Goal: Task Accomplishment & Management: Use online tool/utility

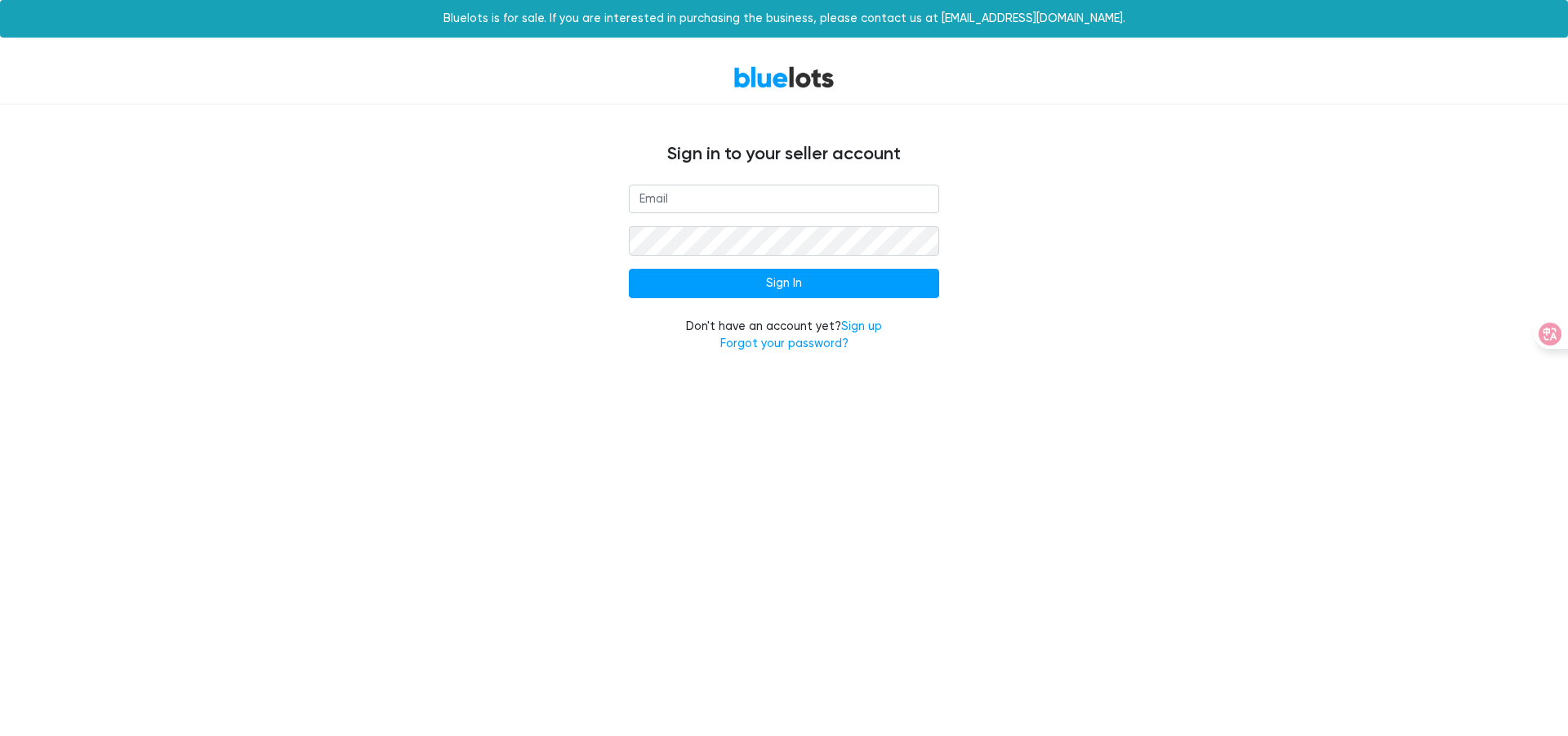
click at [804, 201] on input "email" at bounding box center [784, 199] width 311 height 29
type input "[EMAIL_ADDRESS][DOMAIN_NAME]"
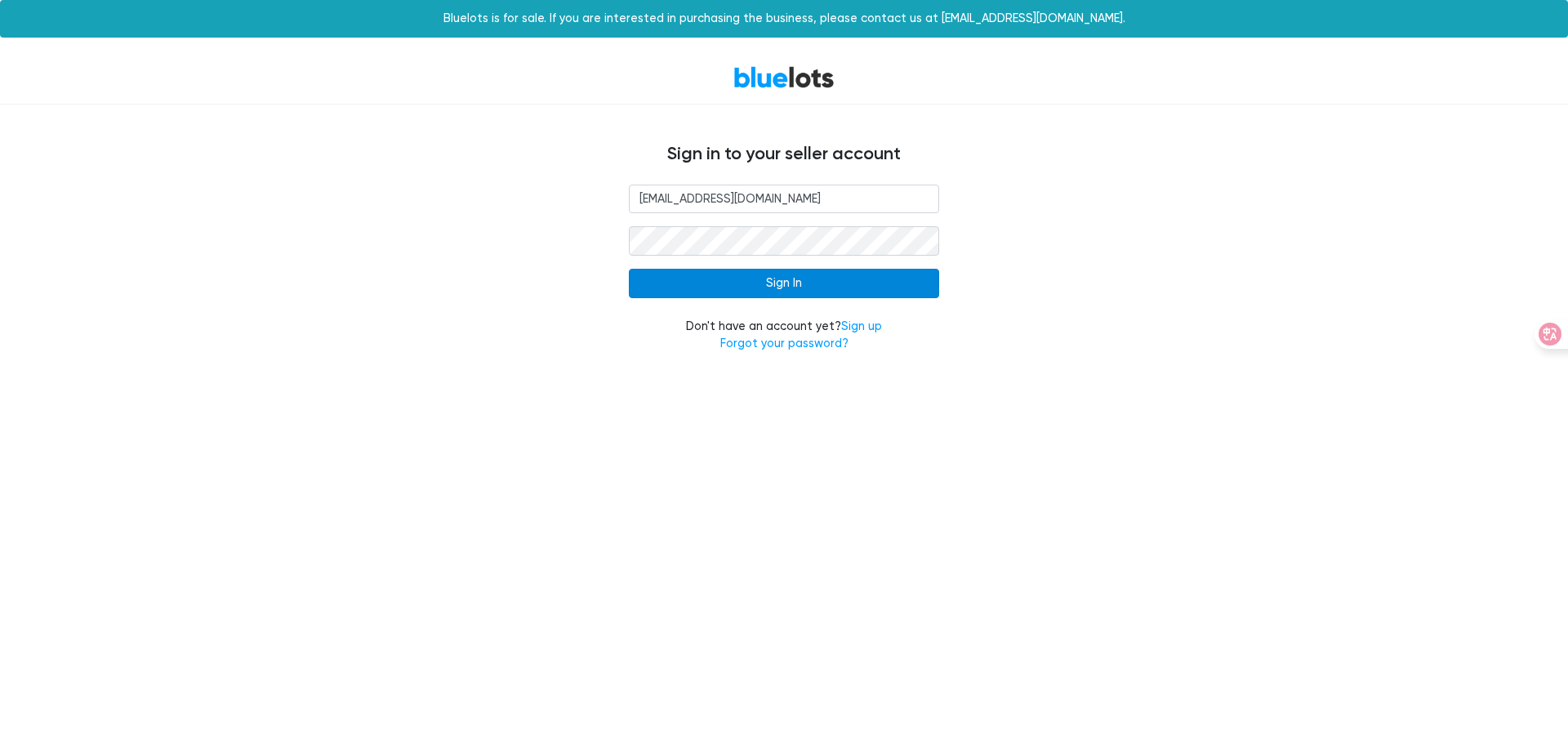
click at [851, 291] on input "Sign In" at bounding box center [784, 283] width 311 height 29
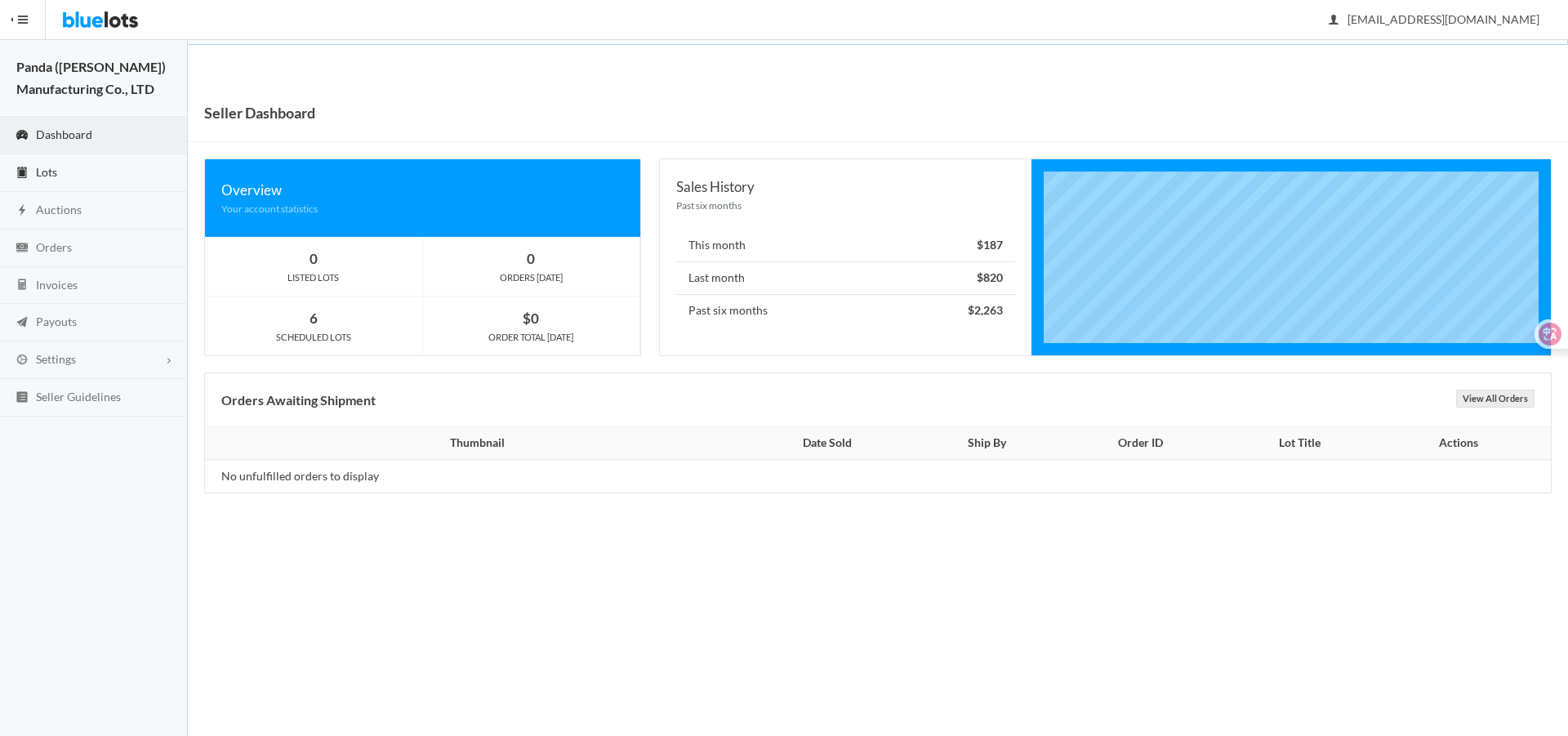
click at [32, 164] on link "Lots" at bounding box center [94, 173] width 188 height 38
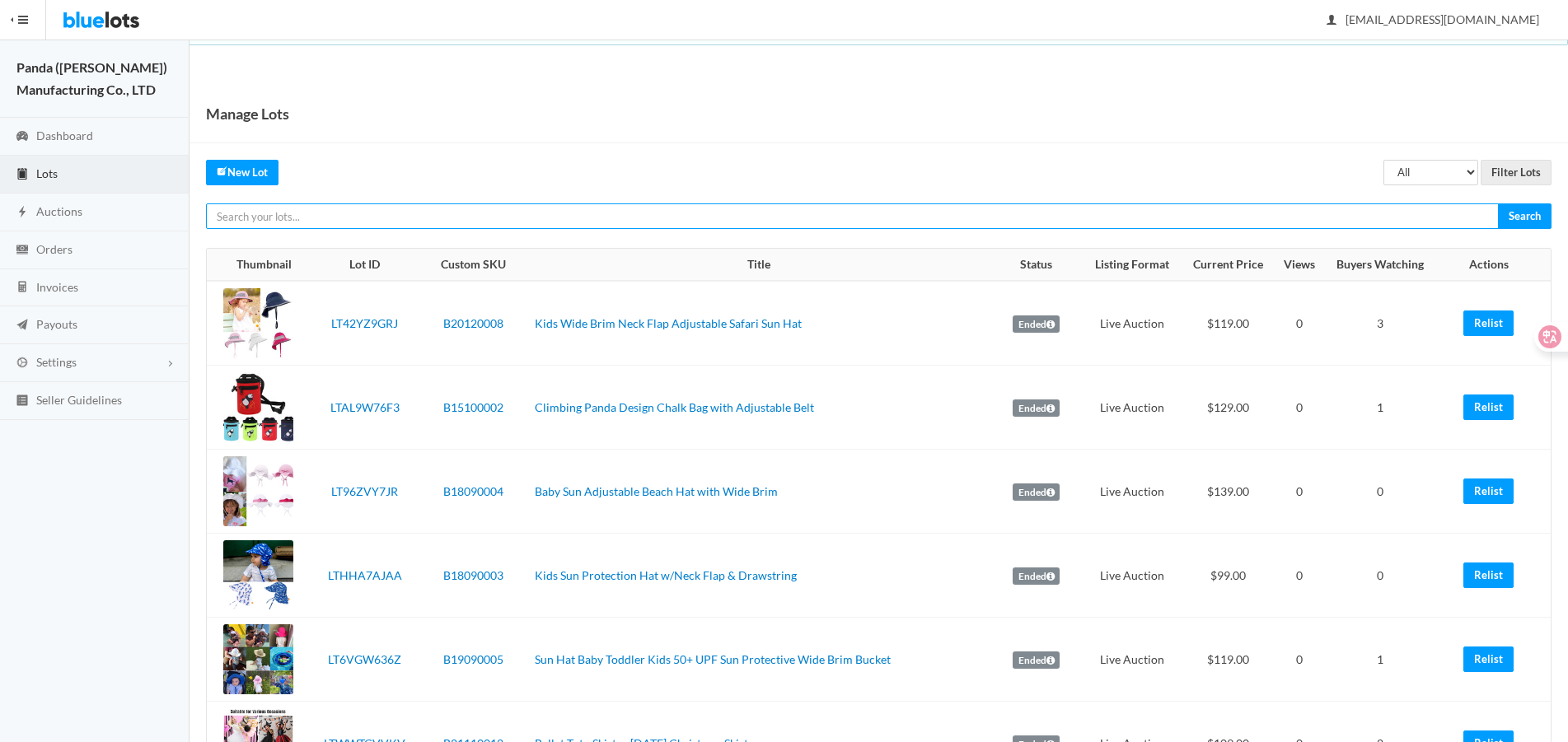
click at [646, 205] on input "text" at bounding box center [853, 217] width 1293 height 26
paste input "LTHYWVZFJ9"
type input "LTHYWVZFJ9"
click at [1498, 204] on input "Search" at bounding box center [1525, 217] width 54 height 26
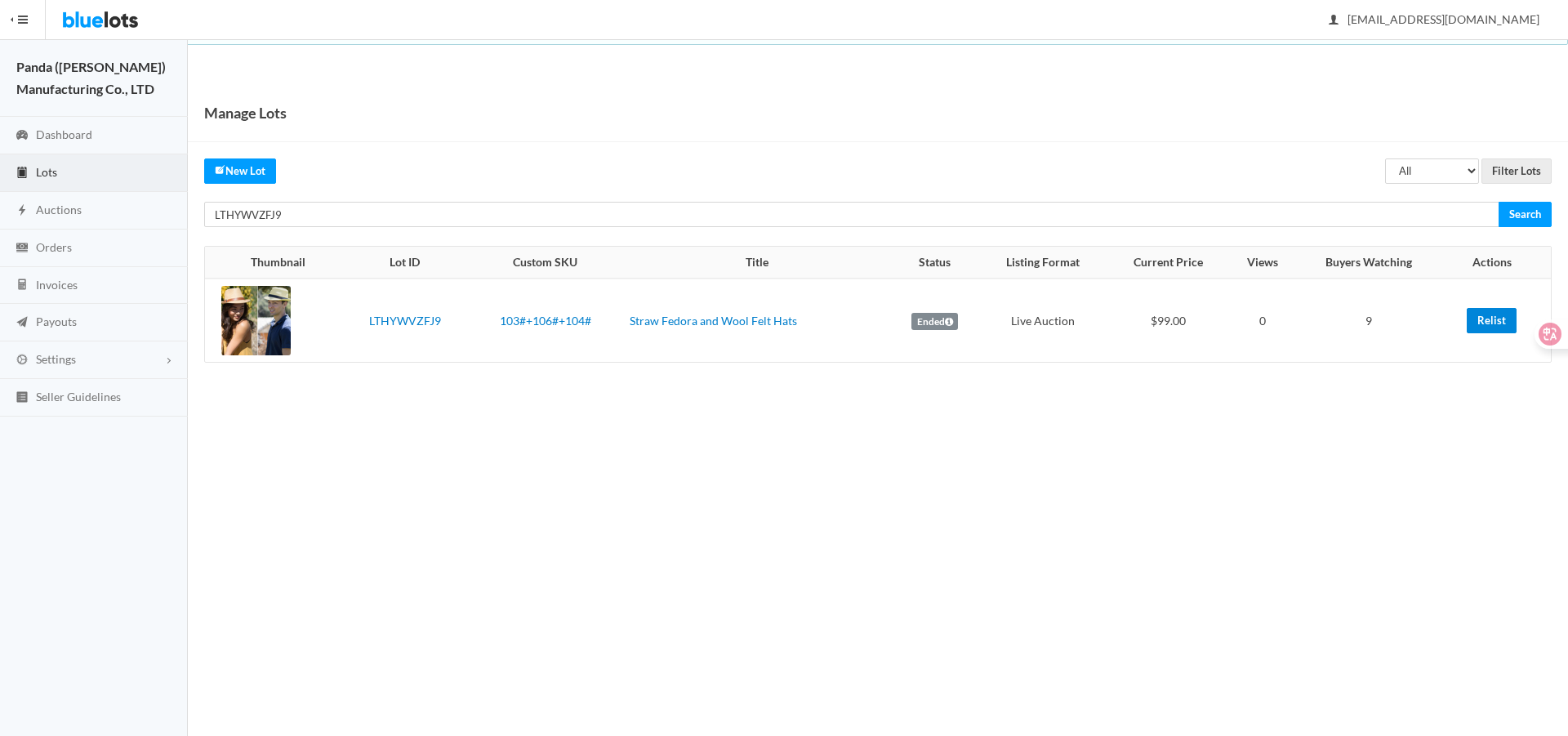
drag, startPoint x: 1504, startPoint y: 321, endPoint x: 880, endPoint y: 57, distance: 677.5
click at [1503, 321] on link "Relist" at bounding box center [1492, 321] width 50 height 26
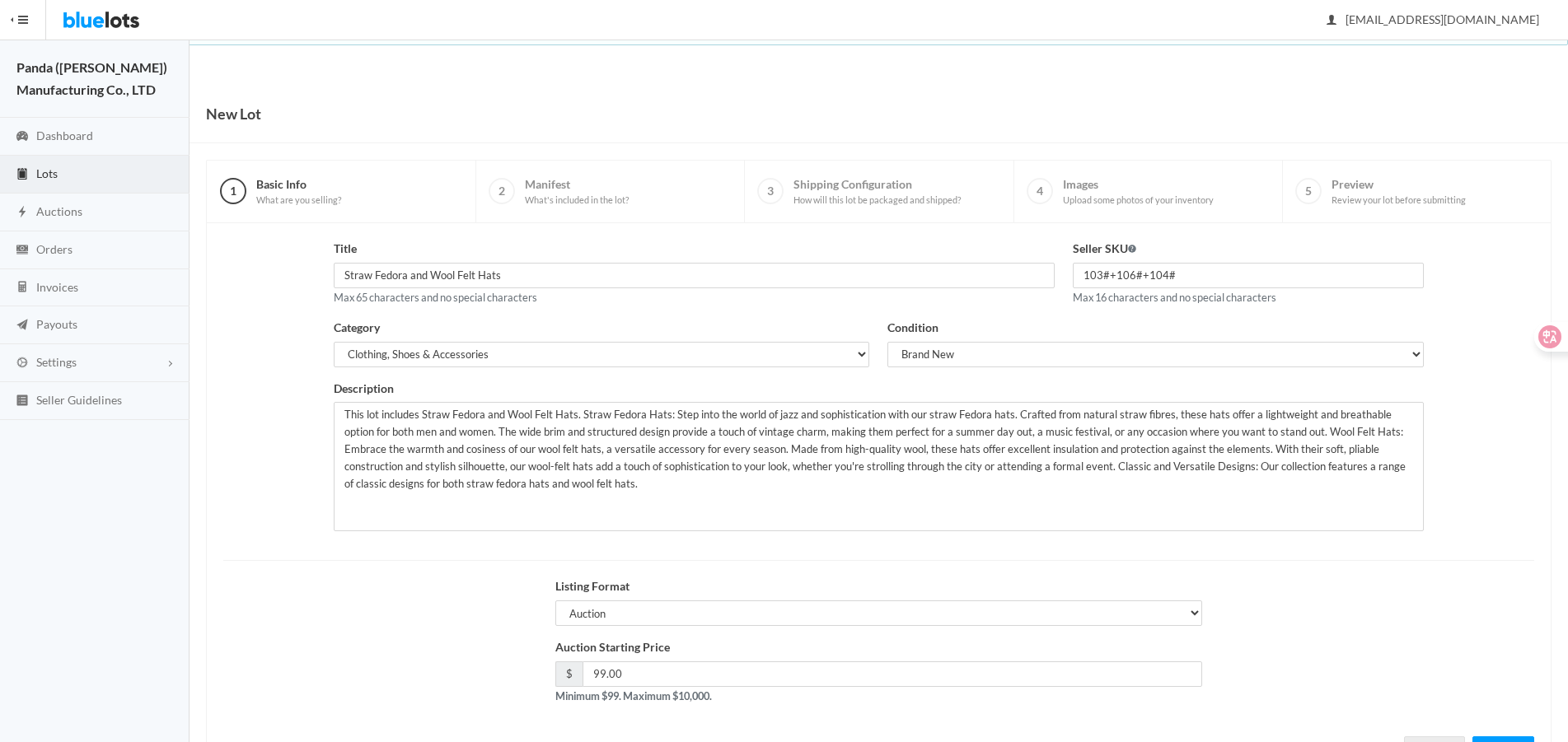
scroll to position [71, 0]
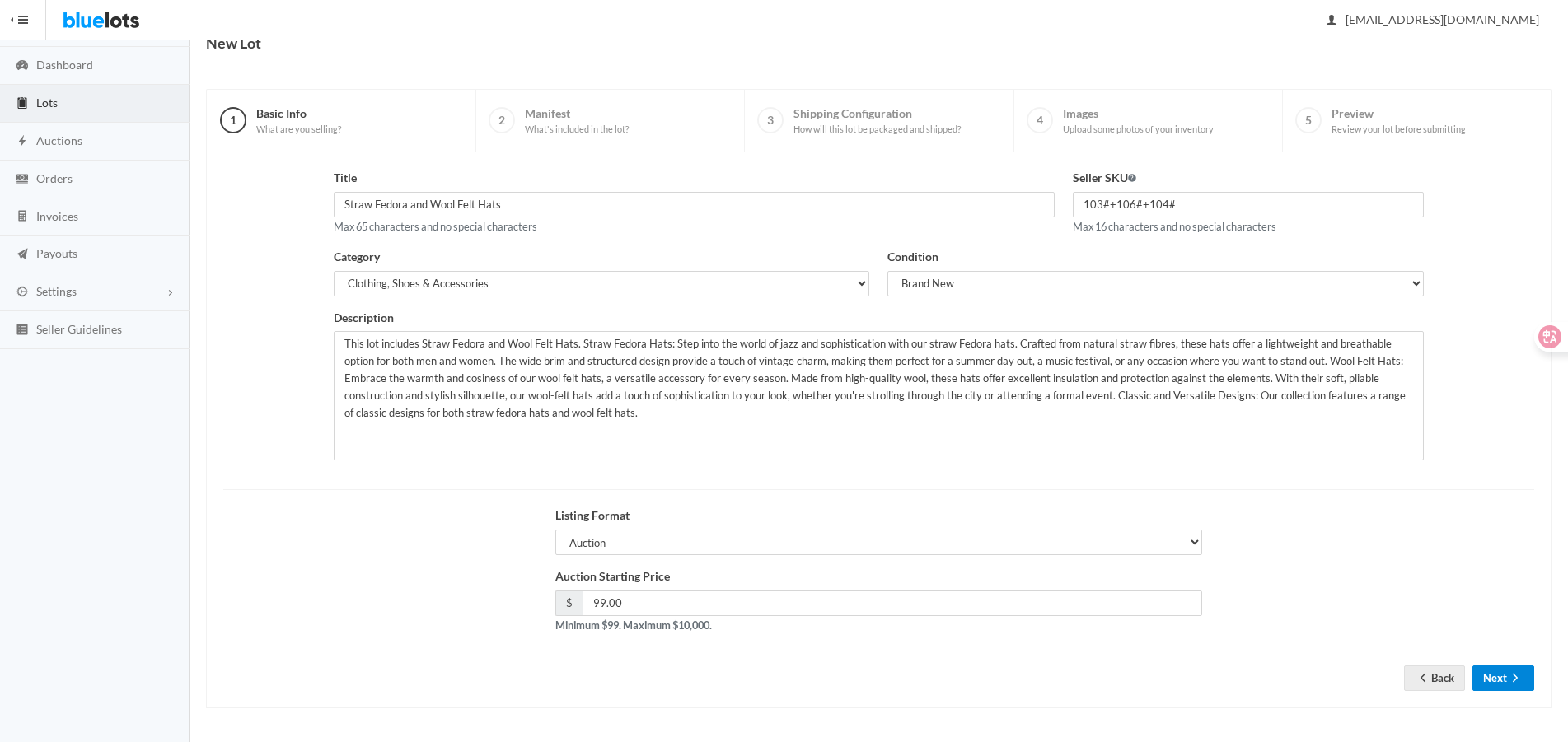
click at [1472, 682] on button "Next" at bounding box center [1503, 678] width 62 height 26
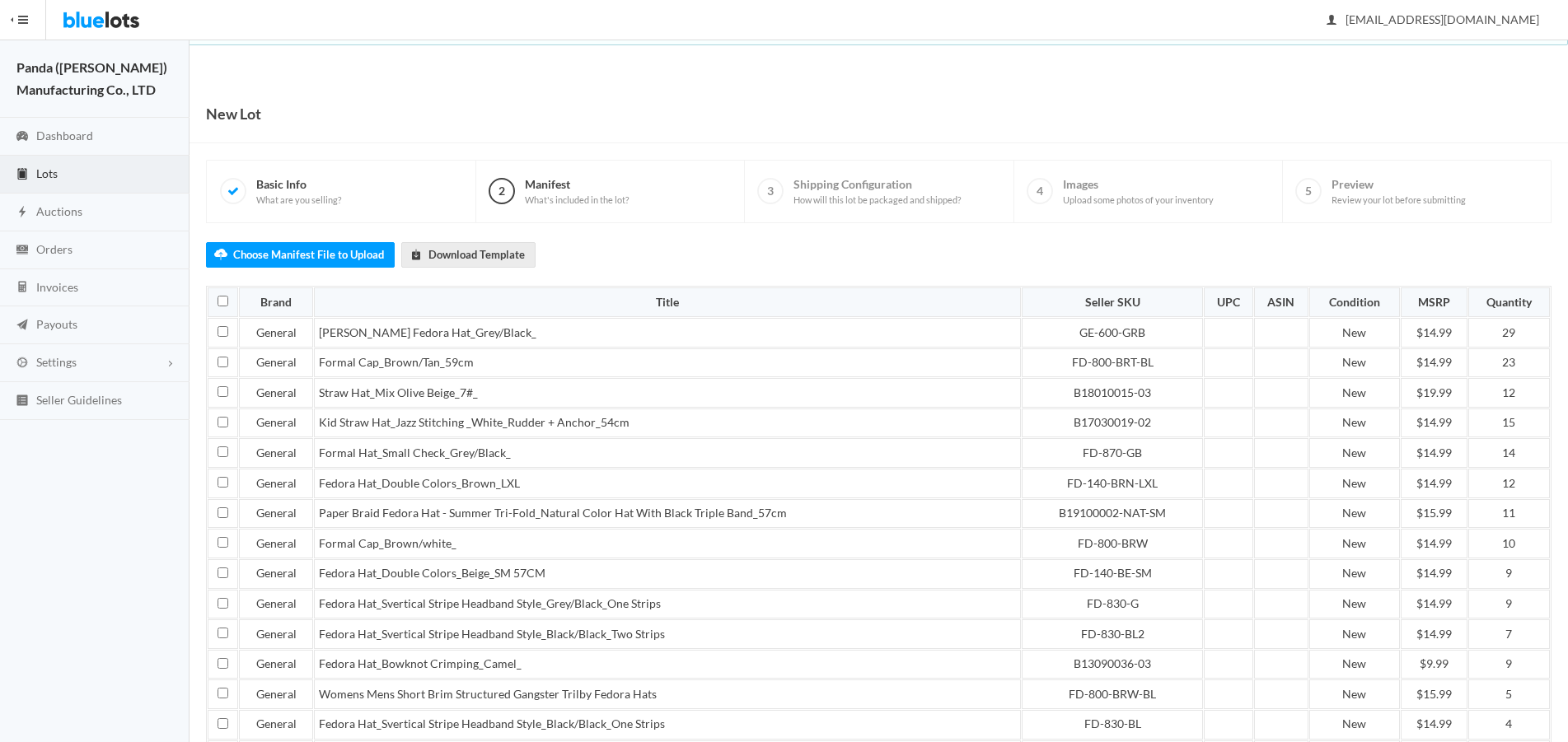
scroll to position [506, 0]
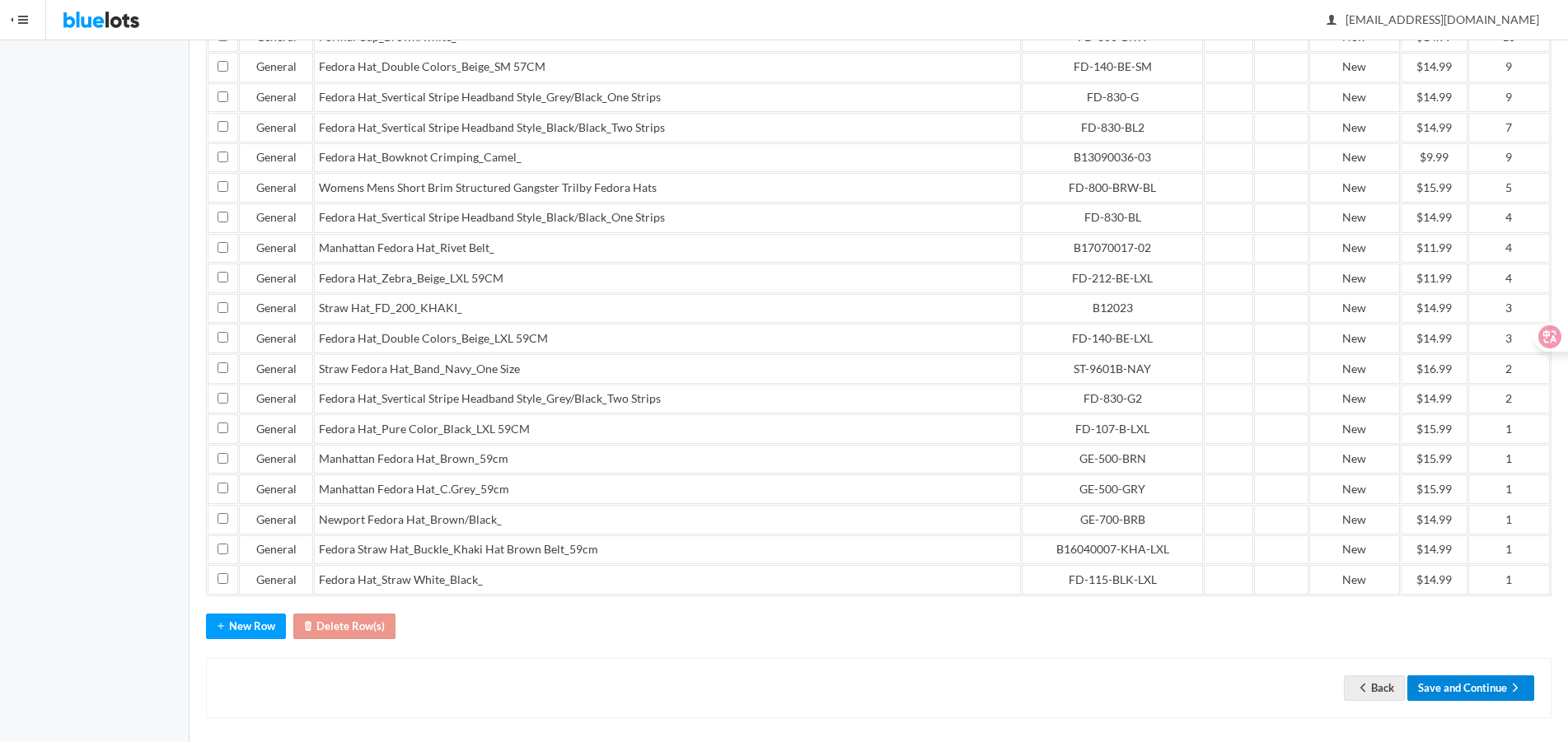
click at [1497, 684] on button "Save and Continue" at bounding box center [1470, 689] width 127 height 26
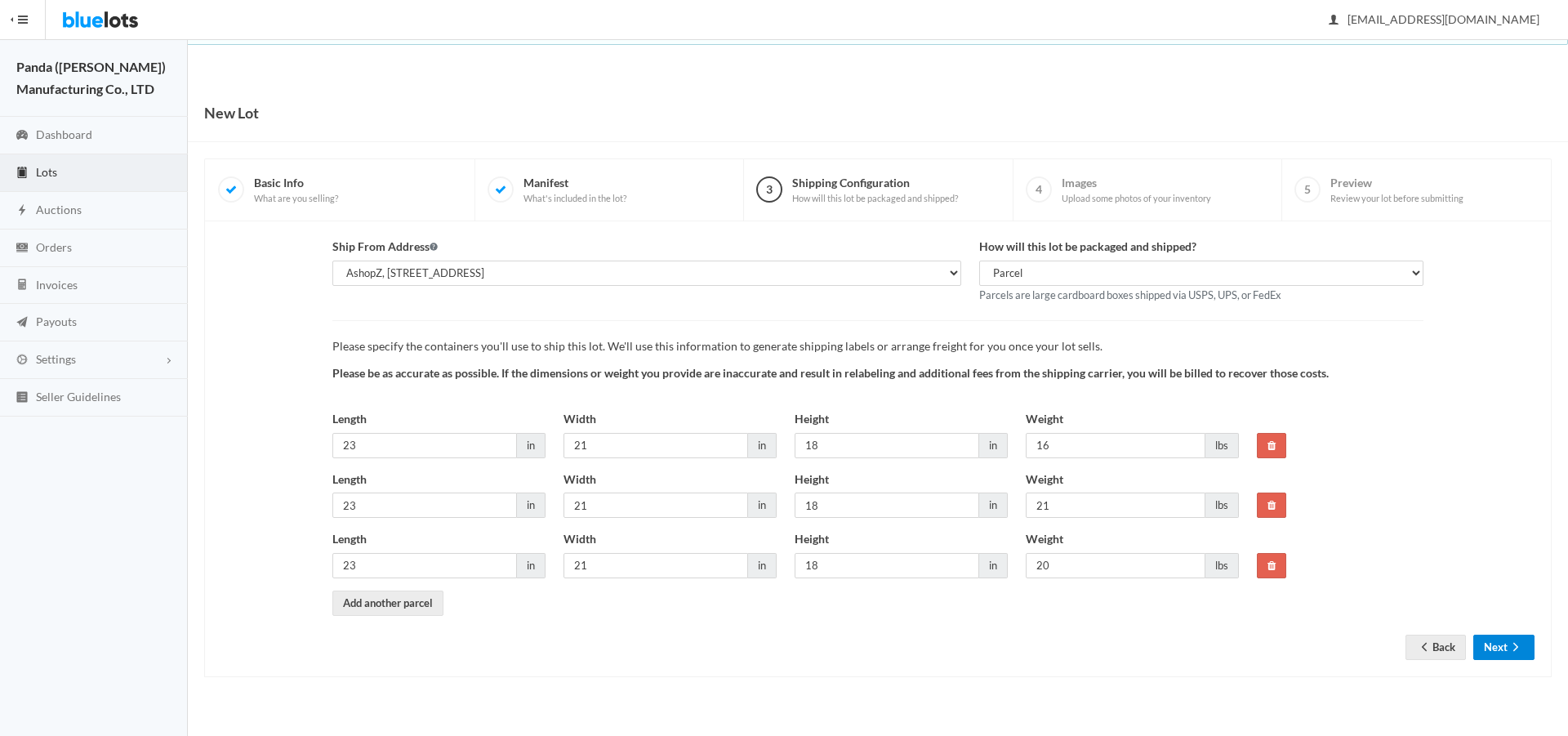
click at [1490, 639] on button "Next" at bounding box center [1504, 648] width 62 height 26
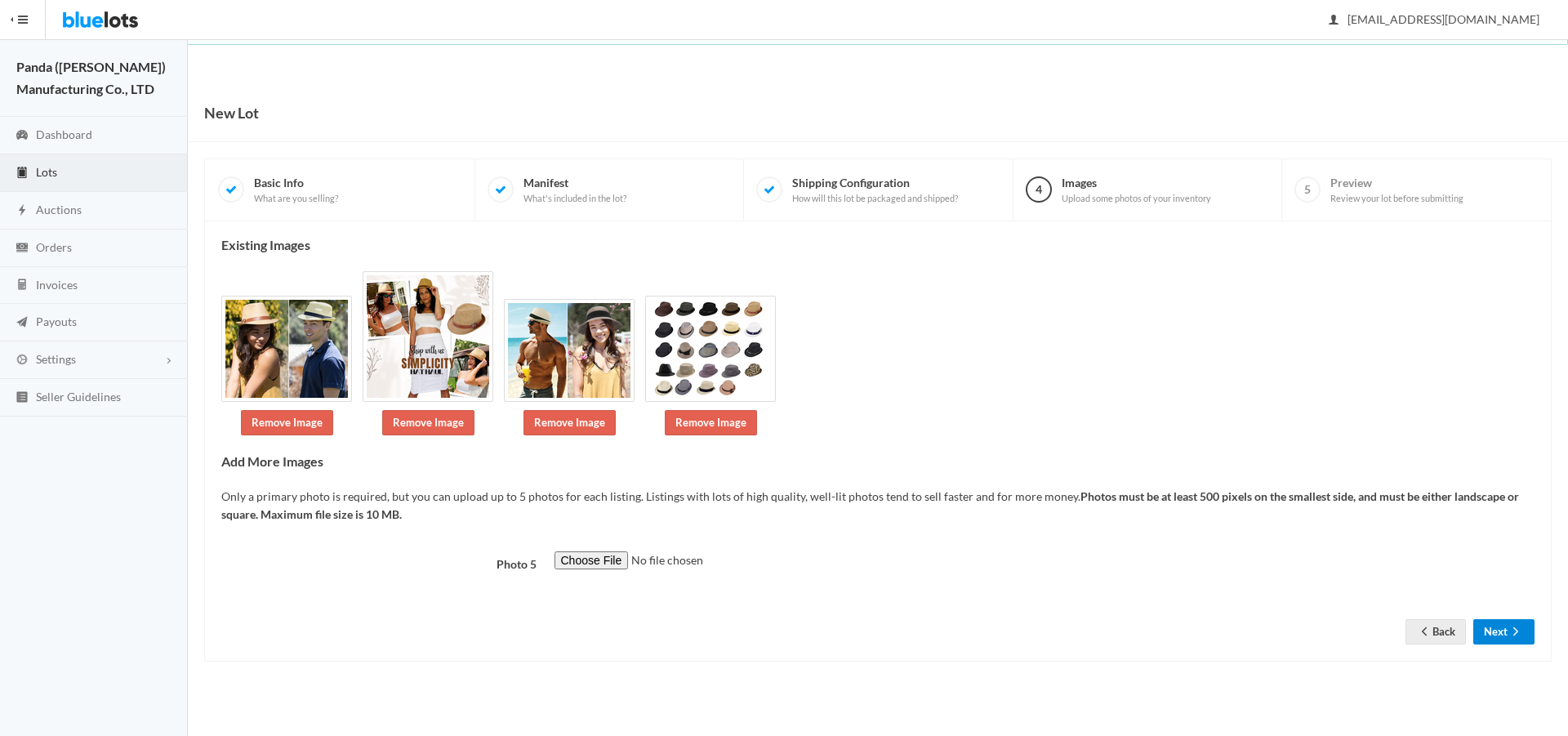
click at [1490, 635] on button "Next" at bounding box center [1504, 632] width 62 height 26
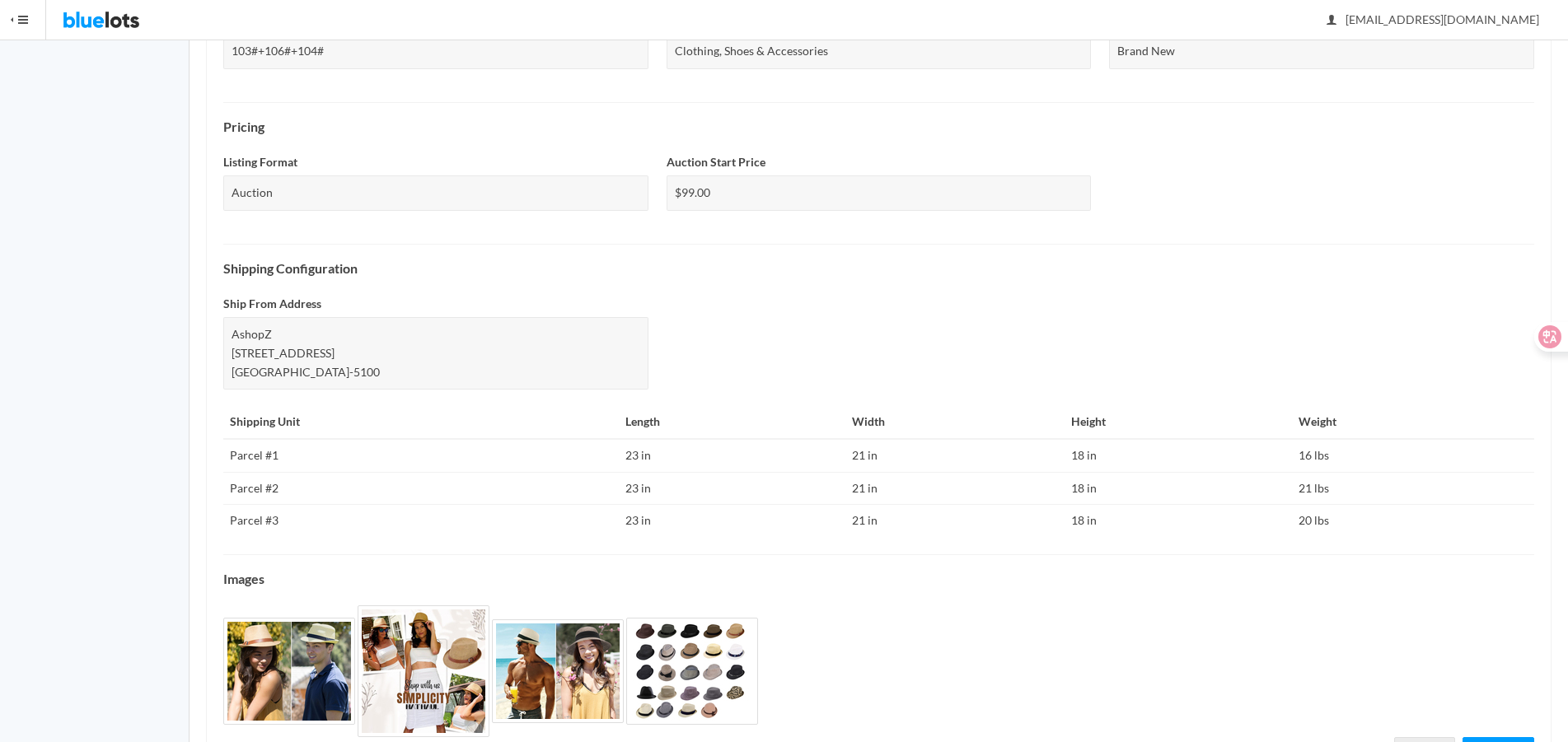
scroll to position [566, 0]
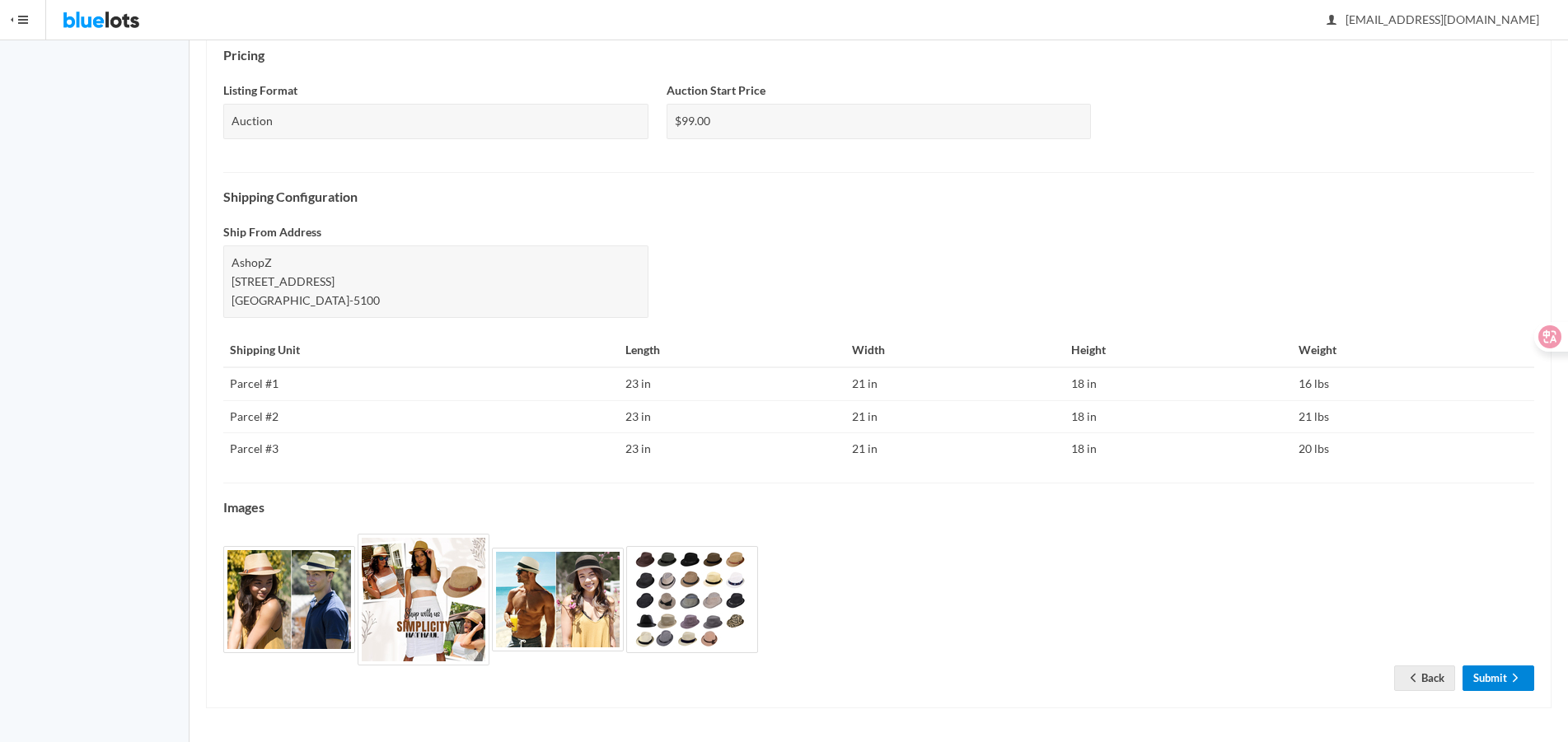
click at [1503, 680] on link "Submit" at bounding box center [1498, 678] width 72 height 26
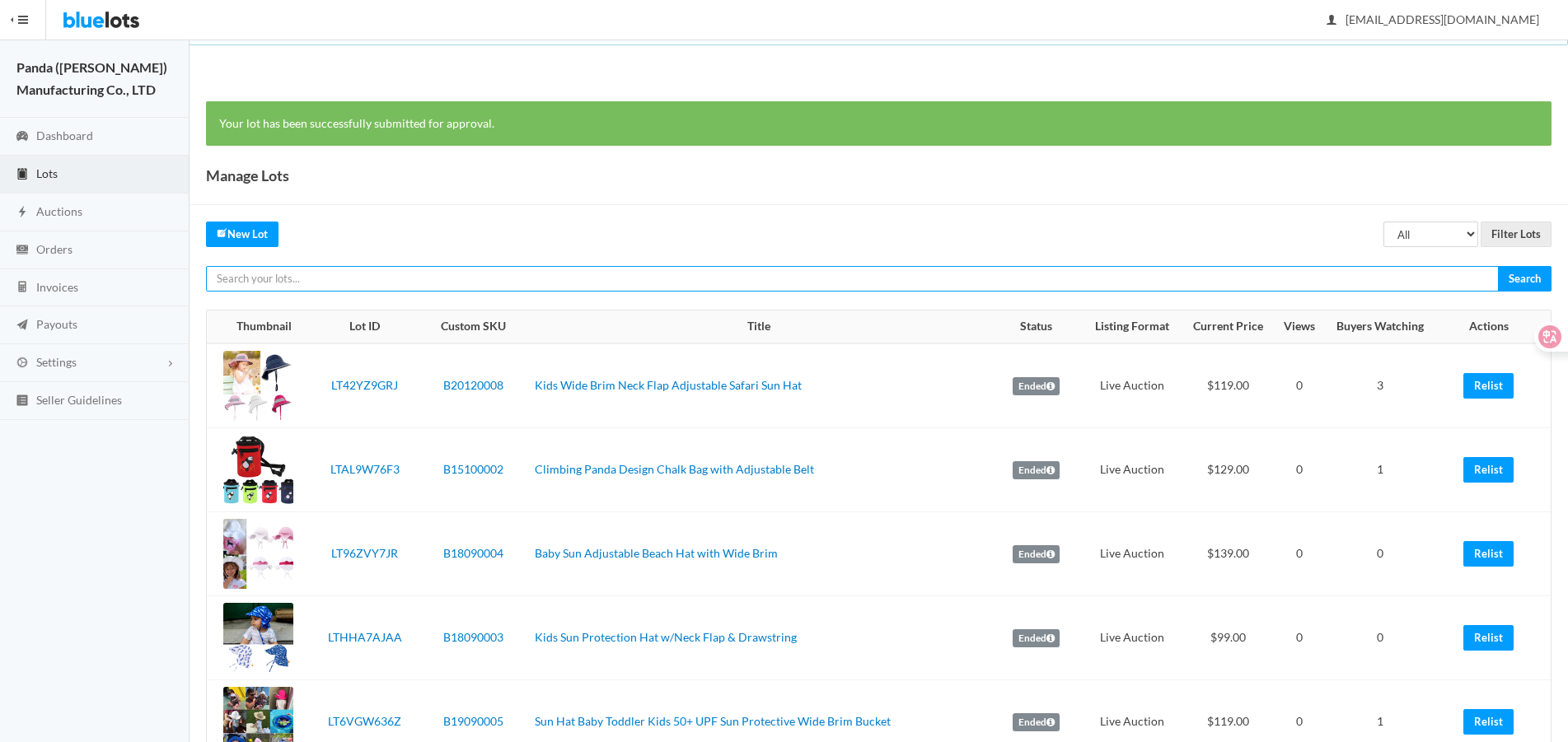
click at [785, 269] on input "text" at bounding box center [853, 279] width 1293 height 26
paste input "LTH39G2626"
type input "LTH39G2626"
click at [1498, 266] on input "Search" at bounding box center [1525, 279] width 54 height 26
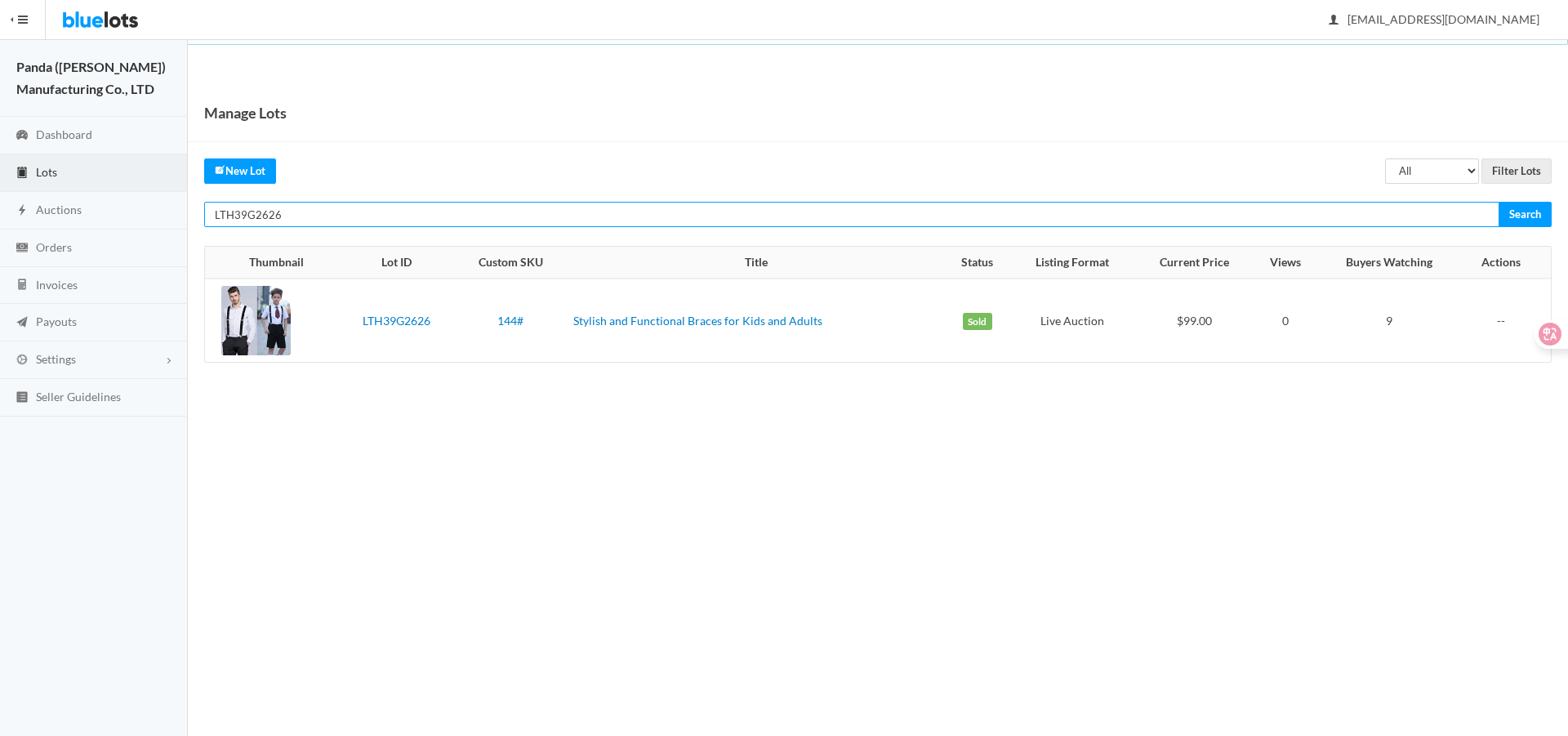
click at [893, 223] on input "LTH39G2626" at bounding box center [852, 215] width 1295 height 26
paste input "GKGPZ2Y"
type input "LTGKGPZ2Y6"
click at [1499, 202] on input "Search" at bounding box center [1525, 215] width 53 height 26
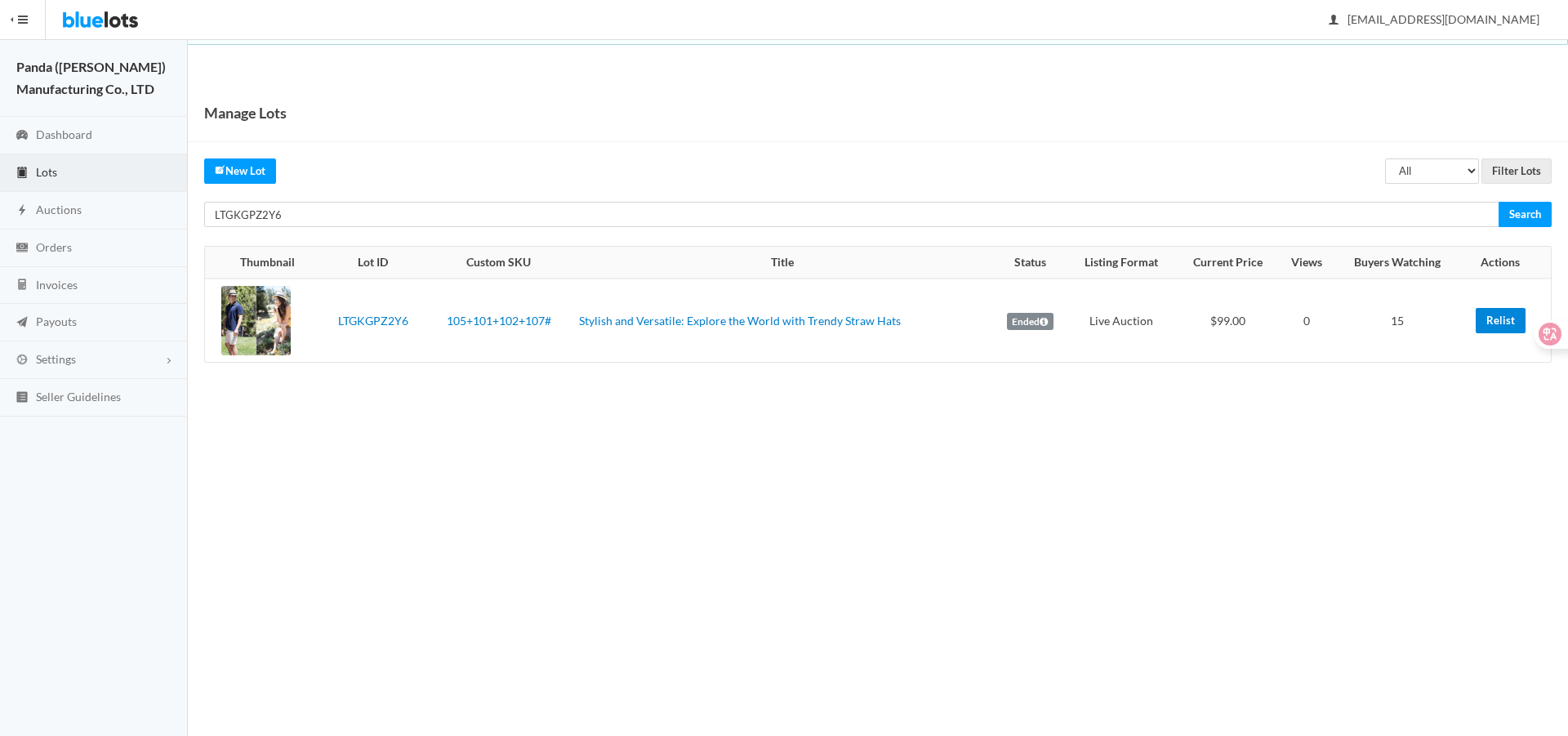
click at [1491, 322] on link "Relist" at bounding box center [1500, 321] width 50 height 26
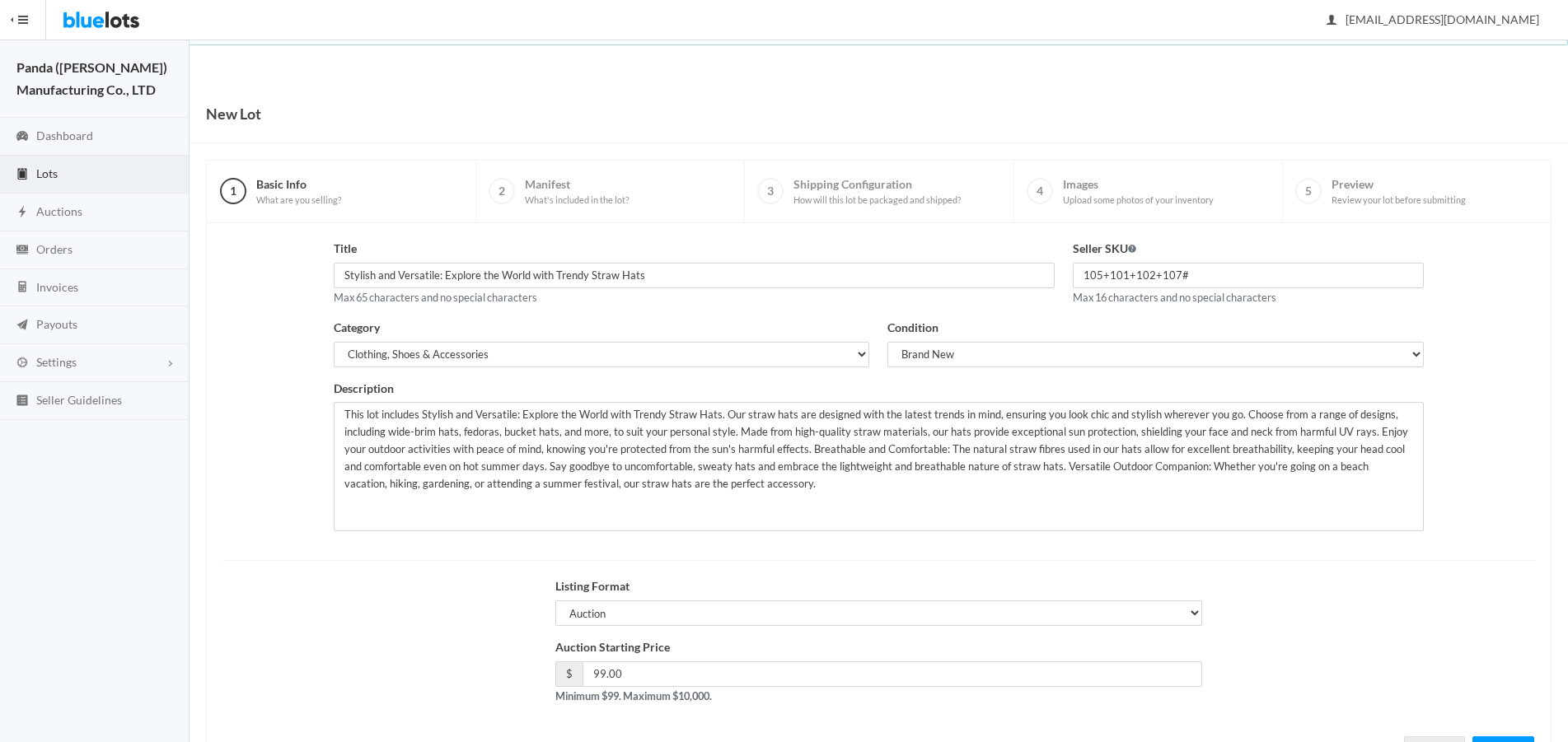
scroll to position [71, 0]
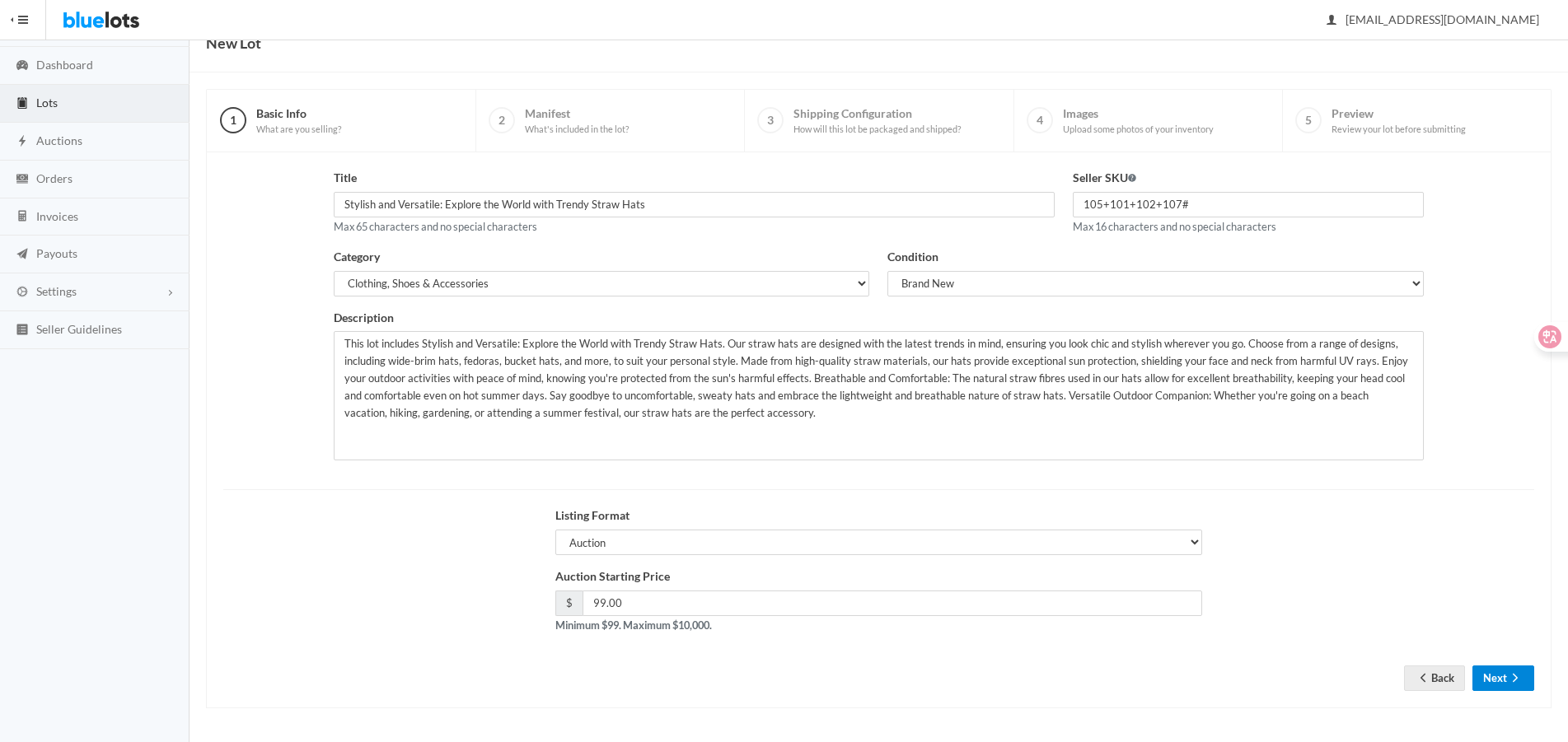
click at [1492, 670] on button "Next" at bounding box center [1503, 678] width 62 height 26
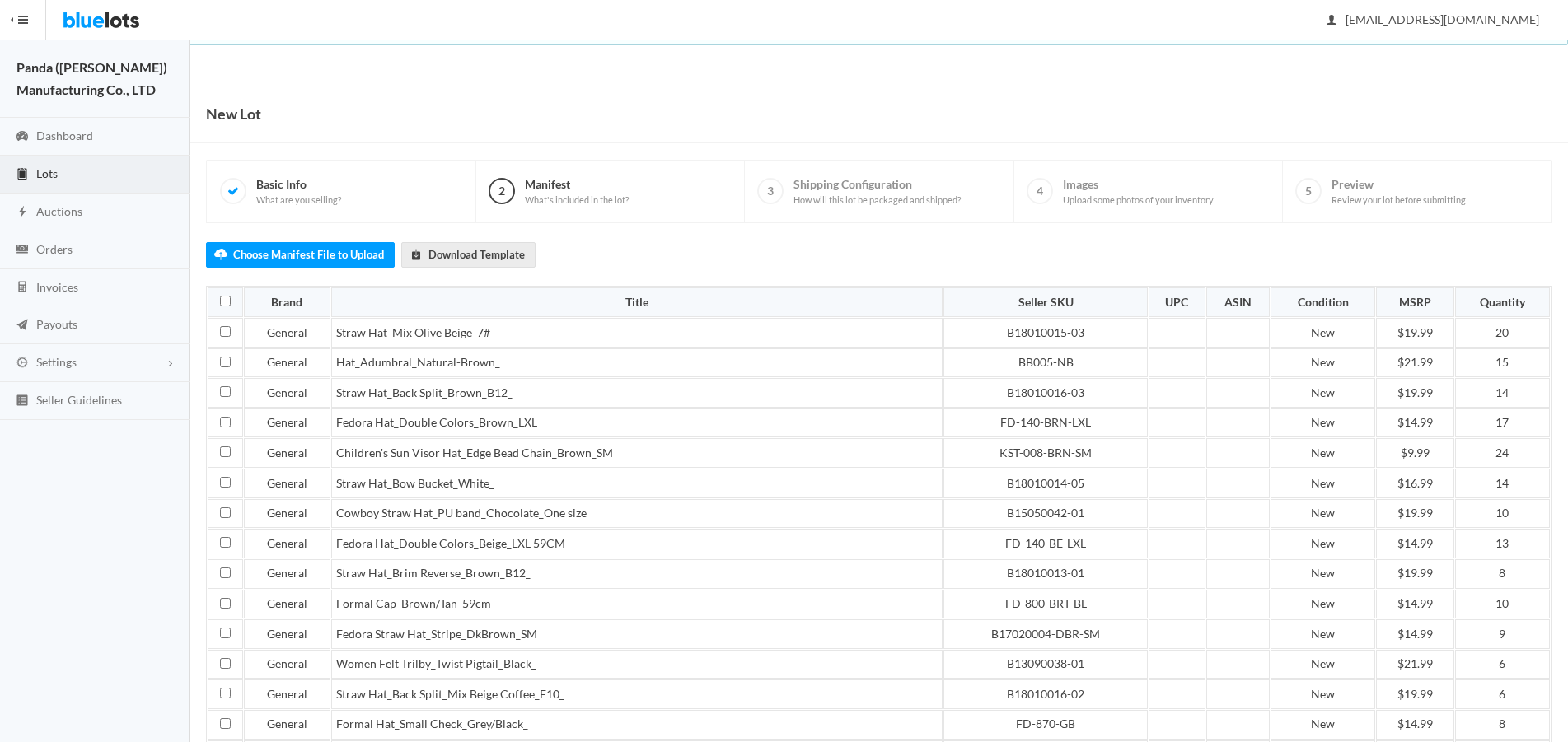
scroll to position [566, 0]
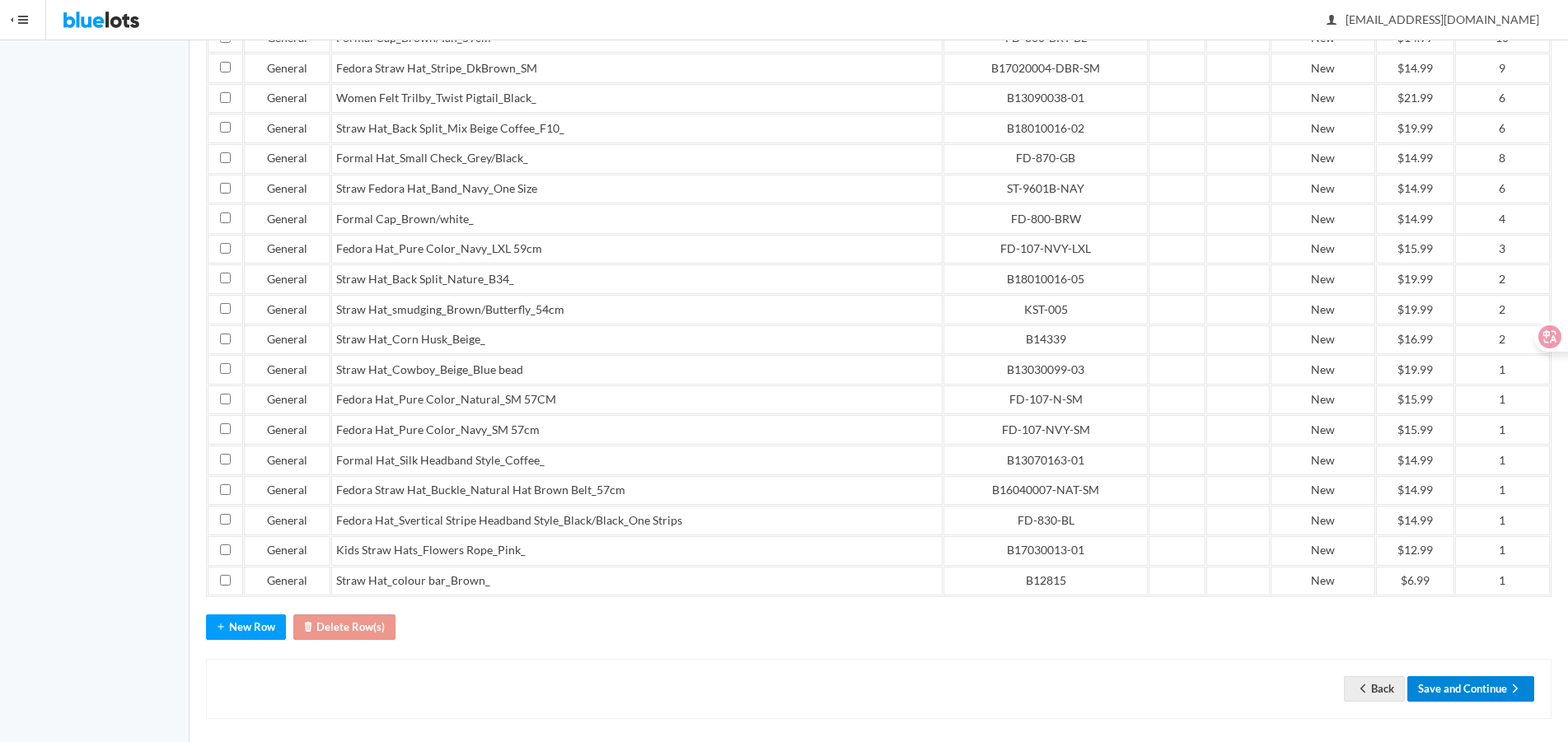
click at [1466, 682] on button "Save and Continue" at bounding box center [1470, 689] width 127 height 26
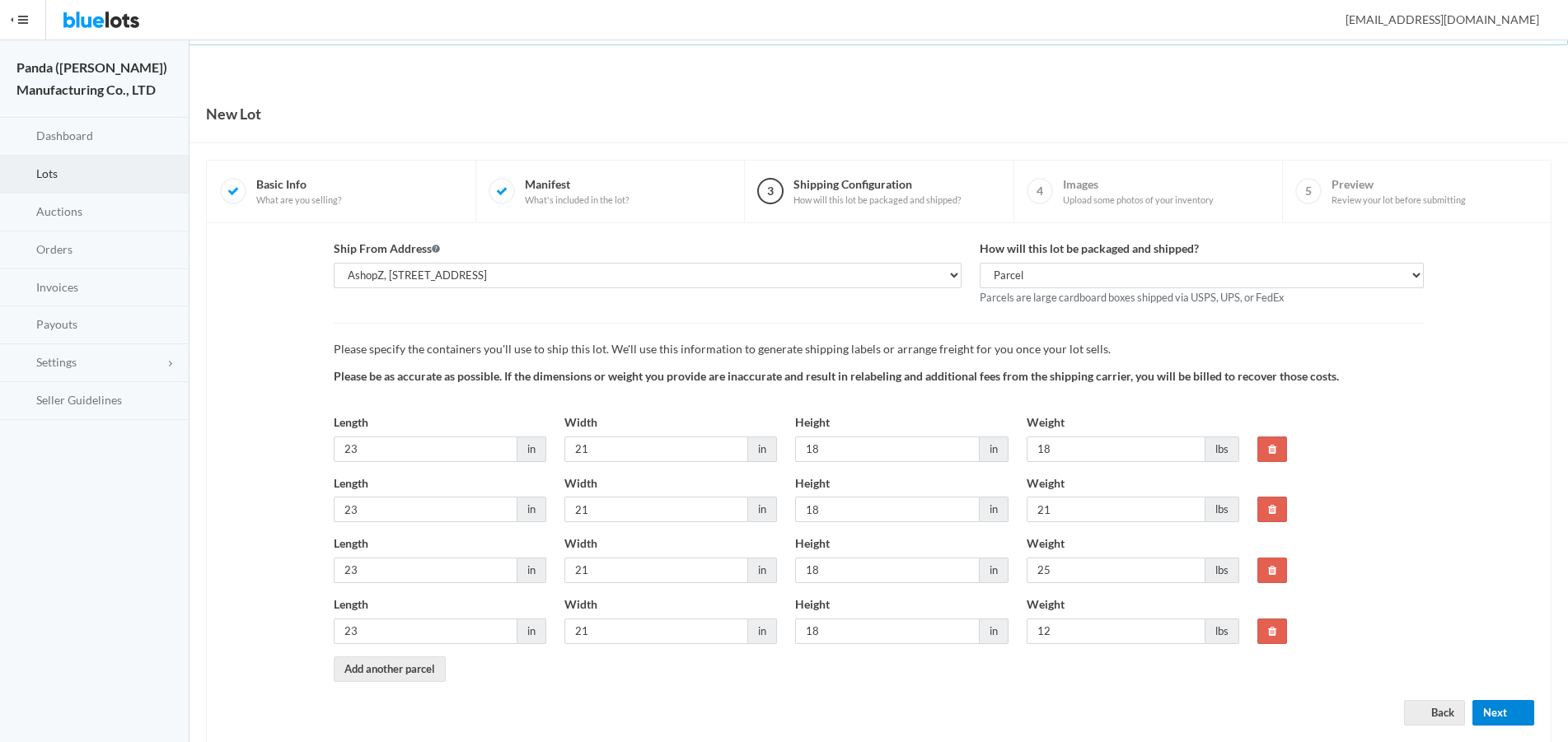
scroll to position [35, 0]
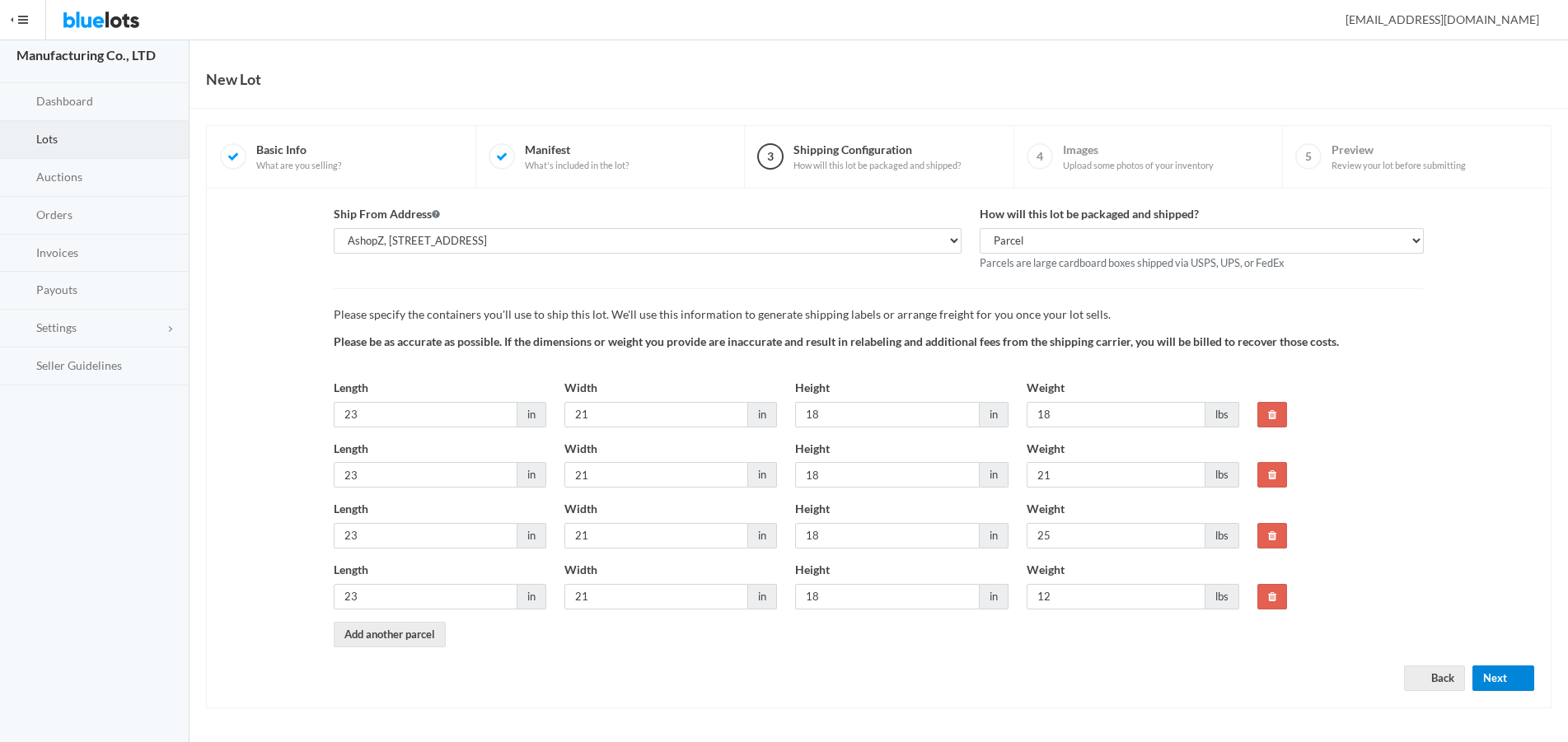
click at [1501, 676] on button "Next" at bounding box center [1503, 678] width 62 height 26
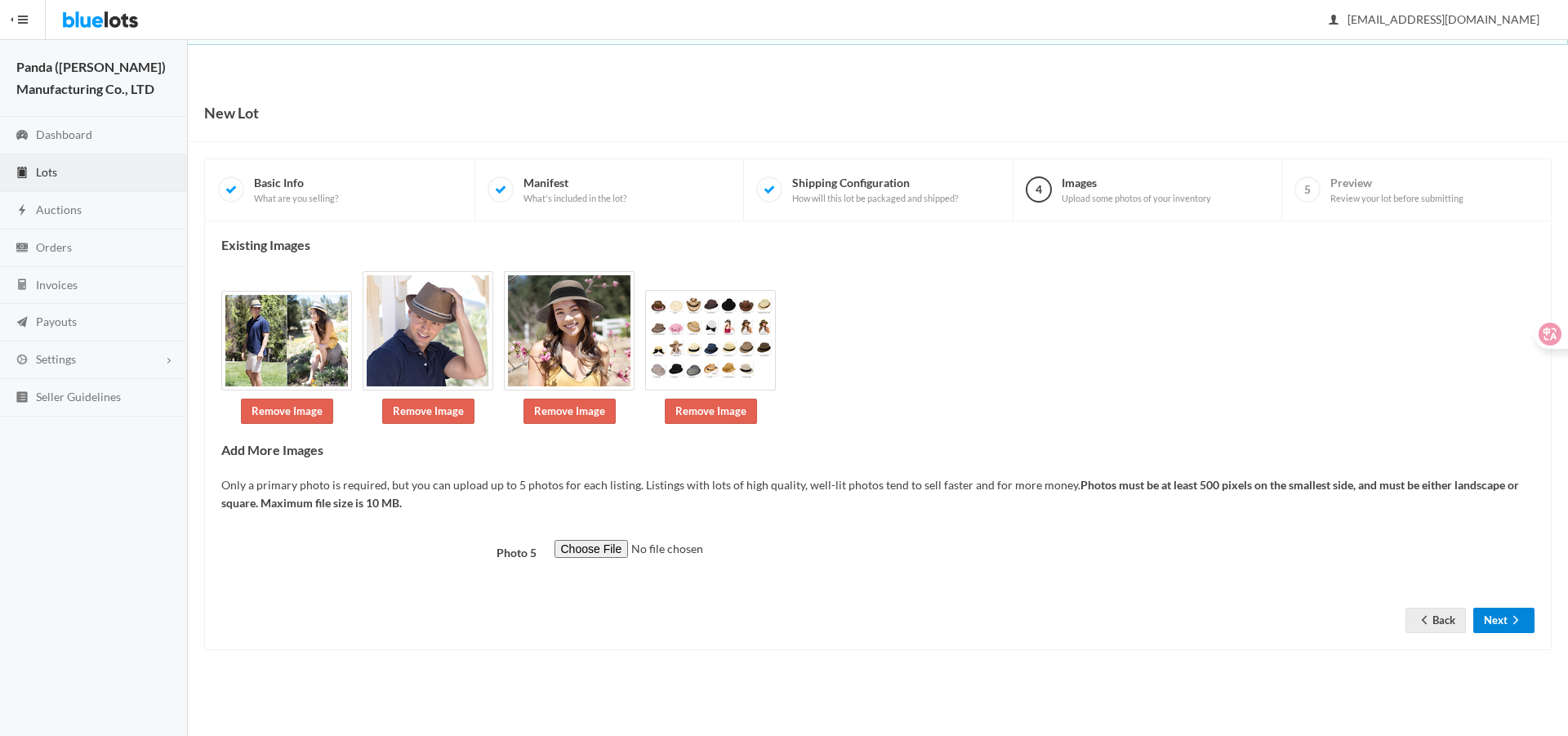
click at [1488, 625] on button "Next" at bounding box center [1504, 620] width 62 height 26
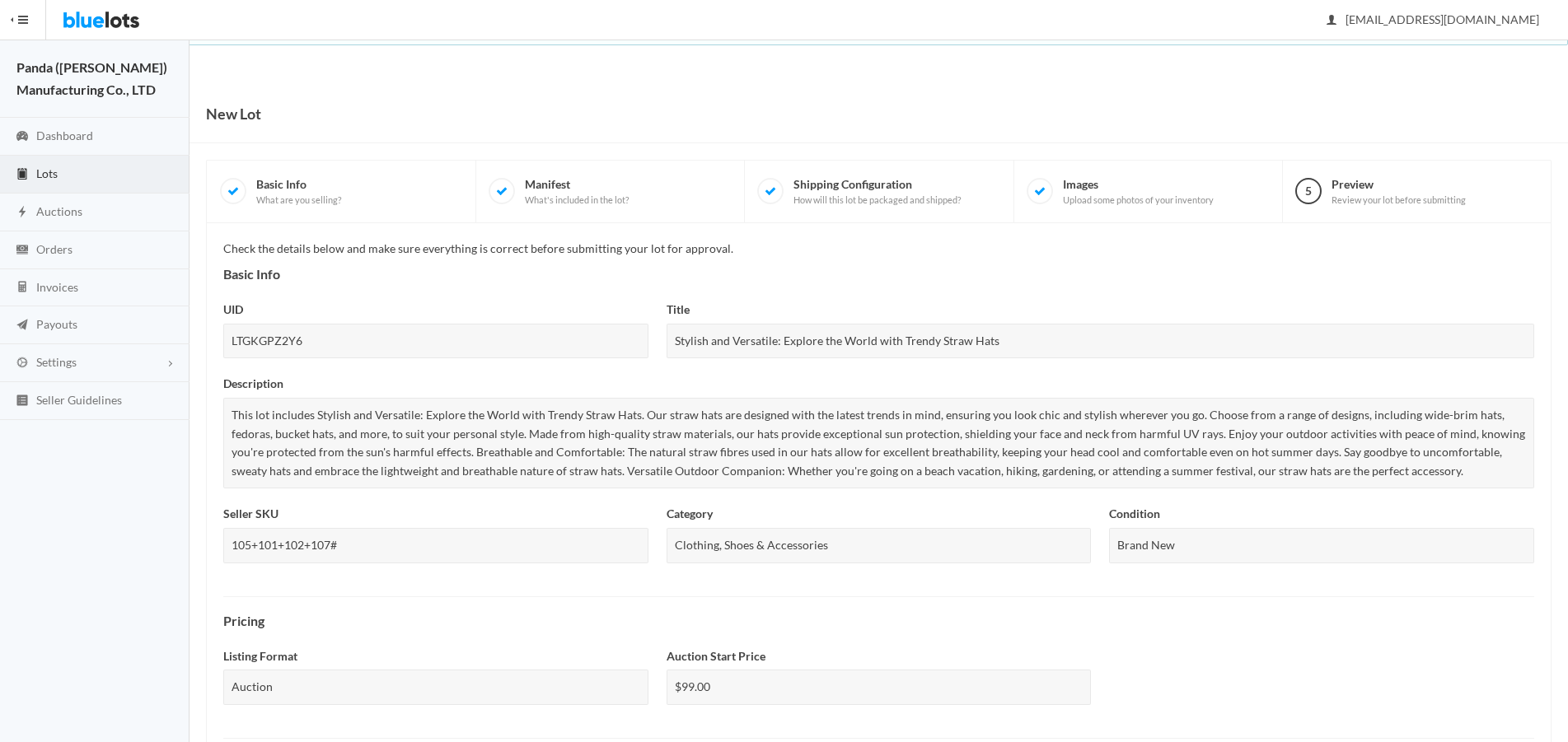
scroll to position [576, 0]
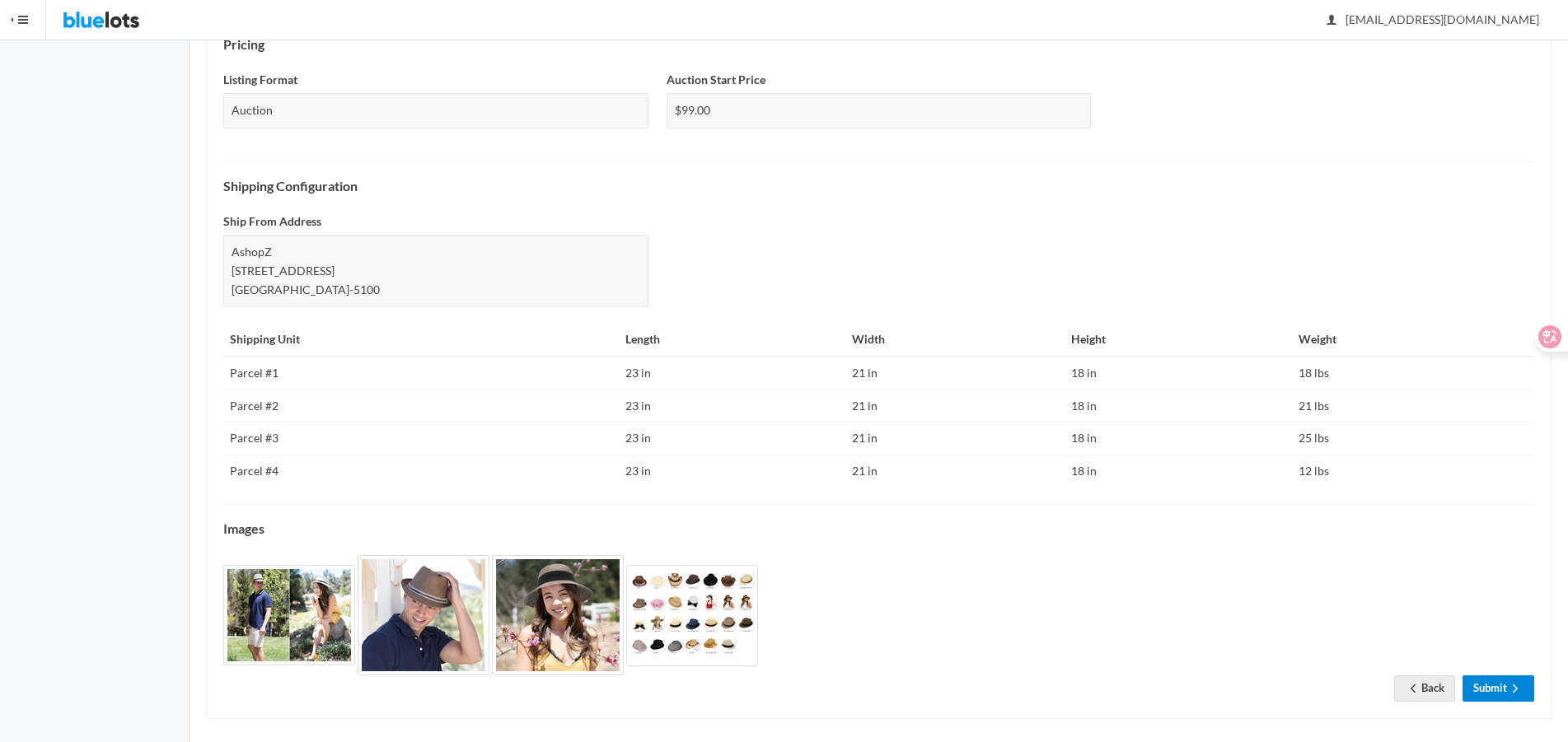
click at [1500, 687] on link "Submit" at bounding box center [1498, 689] width 72 height 26
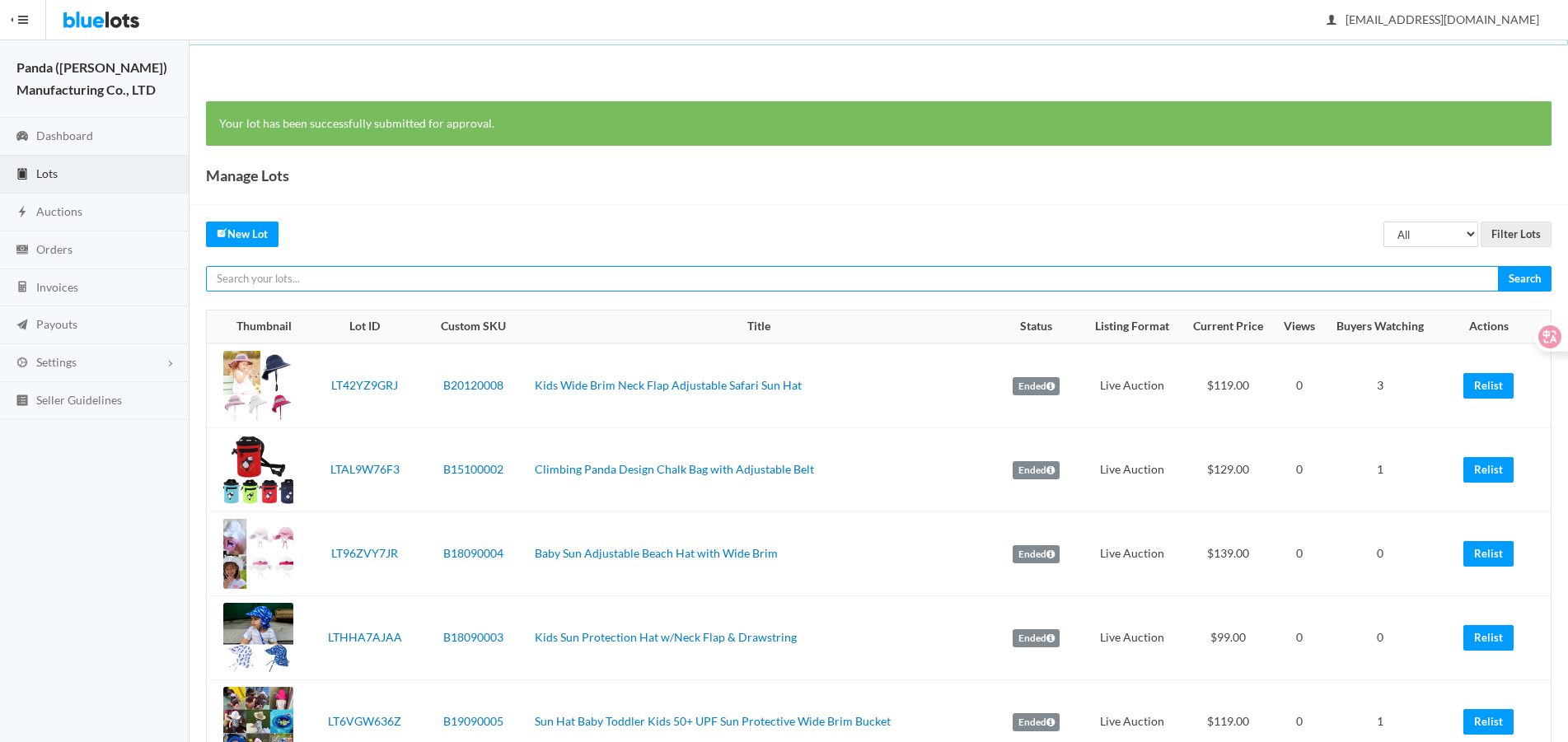
click at [1104, 290] on input "text" at bounding box center [853, 279] width 1293 height 26
paste input "LTJ2P3G93J"
type input "LTJ2P3G93J"
click at [1498, 266] on input "Search" at bounding box center [1525, 279] width 54 height 26
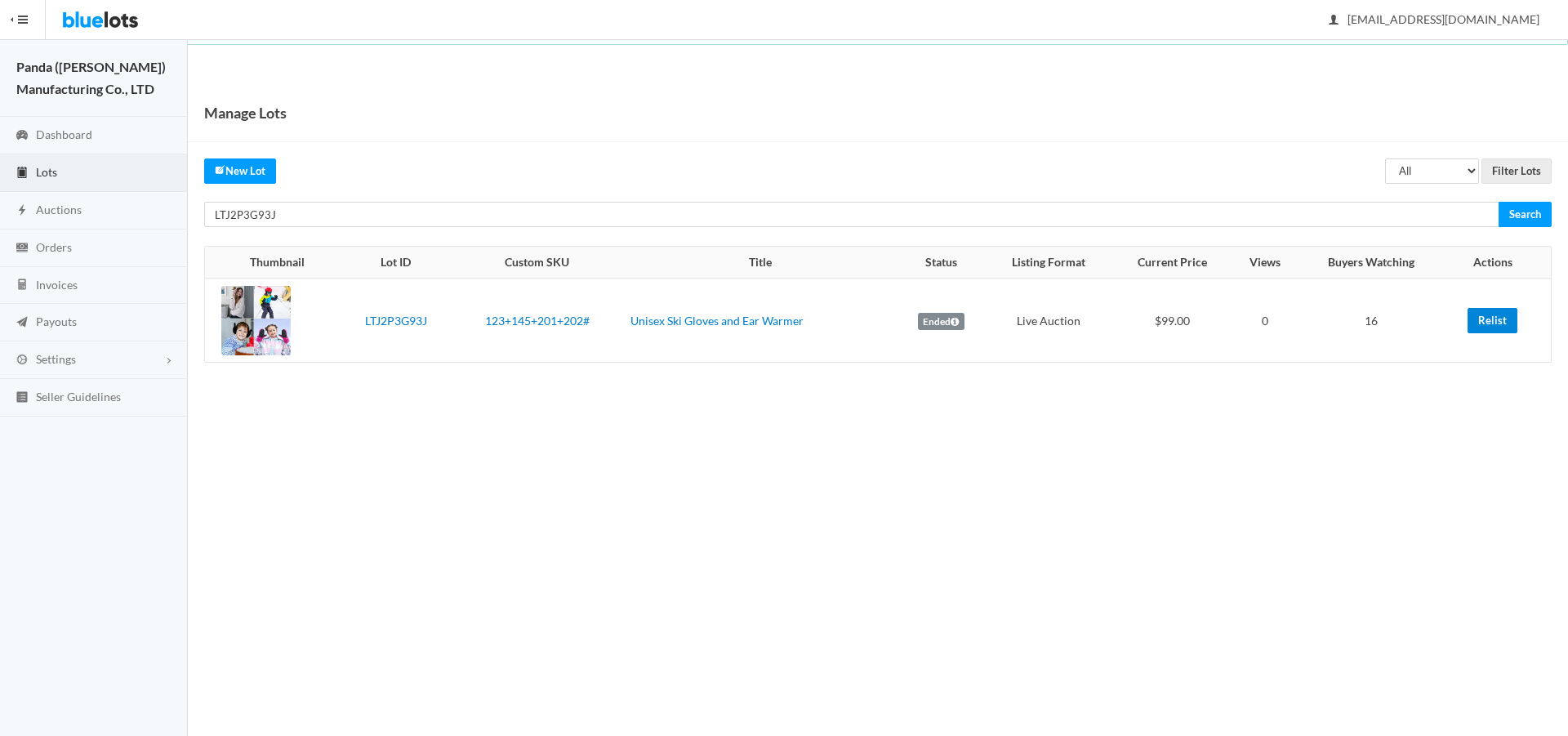
click at [1485, 330] on link "Relist" at bounding box center [1493, 321] width 50 height 26
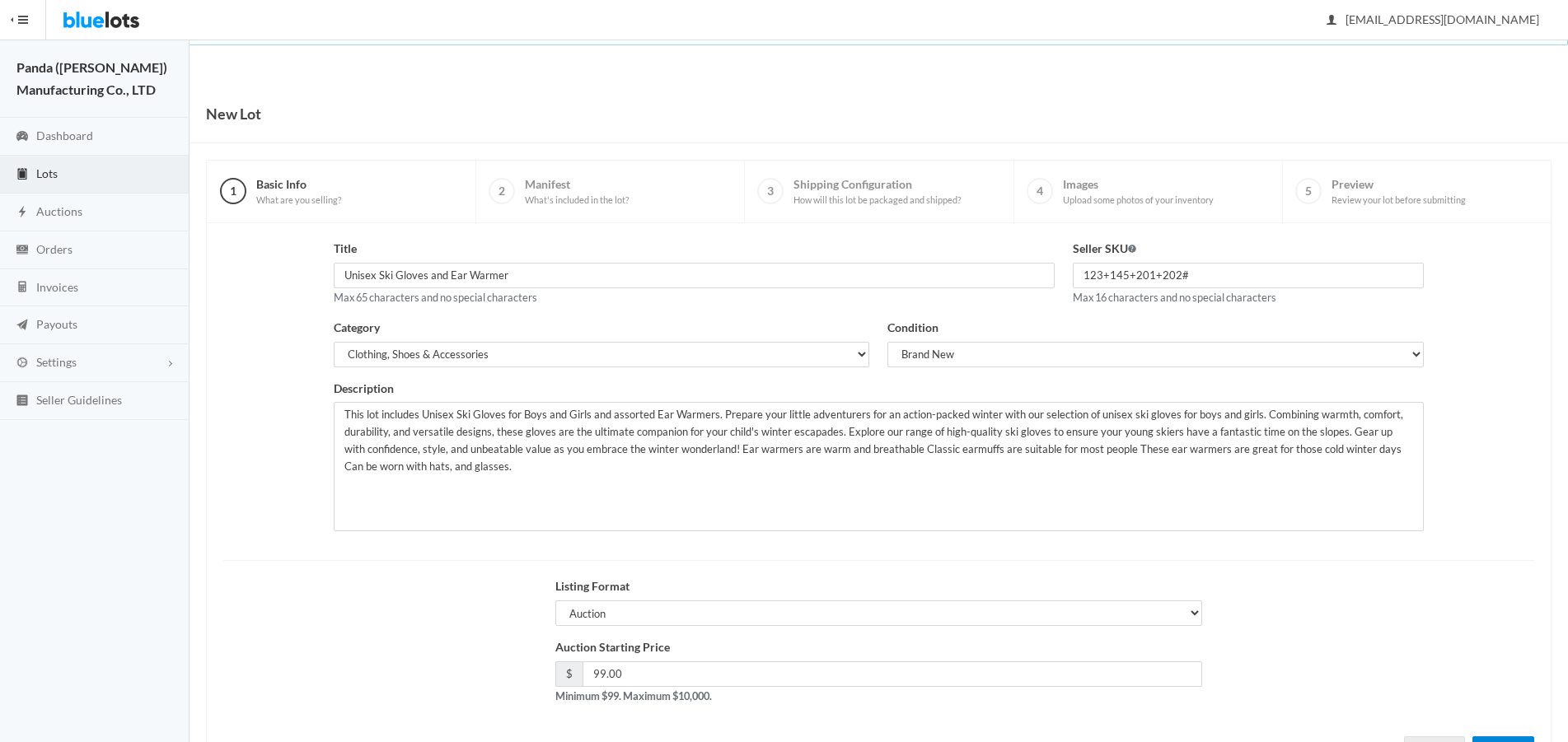
scroll to position [71, 0]
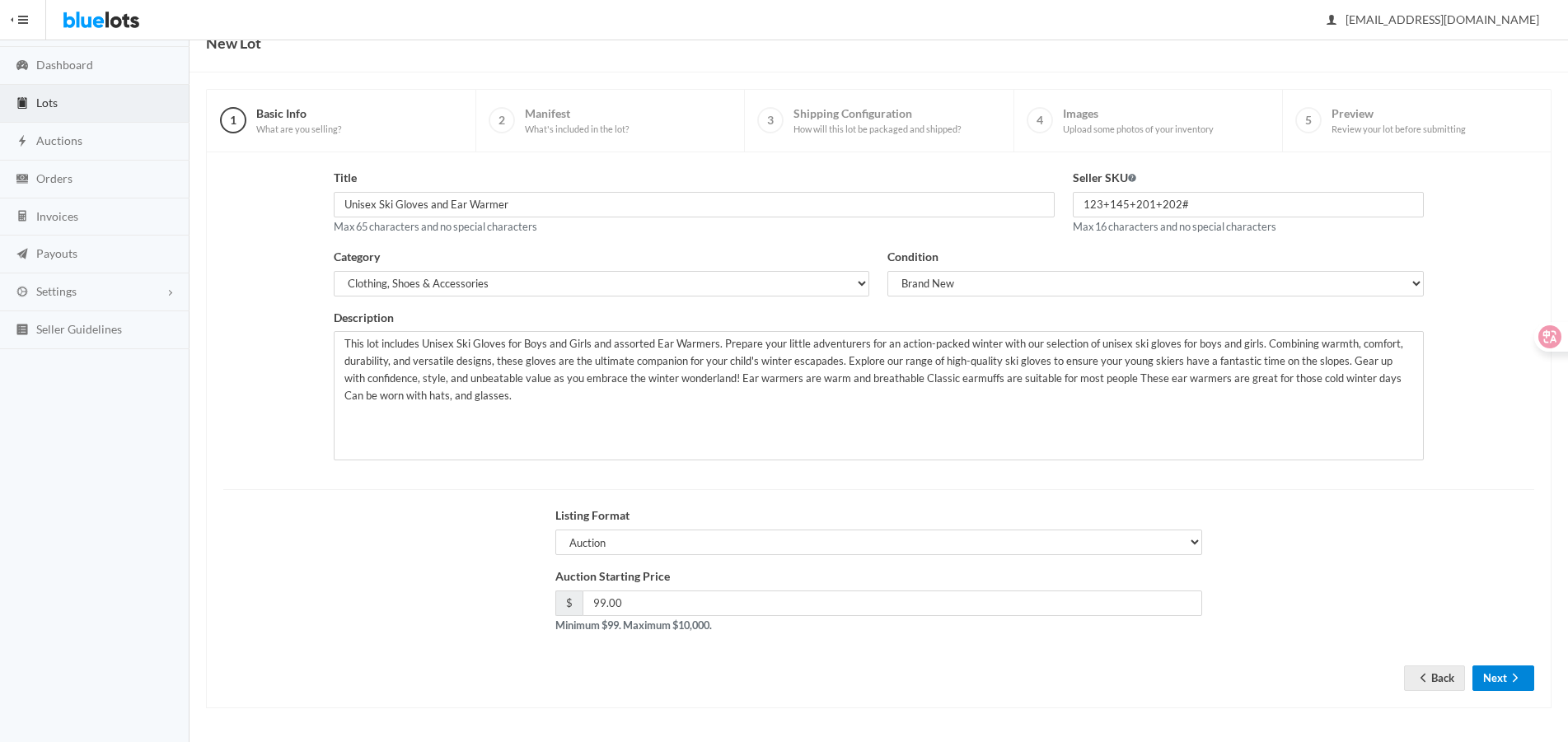
click at [1492, 682] on button "Next" at bounding box center [1503, 678] width 62 height 26
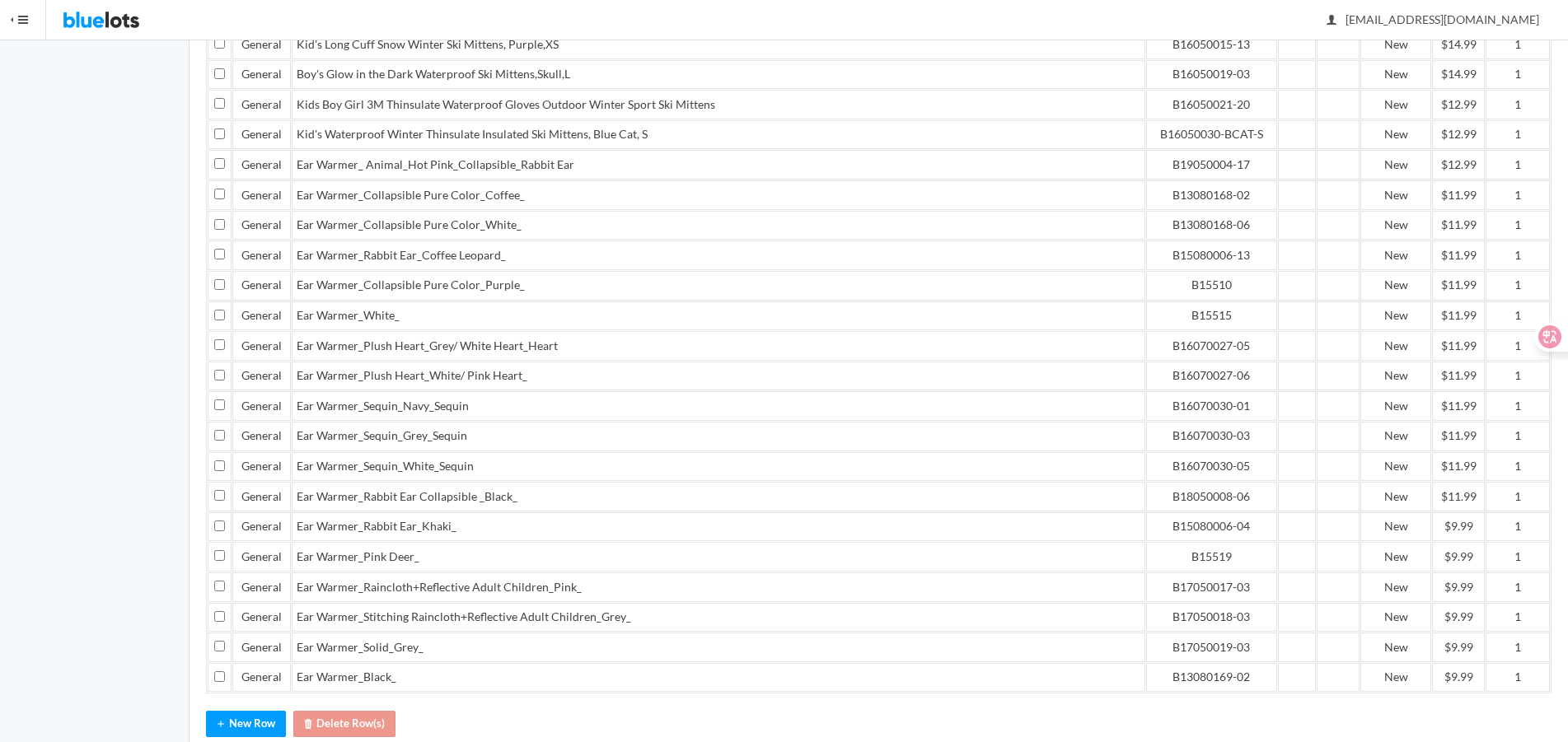
scroll to position [1607, 0]
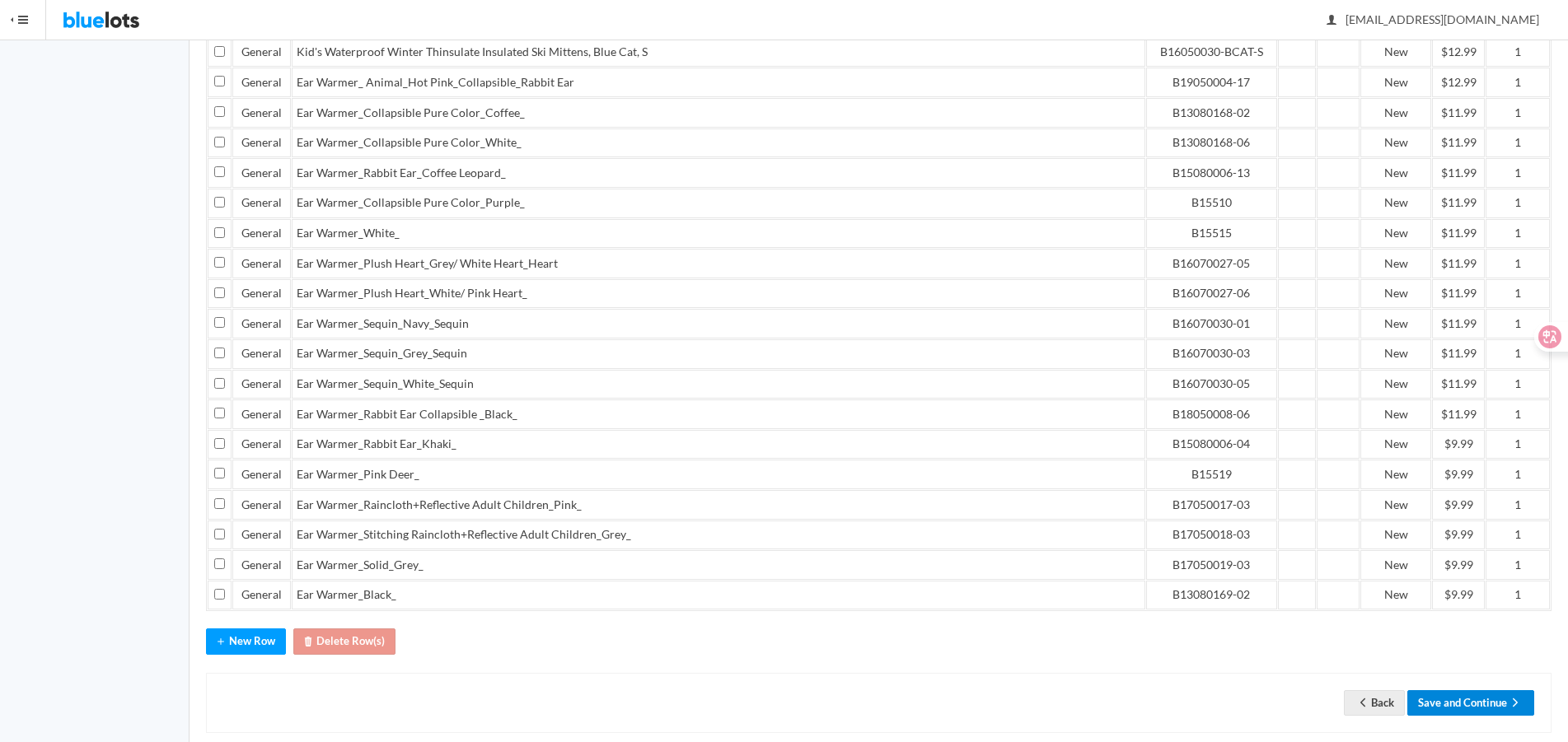
click at [1482, 690] on button "Save and Continue" at bounding box center [1470, 703] width 127 height 26
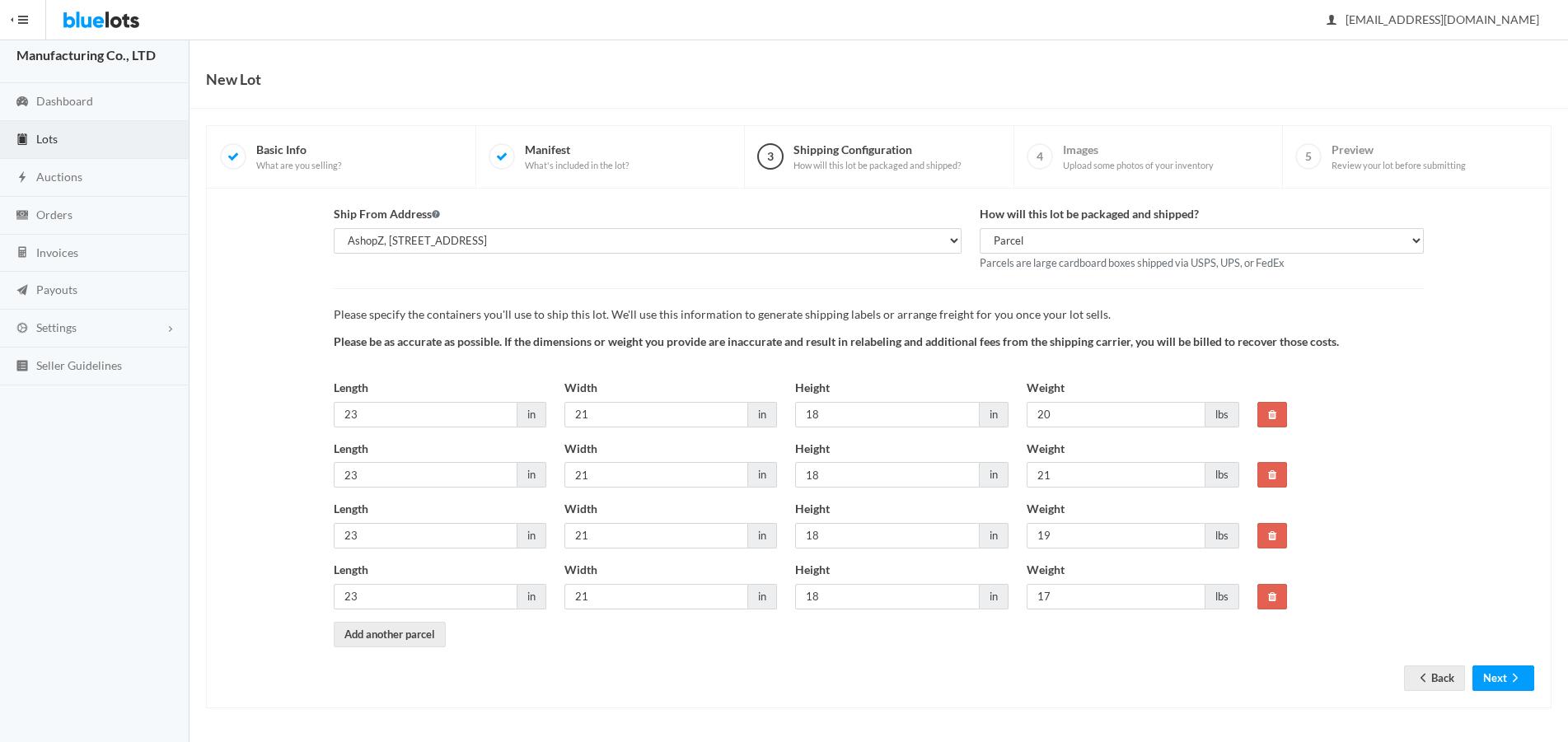
scroll to position [35, 0]
click at [1489, 685] on button "Next" at bounding box center [1503, 678] width 62 height 26
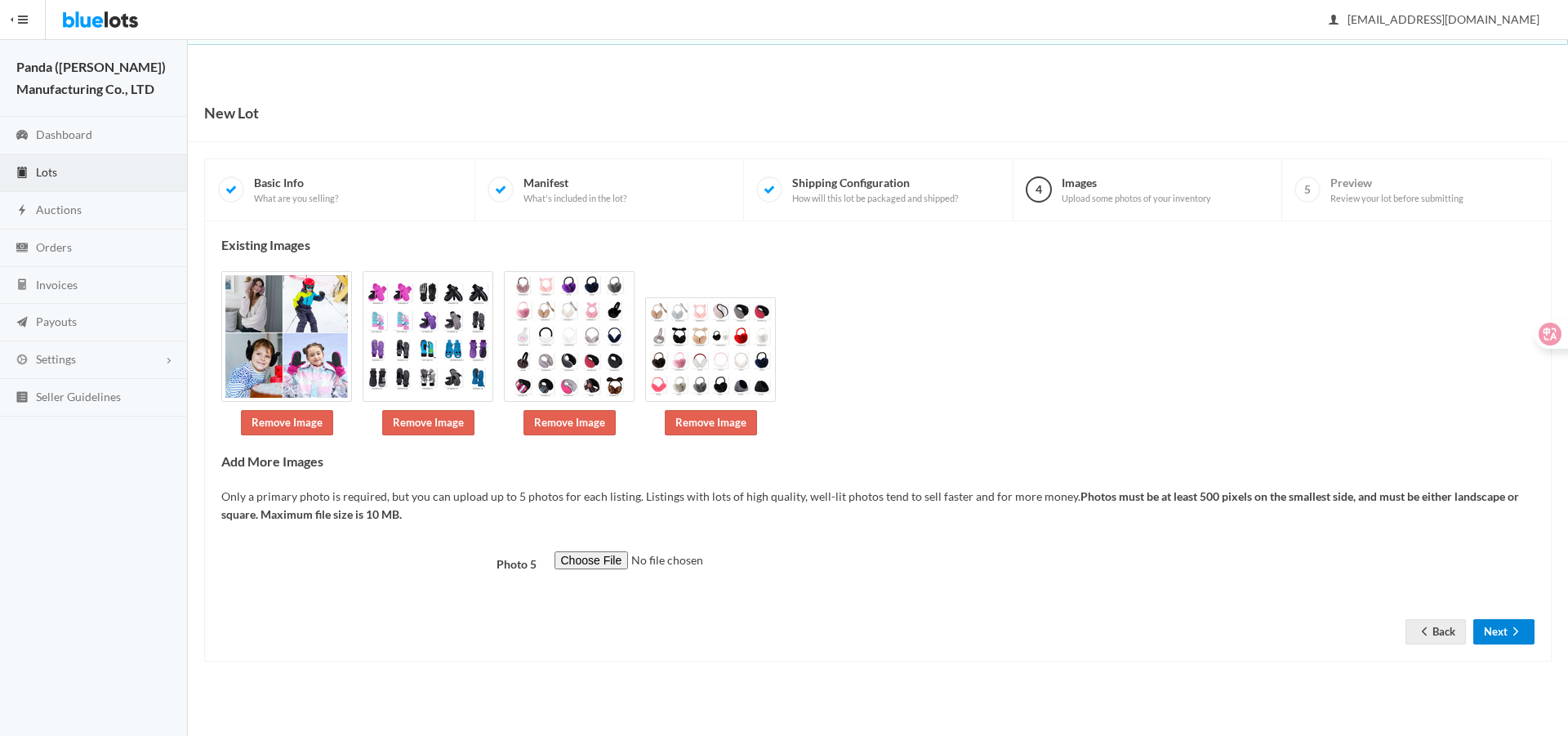
click at [1506, 641] on button "Next" at bounding box center [1504, 632] width 62 height 26
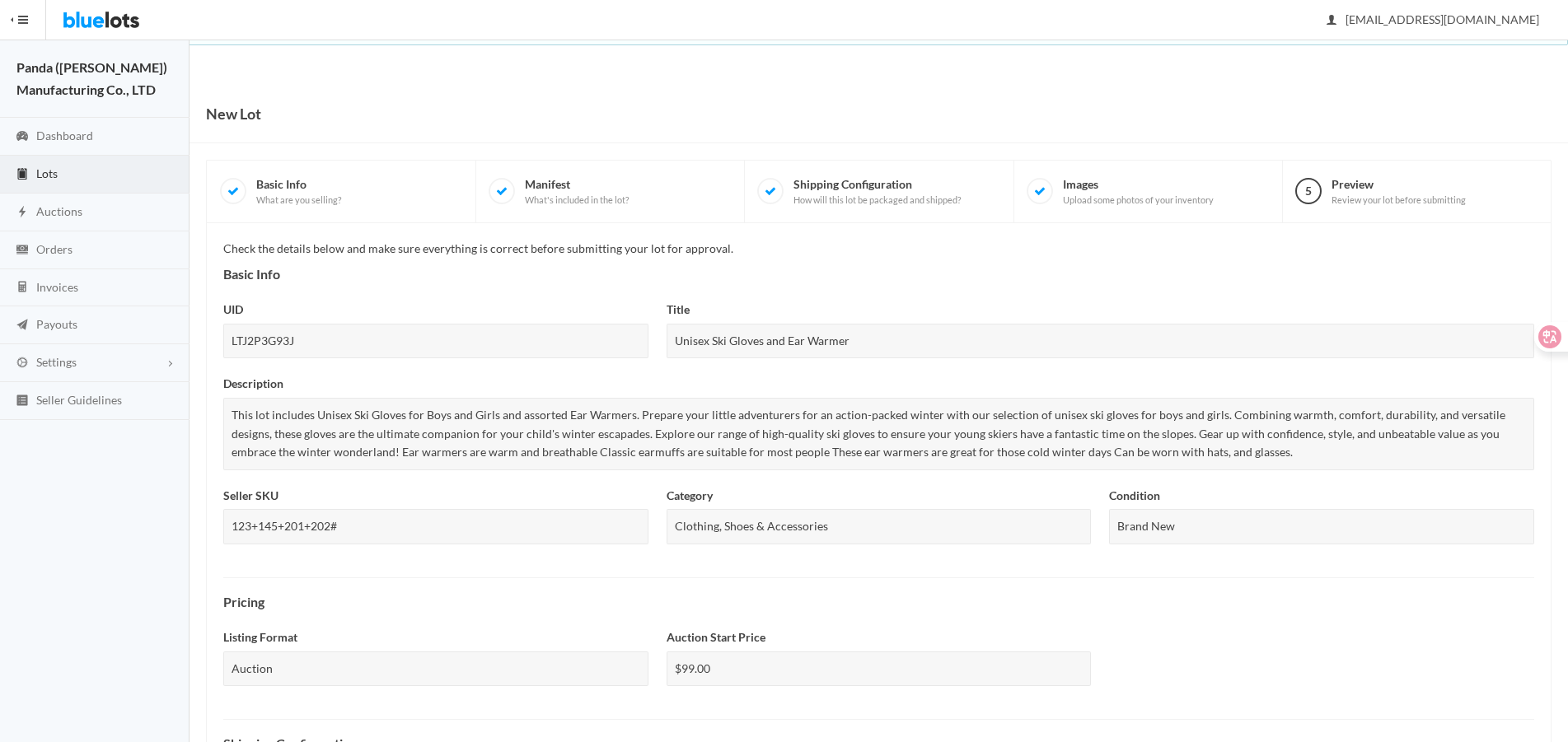
scroll to position [580, 0]
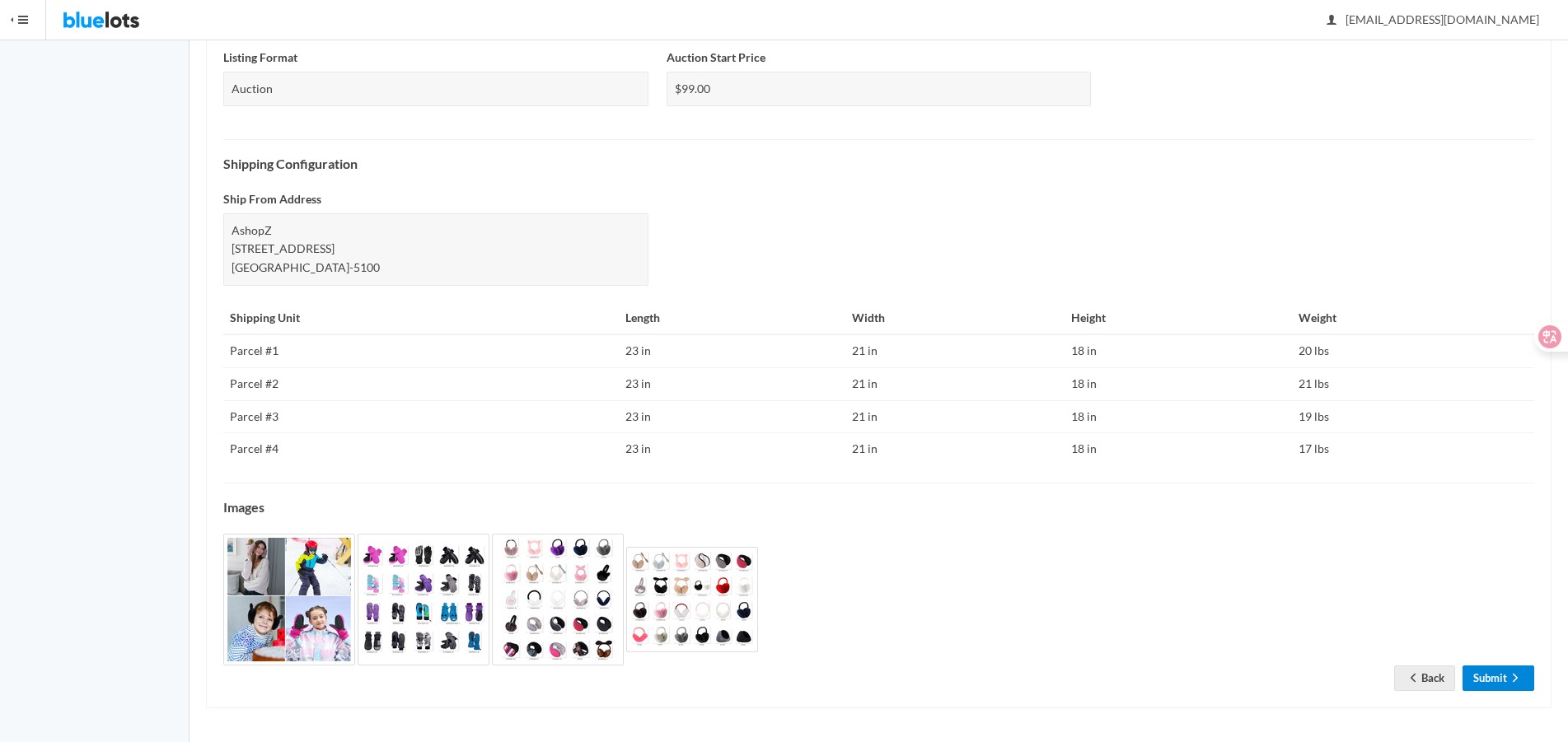
click at [1515, 682] on icon "arrow forward" at bounding box center [1514, 677] width 16 height 13
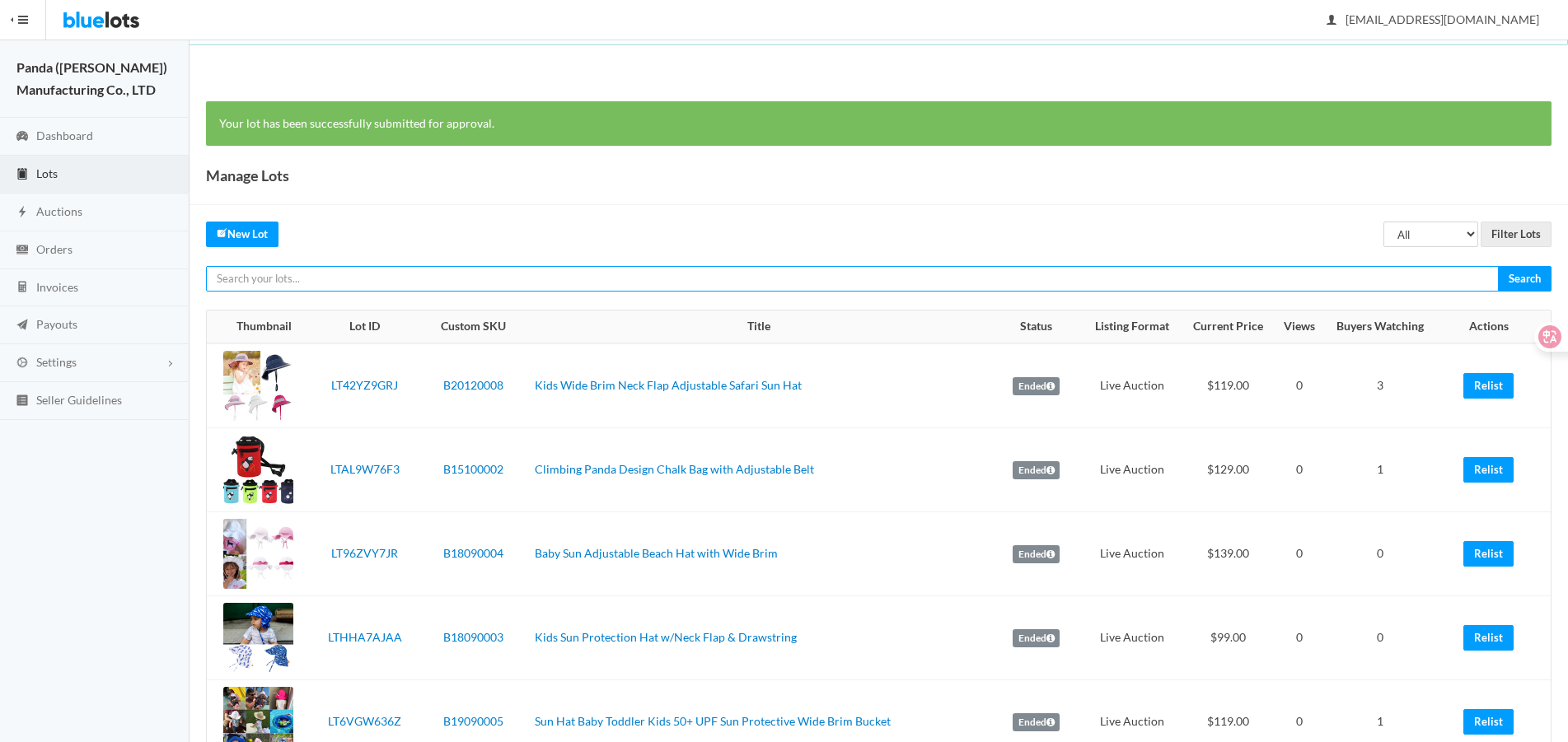
click at [1220, 282] on input "text" at bounding box center [853, 279] width 1293 height 26
paste input "LTW267TYVR"
type input "LTW267TYVR"
click at [1498, 266] on input "Search" at bounding box center [1525, 279] width 54 height 26
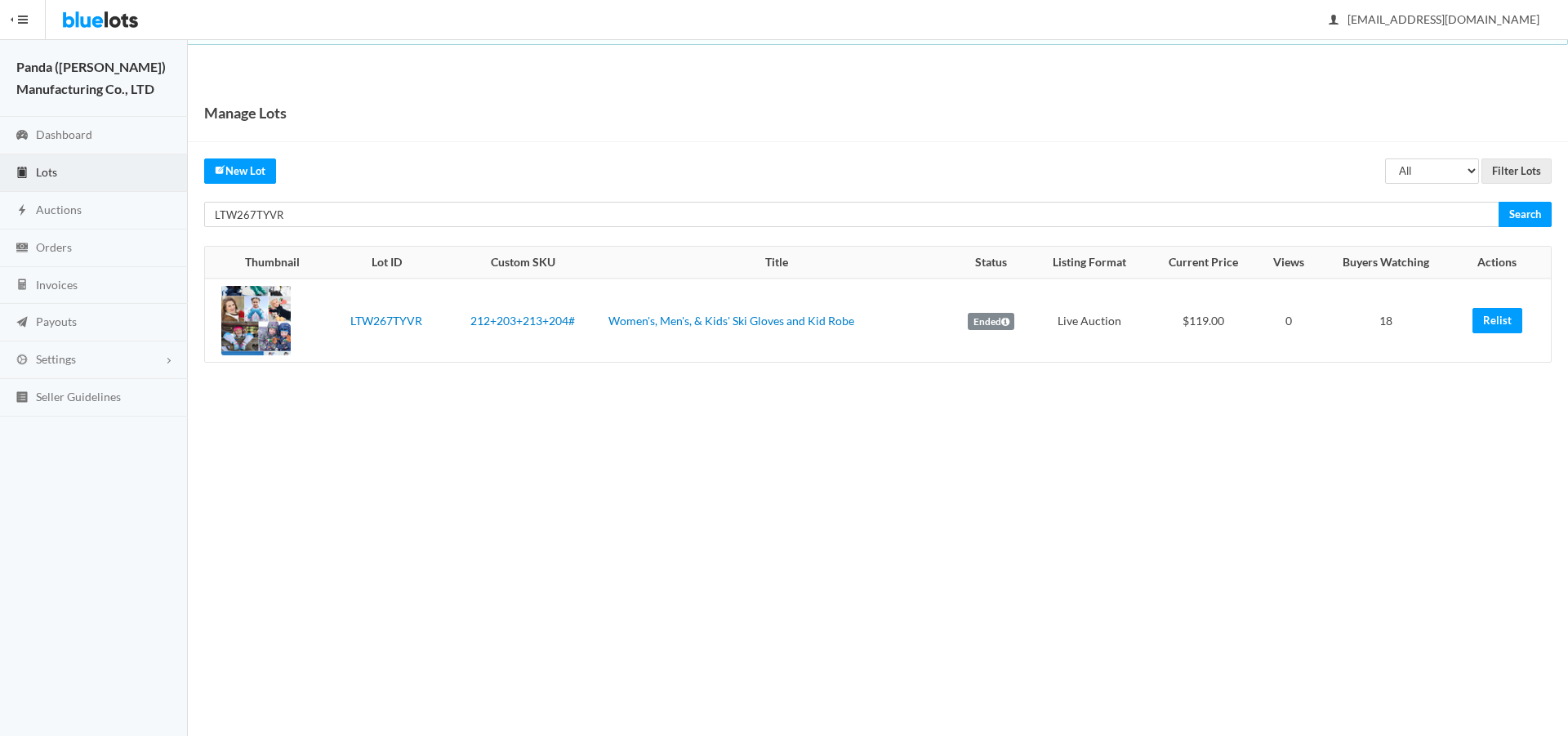
click at [1511, 323] on link "Relist" at bounding box center [1497, 321] width 50 height 26
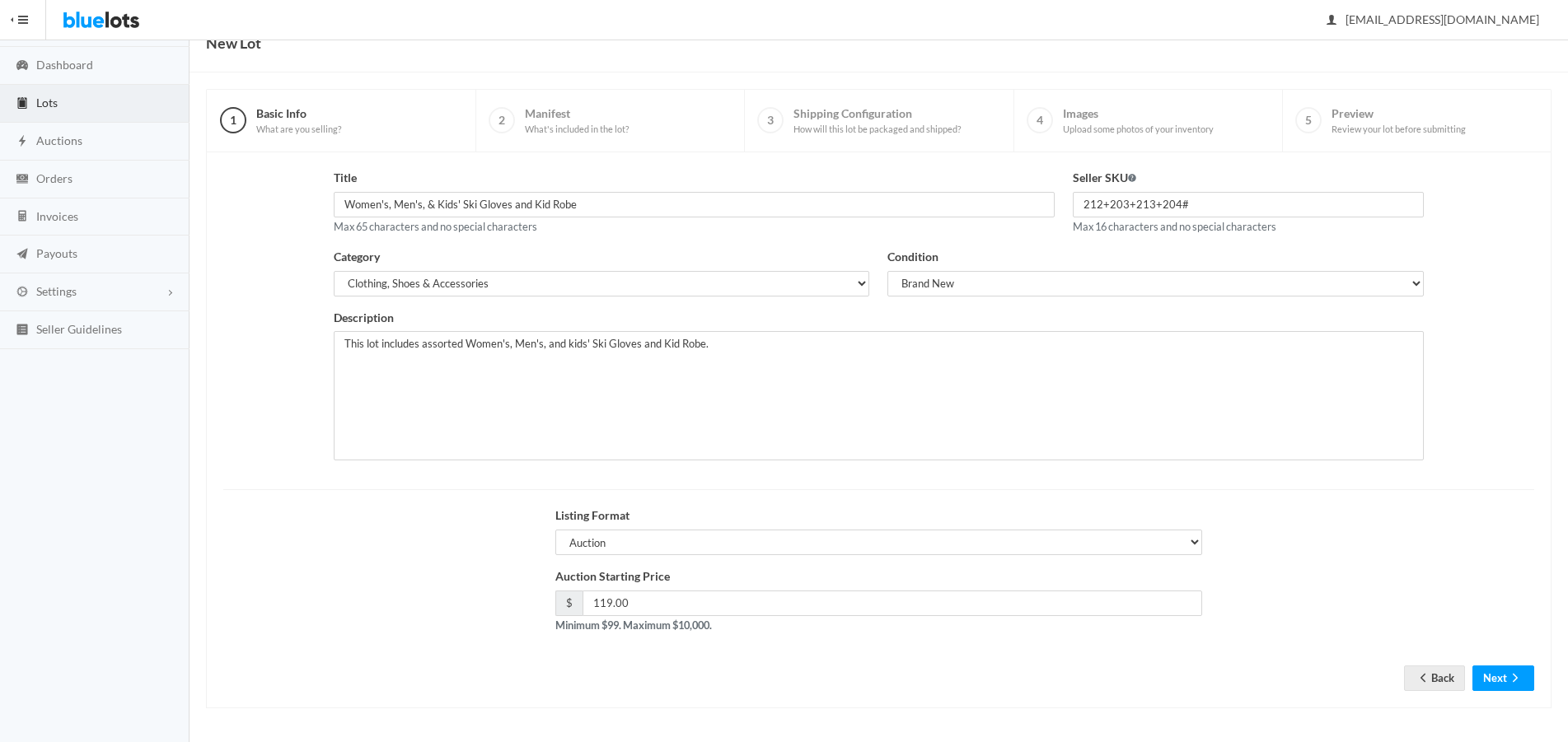
scroll to position [71, 0]
click at [1503, 666] on button "Next" at bounding box center [1503, 678] width 62 height 26
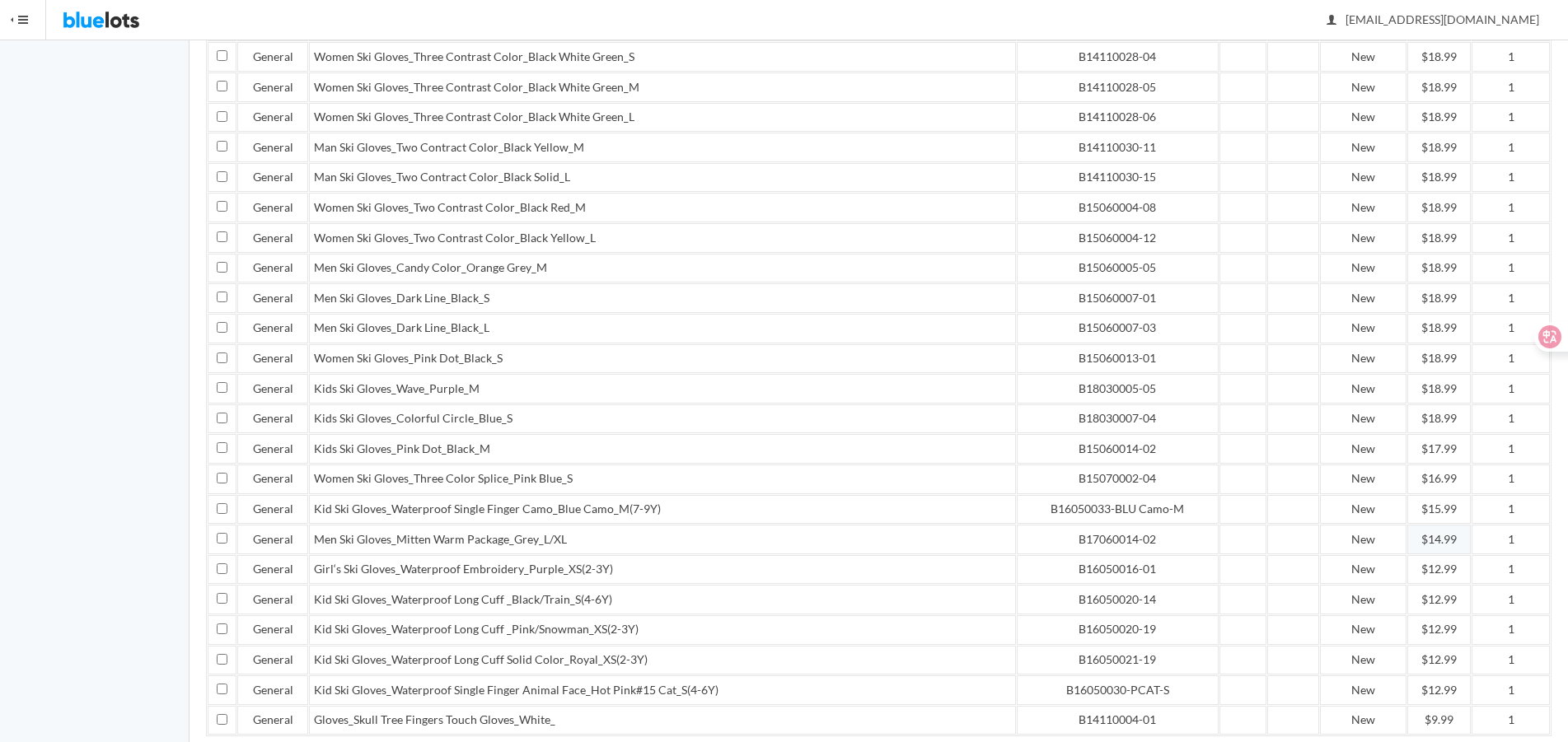
scroll to position [2801, 0]
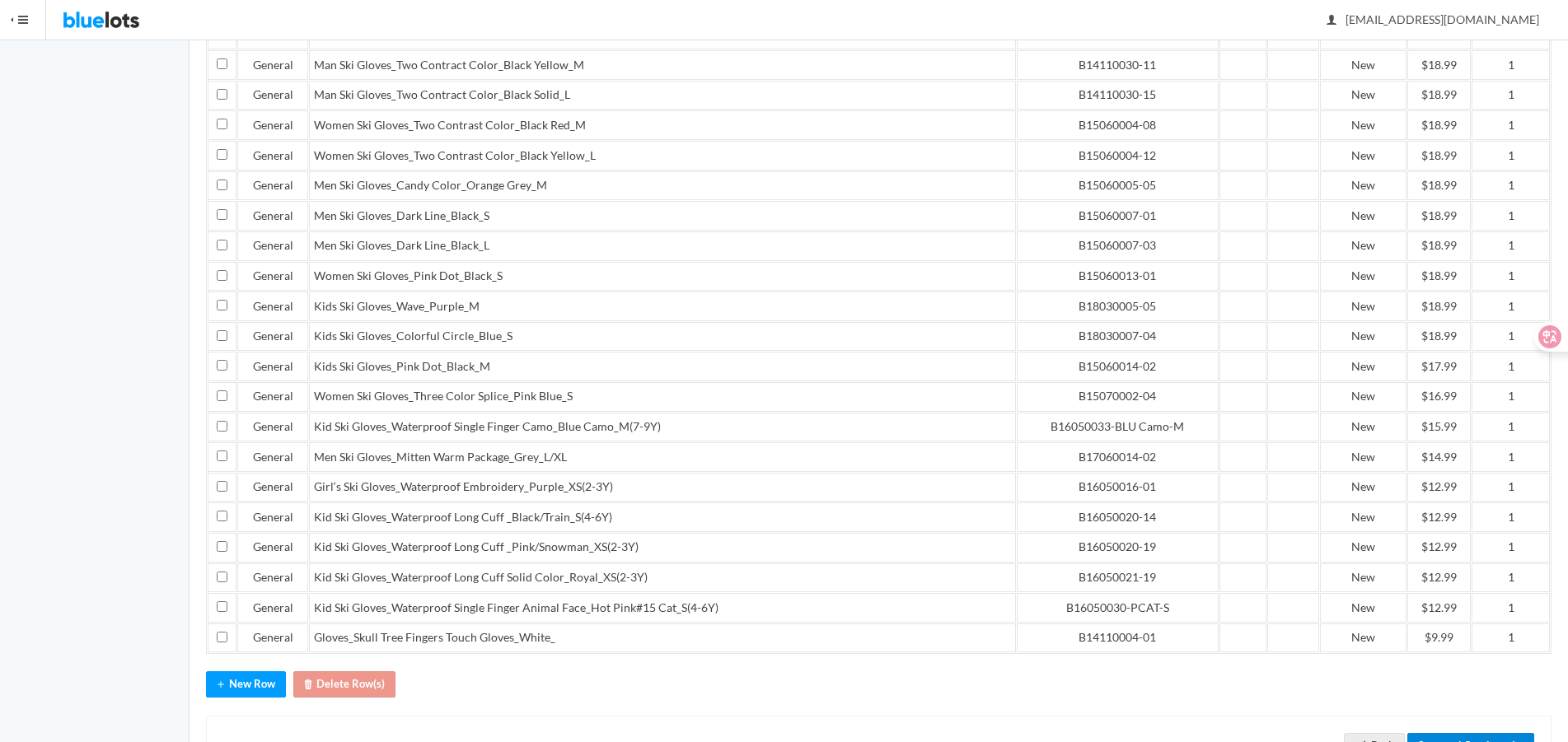
click at [1480, 733] on button "Save and Continue" at bounding box center [1470, 746] width 127 height 26
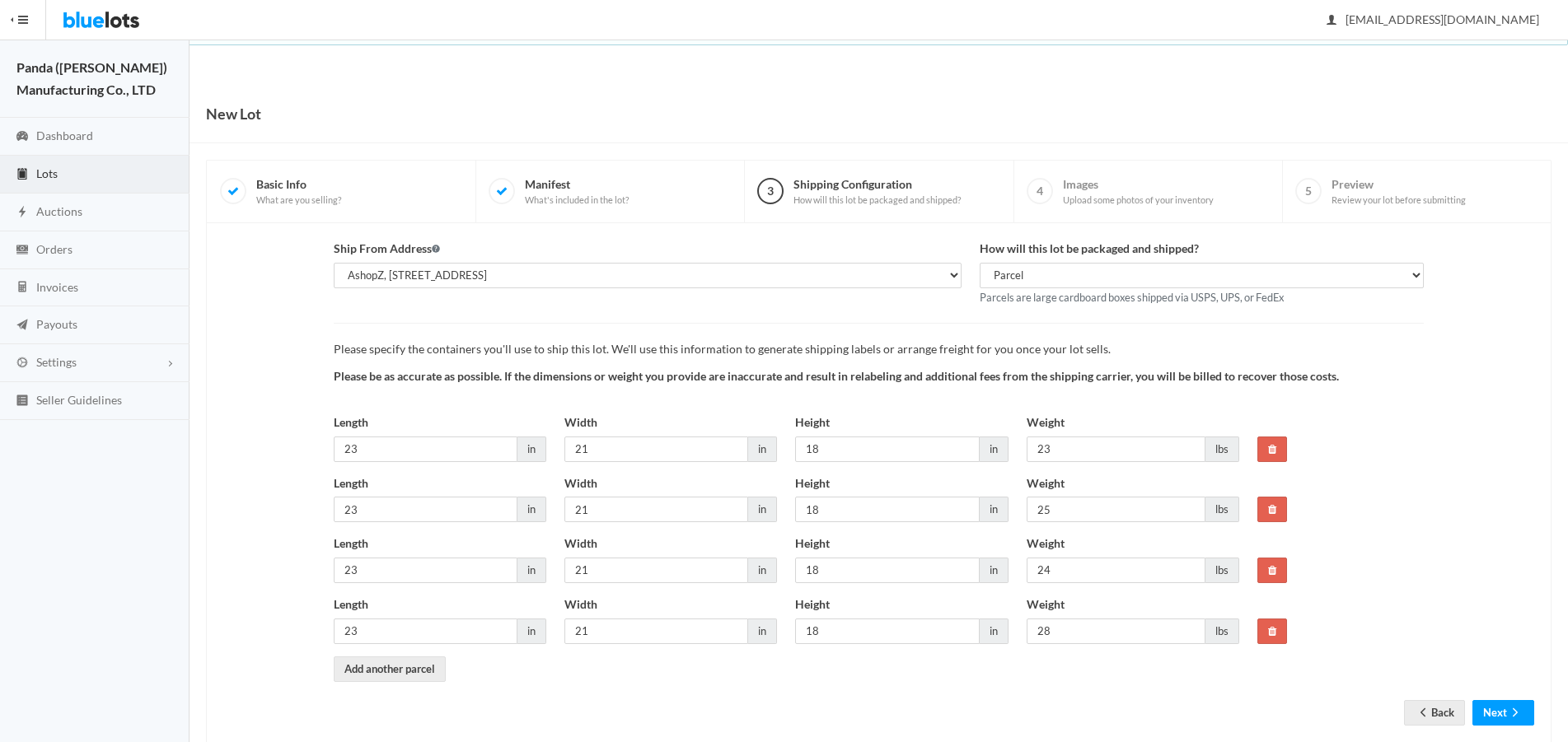
scroll to position [35, 0]
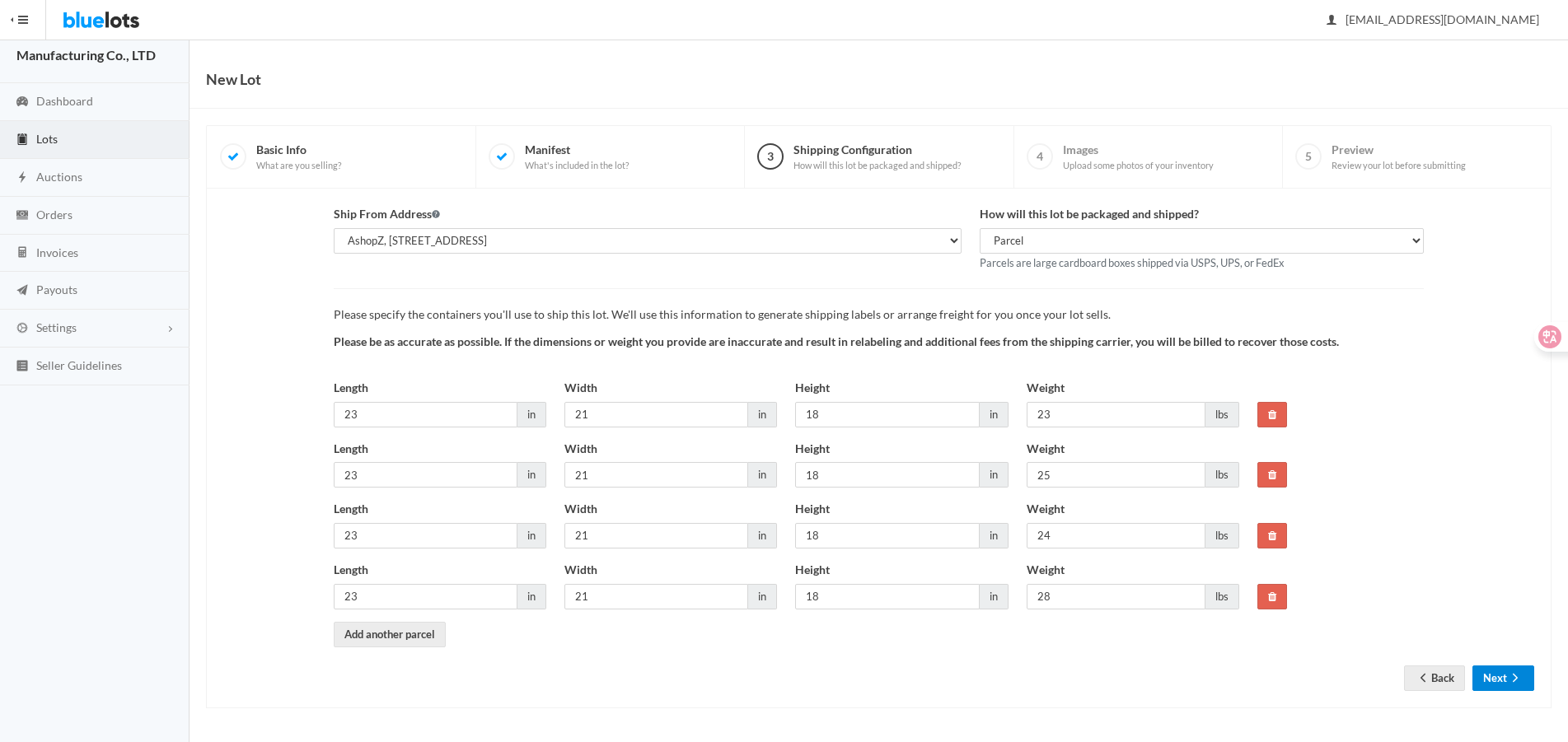
click at [1488, 670] on button "Next" at bounding box center [1503, 678] width 62 height 26
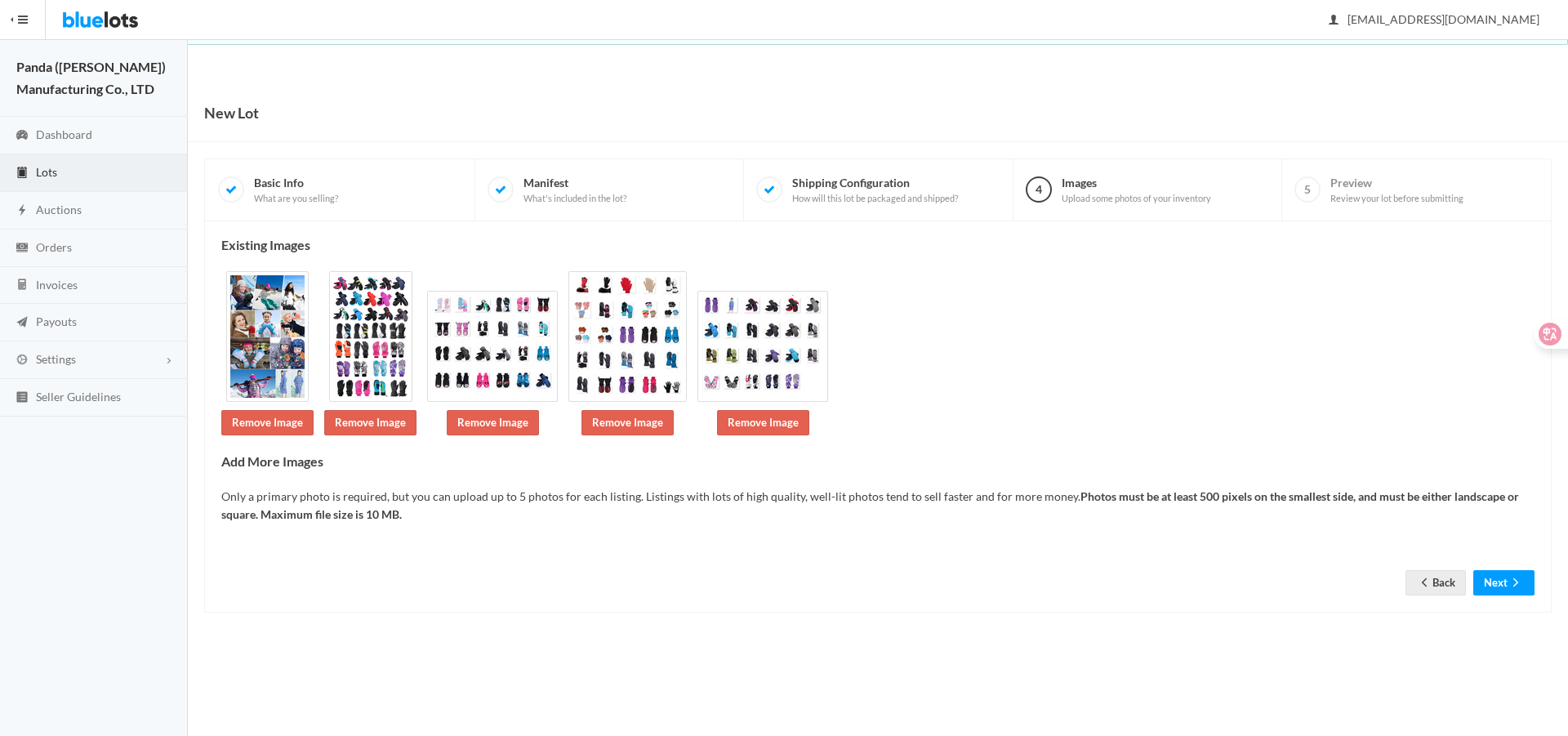
click at [1500, 602] on div "Existing Images Remove Image Remove Image Remove Image Remove Image Remove Imag…" at bounding box center [878, 417] width 1347 height 391
click at [1497, 593] on button "Next" at bounding box center [1504, 583] width 62 height 26
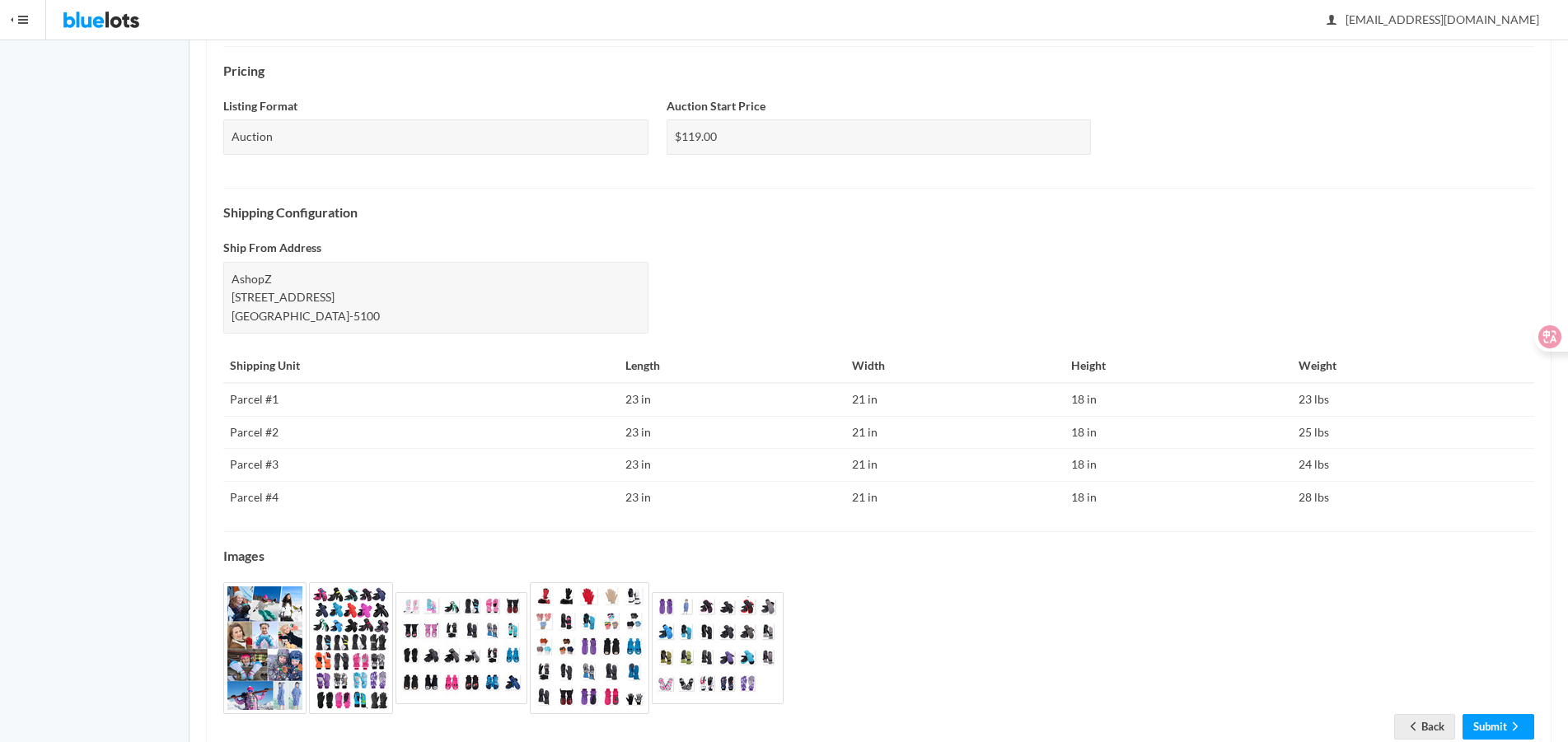
scroll to position [543, 0]
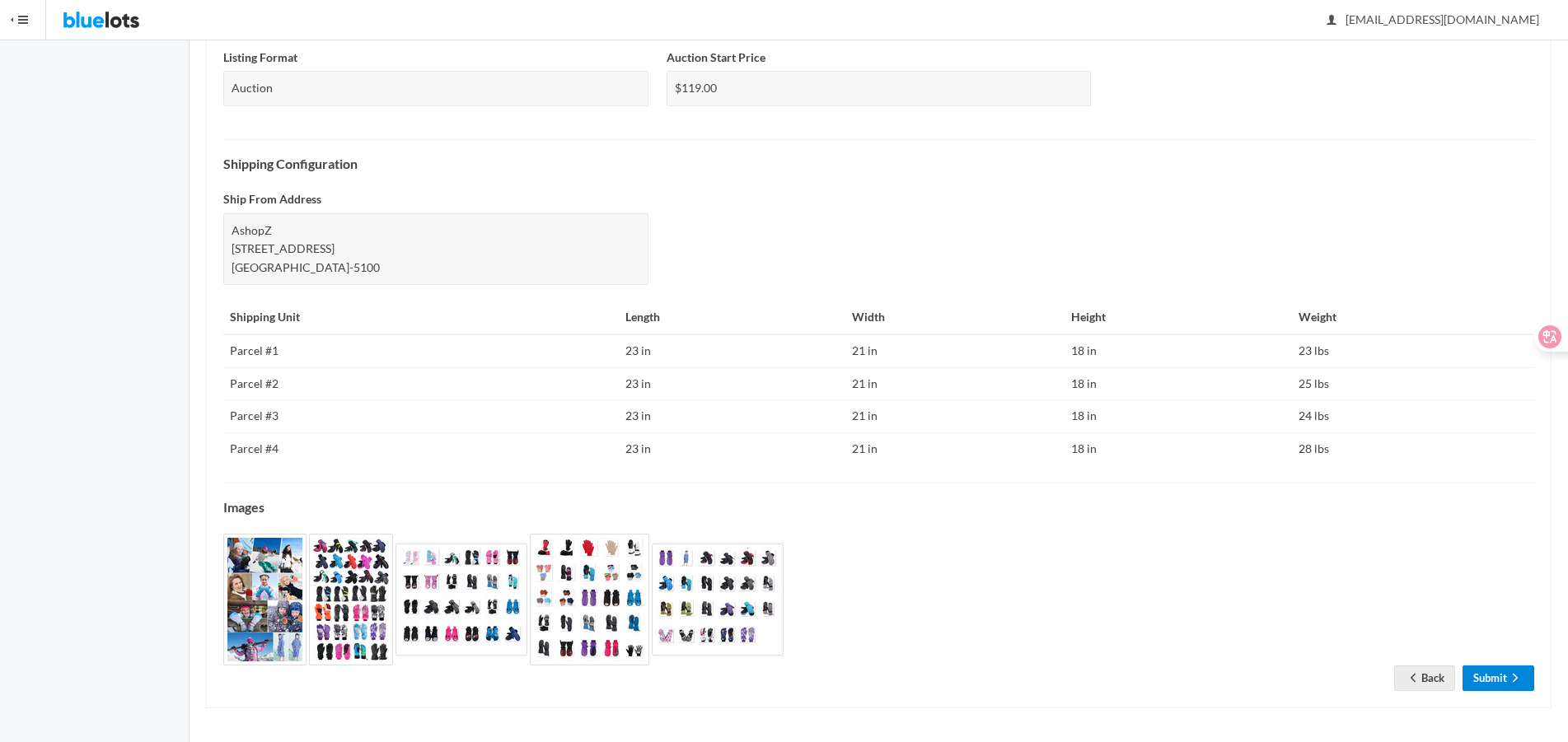
click at [1479, 673] on link "Submit" at bounding box center [1498, 678] width 72 height 26
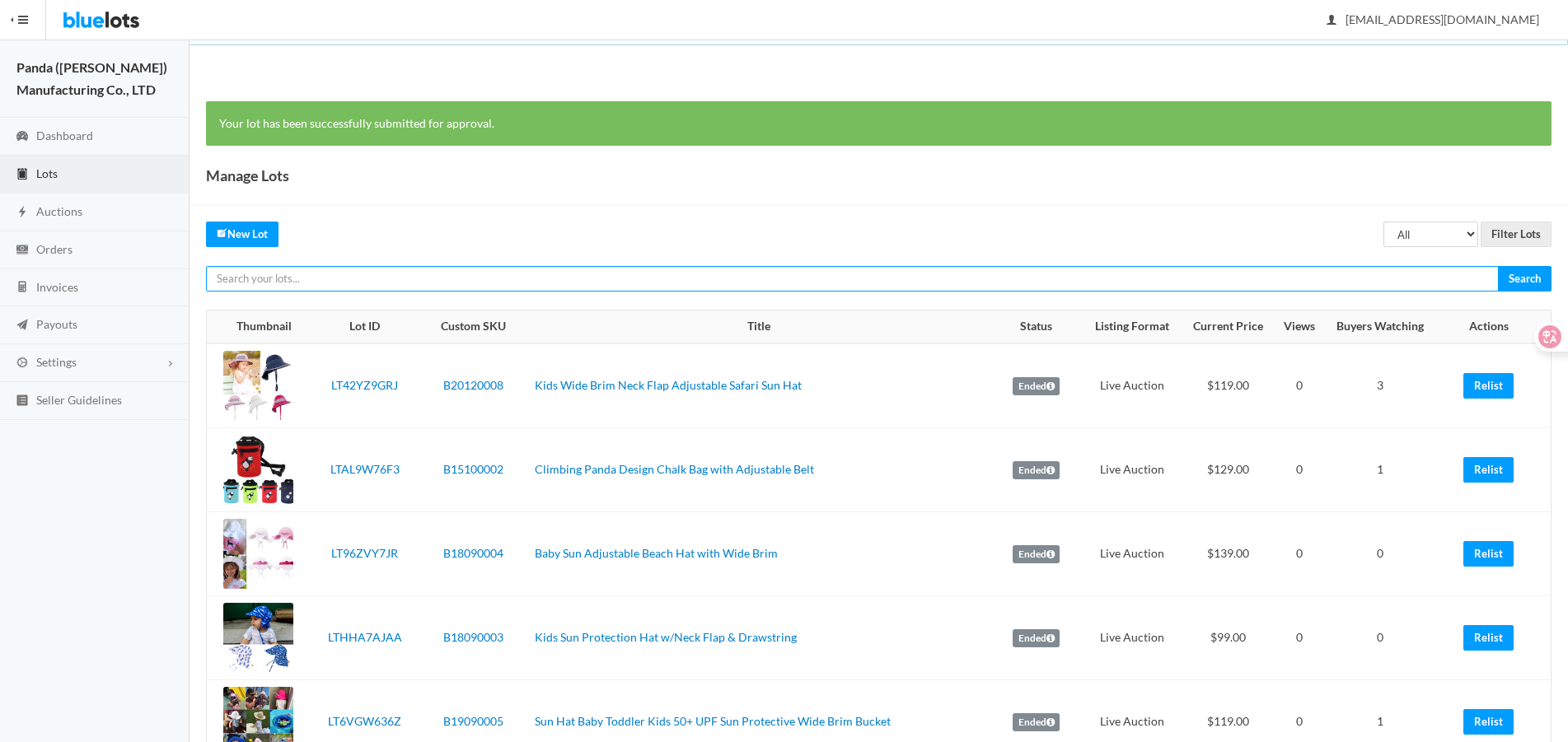
click at [1189, 269] on input "text" at bounding box center [853, 279] width 1293 height 26
paste input "LTW267TYVR"
type input "LTW267TYVR"
click at [1498, 266] on input "Search" at bounding box center [1525, 279] width 54 height 26
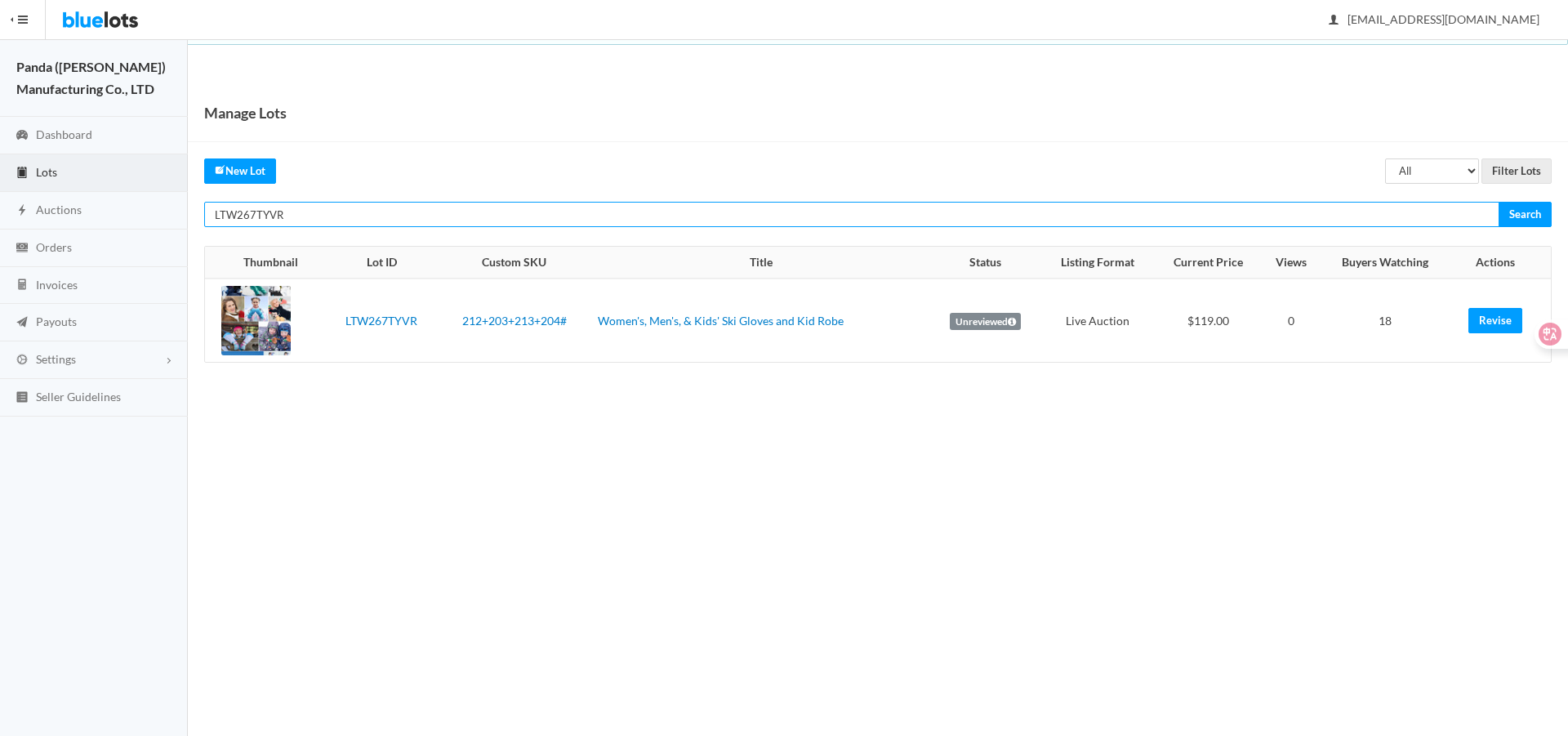
click at [1334, 221] on input "LTW267TYVR" at bounding box center [852, 215] width 1295 height 26
paste input "KARHZZYL"
type input "LTKARHZZYL"
click at [1499, 202] on input "Search" at bounding box center [1525, 215] width 53 height 26
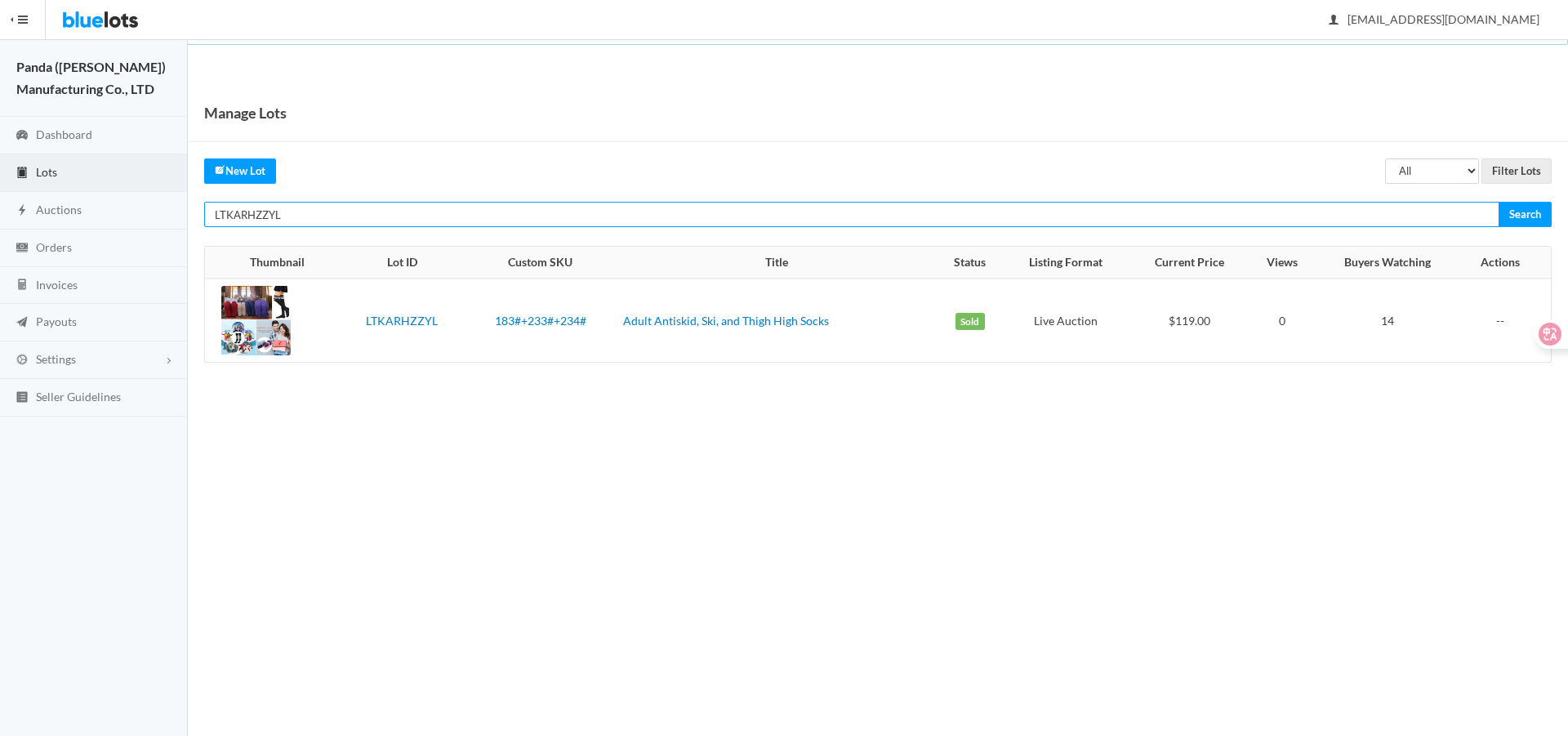
click at [1340, 209] on input "LTKARHZZYL" at bounding box center [852, 215] width 1295 height 26
paste input "JY7PCV9"
type input "LTJY7PCV9L"
click at [1499, 202] on input "Search" at bounding box center [1525, 215] width 53 height 26
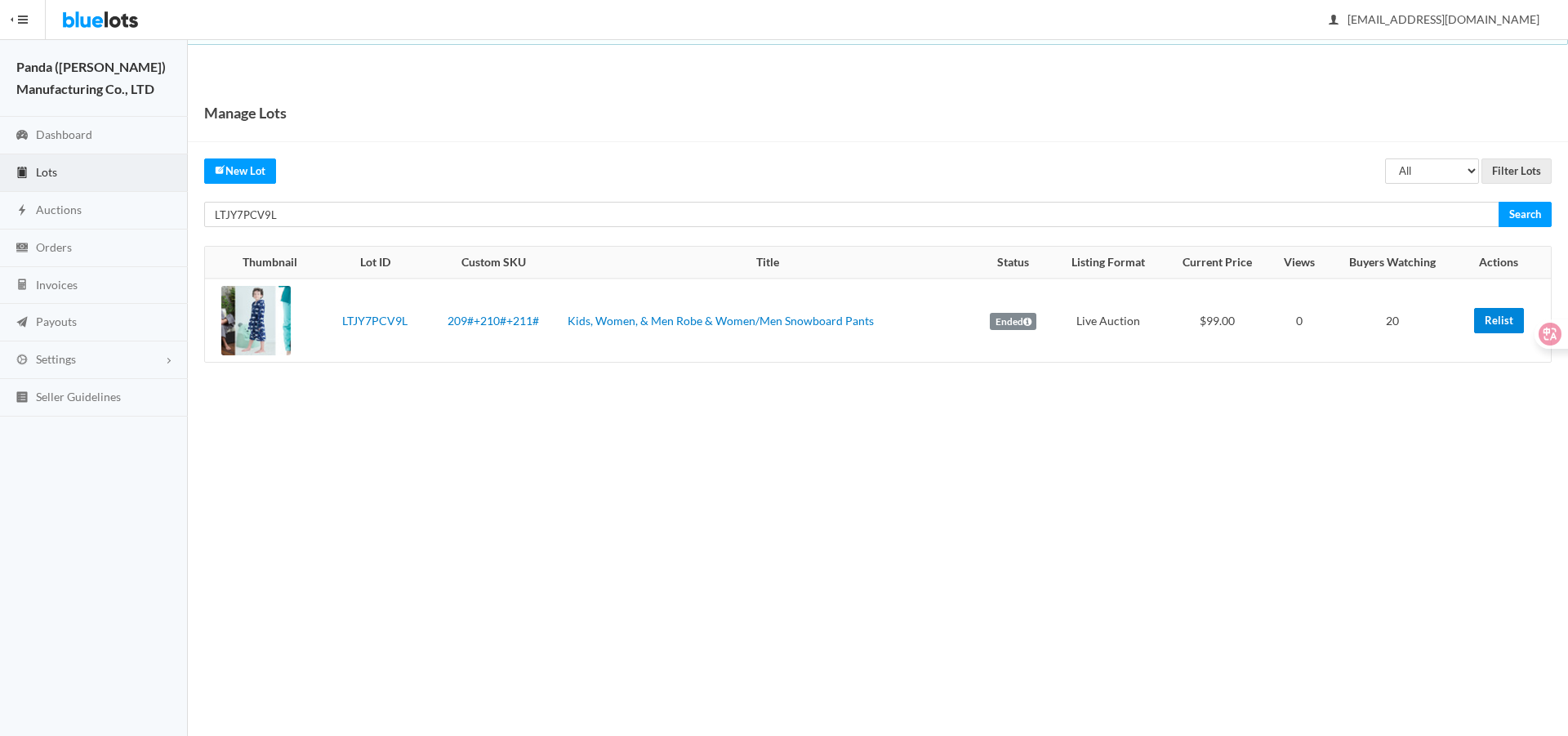
click at [1488, 315] on link "Relist" at bounding box center [1499, 321] width 50 height 26
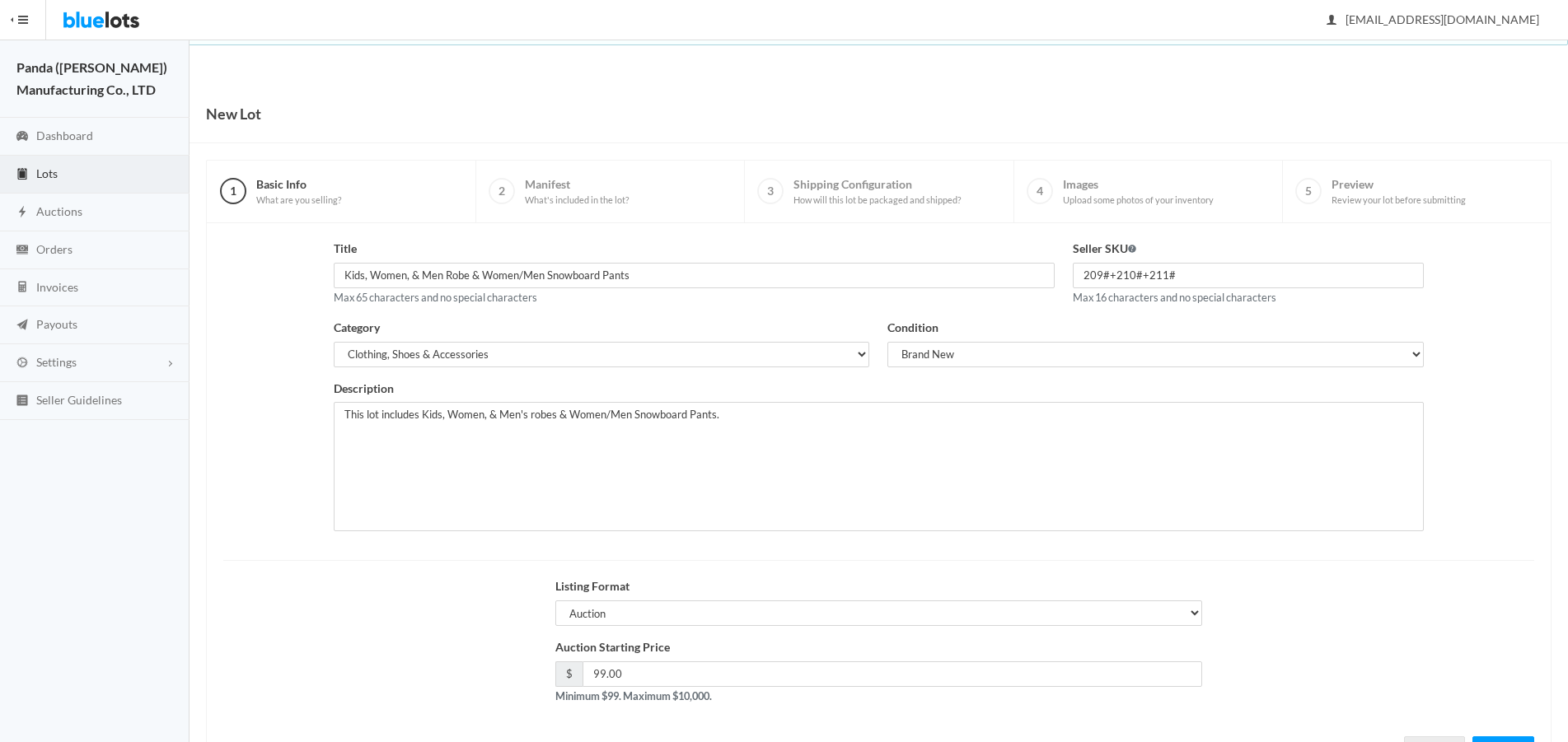
scroll to position [71, 0]
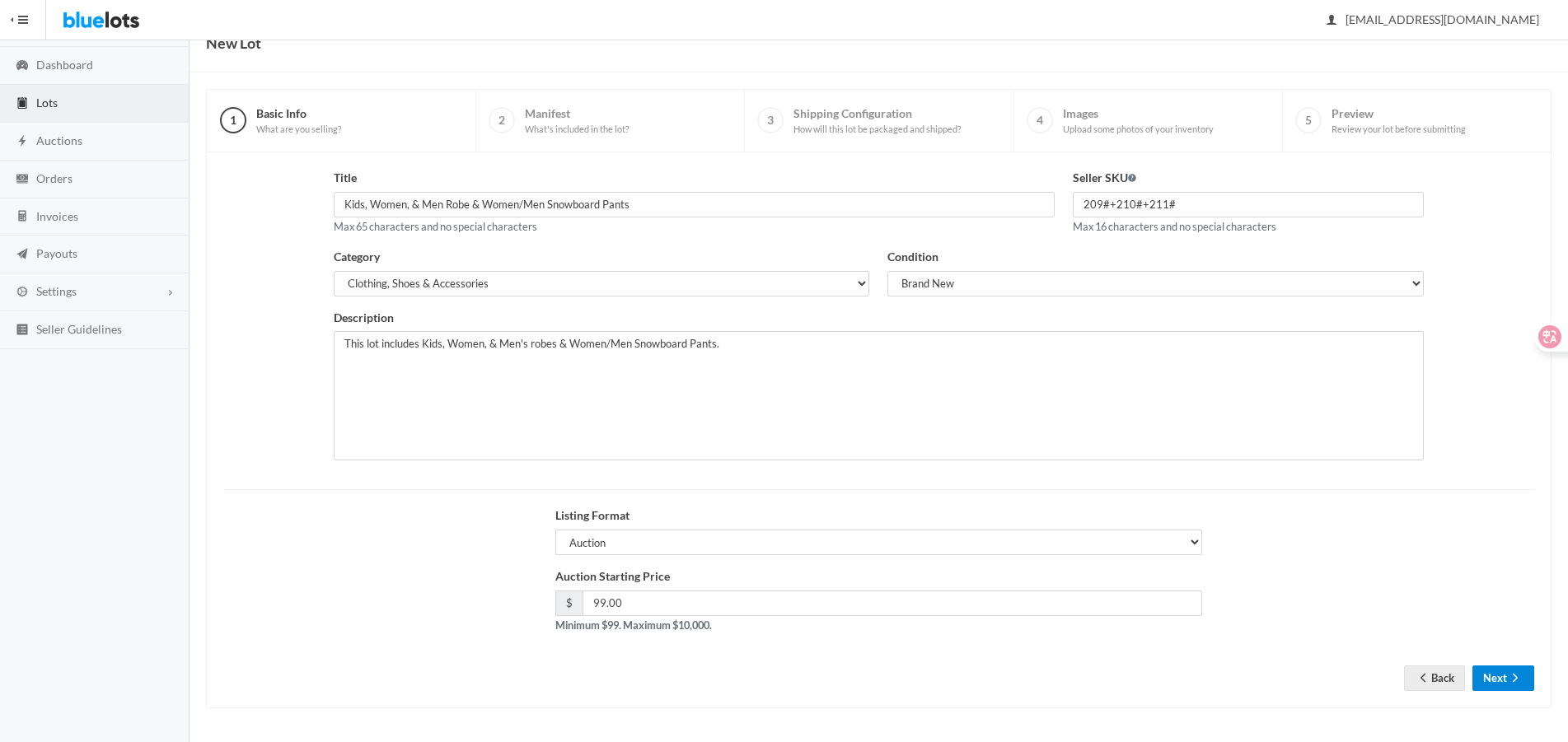
click at [1502, 676] on button "Next" at bounding box center [1503, 678] width 62 height 26
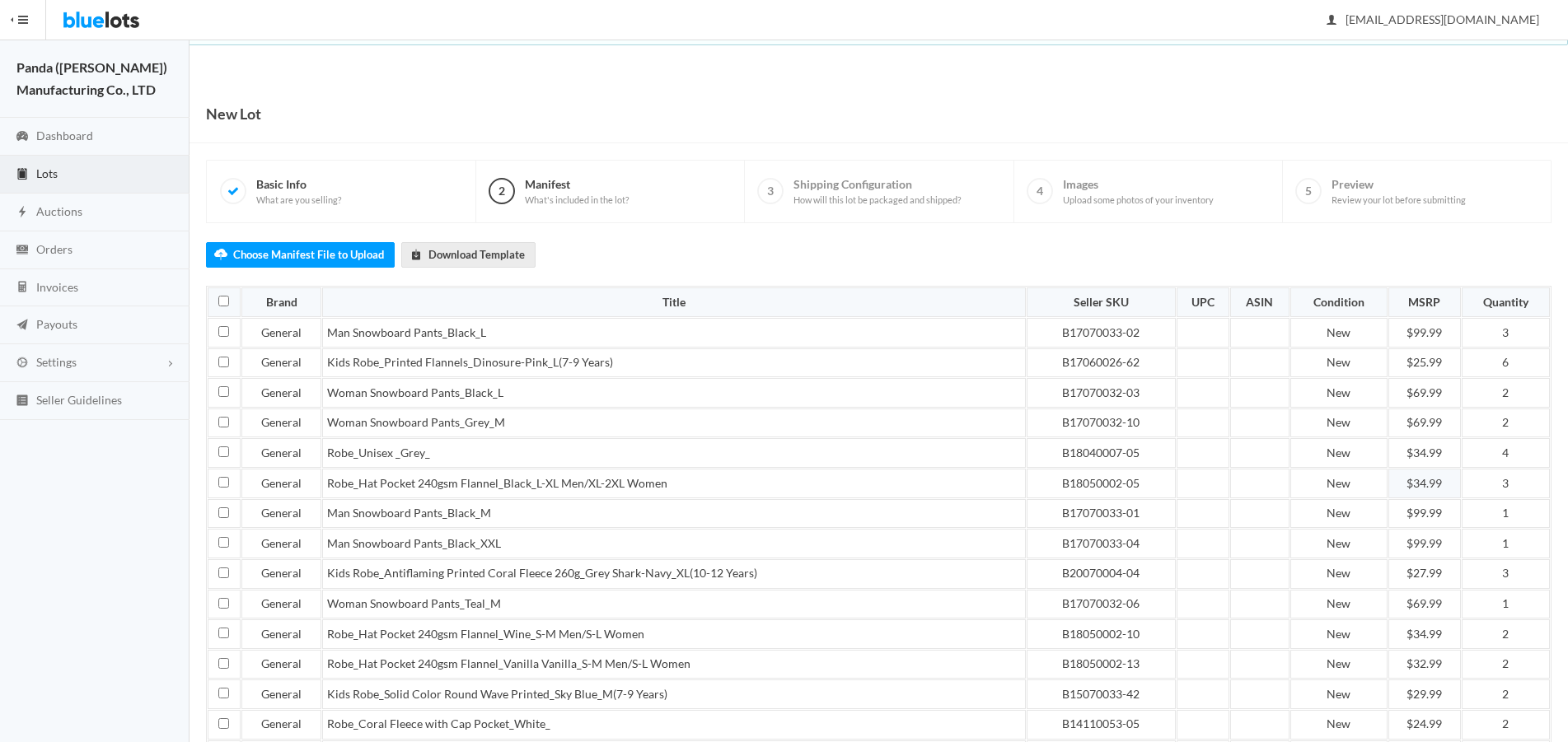
scroll to position [417, 0]
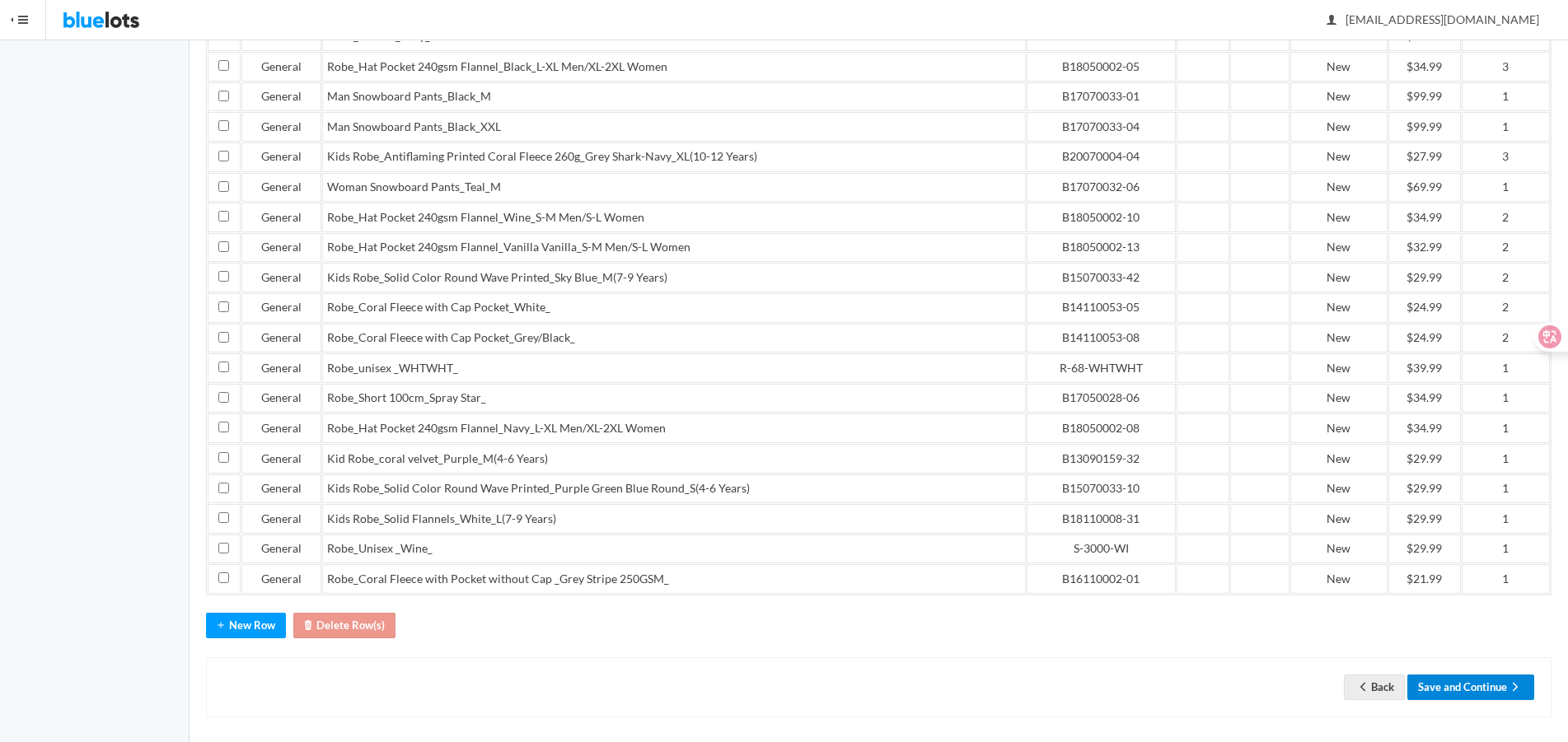
click at [1464, 679] on button "Save and Continue" at bounding box center [1470, 688] width 127 height 26
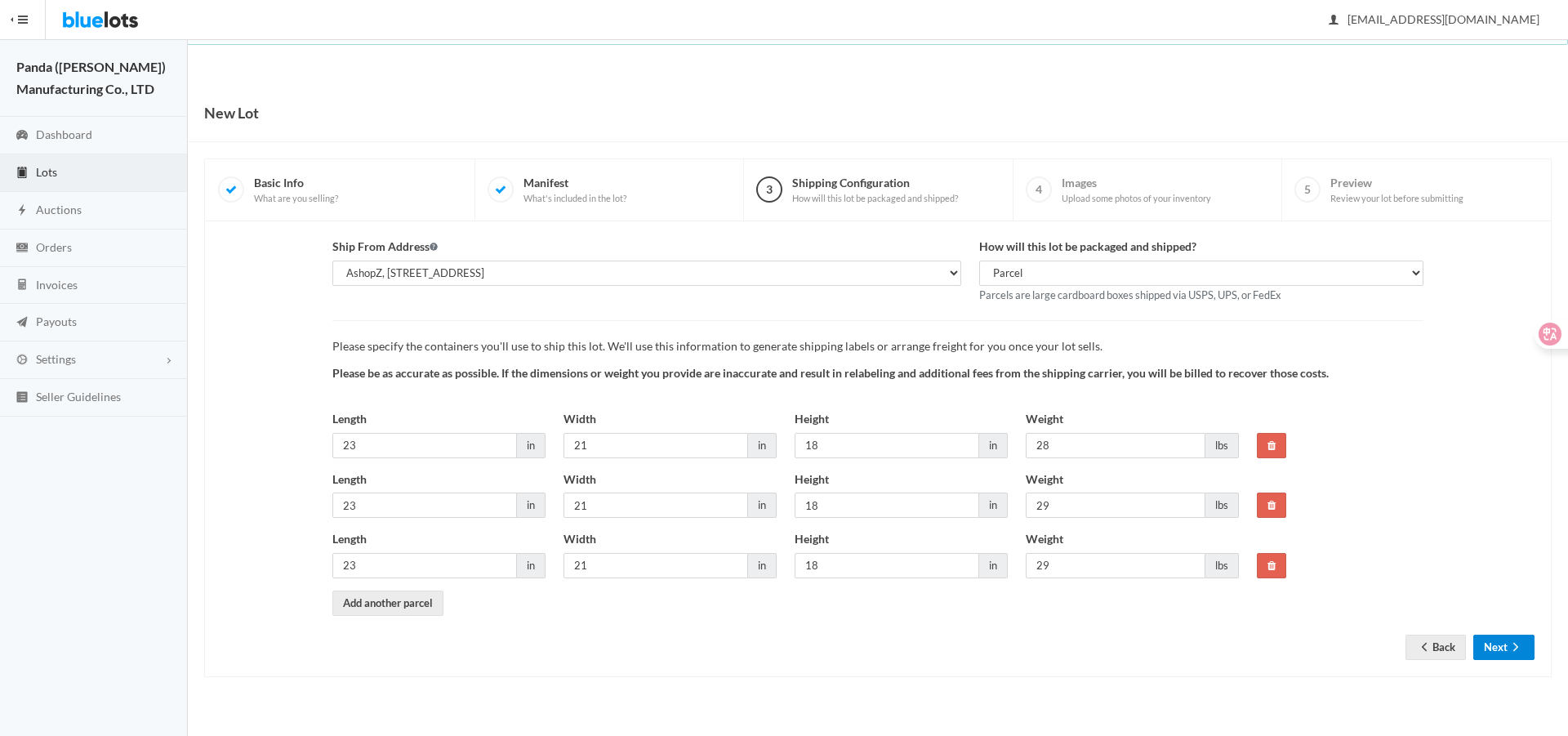
click at [1480, 644] on button "Next" at bounding box center [1504, 648] width 62 height 26
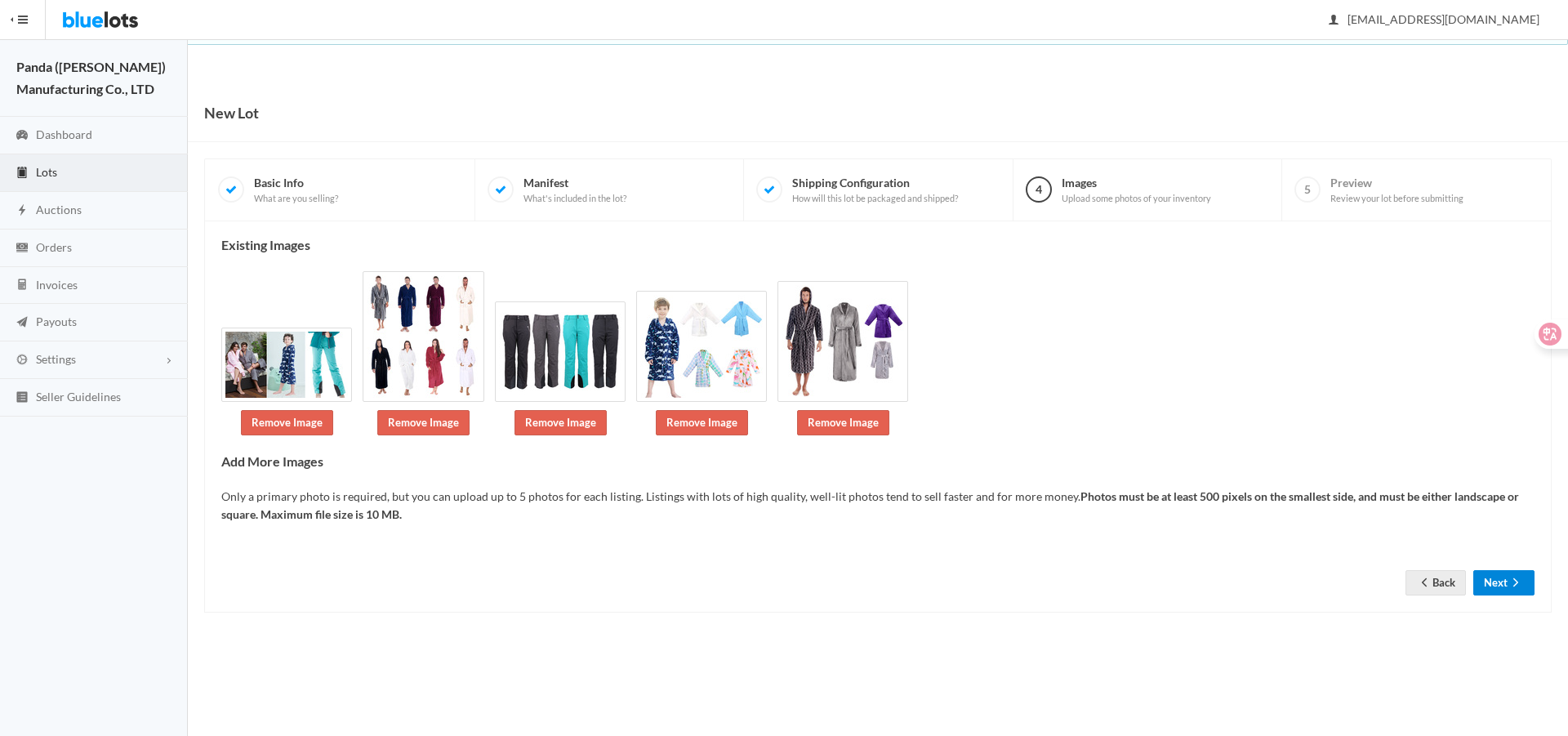
click at [1487, 589] on button "Next" at bounding box center [1504, 583] width 62 height 26
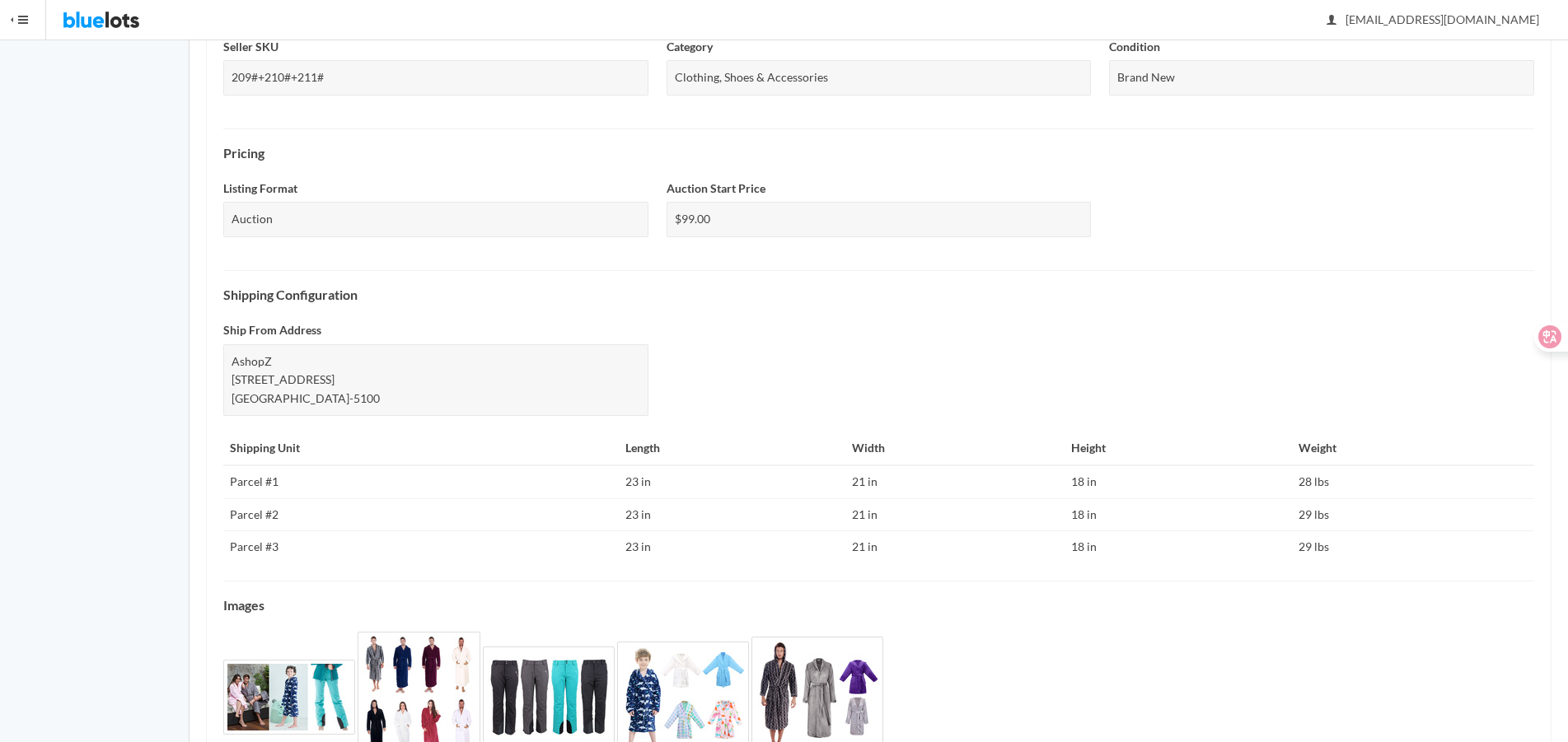
scroll to position [510, 0]
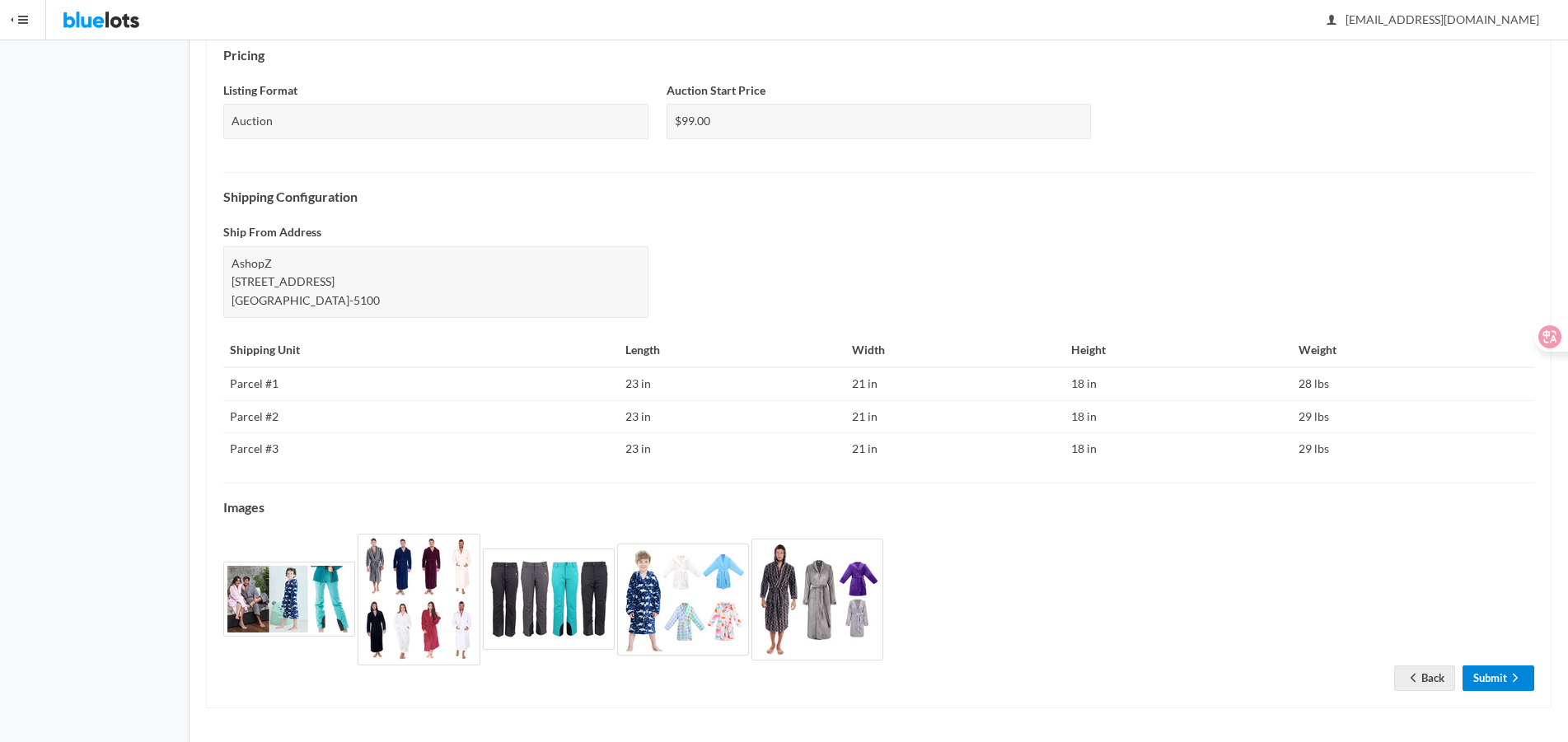
click at [1503, 676] on link "Submit" at bounding box center [1498, 678] width 72 height 26
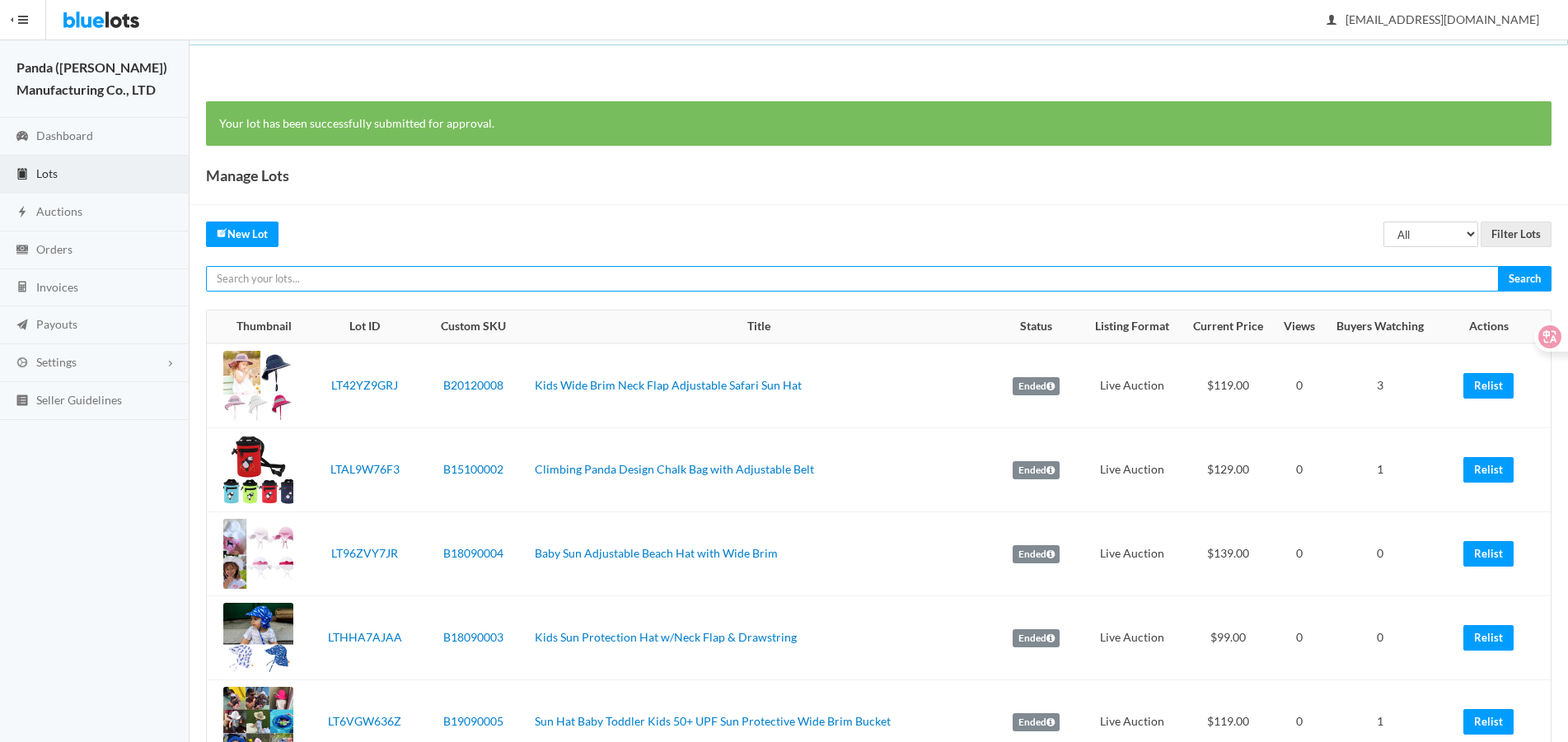
click at [1308, 271] on input "text" at bounding box center [853, 279] width 1293 height 26
paste input "LTRJV9PYR9"
type input "LTRJV9PYR9"
click at [1498, 266] on input "Search" at bounding box center [1525, 279] width 54 height 26
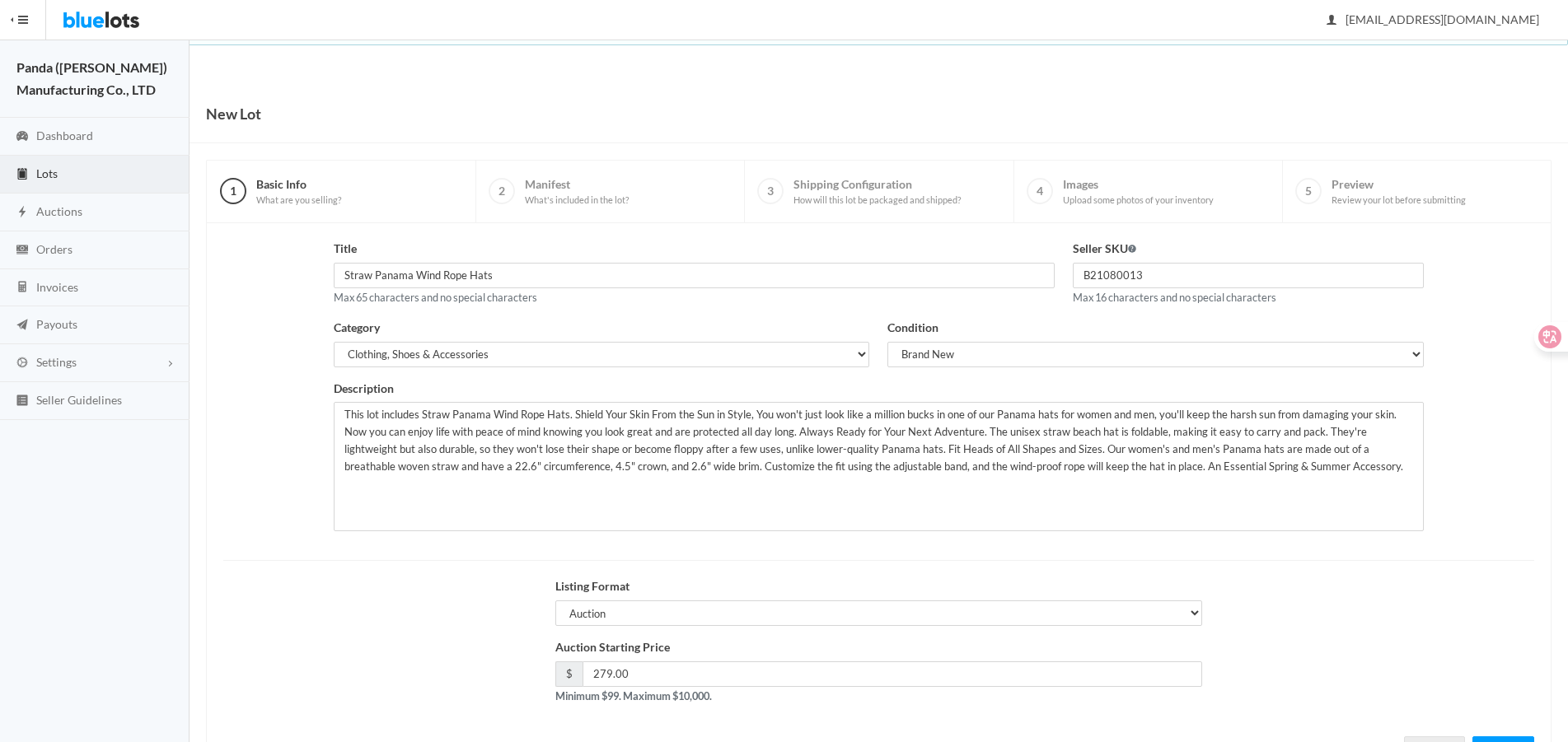
scroll to position [71, 0]
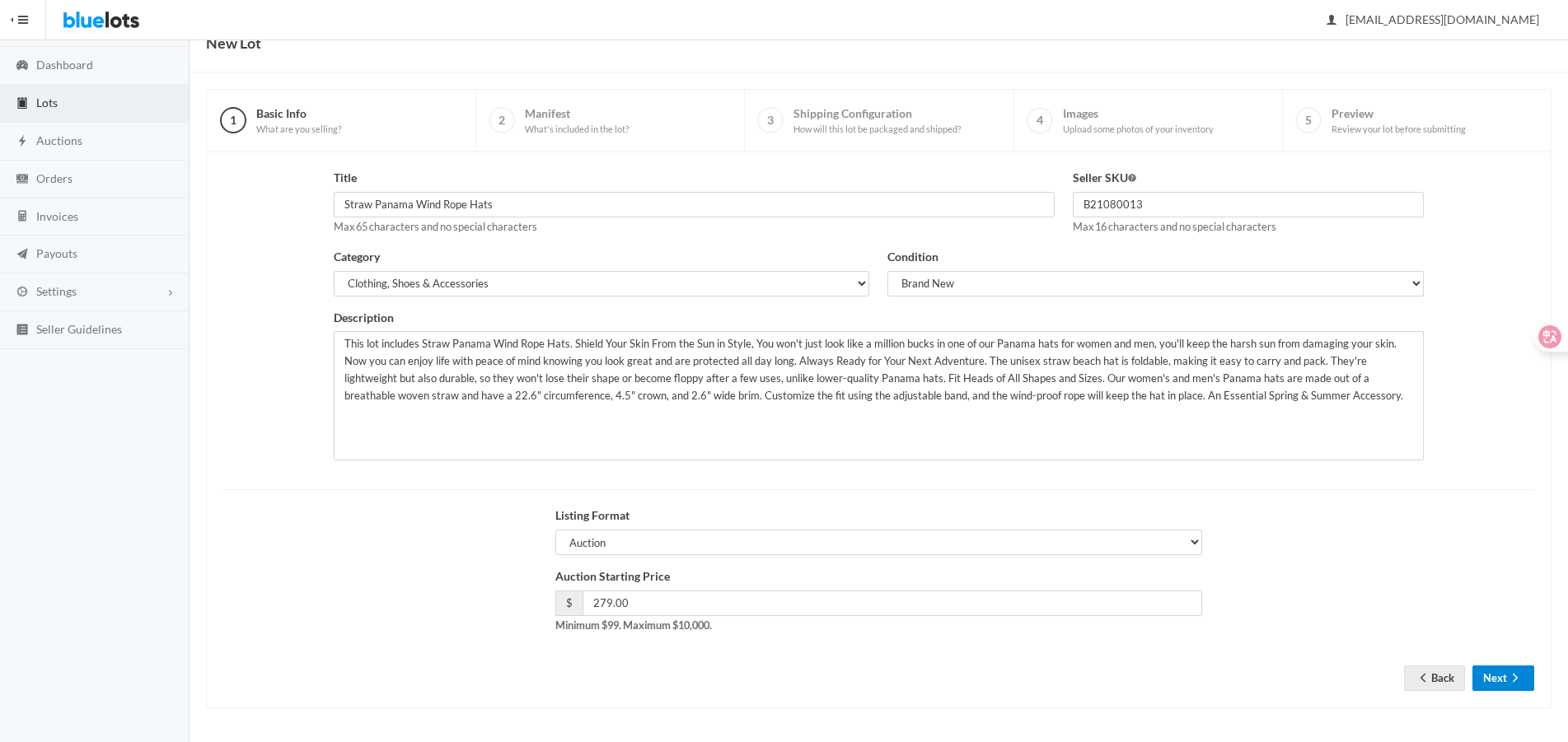
click at [1507, 675] on icon "arrow forward" at bounding box center [1514, 677] width 16 height 13
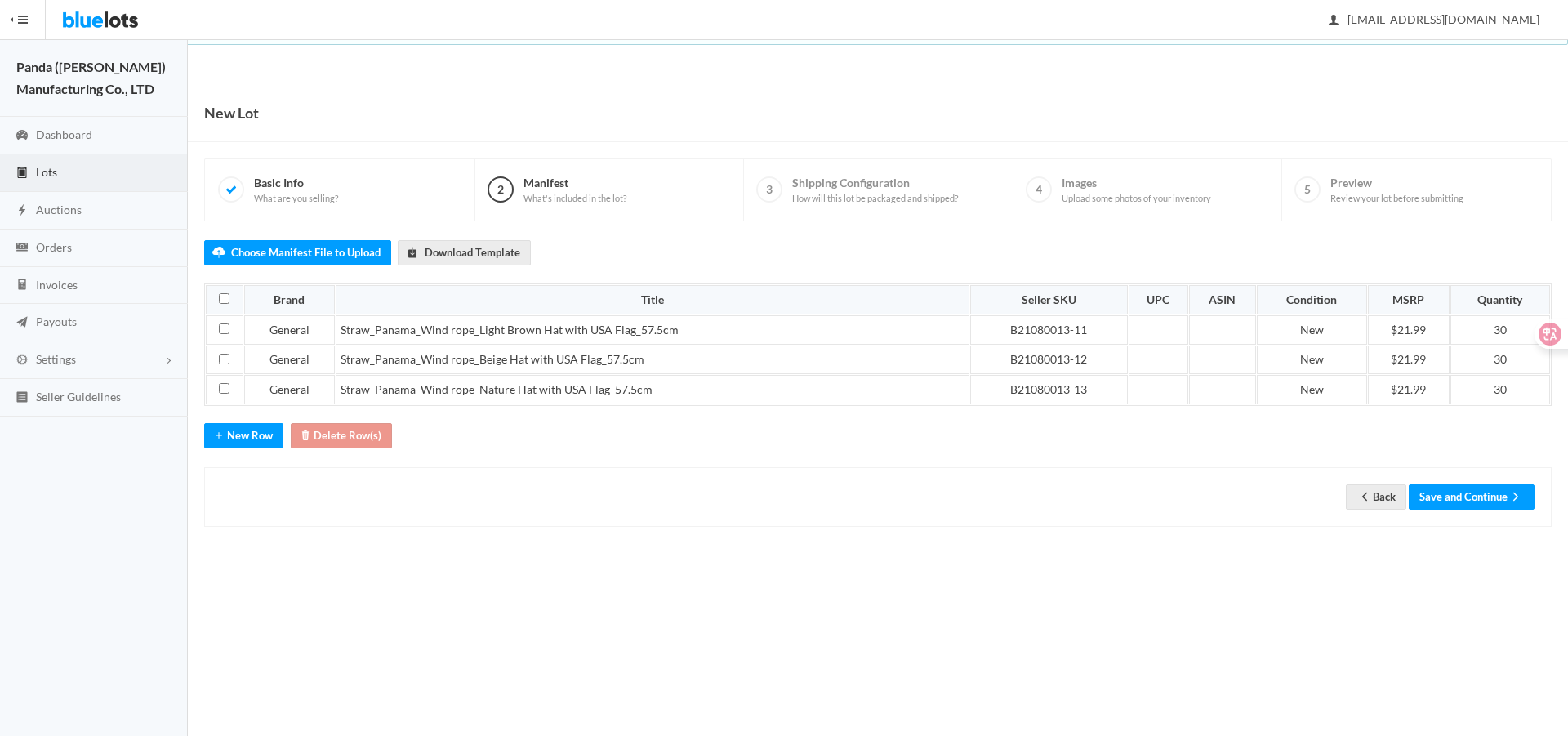
click at [1452, 513] on div "Back Save and Continue" at bounding box center [878, 497] width 1347 height 60
click at [1453, 504] on button "Save and Continue" at bounding box center [1471, 497] width 126 height 26
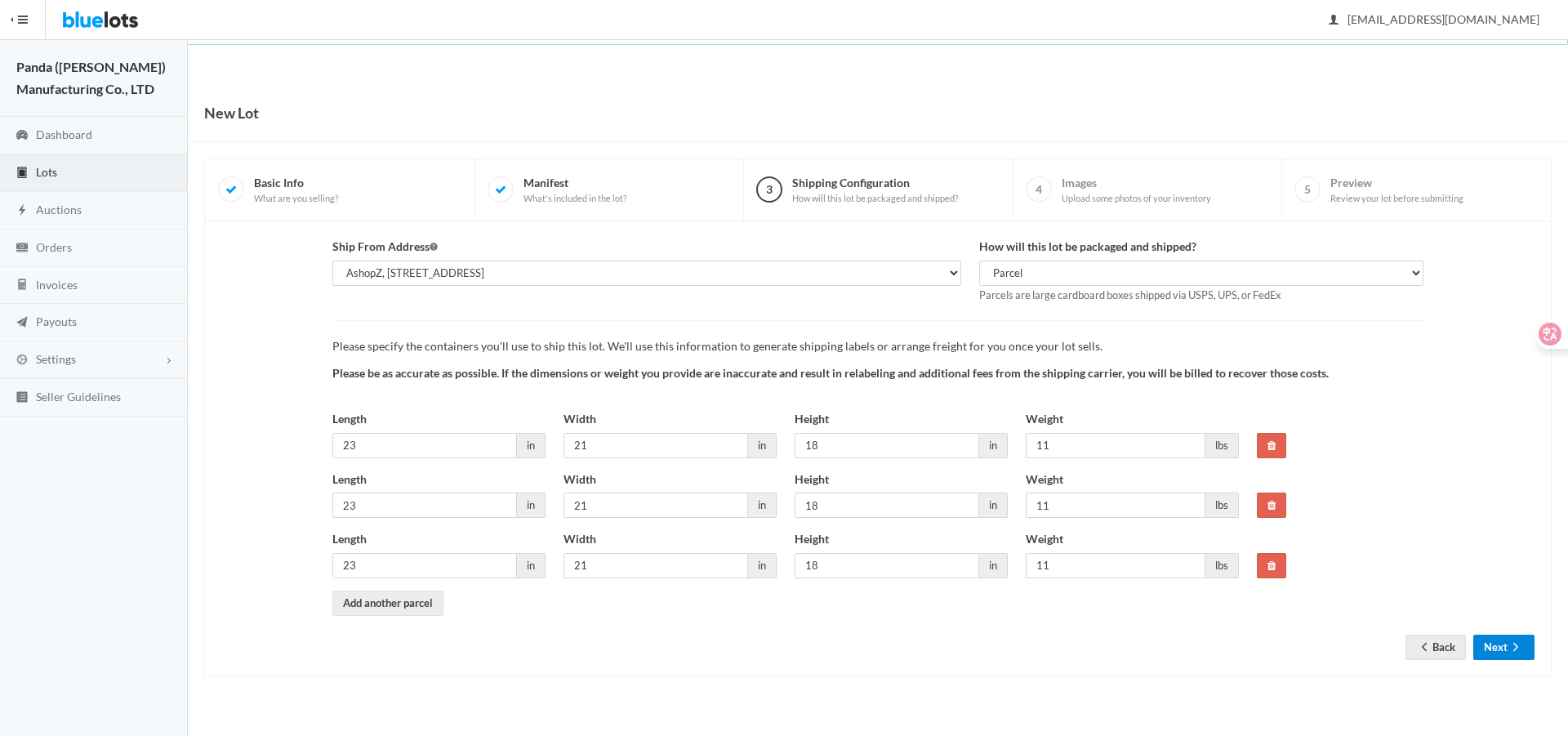
click at [1505, 646] on button "Next" at bounding box center [1504, 648] width 62 height 26
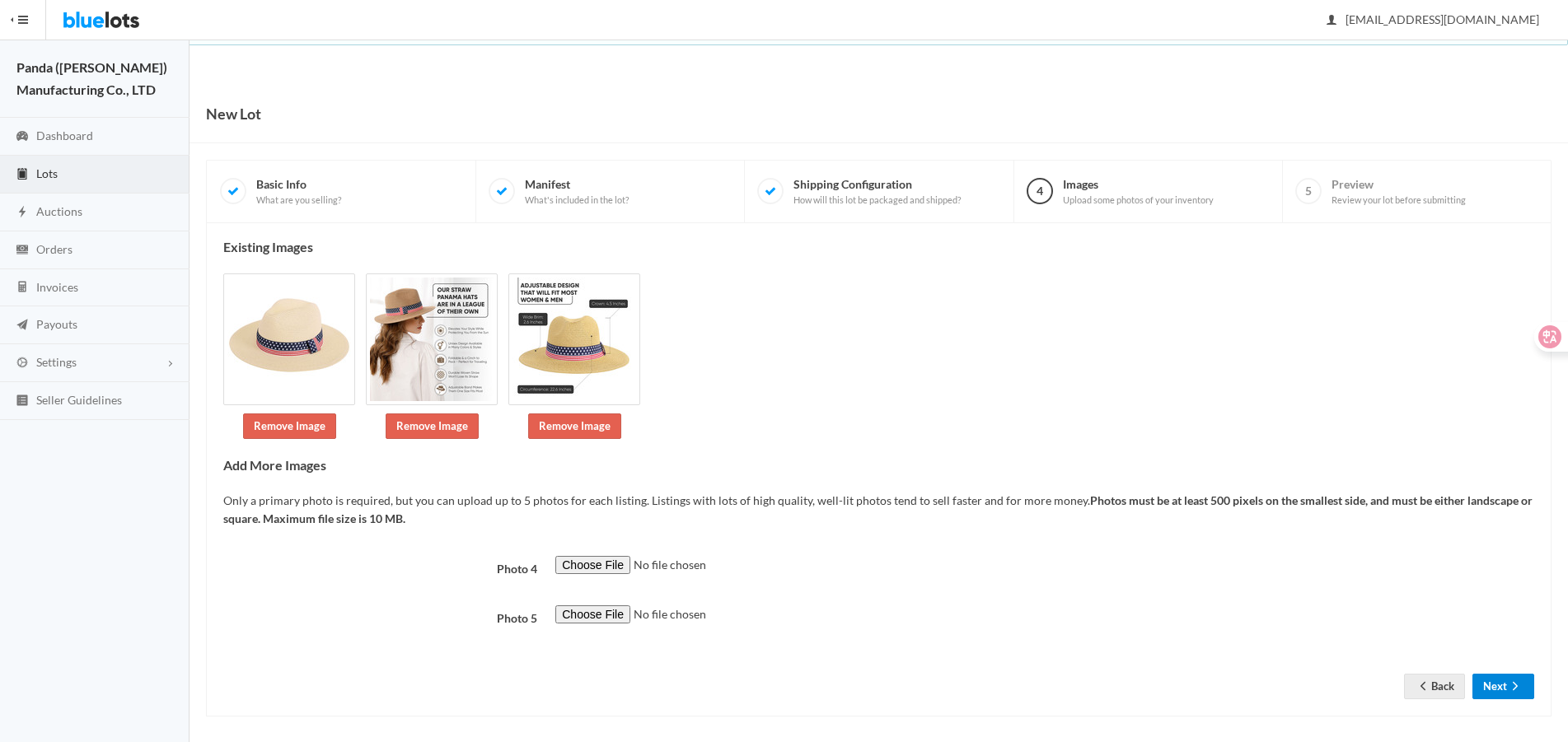
click at [1511, 688] on icon "arrow forward" at bounding box center [1514, 686] width 16 height 13
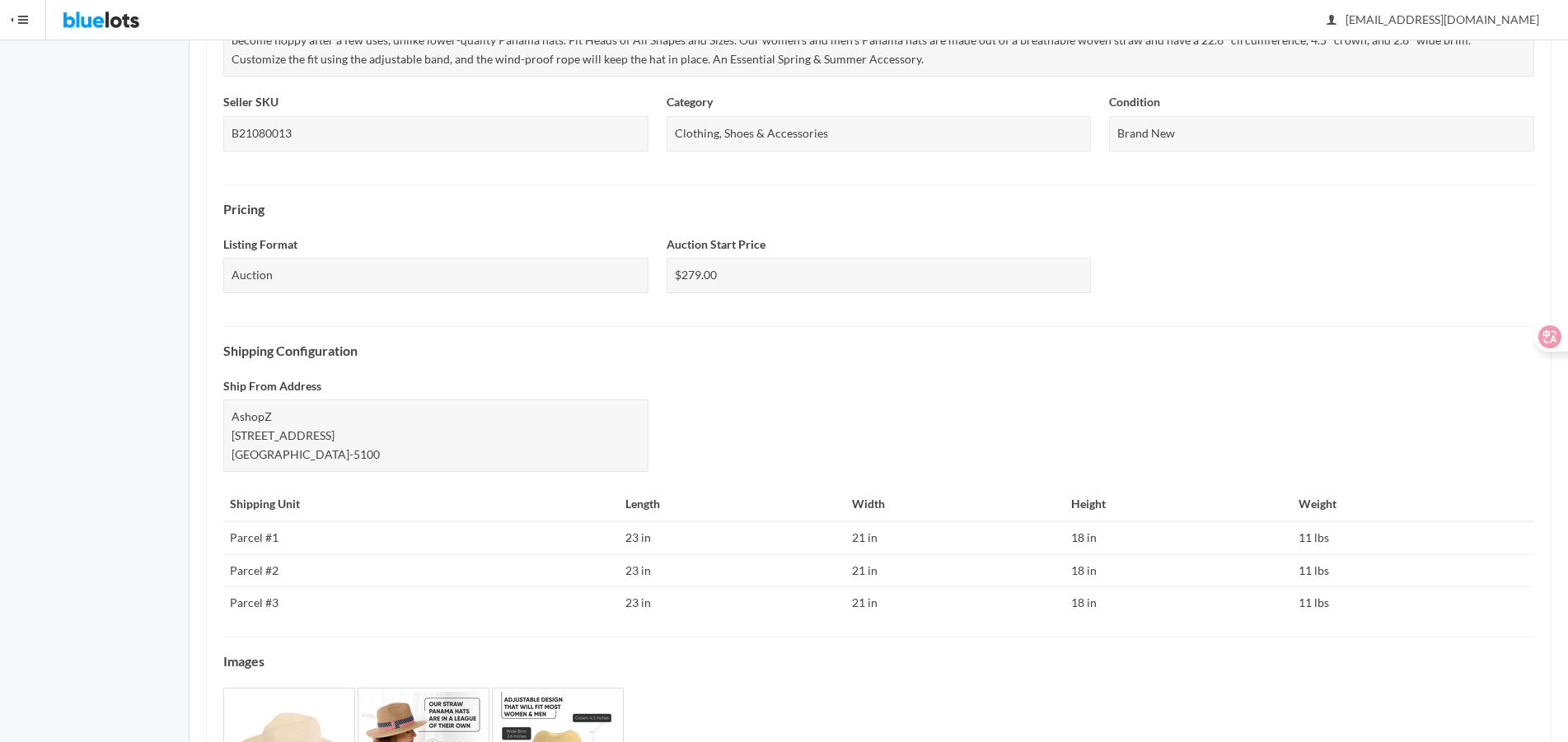
scroll to position [566, 0]
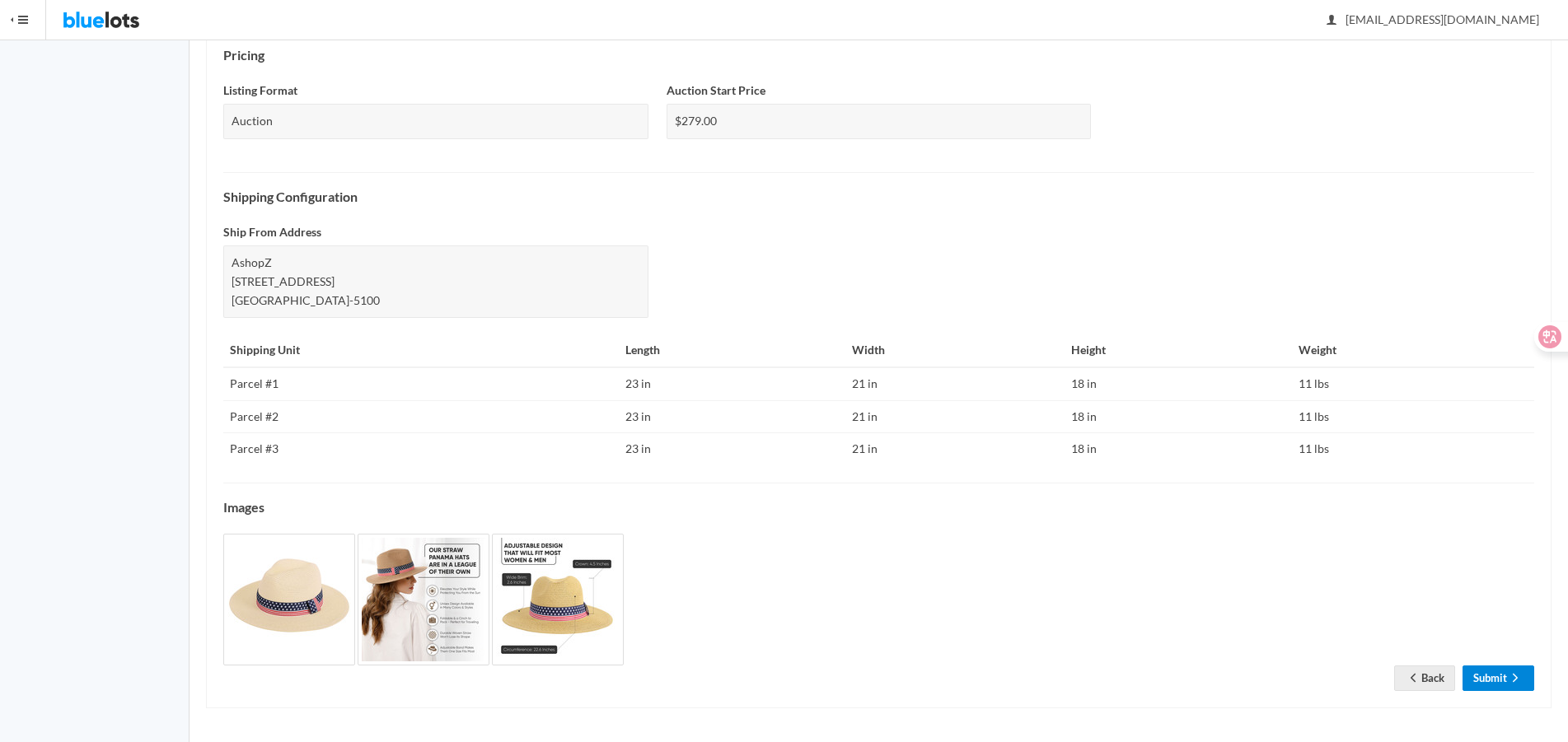
click at [1506, 685] on link "Submit" at bounding box center [1498, 678] width 72 height 26
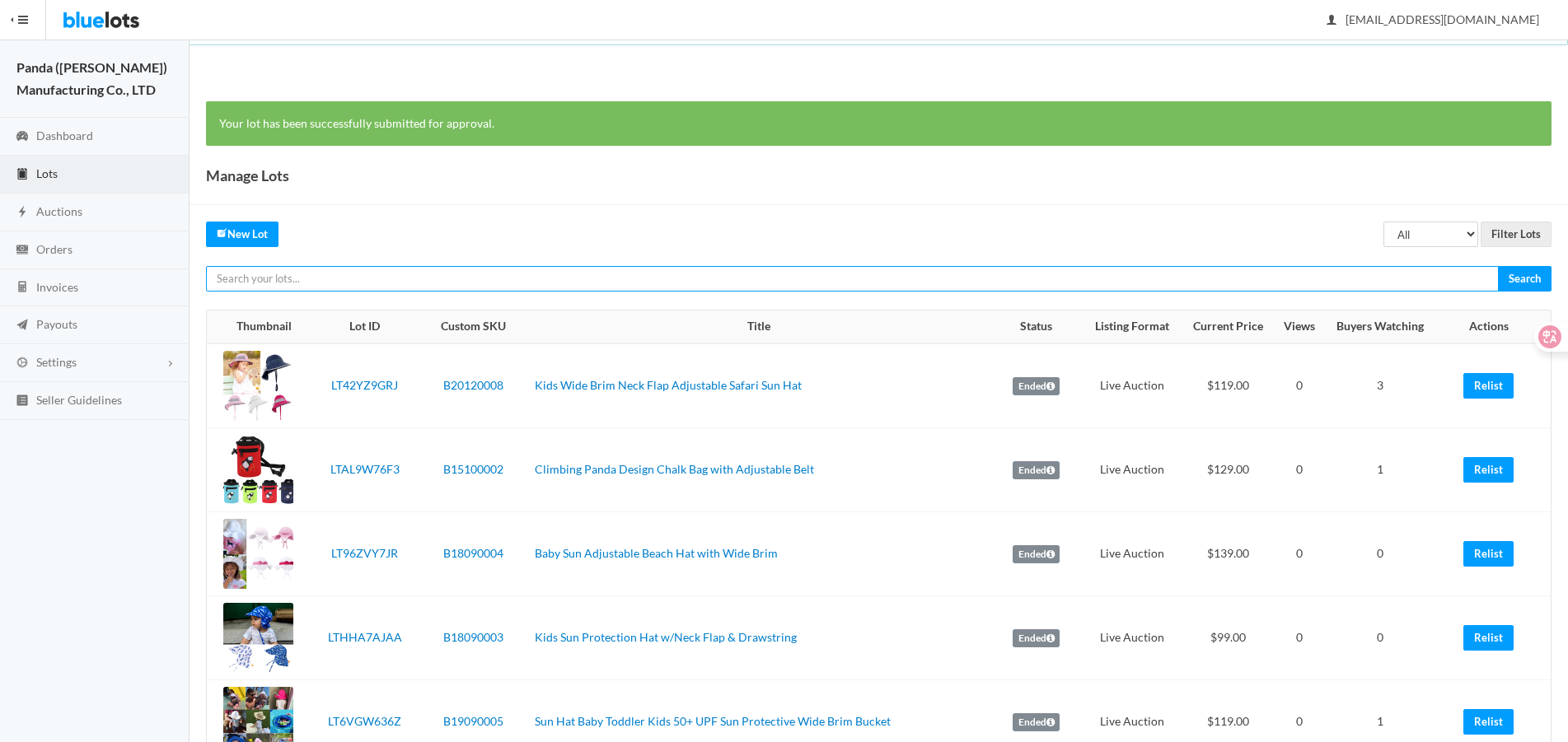
click at [1262, 281] on input "text" at bounding box center [853, 279] width 1293 height 26
paste input "LTKC47T9J6"
type input "LTKC47T9J6"
click at [1498, 266] on input "Search" at bounding box center [1525, 279] width 54 height 26
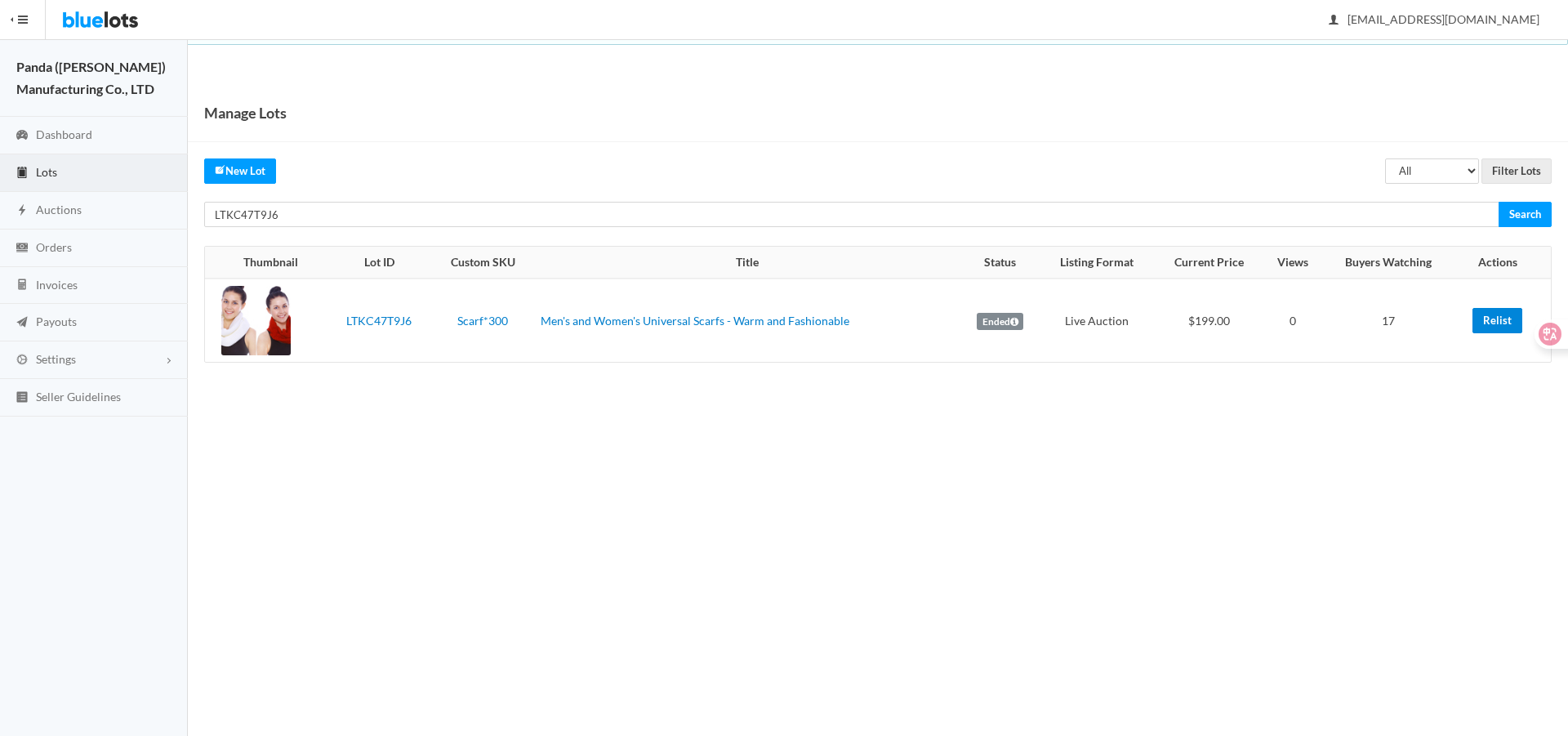
click at [1479, 323] on link "Relist" at bounding box center [1497, 321] width 50 height 26
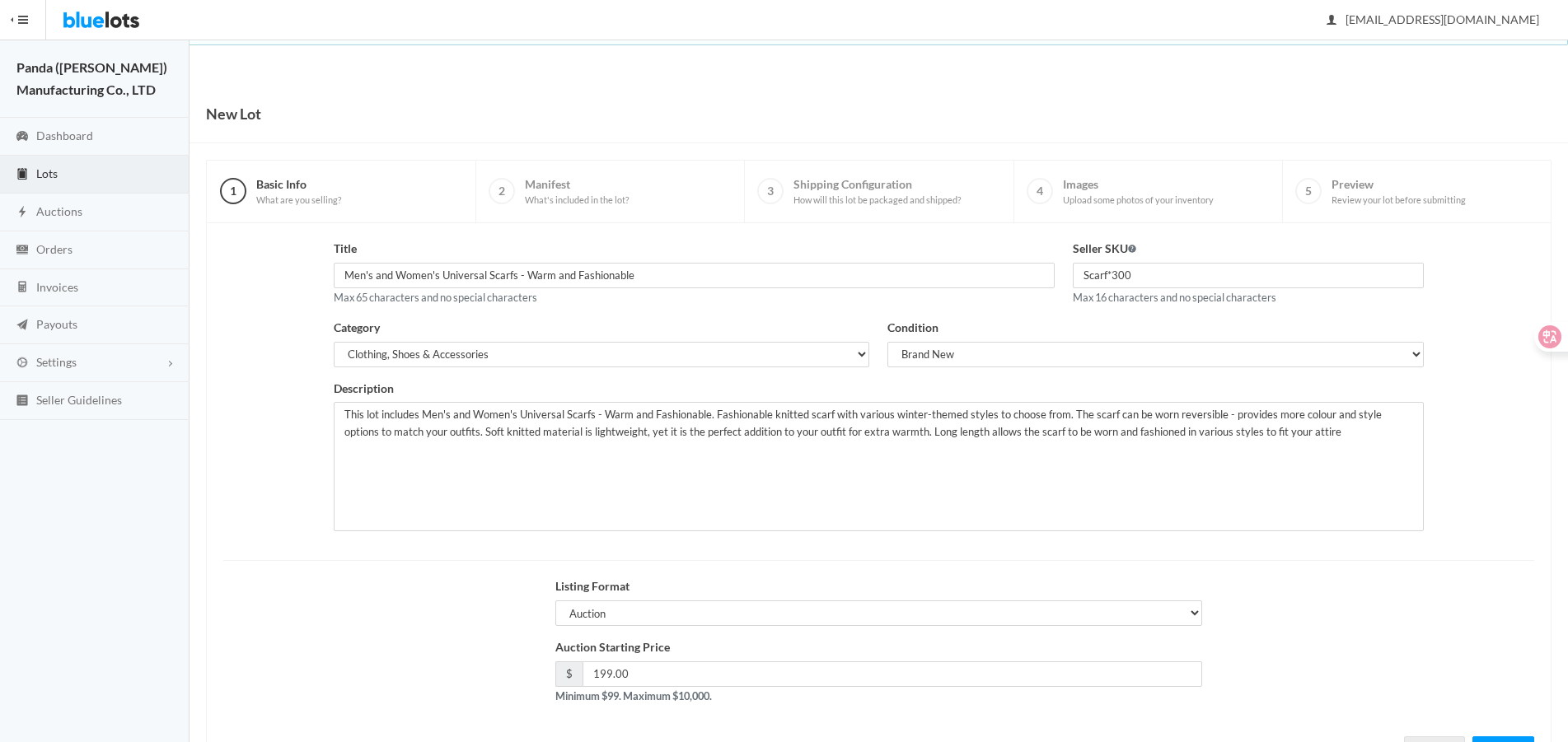
scroll to position [71, 0]
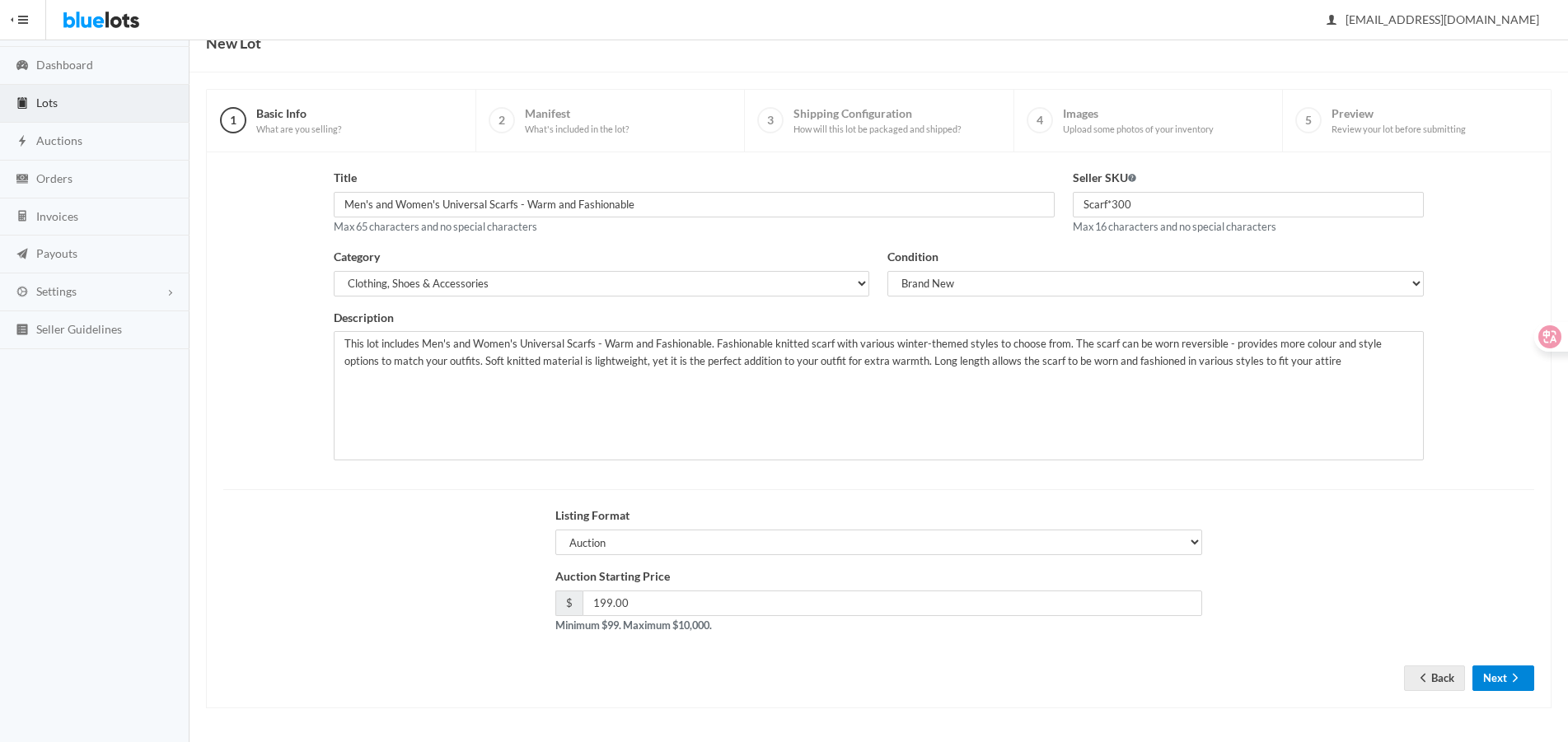
click at [1512, 678] on icon "arrow forward" at bounding box center [1514, 677] width 16 height 13
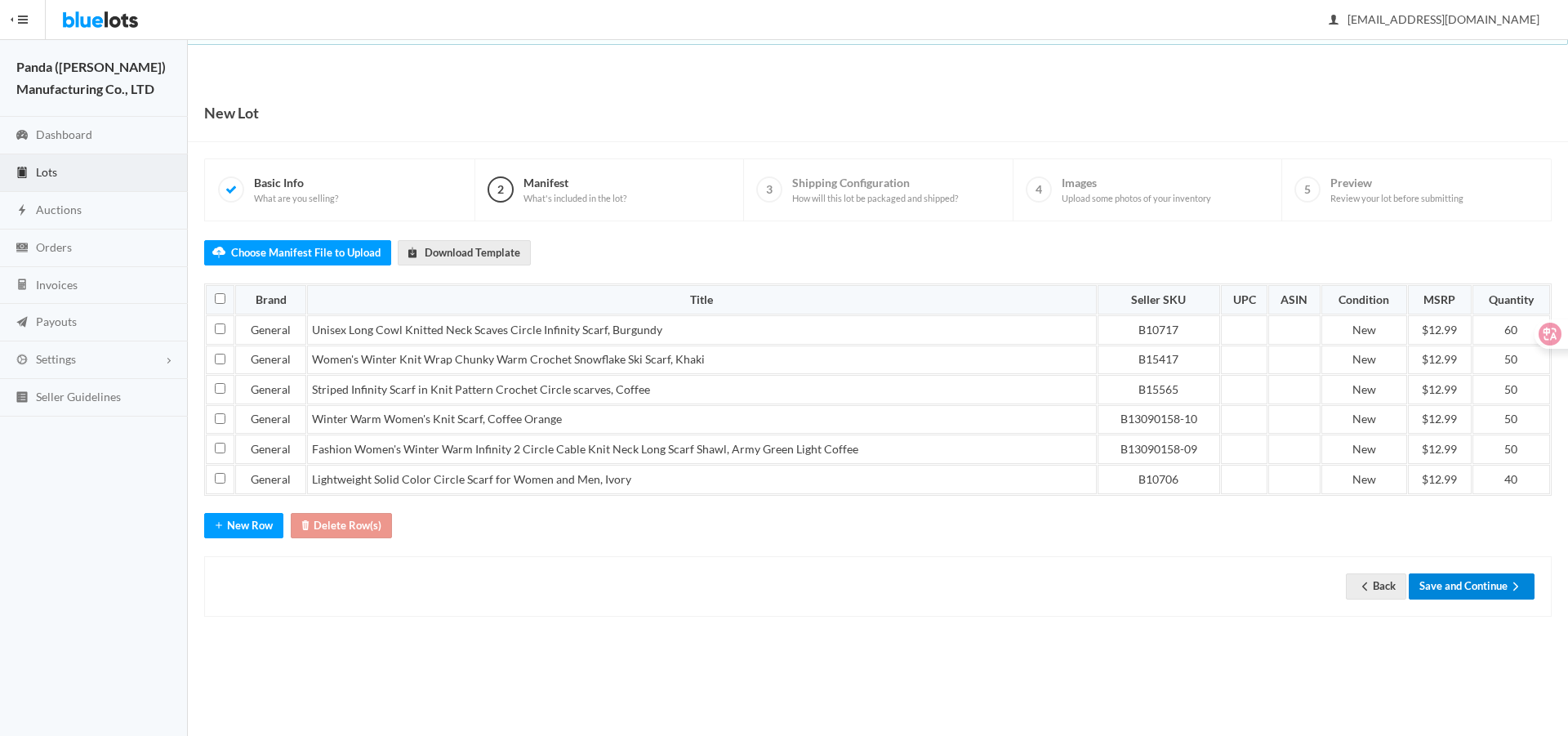
click at [1484, 573] on button "Save and Continue" at bounding box center [1471, 586] width 126 height 26
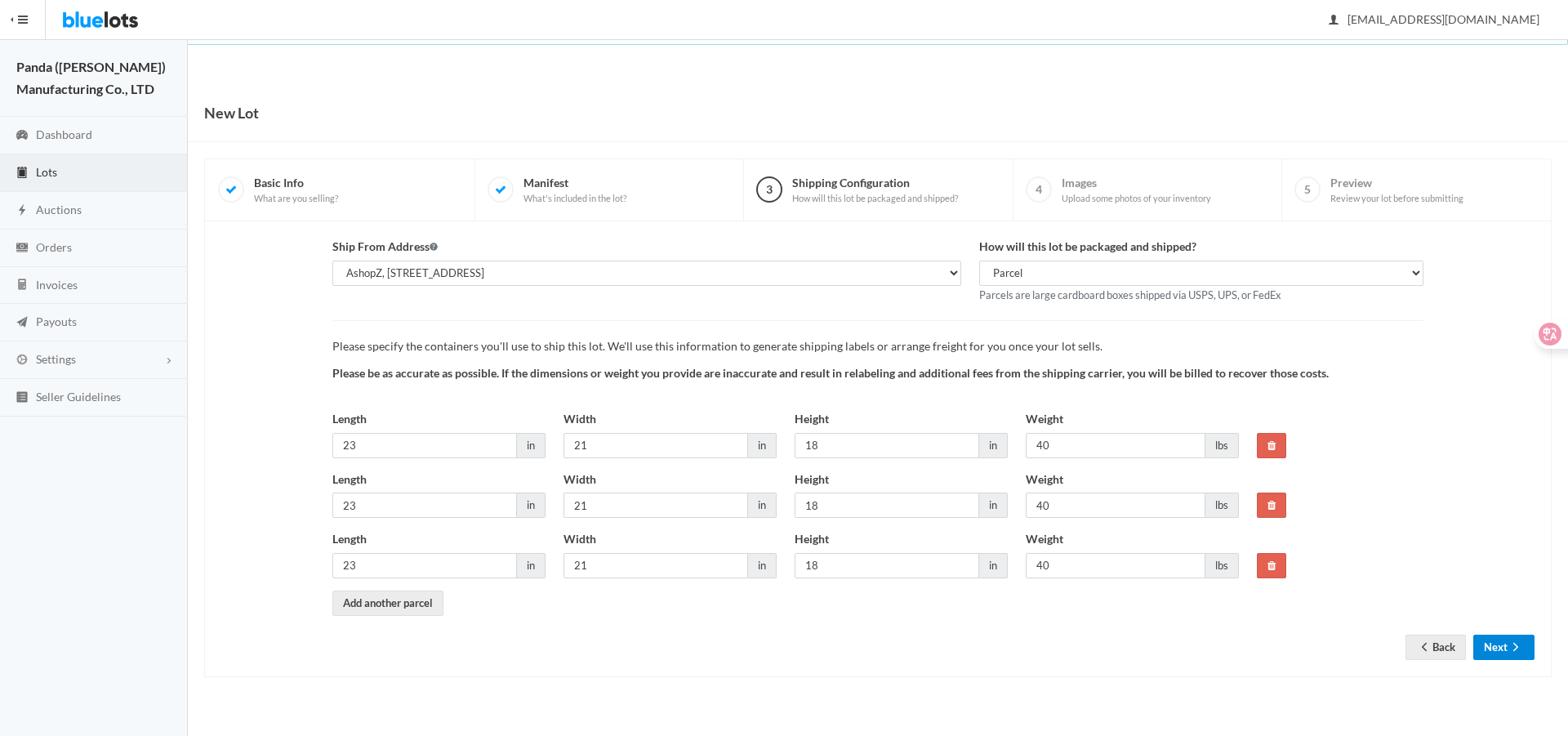
click at [1513, 647] on icon "arrow forward" at bounding box center [1516, 647] width 16 height 13
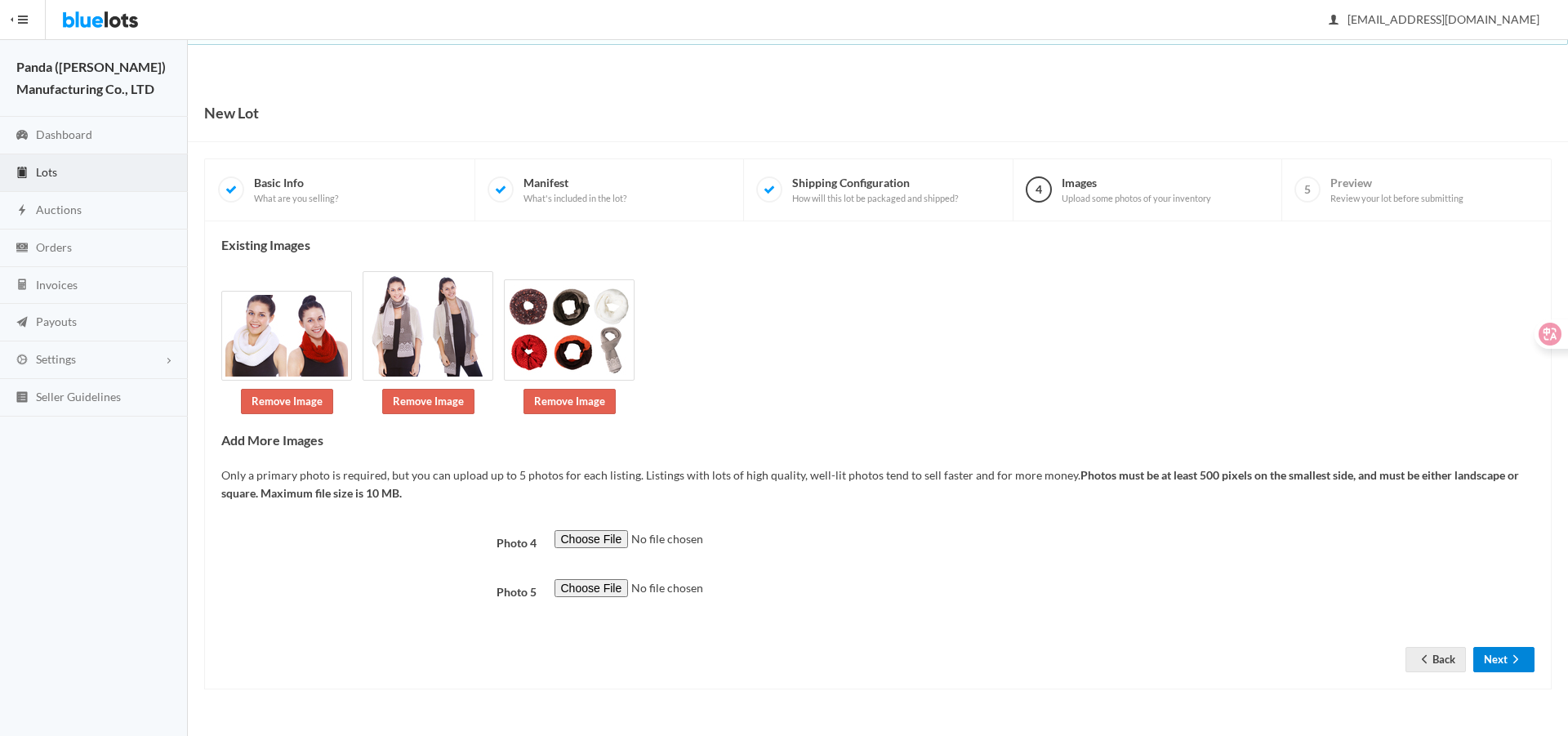
click at [1492, 662] on button "Next" at bounding box center [1504, 660] width 62 height 26
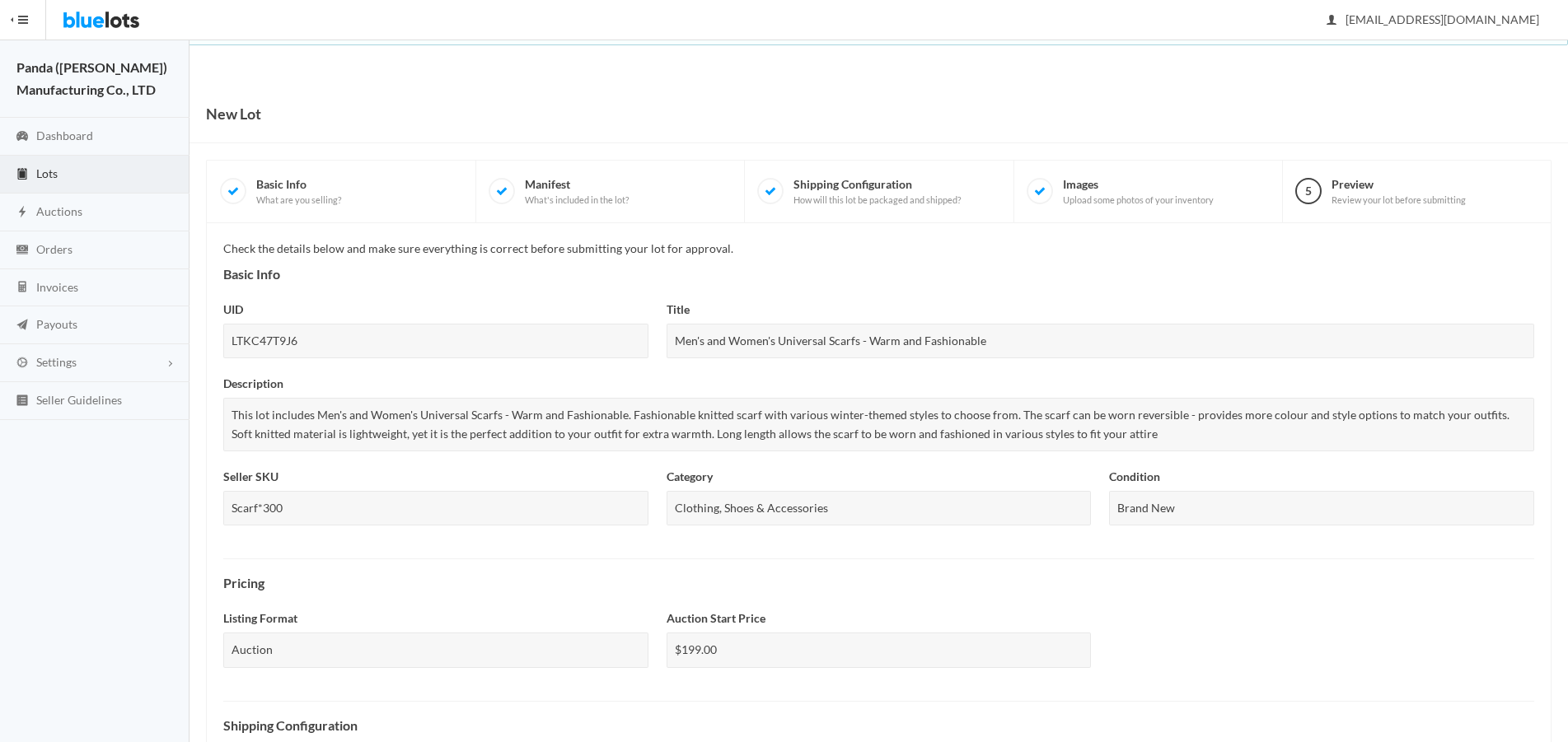
scroll to position [507, 0]
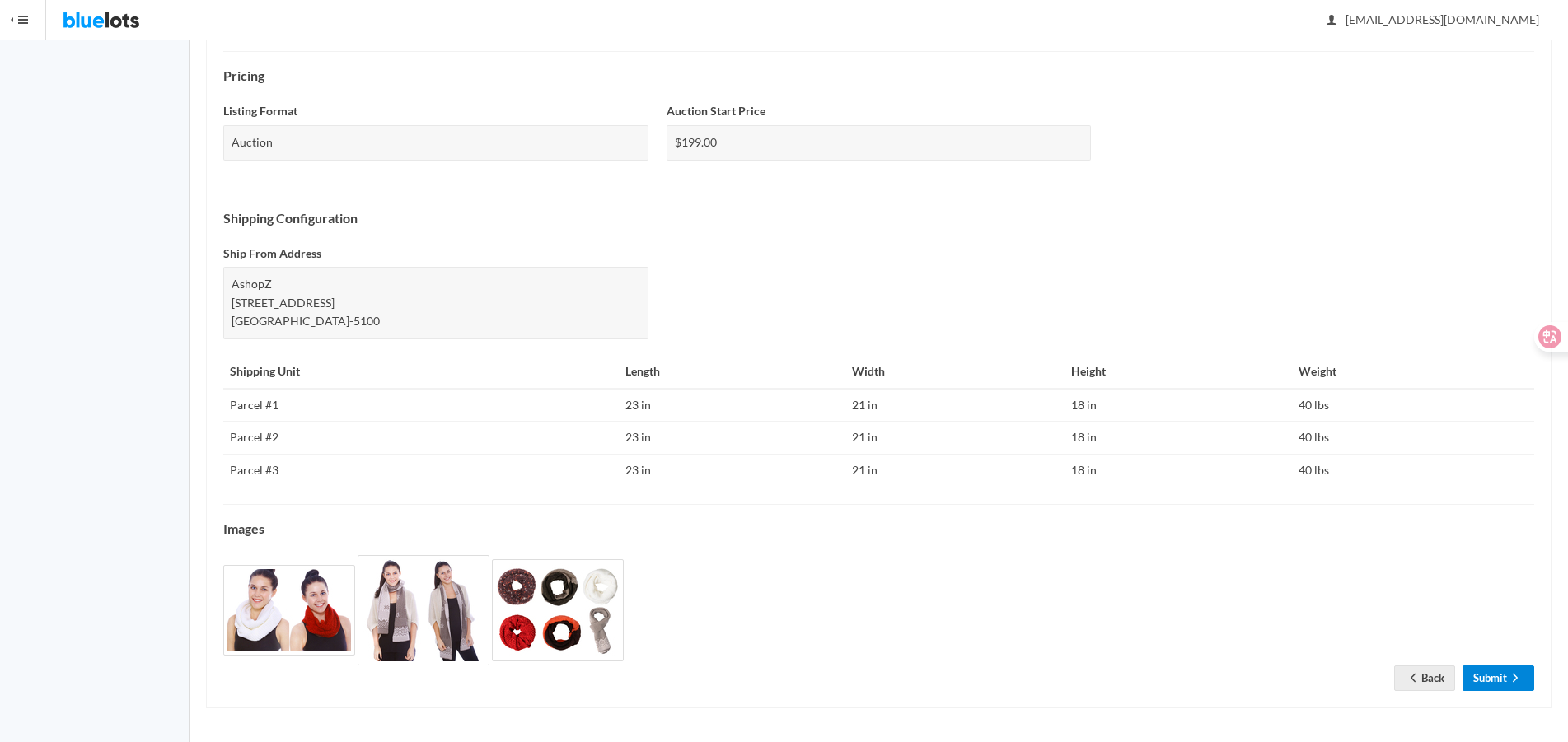
click at [1503, 676] on link "Submit" at bounding box center [1498, 678] width 72 height 26
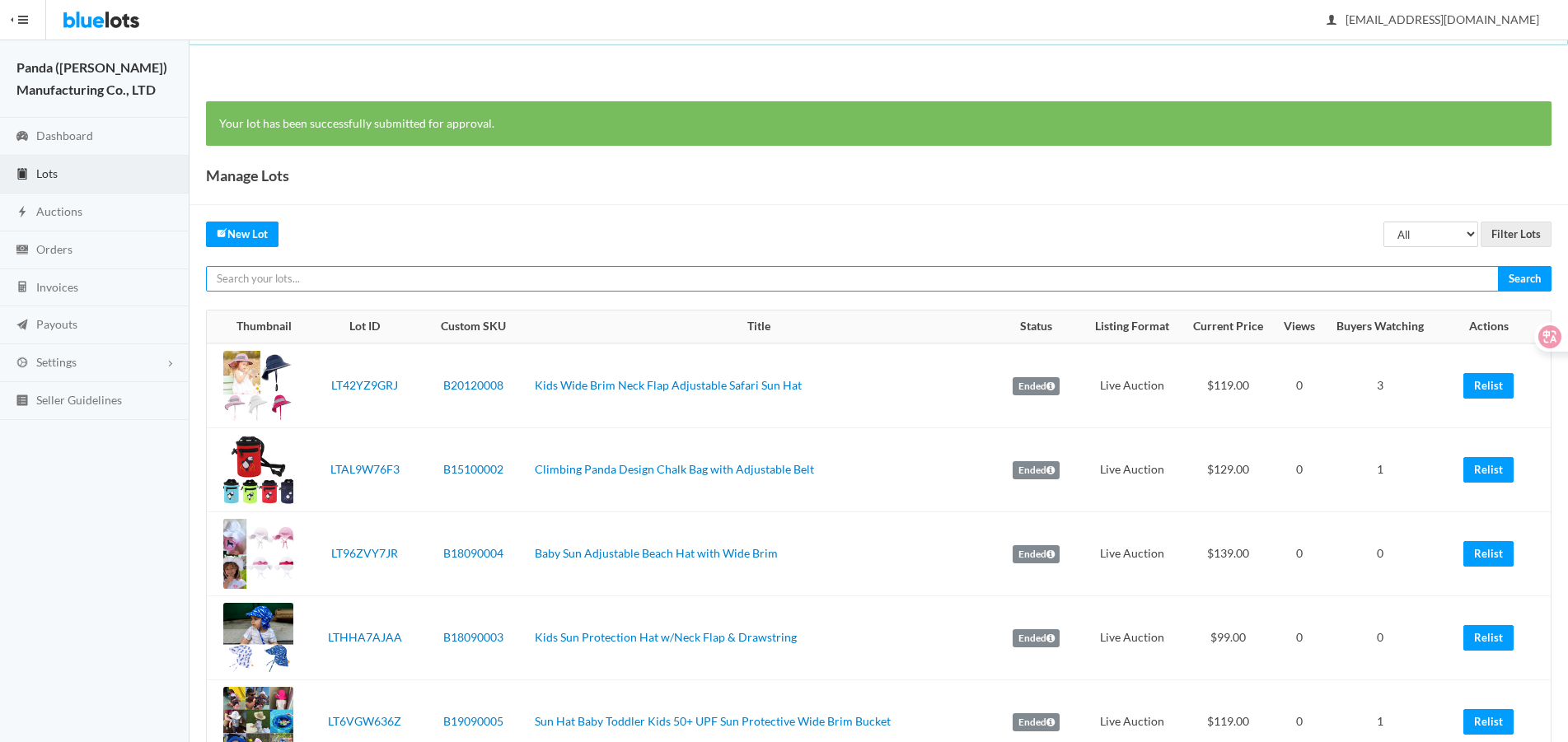
click at [1236, 273] on input "text" at bounding box center [853, 279] width 1293 height 26
paste input "LT33R2FG62"
type input "LT33R2FG62"
click at [1498, 266] on input "Search" at bounding box center [1525, 279] width 54 height 26
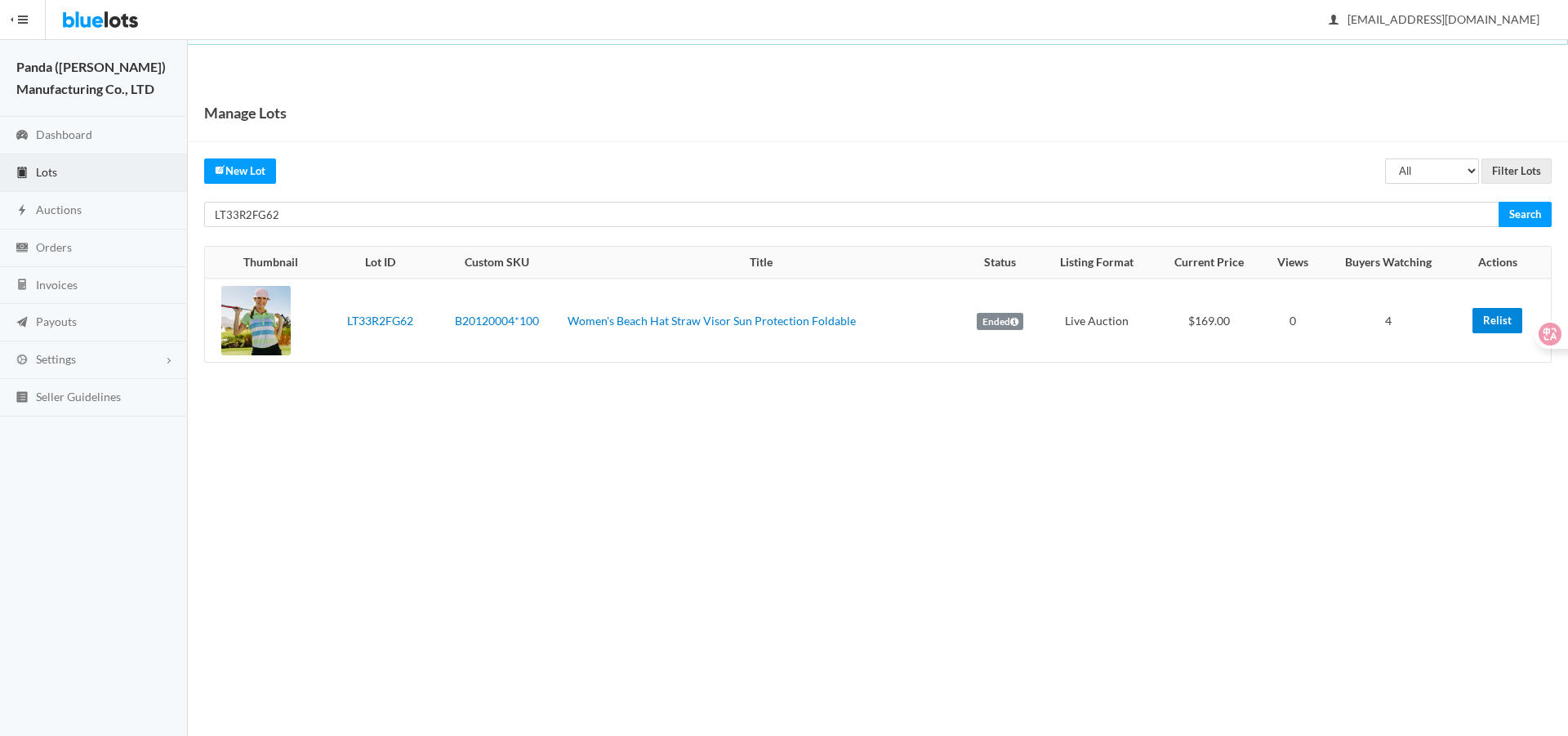
click at [1494, 323] on link "Relist" at bounding box center [1497, 321] width 50 height 26
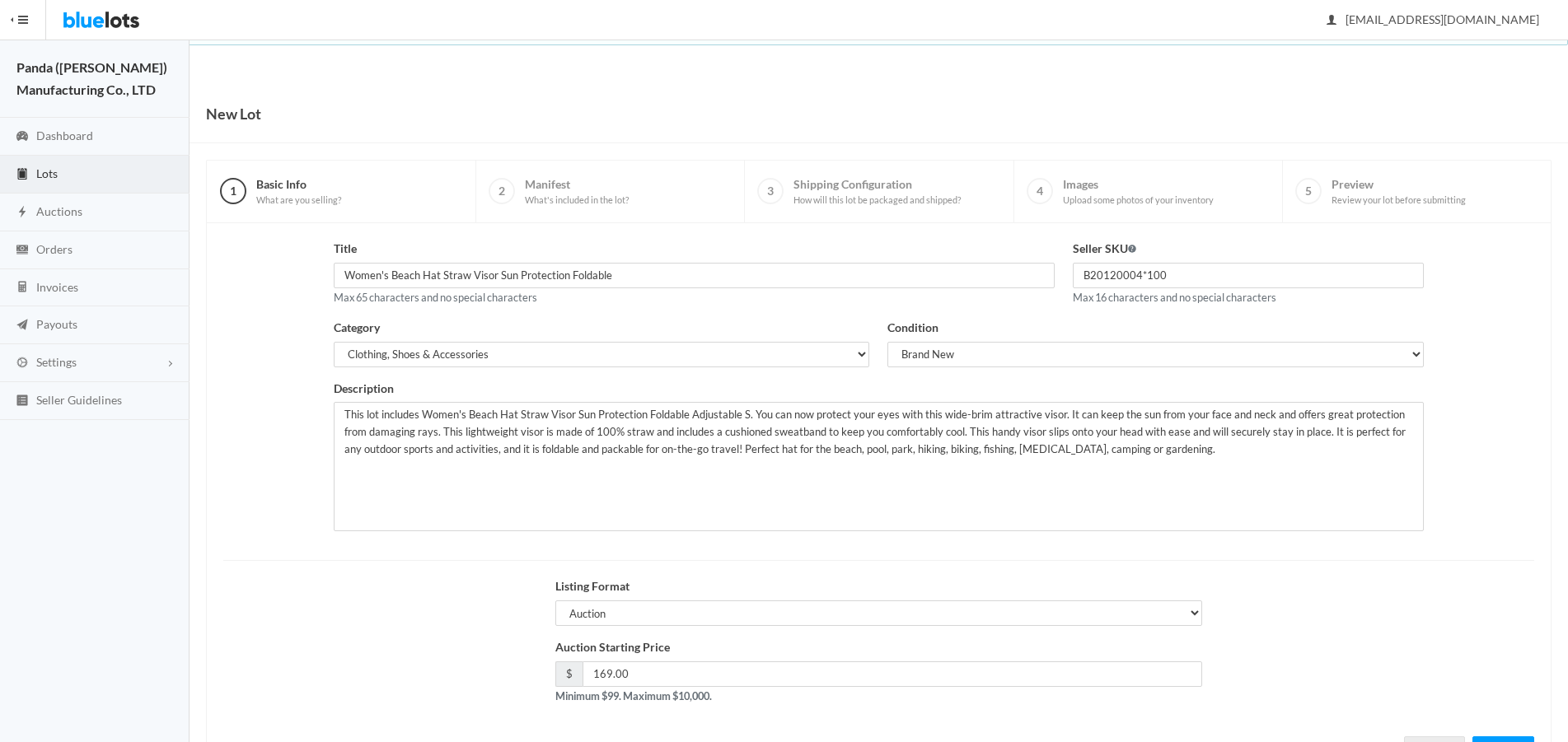
scroll to position [71, 0]
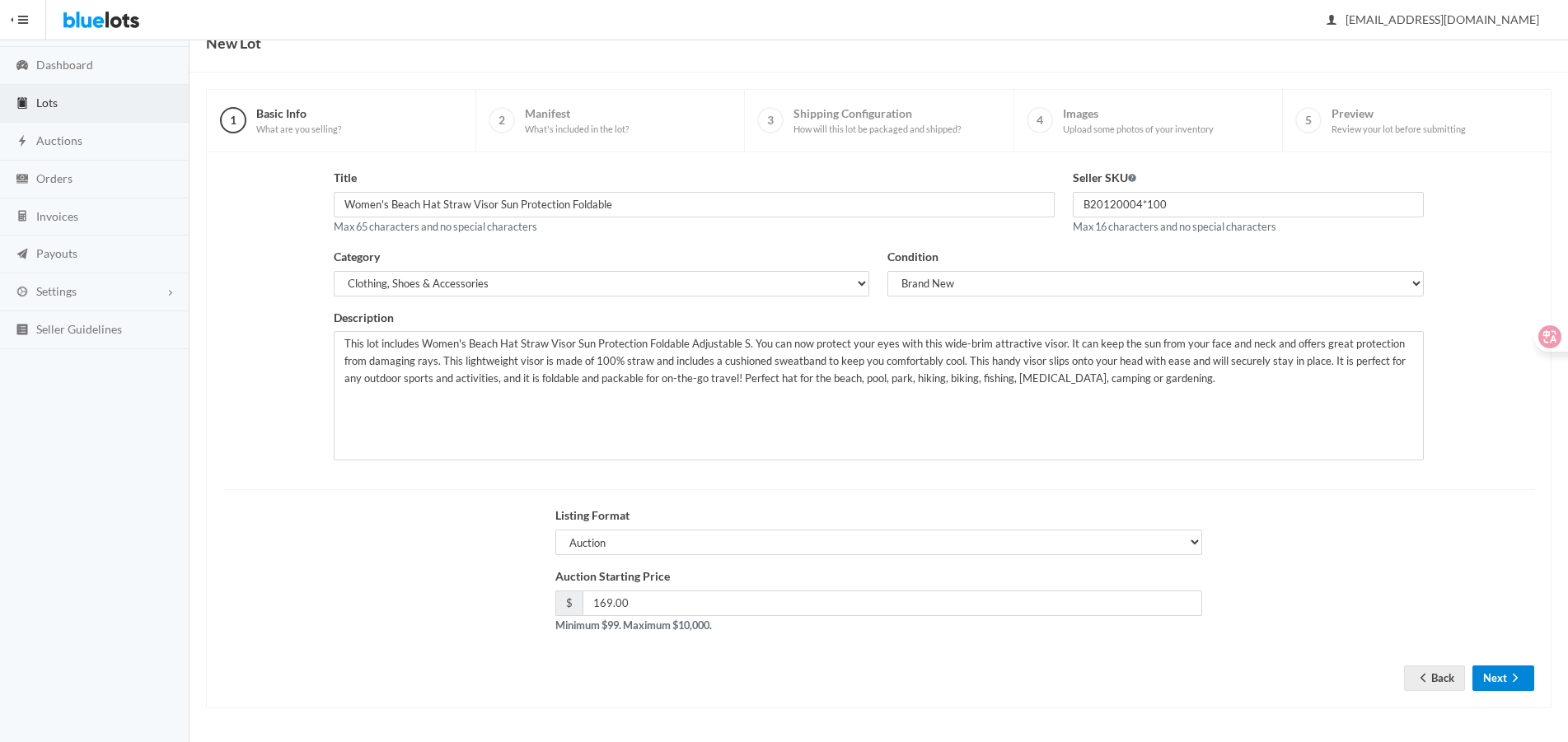
click at [1481, 666] on button "Next" at bounding box center [1503, 678] width 62 height 26
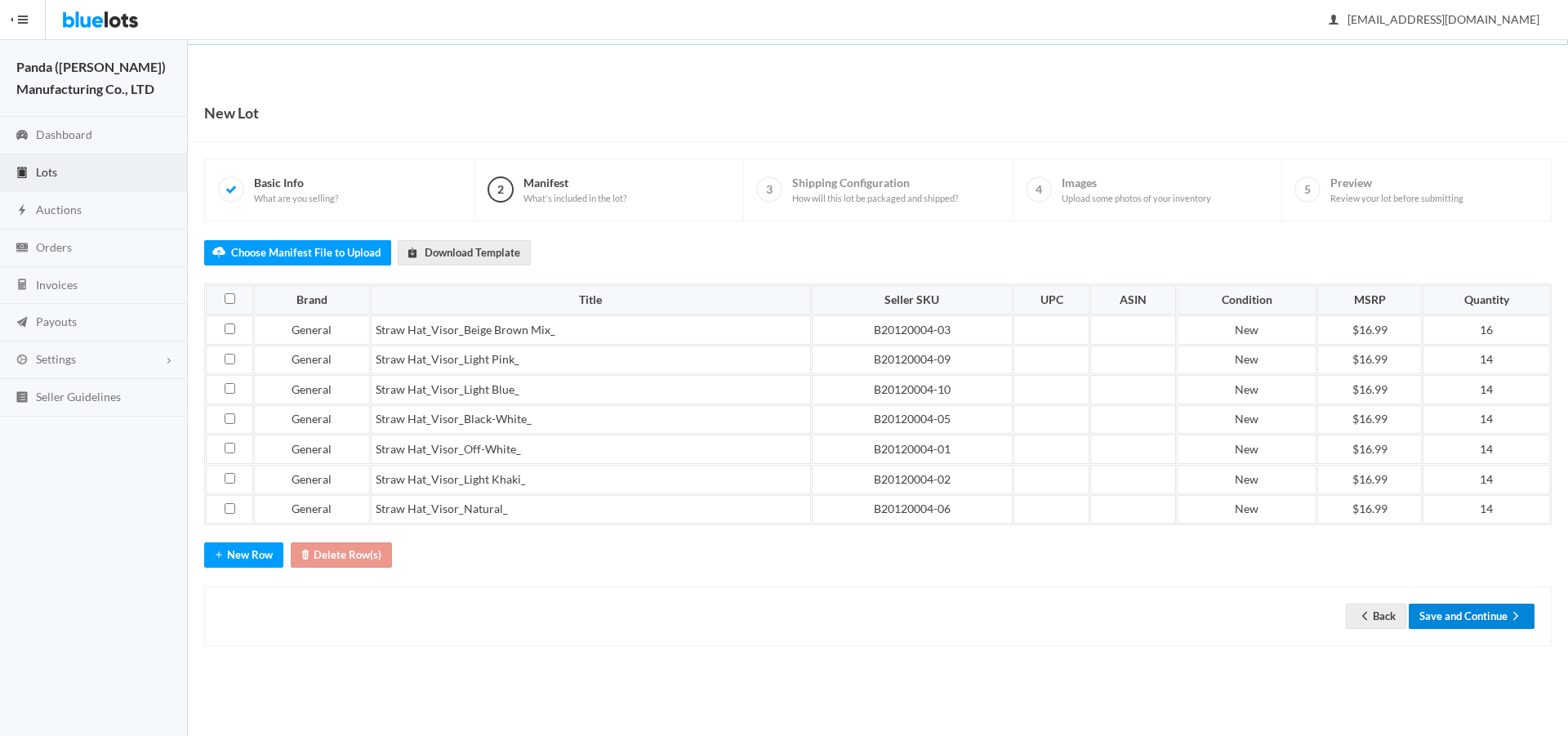
drag, startPoint x: 0, startPoint y: 0, endPoint x: 1480, endPoint y: 620, distance: 1604.6
click at [1480, 620] on button "Save and Continue" at bounding box center [1471, 617] width 126 height 26
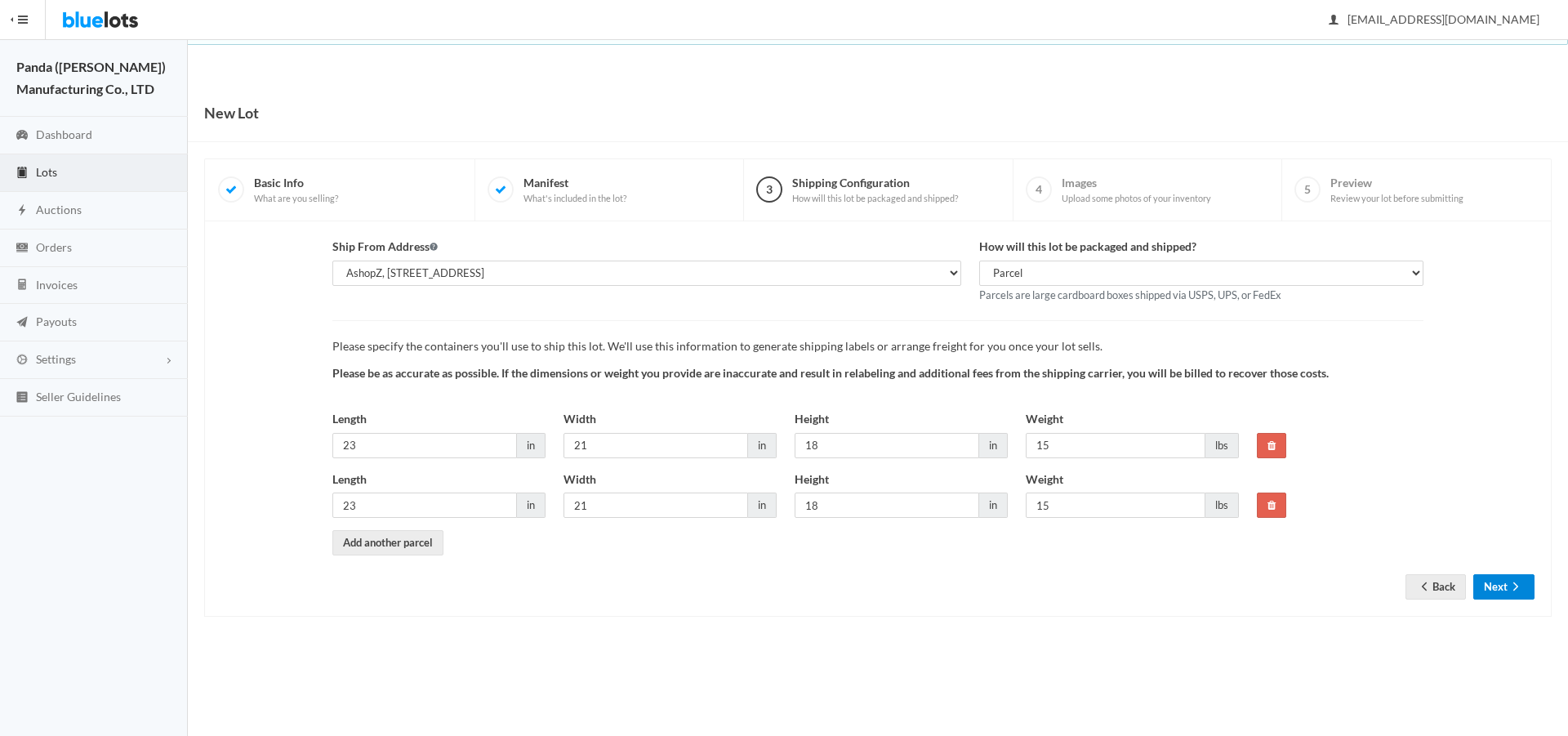
click at [1506, 593] on button "Next" at bounding box center [1504, 587] width 62 height 26
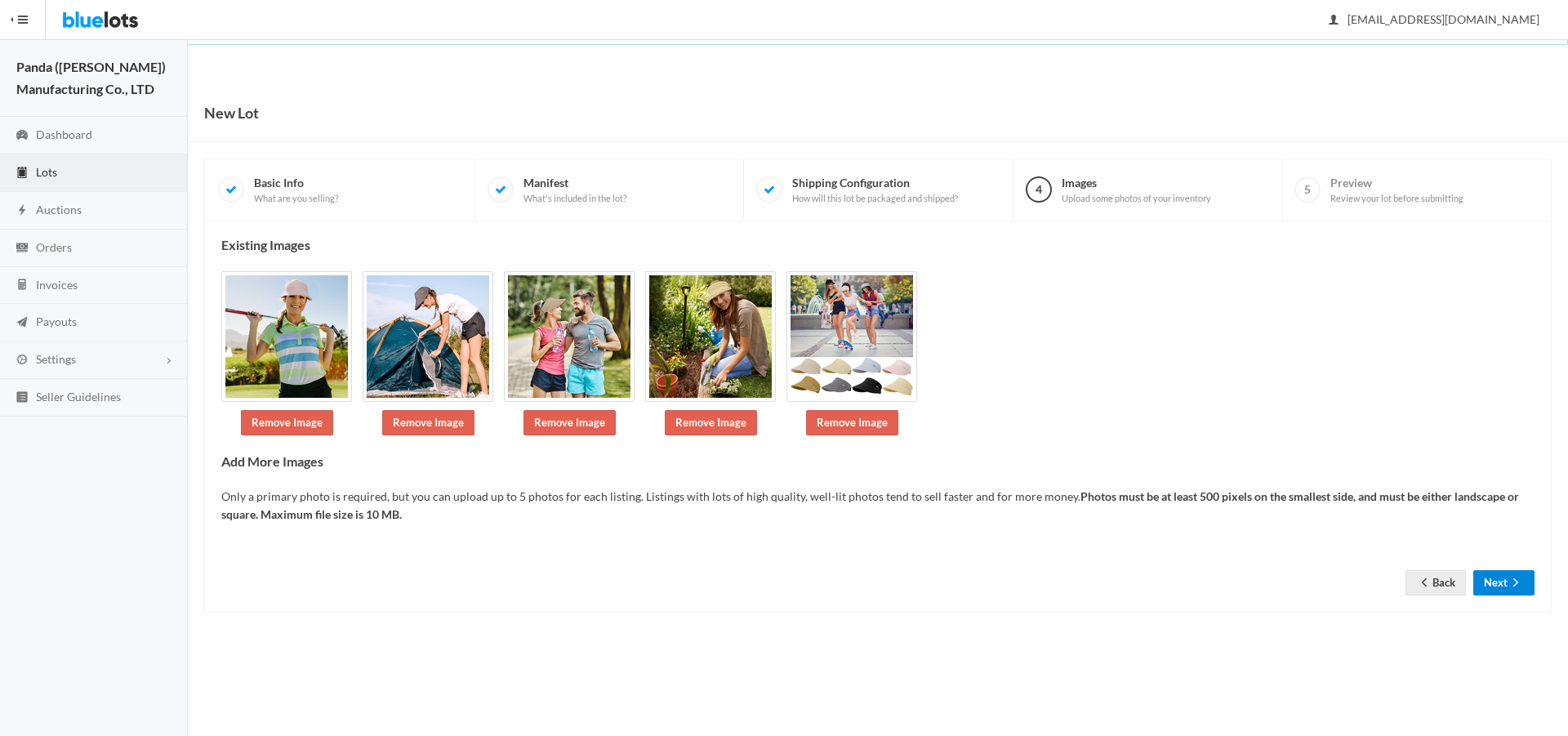
click at [1500, 574] on button "Next" at bounding box center [1504, 583] width 62 height 26
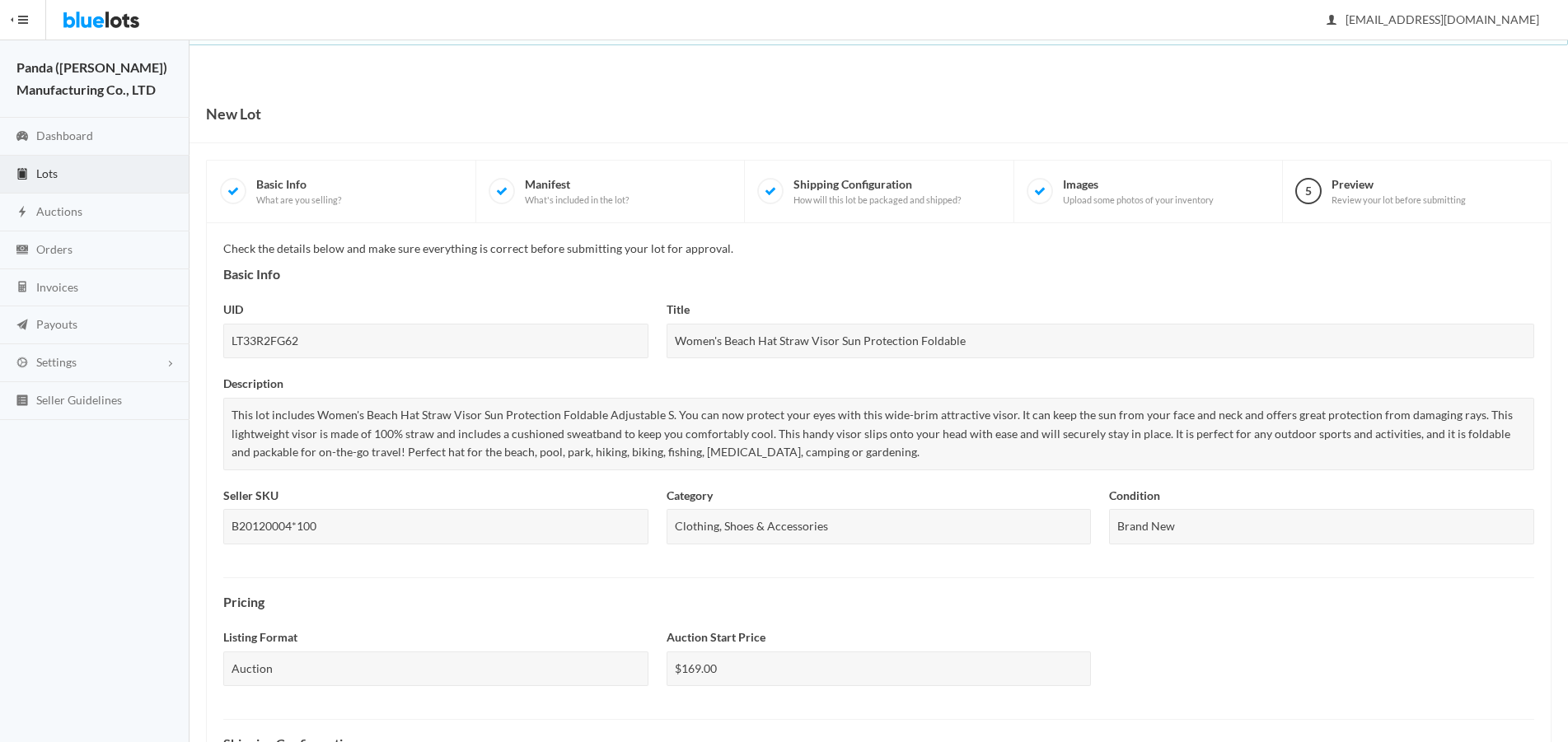
scroll to position [494, 0]
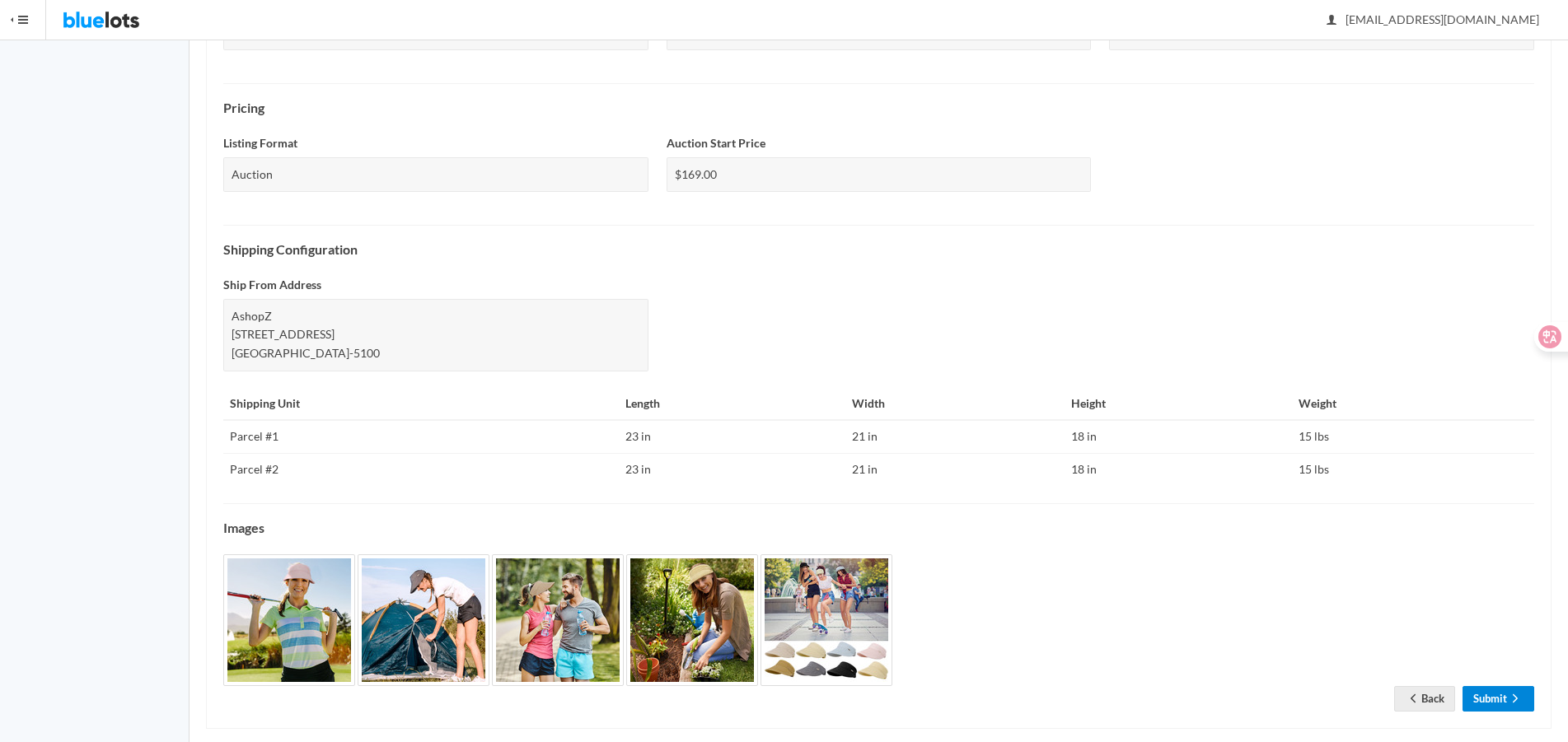
click at [1489, 701] on link "Submit" at bounding box center [1498, 699] width 72 height 26
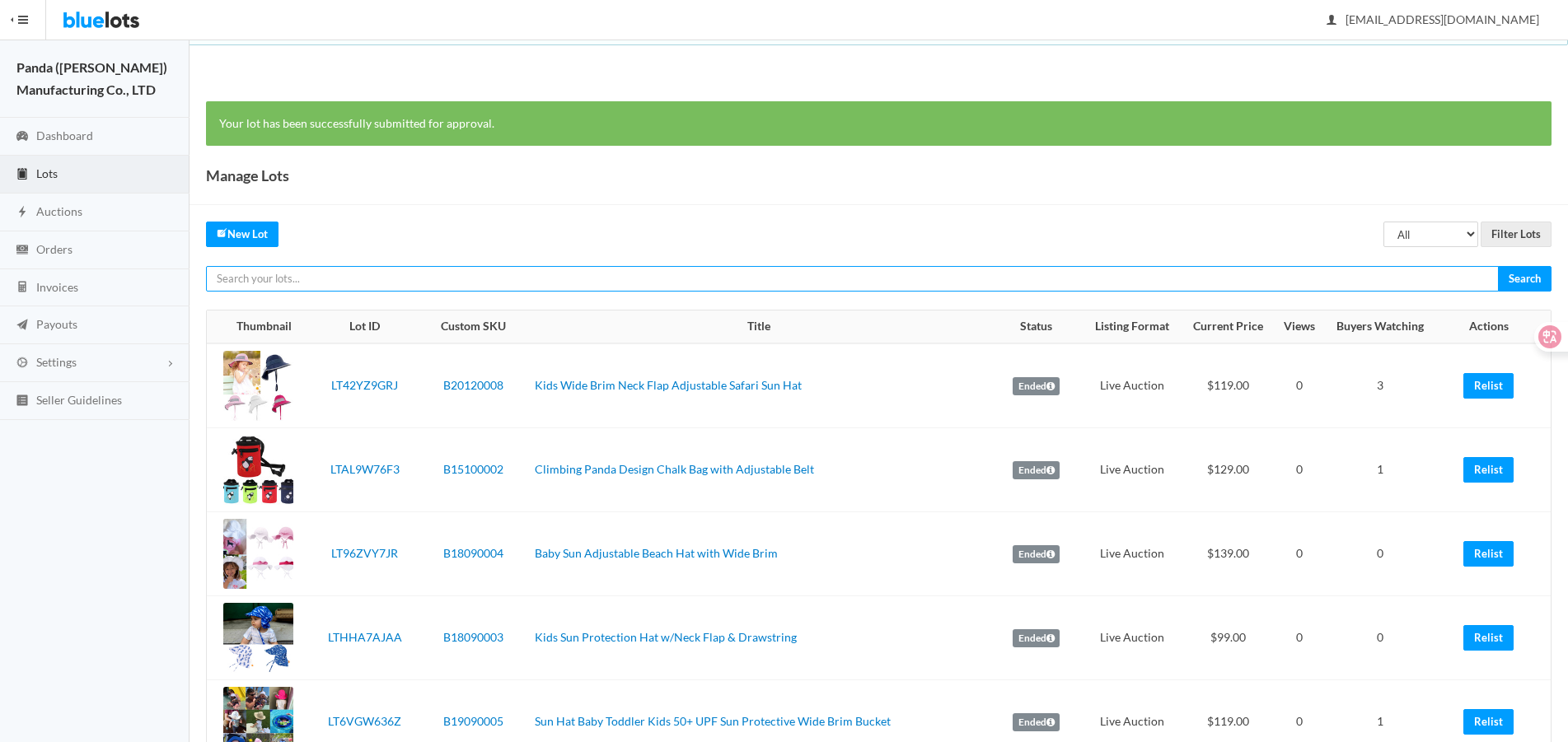
click at [1143, 279] on input "text" at bounding box center [853, 279] width 1293 height 26
paste input "LT3RR4PR62"
type input "LT3RR4PR62"
click at [1498, 266] on input "Search" at bounding box center [1525, 279] width 54 height 26
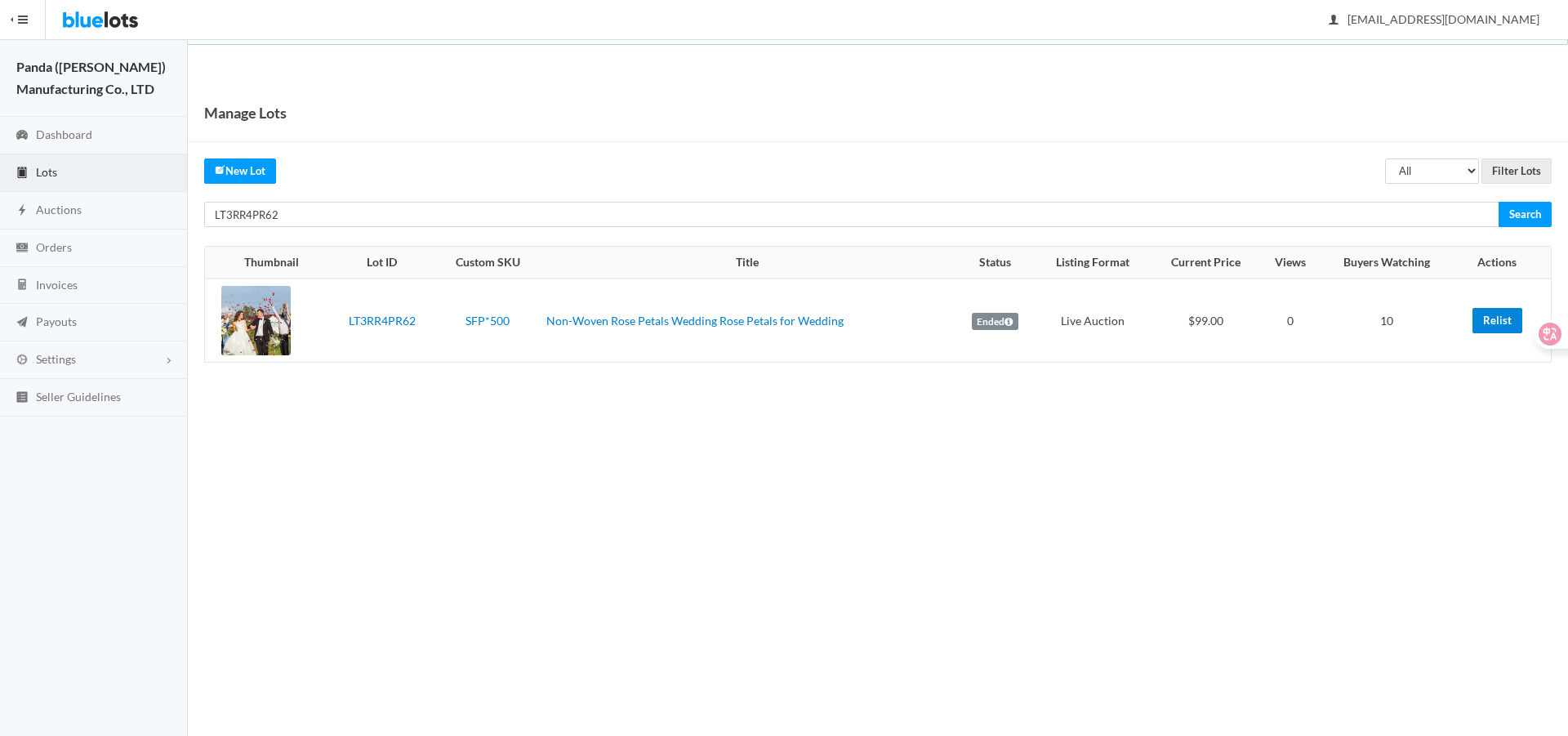
drag, startPoint x: 1486, startPoint y: 316, endPoint x: 885, endPoint y: 49, distance: 657.6
click at [1486, 316] on link "Relist" at bounding box center [1497, 321] width 50 height 26
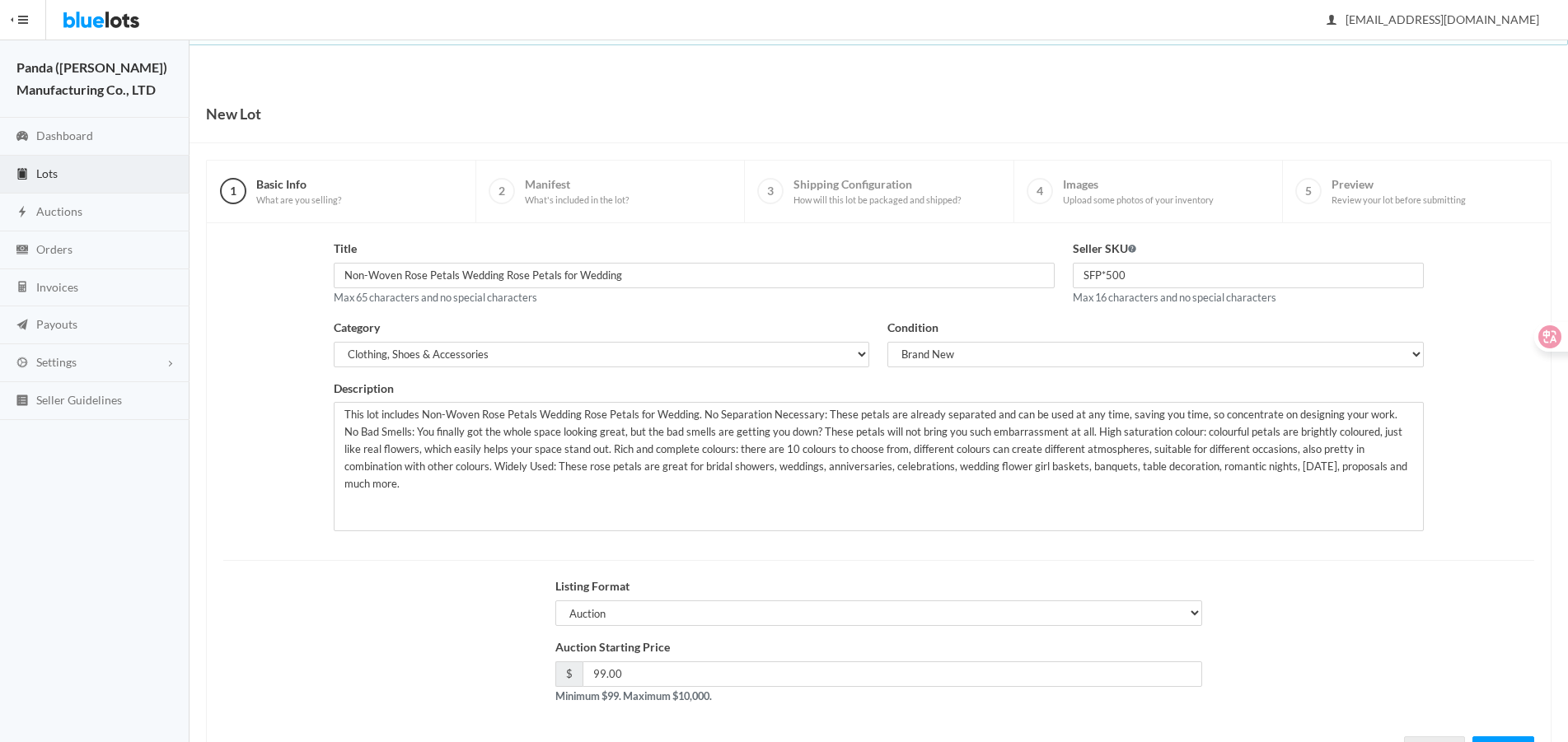
scroll to position [71, 0]
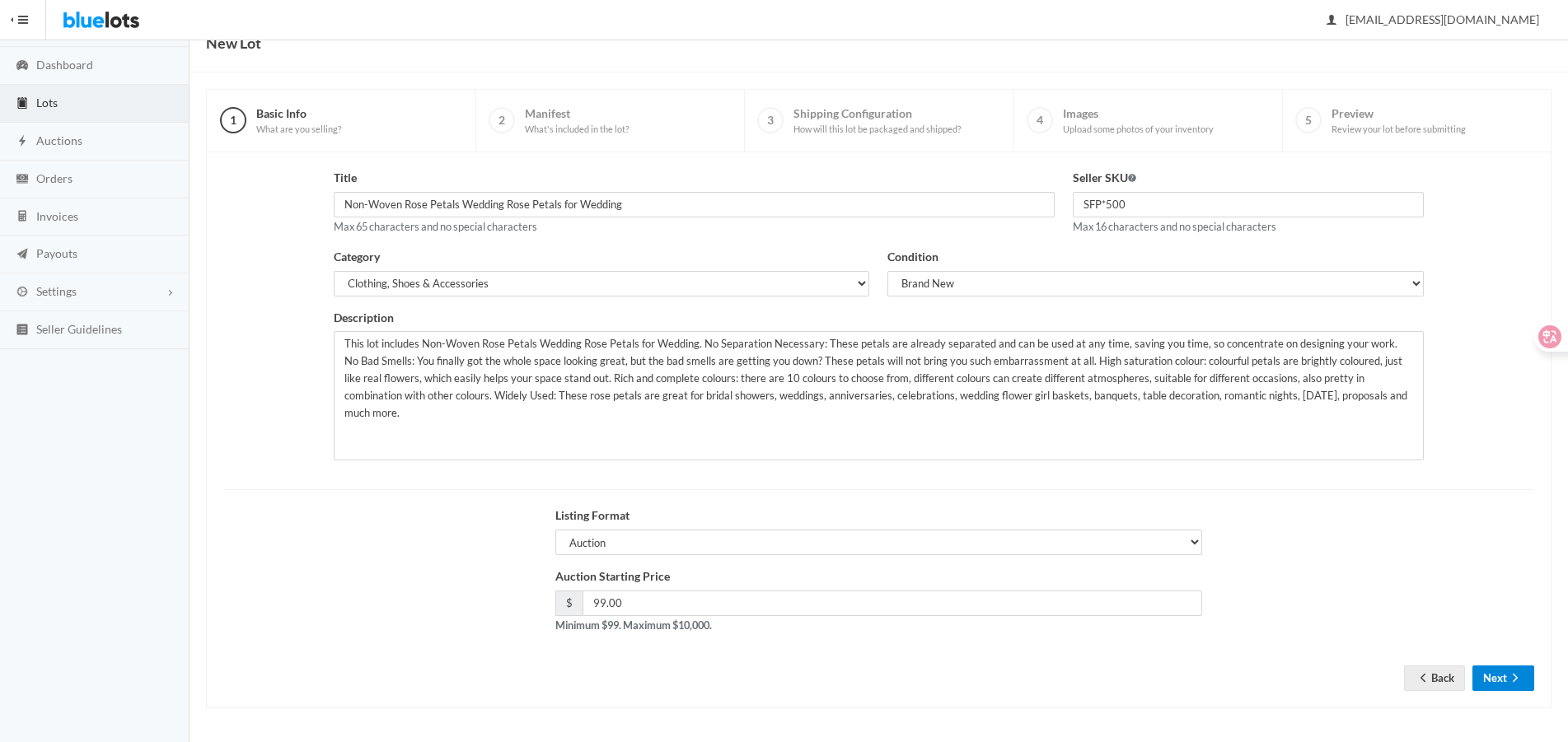
click at [1508, 675] on icon "arrow forward" at bounding box center [1514, 677] width 16 height 13
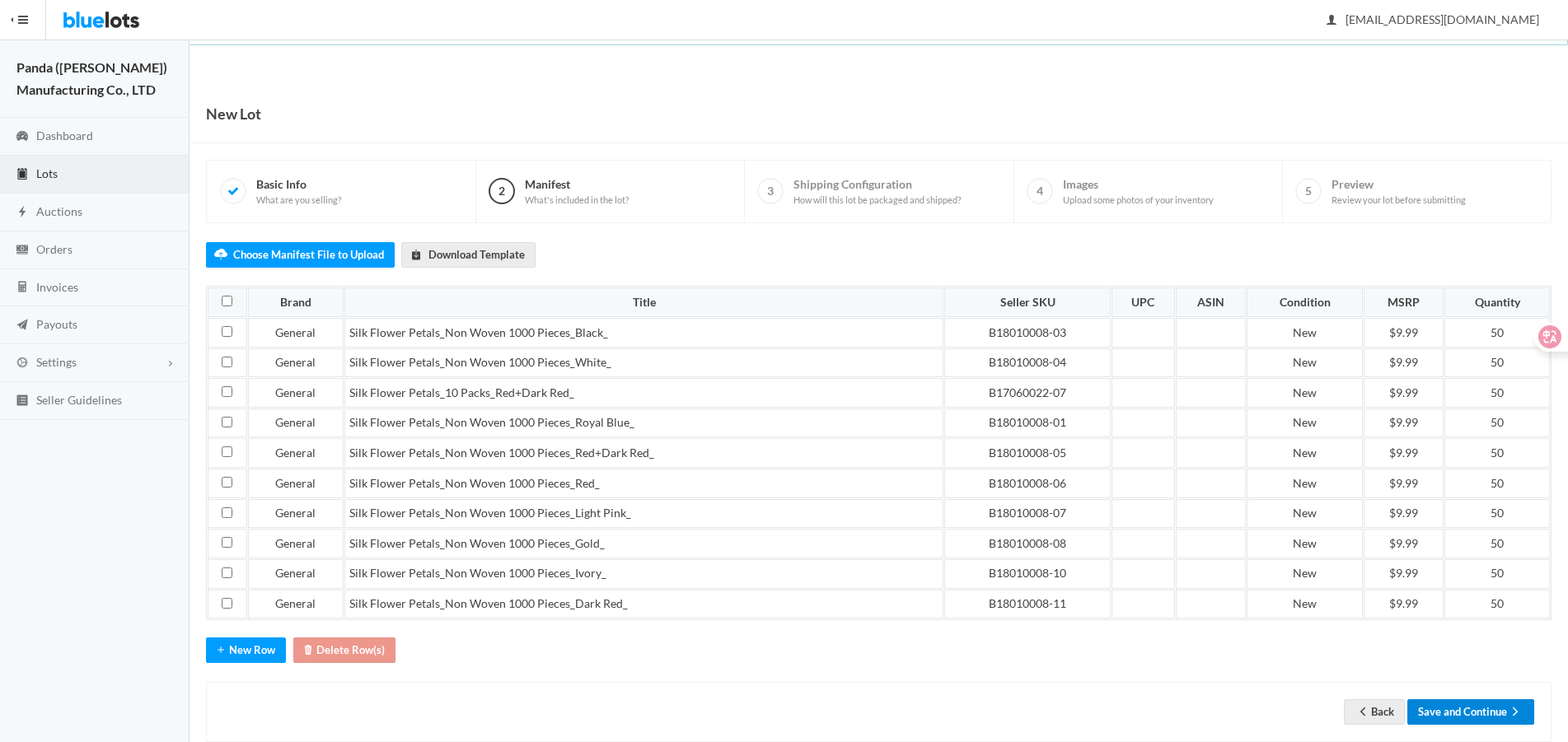
click at [1486, 704] on button "Save and Continue" at bounding box center [1470, 713] width 127 height 26
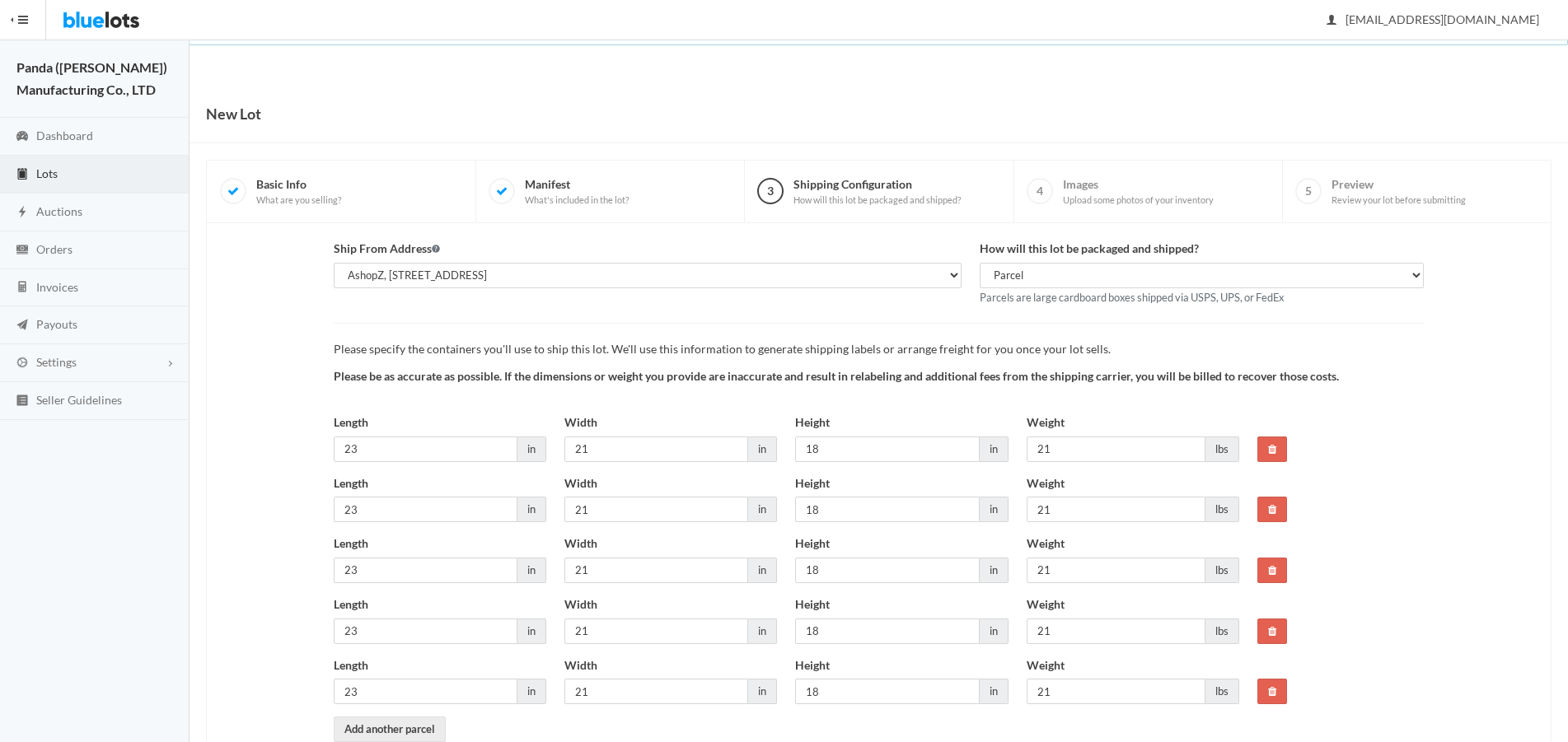
scroll to position [96, 0]
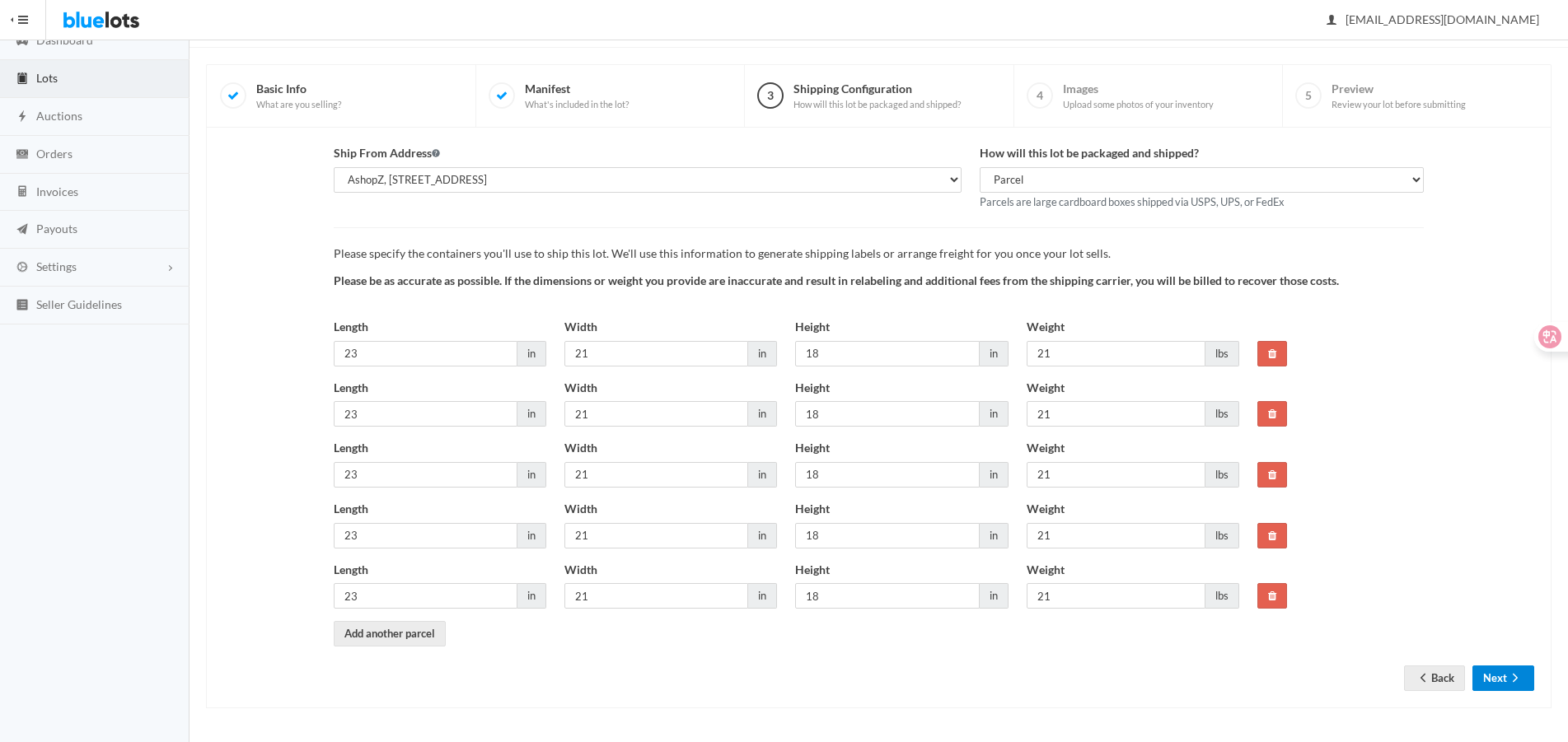
click at [1486, 679] on button "Next" at bounding box center [1503, 678] width 62 height 26
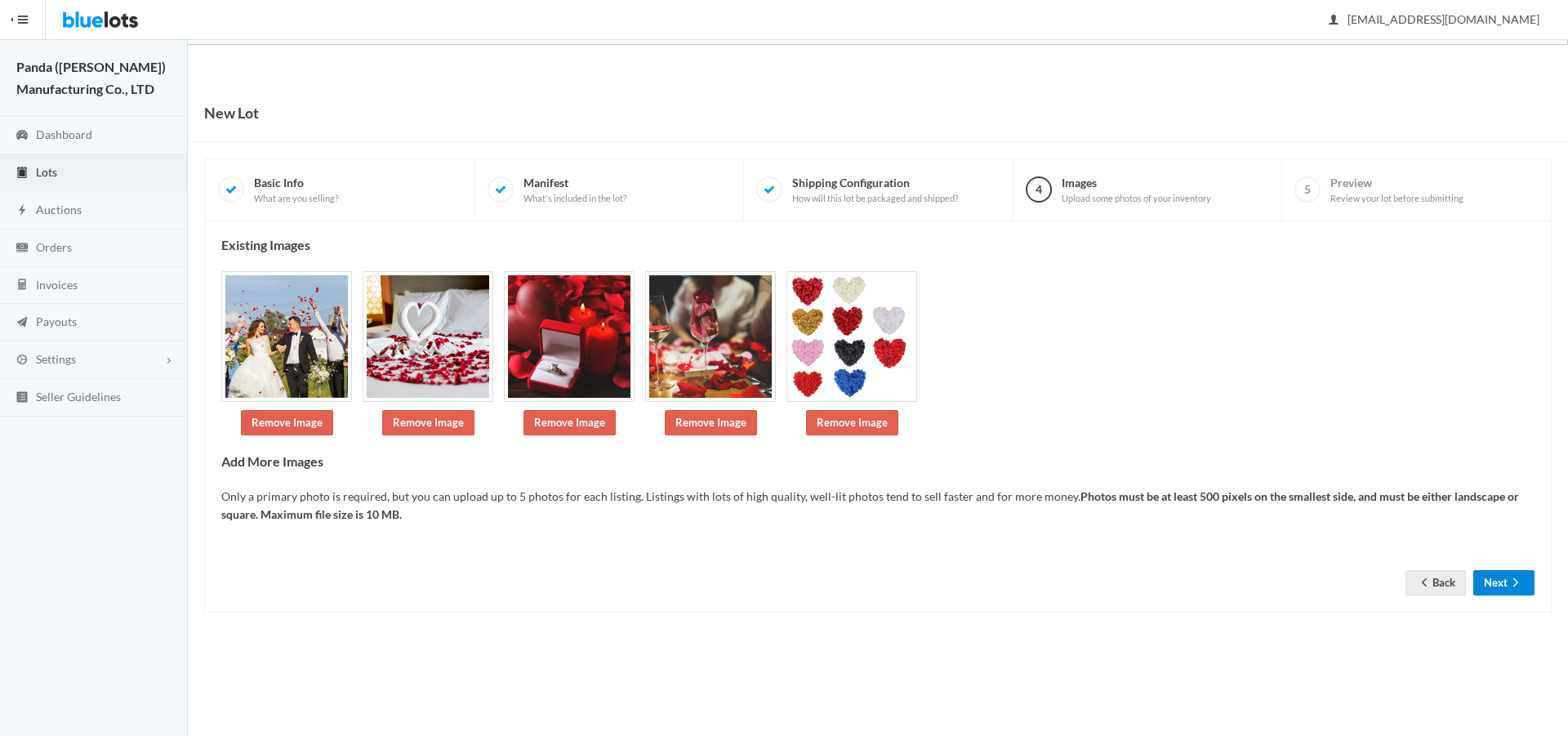
click at [1500, 580] on button "Next" at bounding box center [1504, 583] width 62 height 26
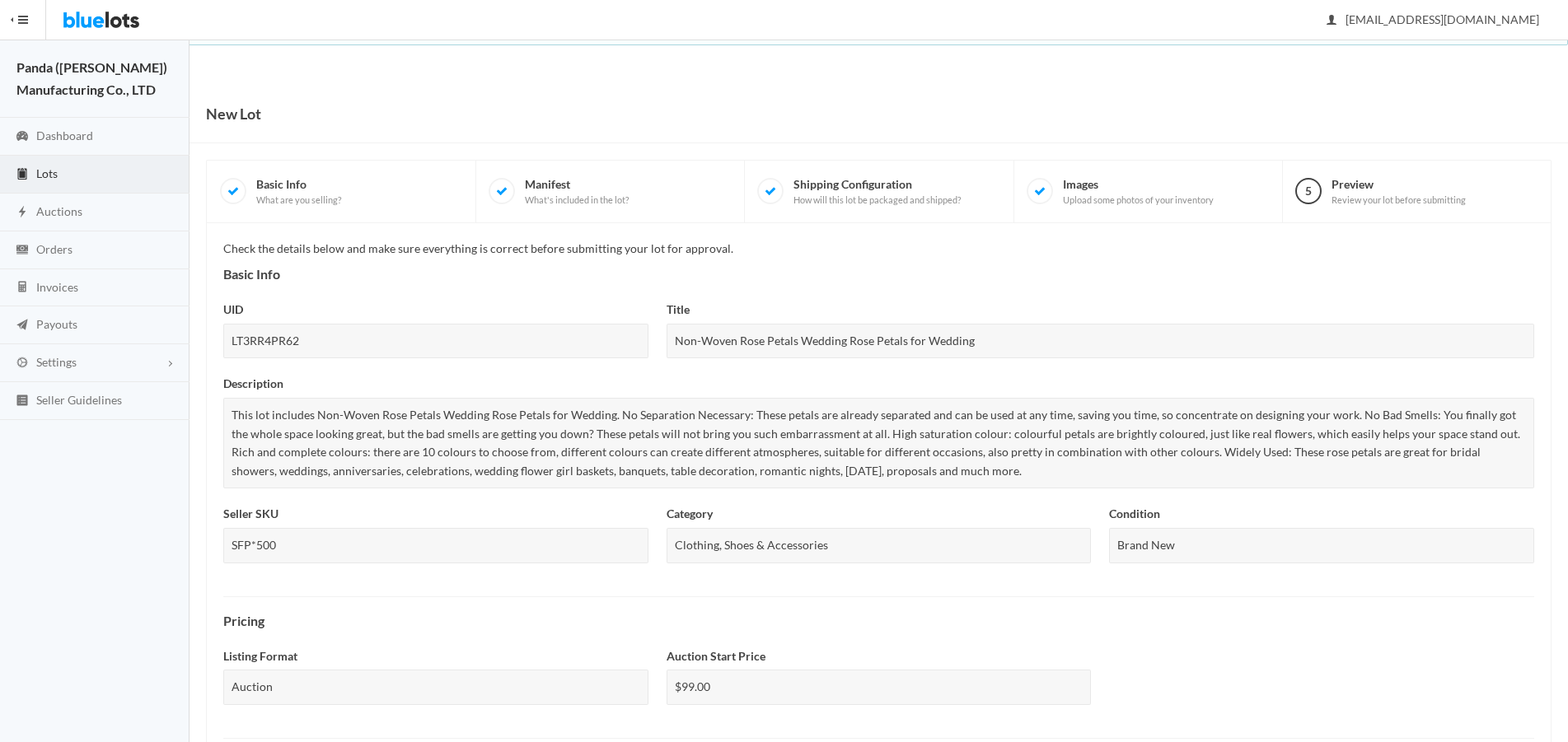
scroll to position [576, 0]
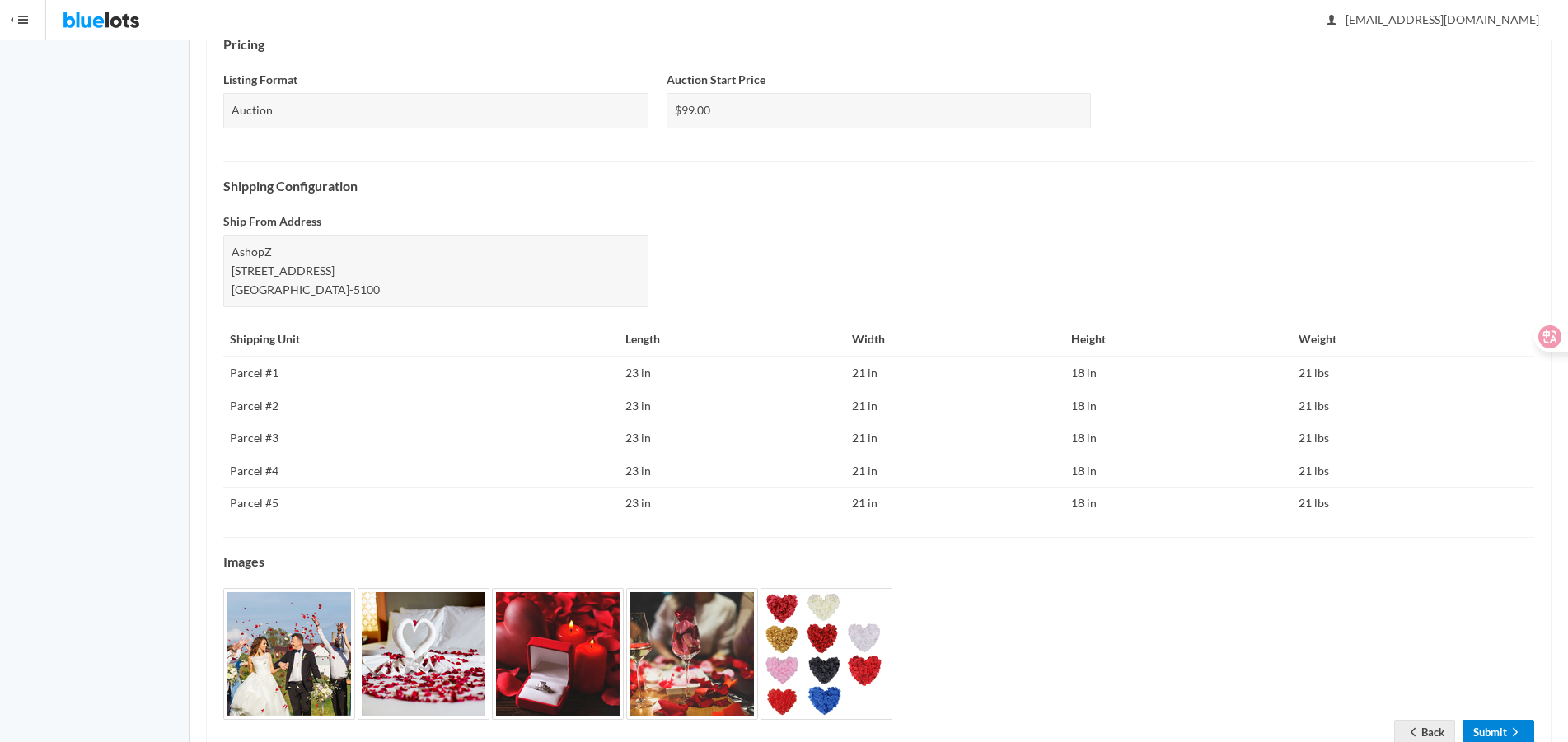
click at [1508, 731] on icon "arrow forward" at bounding box center [1514, 732] width 16 height 13
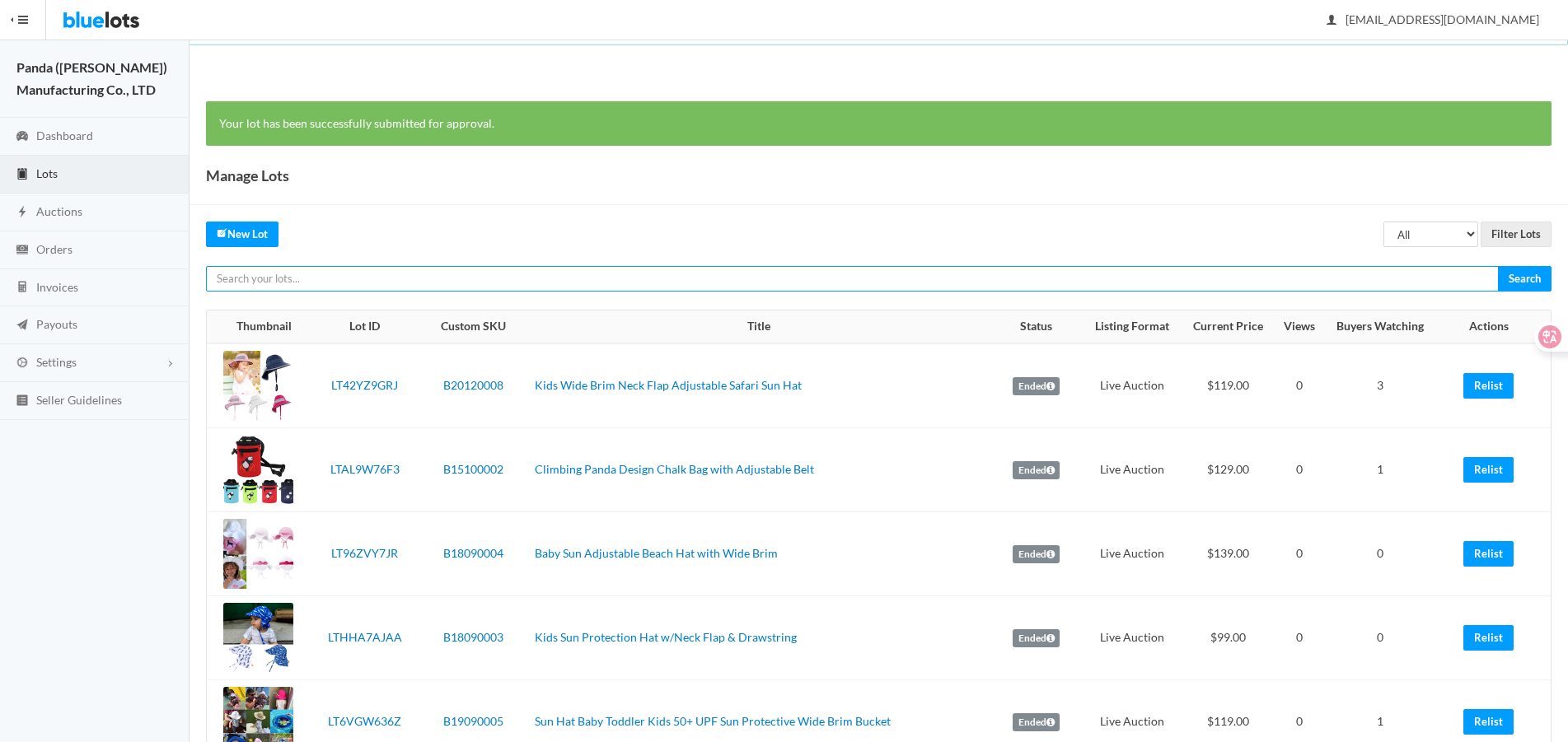
click at [1207, 269] on input "text" at bounding box center [853, 279] width 1293 height 26
paste input "LTCJJH7CWW"
type input "LTCJJH7CWW"
click at [1498, 266] on input "Search" at bounding box center [1525, 279] width 54 height 26
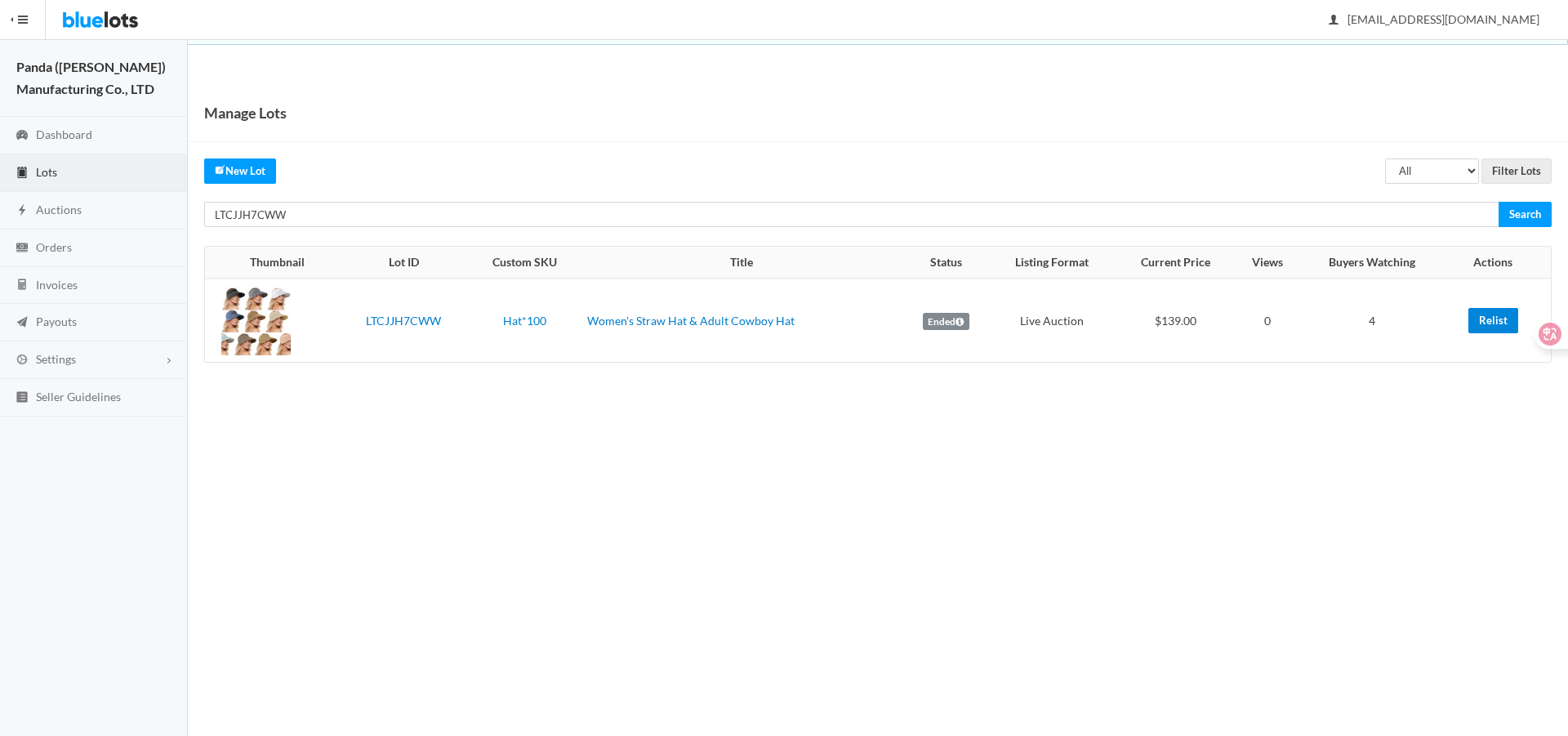
click at [1490, 328] on link "Relist" at bounding box center [1494, 321] width 50 height 26
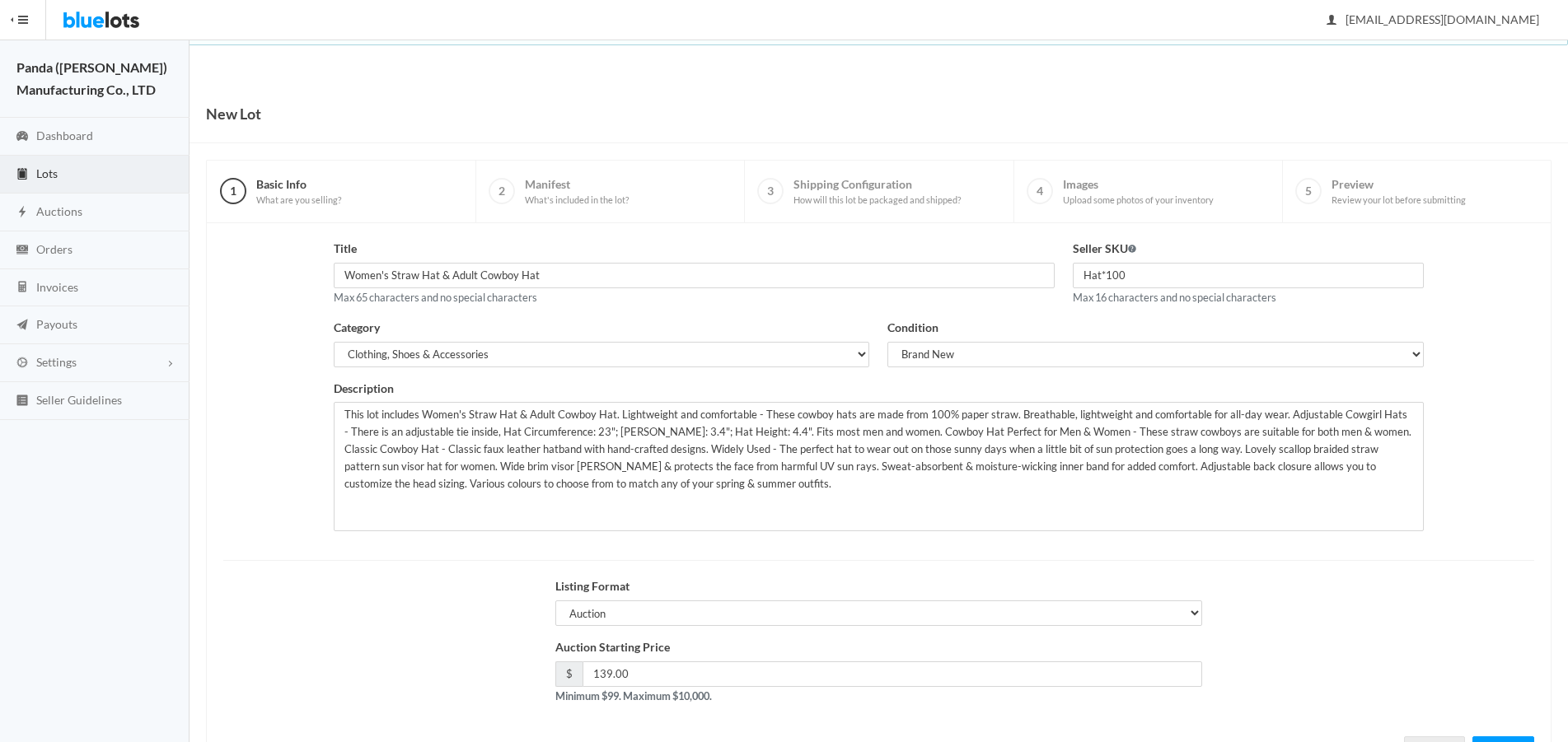
scroll to position [71, 0]
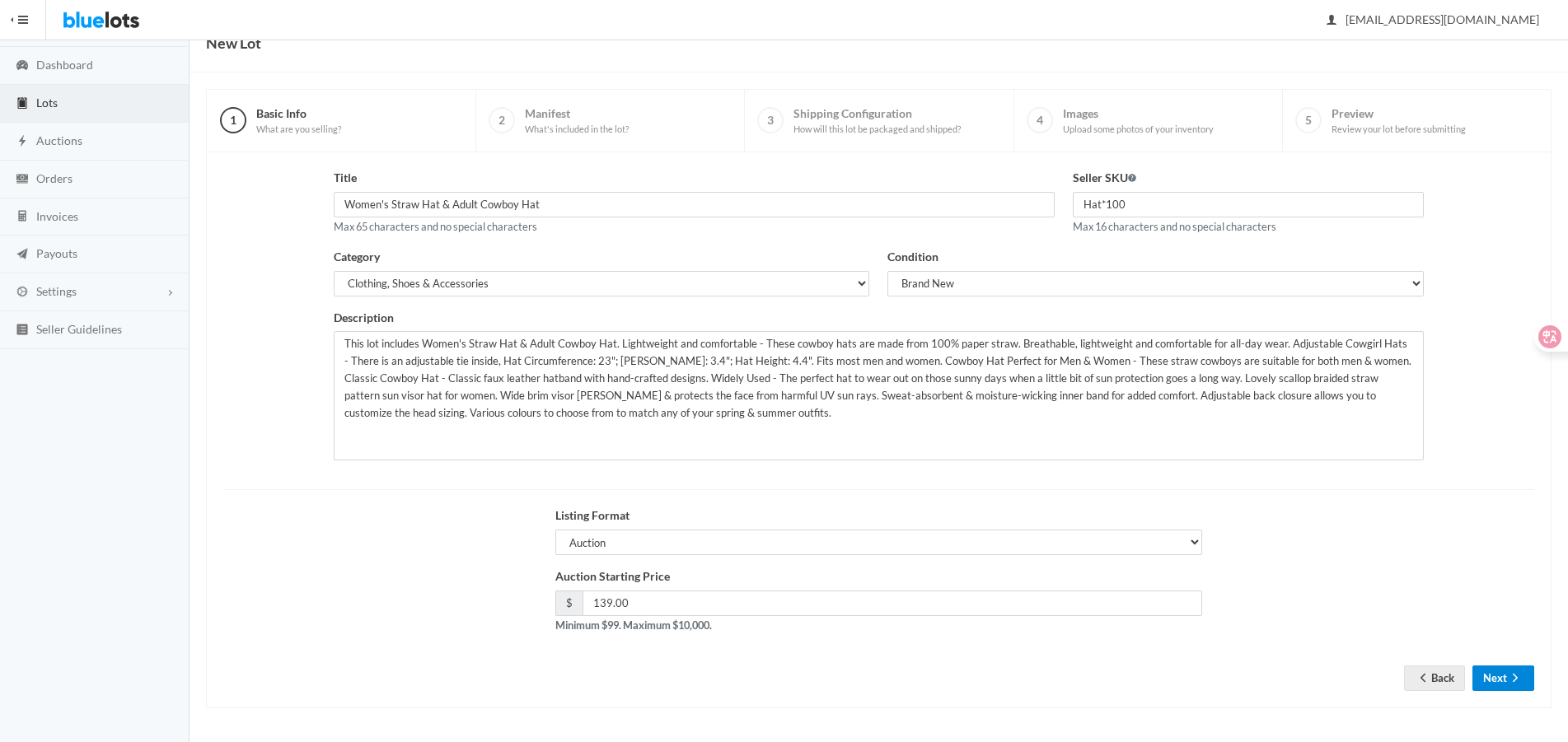
click at [1495, 670] on button "Next" at bounding box center [1503, 678] width 62 height 26
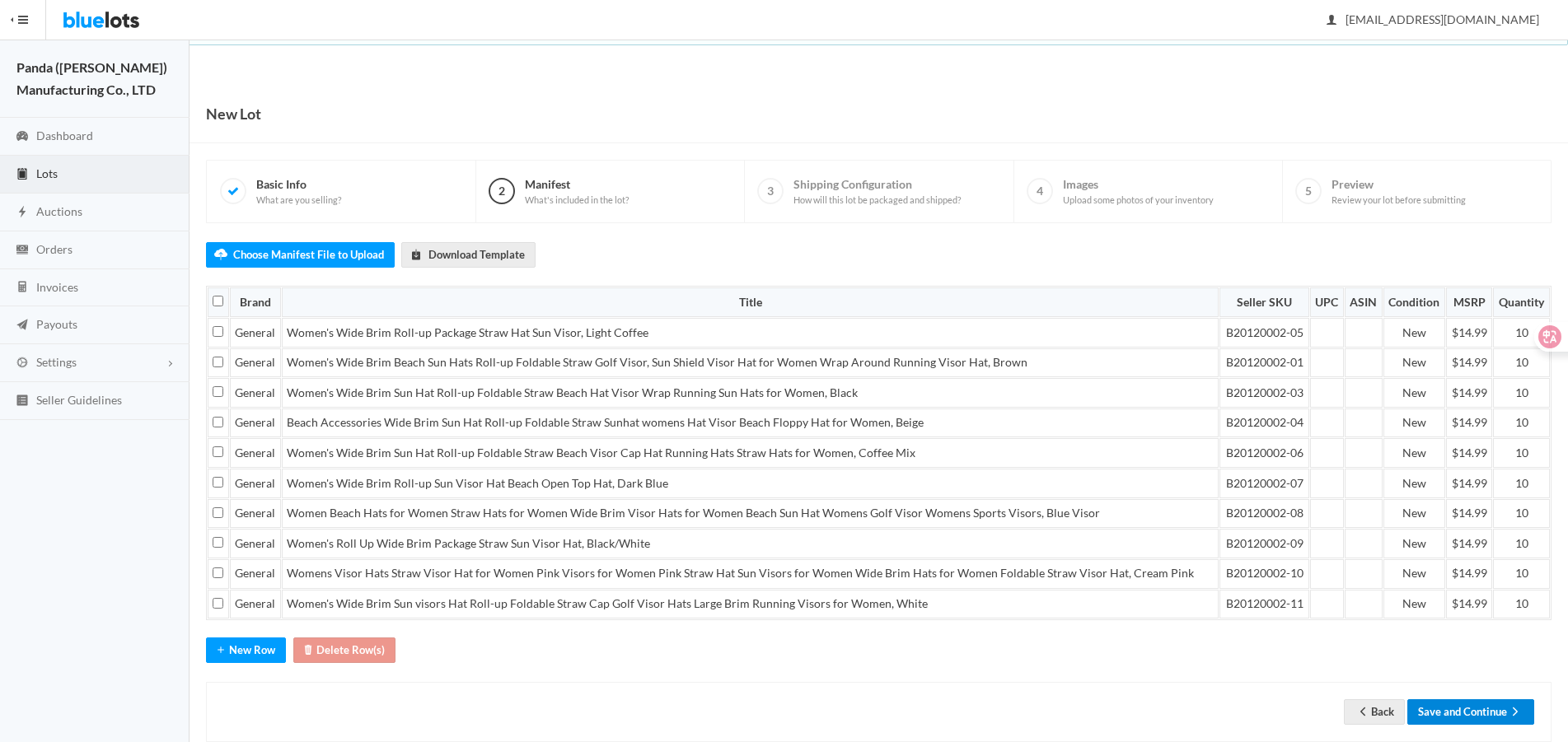
click at [1496, 717] on button "Save and Continue" at bounding box center [1470, 713] width 127 height 26
click at [1493, 709] on button "Save and Continue" at bounding box center [1470, 713] width 127 height 26
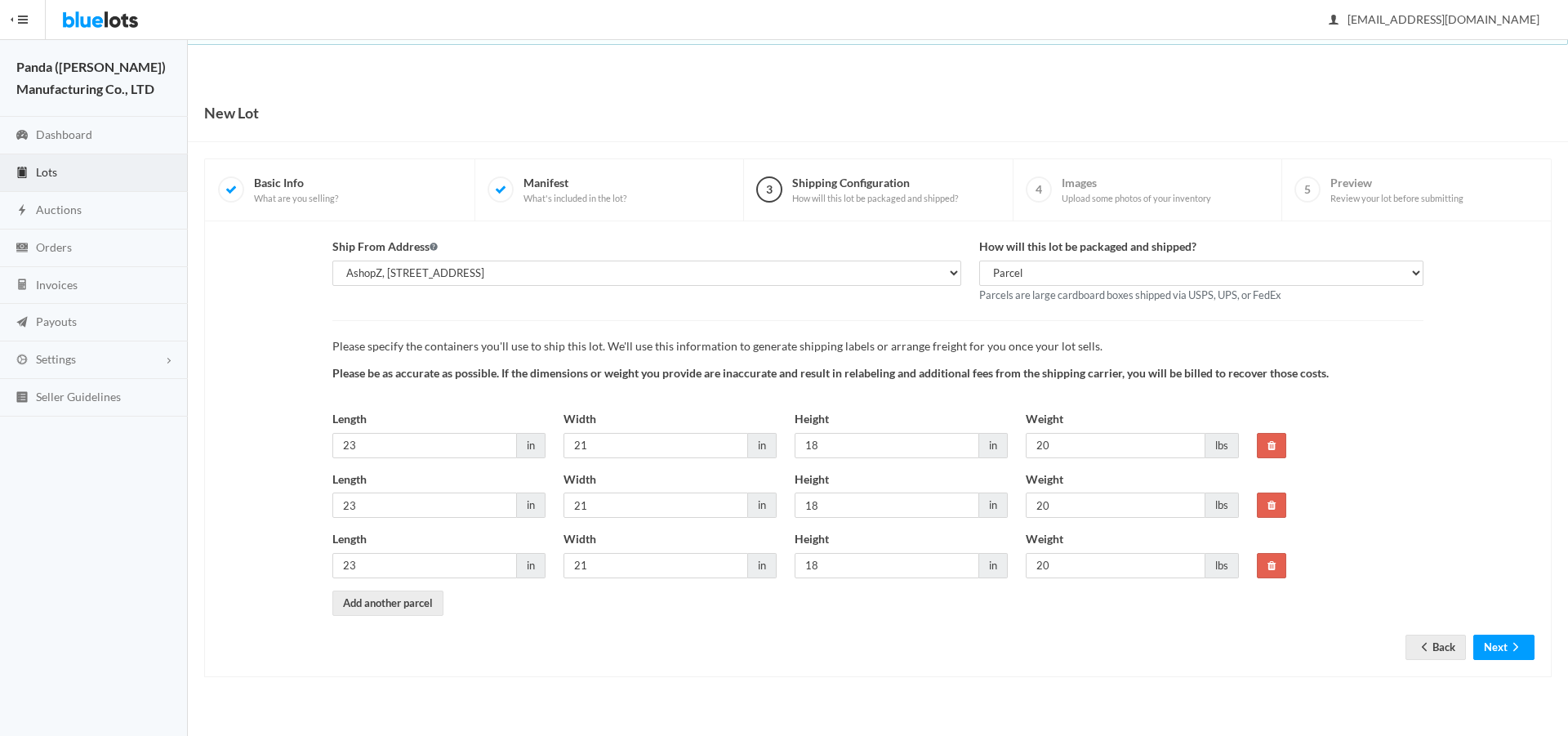
click at [1501, 630] on form "Ship From Address AshopZ, 801 W Walnut St Ste 18, Compton, CA, 90220-5100 How w…" at bounding box center [878, 436] width 1313 height 396
click at [1501, 644] on button "Next" at bounding box center [1504, 648] width 62 height 26
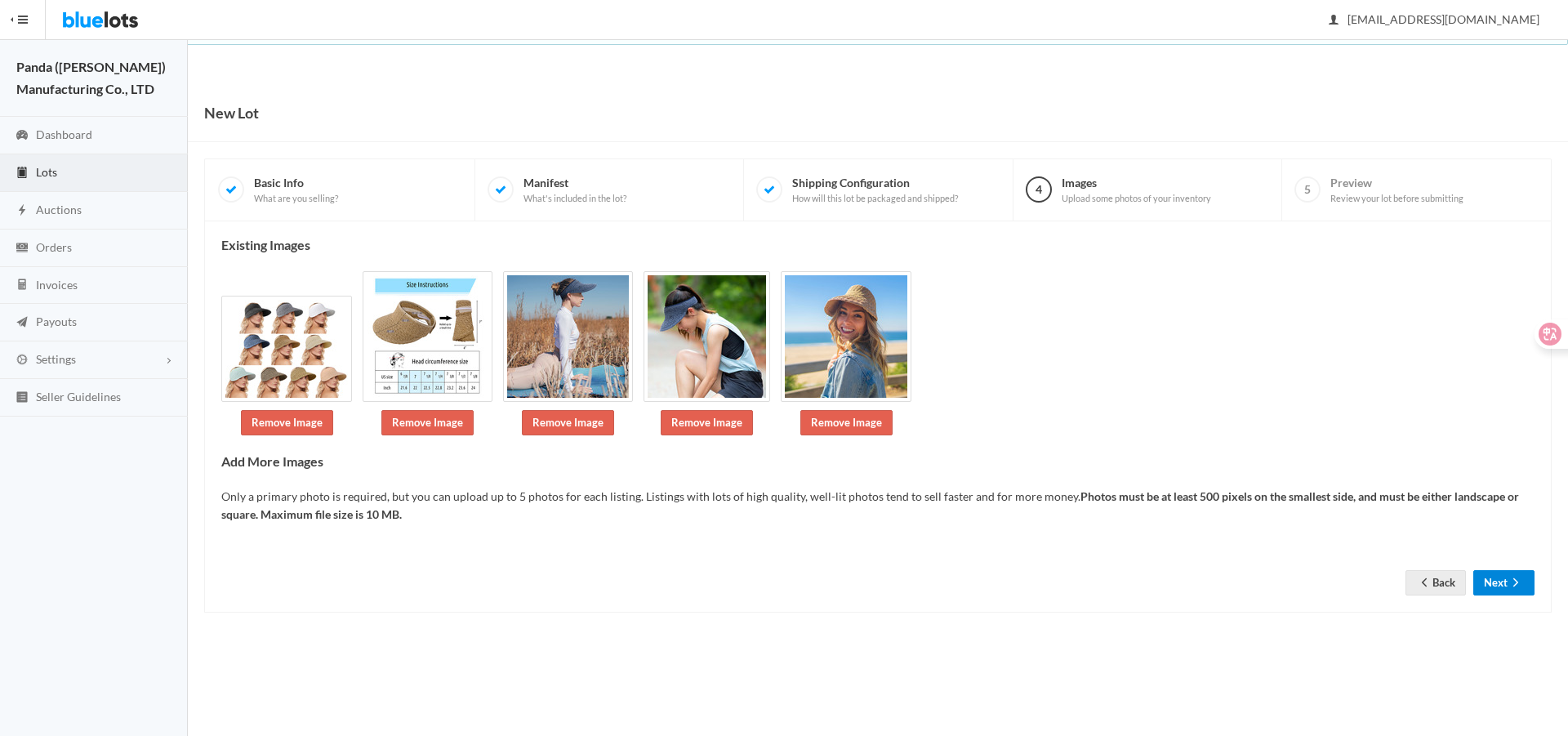
click at [1500, 570] on button "Next" at bounding box center [1504, 583] width 62 height 26
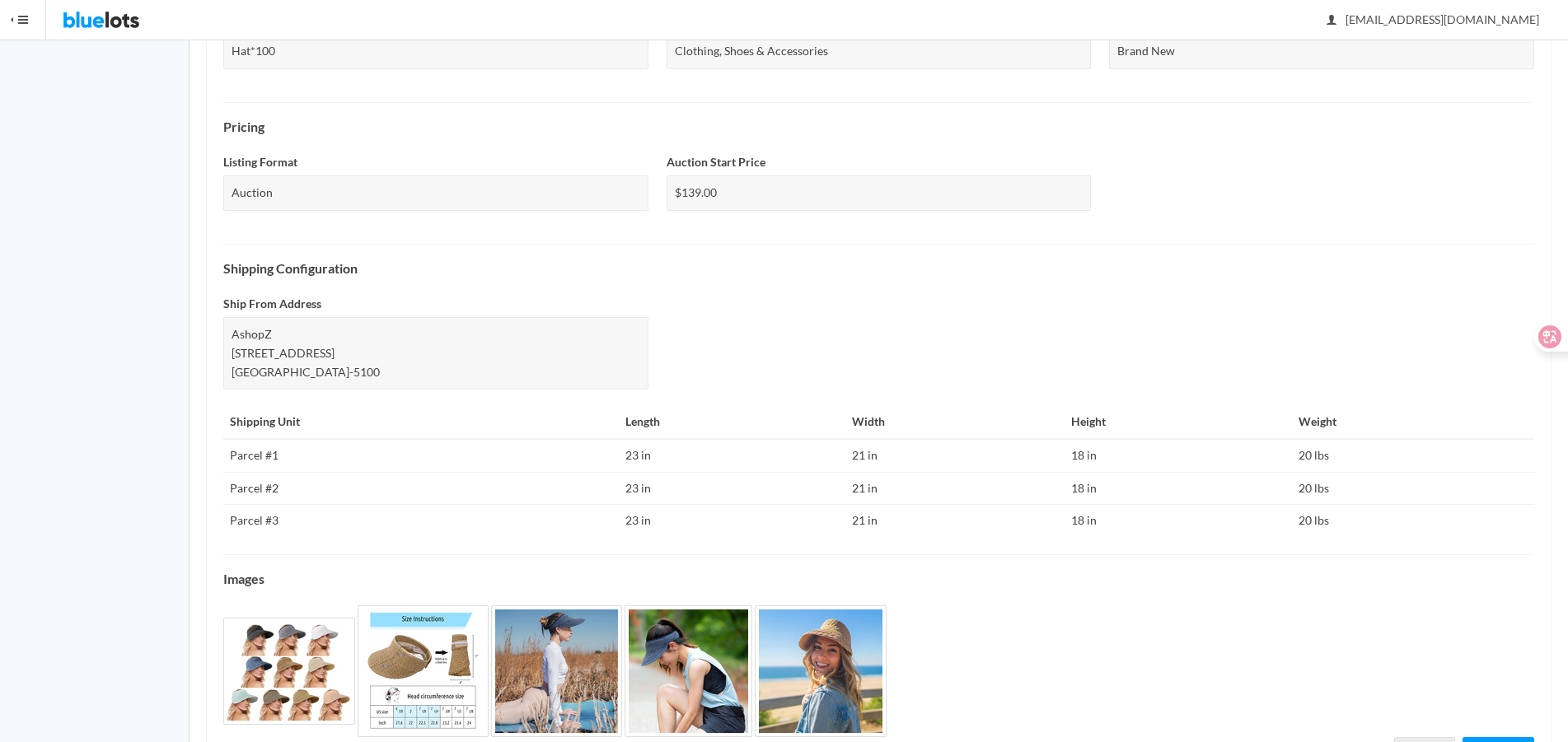
scroll to position [566, 0]
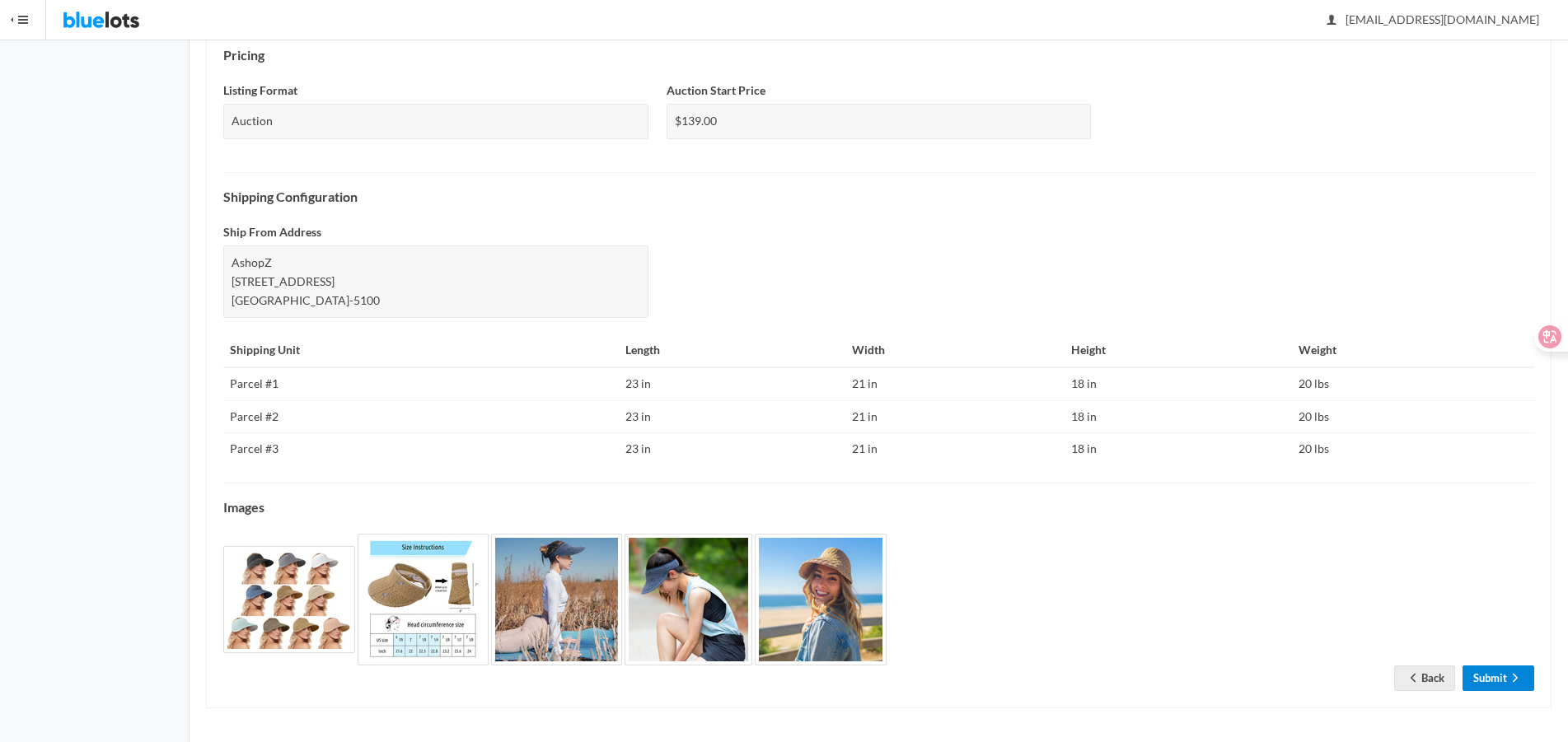
click at [1484, 671] on link "Submit" at bounding box center [1498, 678] width 72 height 26
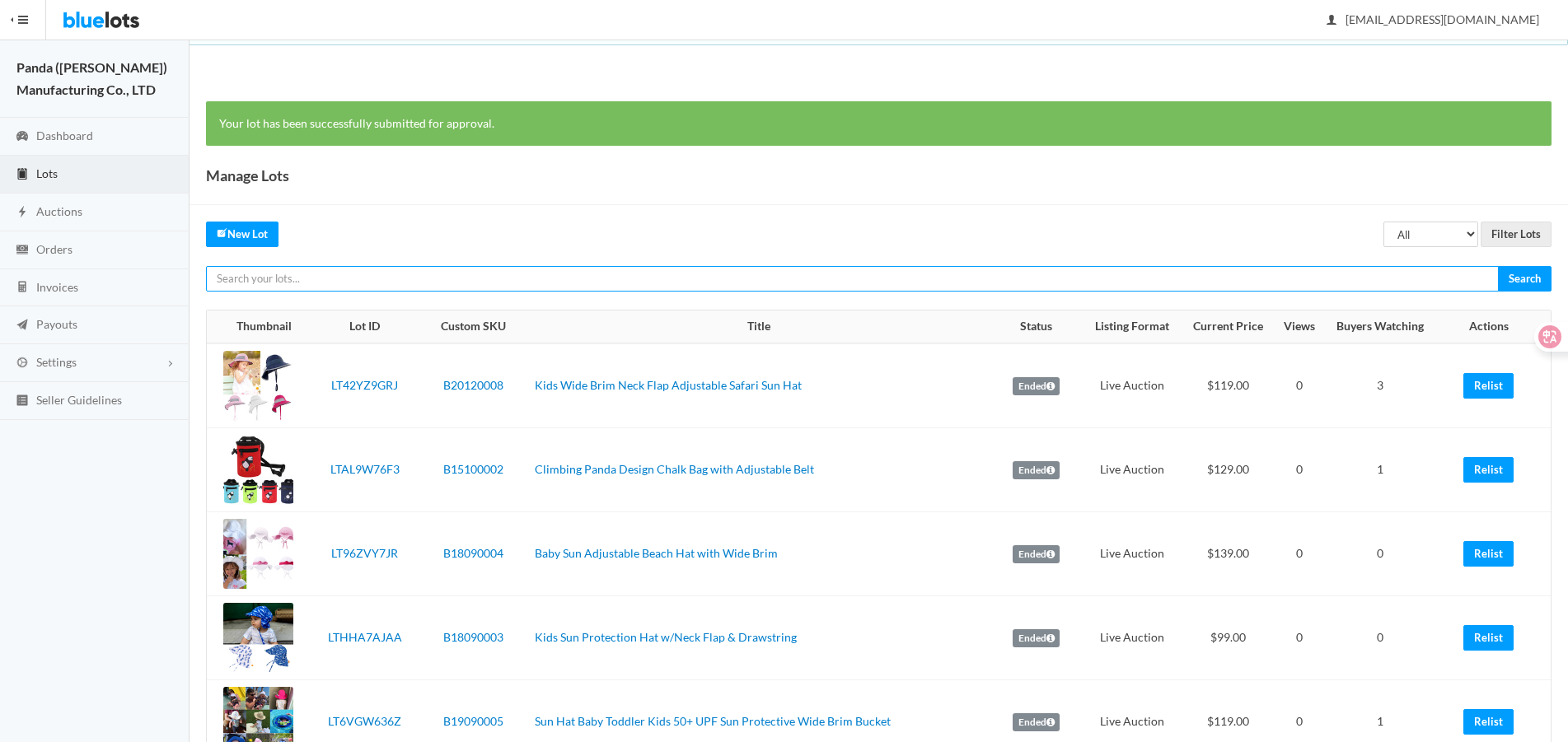
click at [1309, 282] on input "text" at bounding box center [853, 279] width 1293 height 26
paste input "LT2Z73VPLG"
type input "LT2Z73VPLG"
click at [1498, 266] on input "Search" at bounding box center [1525, 279] width 54 height 26
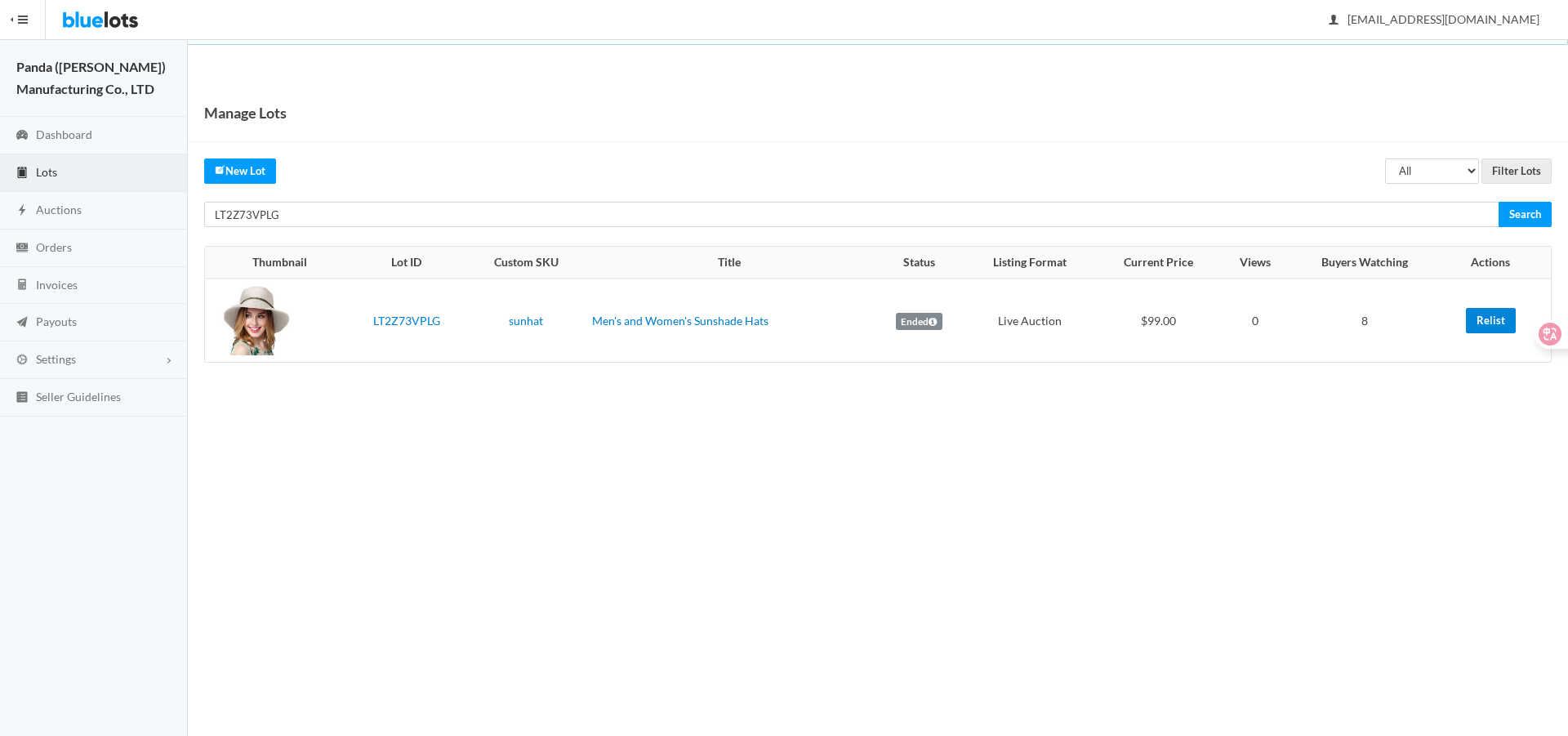
click at [1470, 324] on link "Relist" at bounding box center [1491, 321] width 50 height 26
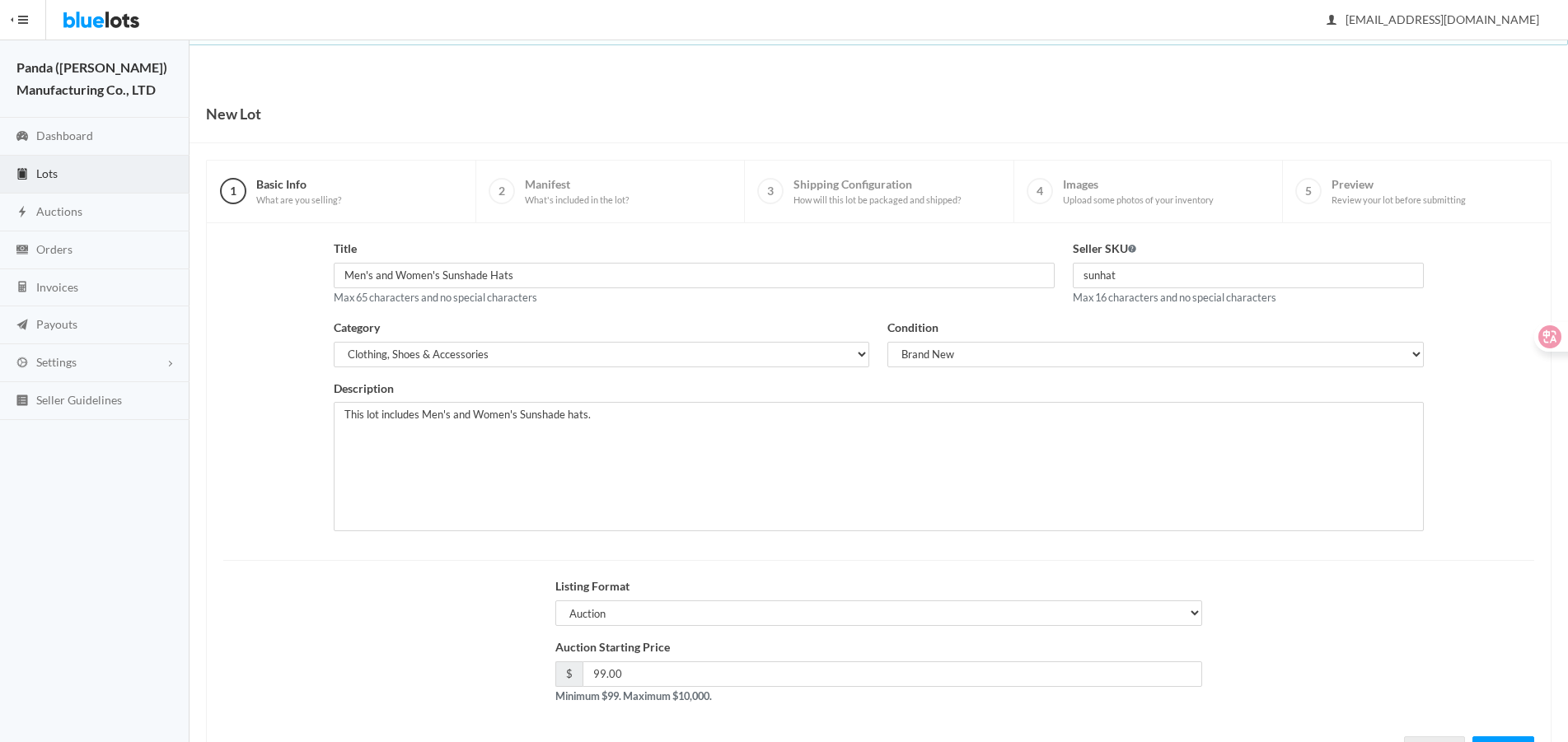
scroll to position [71, 0]
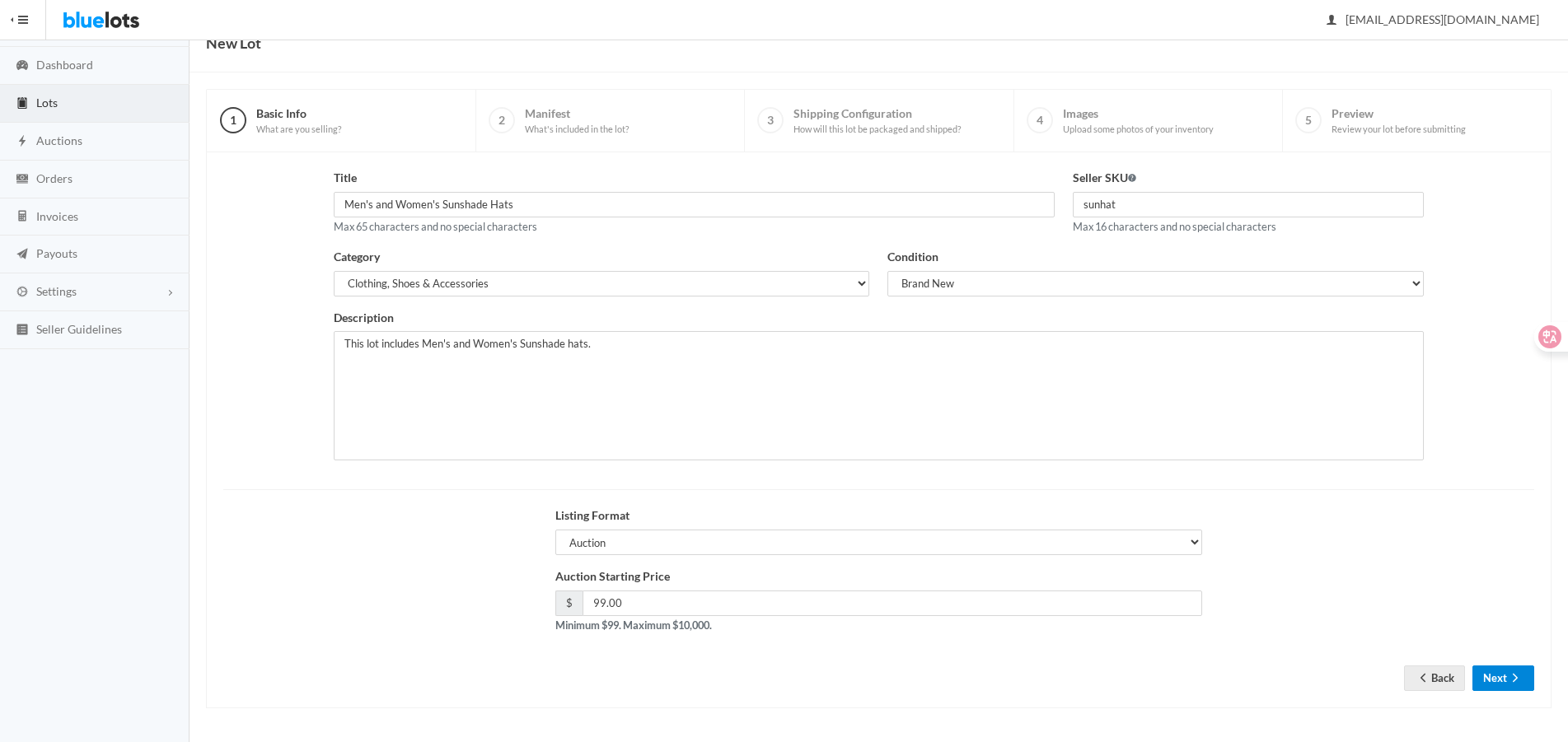
click at [1498, 682] on button "Next" at bounding box center [1503, 678] width 62 height 26
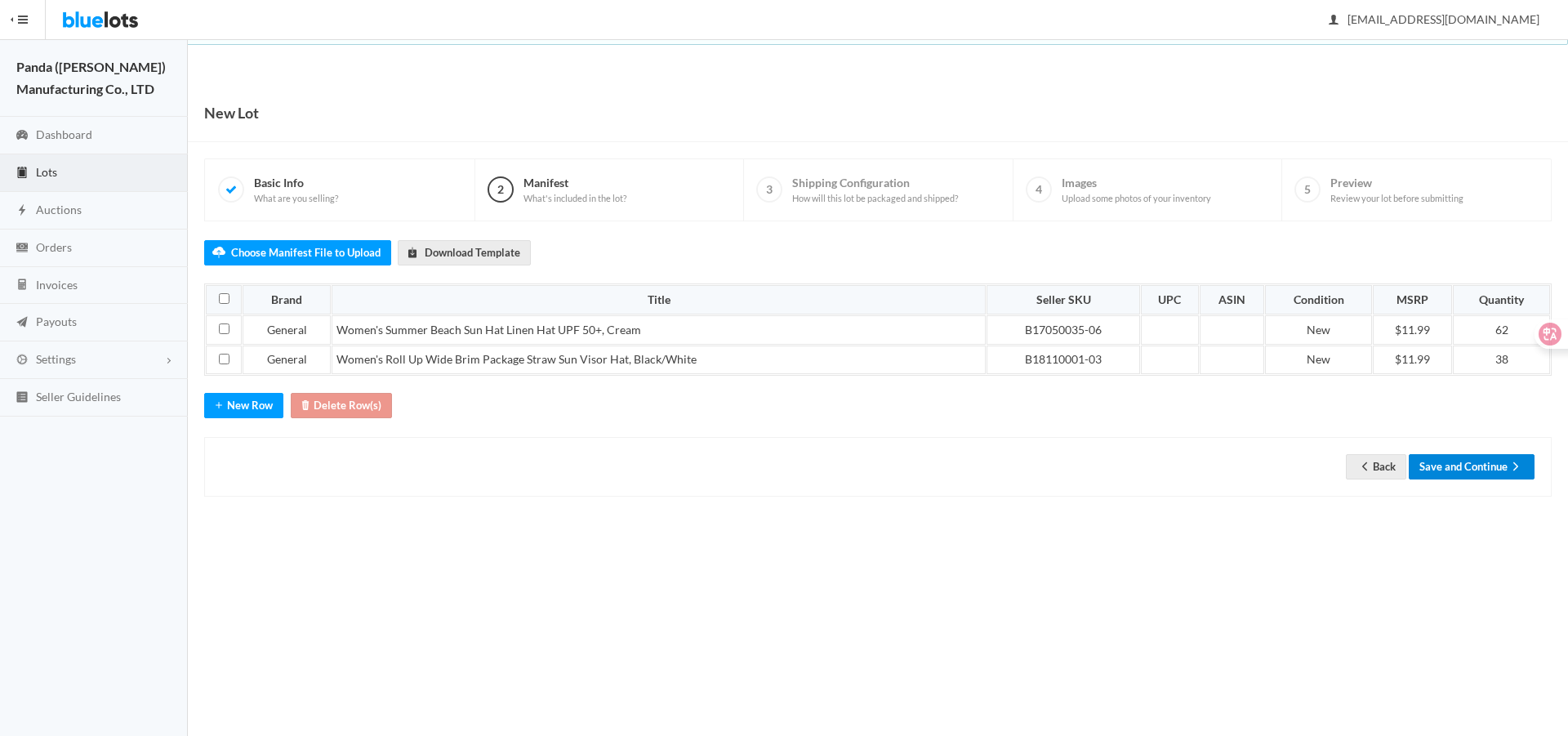
click at [1476, 478] on button "Save and Continue" at bounding box center [1471, 467] width 126 height 26
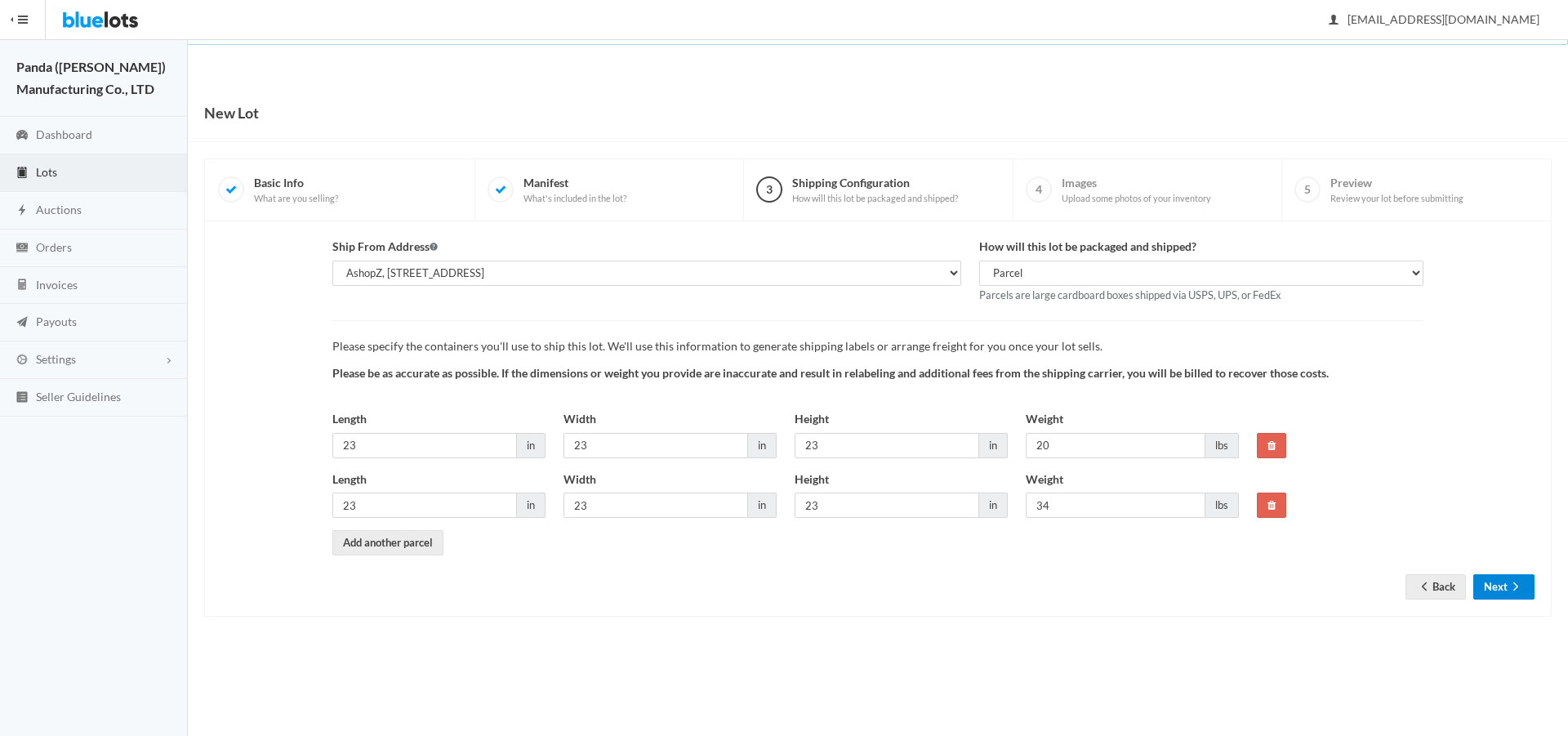
click at [1484, 596] on button "Next" at bounding box center [1504, 587] width 62 height 26
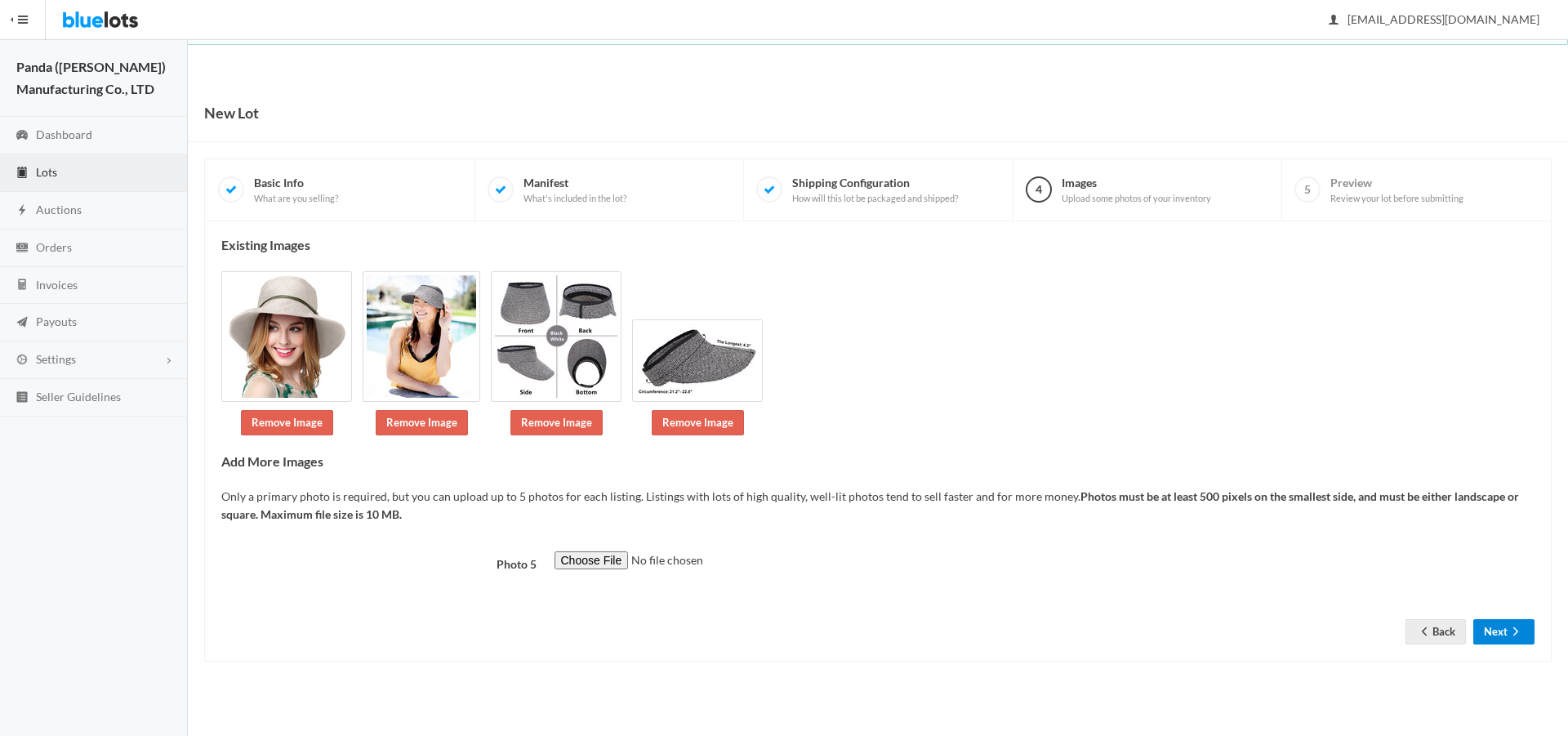
click at [1494, 620] on button "Next" at bounding box center [1504, 632] width 62 height 26
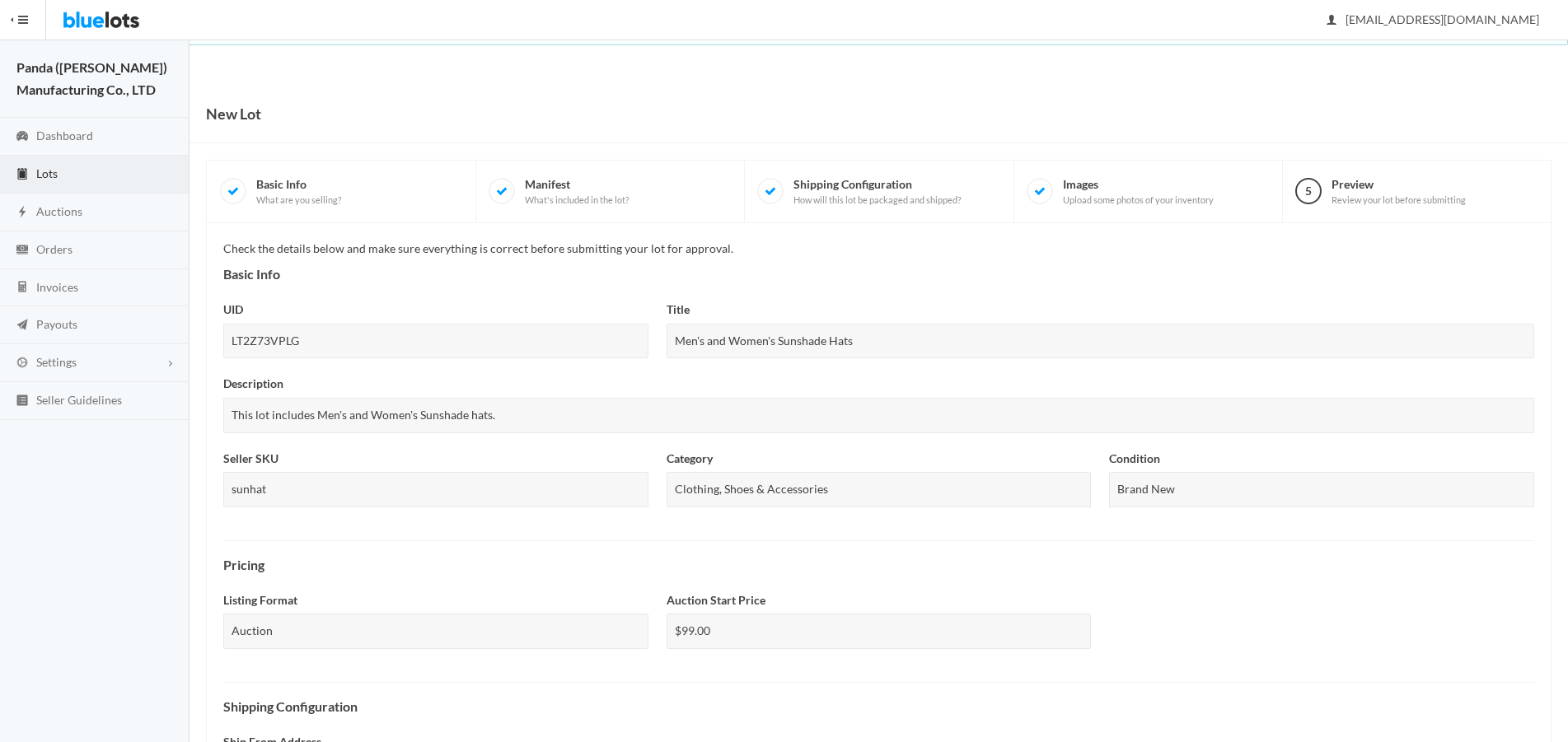
scroll to position [478, 0]
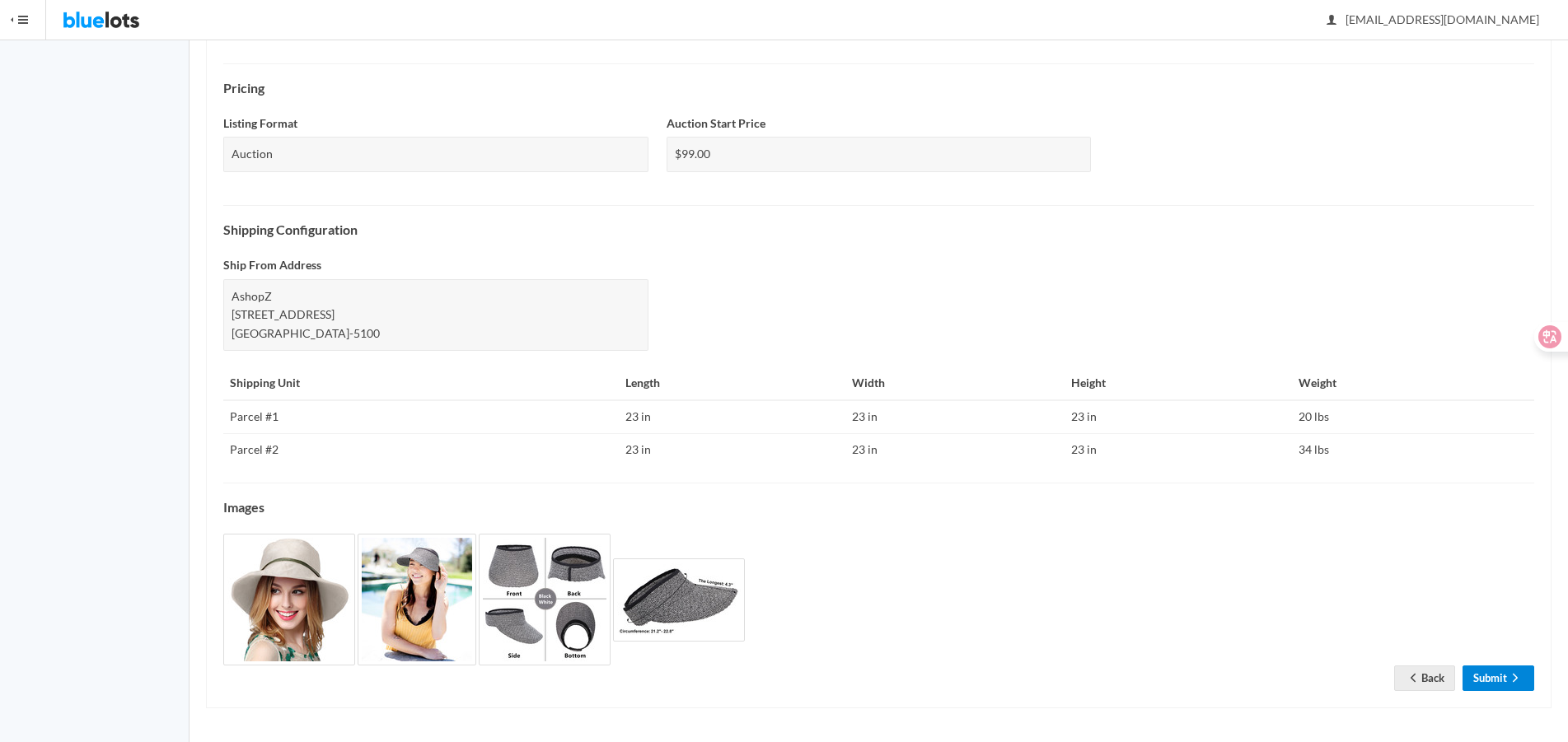
click at [1512, 670] on link "Submit" at bounding box center [1498, 678] width 72 height 26
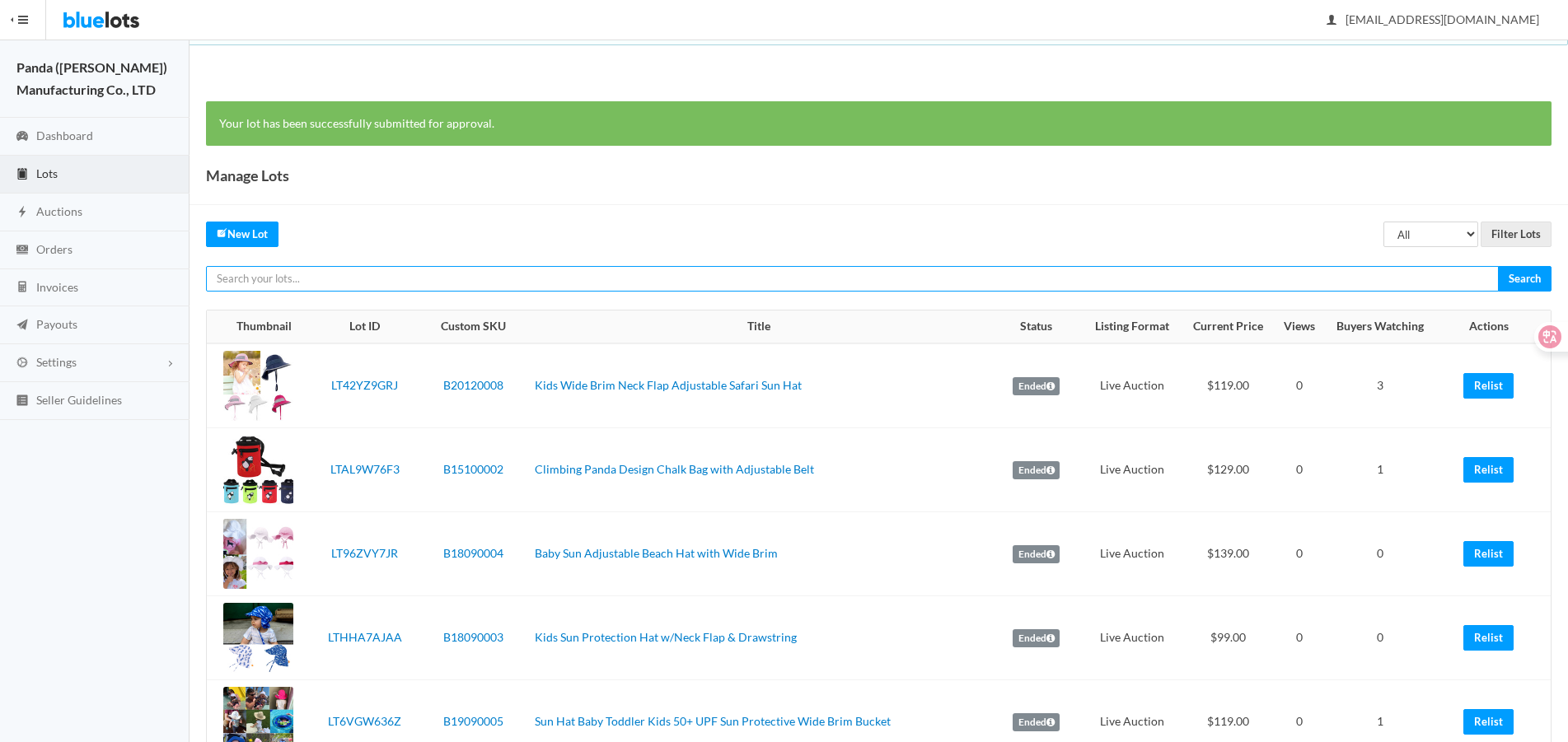
click at [1407, 267] on input "text" at bounding box center [853, 279] width 1293 height 26
paste input "LT9JG2WZ72"
type input "LT9JG2WZ72"
click at [1498, 266] on input "Search" at bounding box center [1525, 279] width 54 height 26
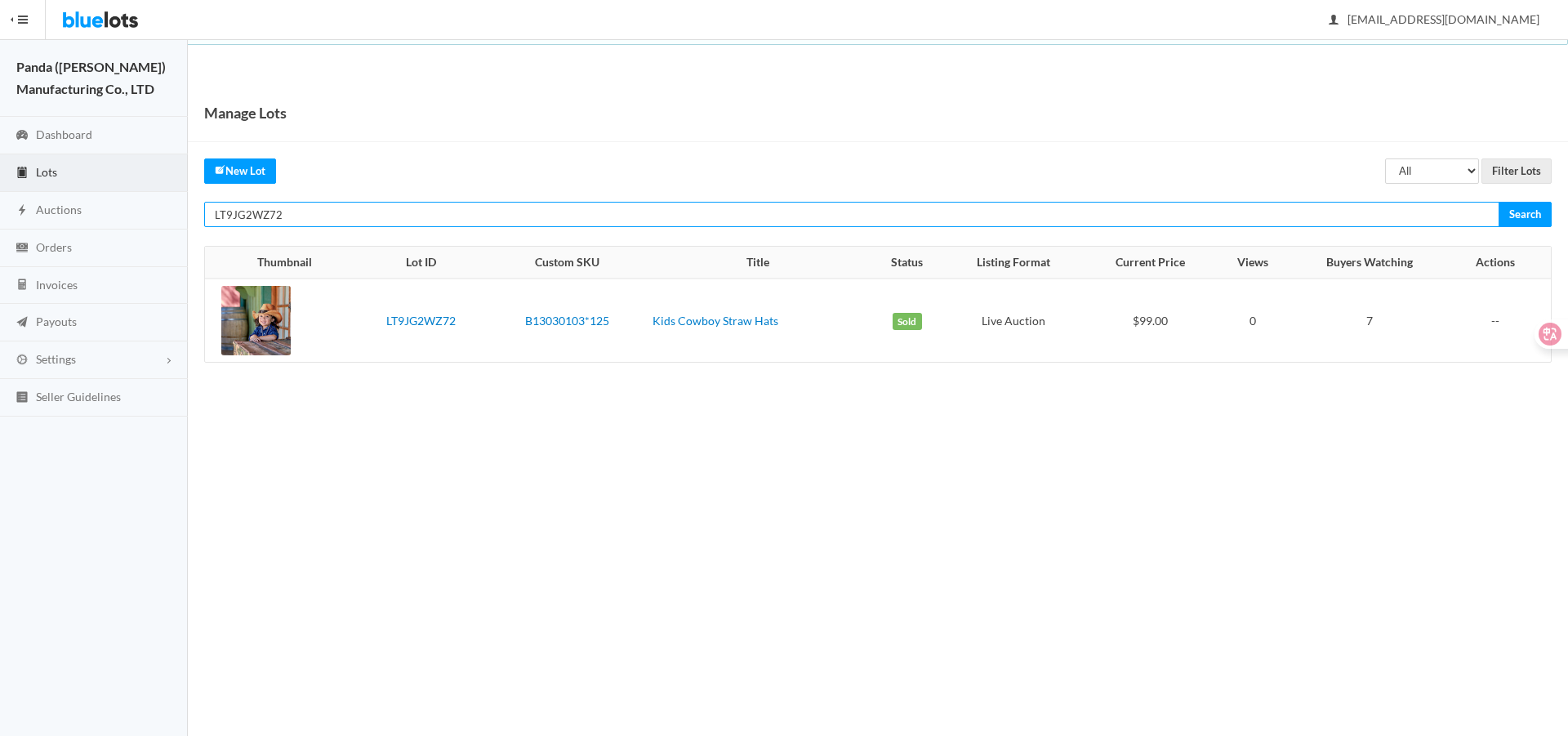
click at [1298, 219] on input "LT9JG2WZ72" at bounding box center [852, 215] width 1295 height 26
paste input "LTYR3PHHV7"
paste input "text"
type input "LTYR3PHHV7"
click at [1499, 202] on input "Search" at bounding box center [1525, 215] width 53 height 26
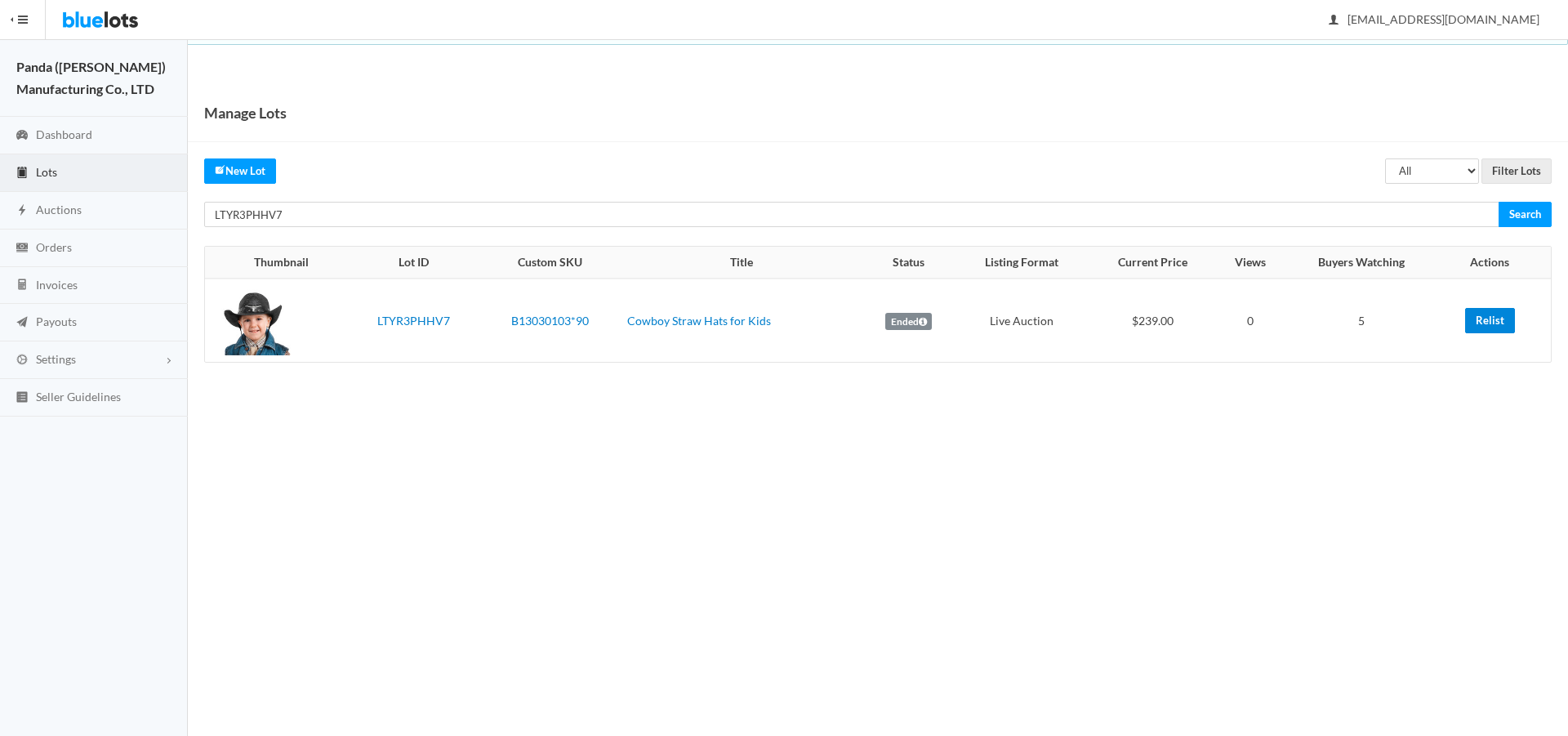
click at [1493, 318] on link "Relist" at bounding box center [1490, 321] width 50 height 26
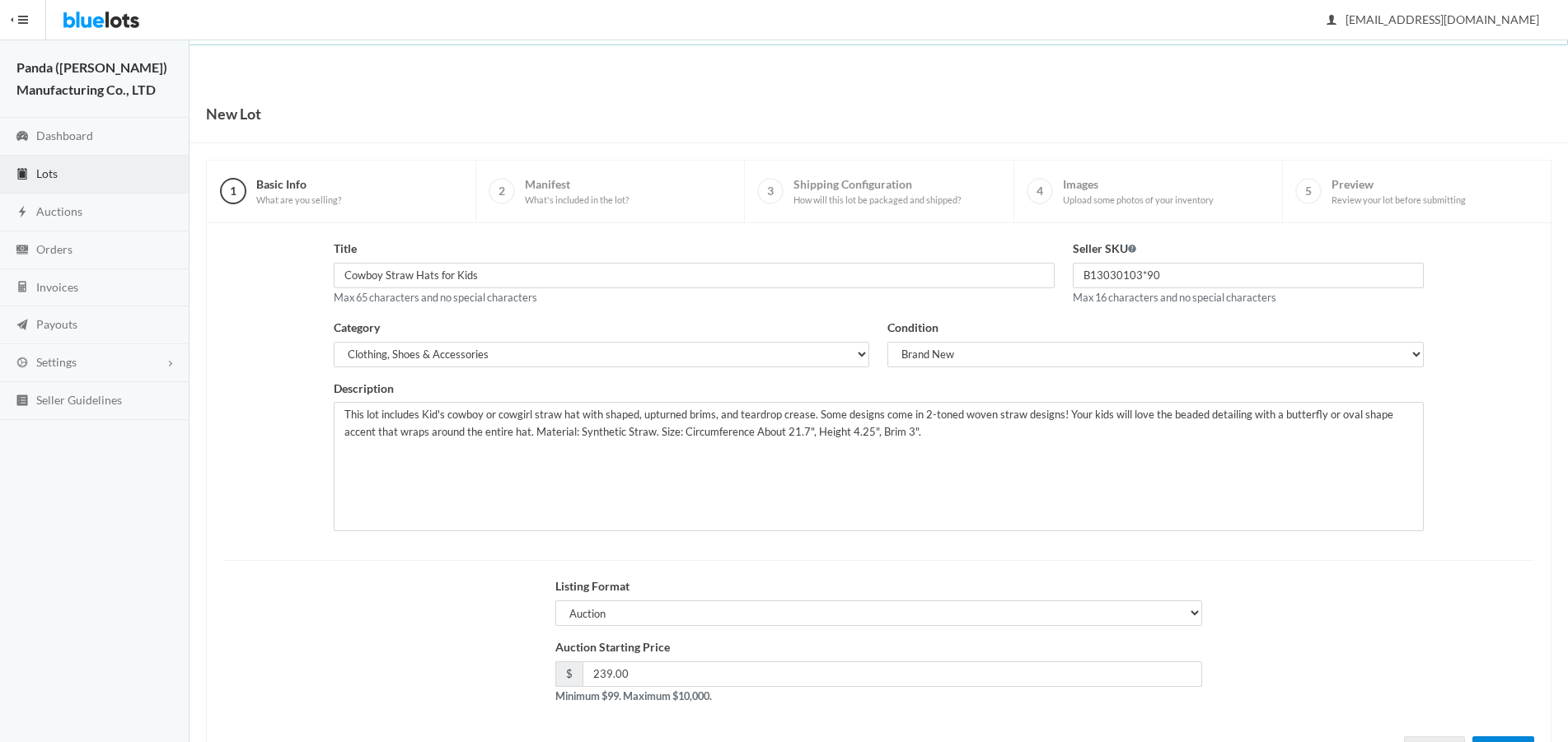
scroll to position [71, 0]
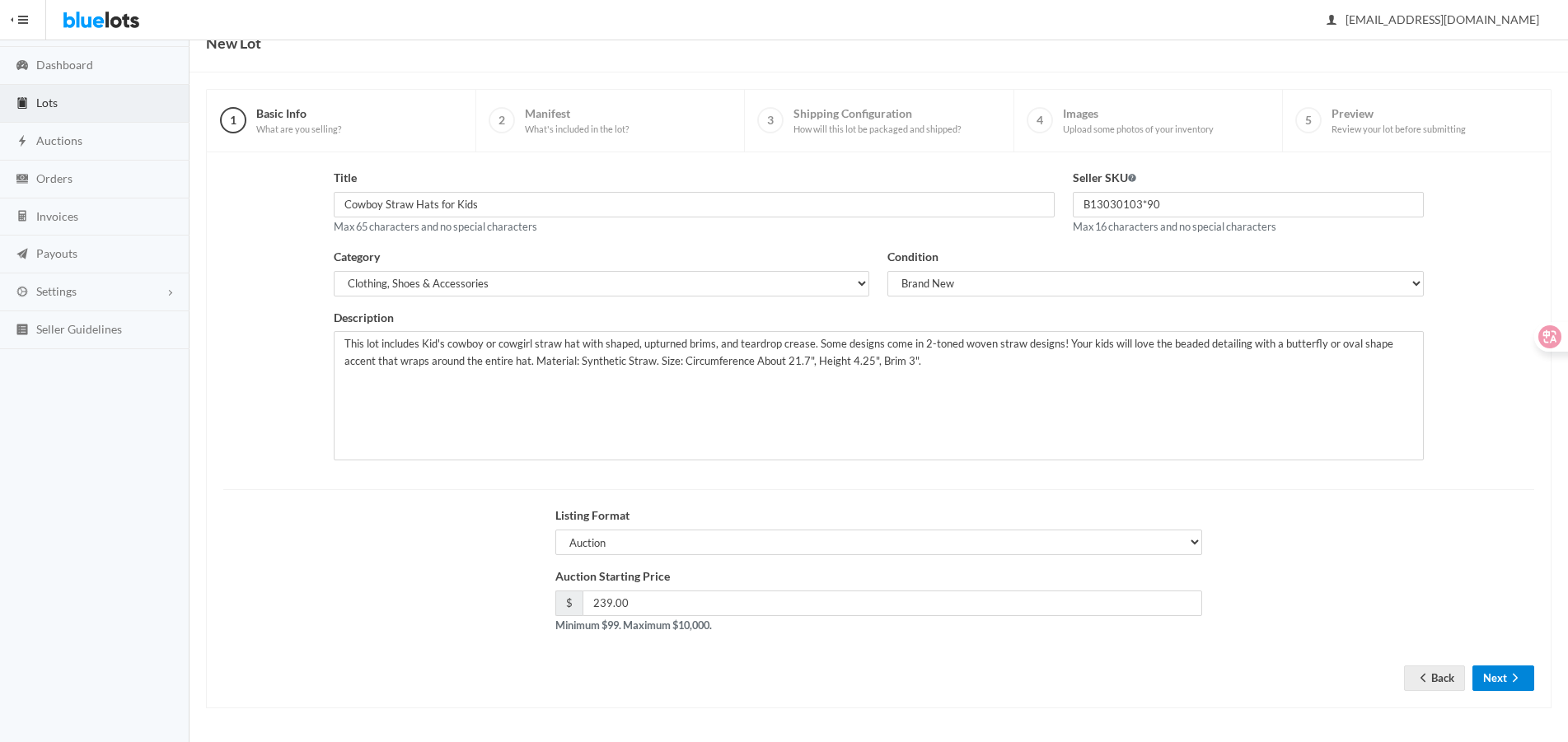
click at [1489, 676] on button "Next" at bounding box center [1503, 678] width 62 height 26
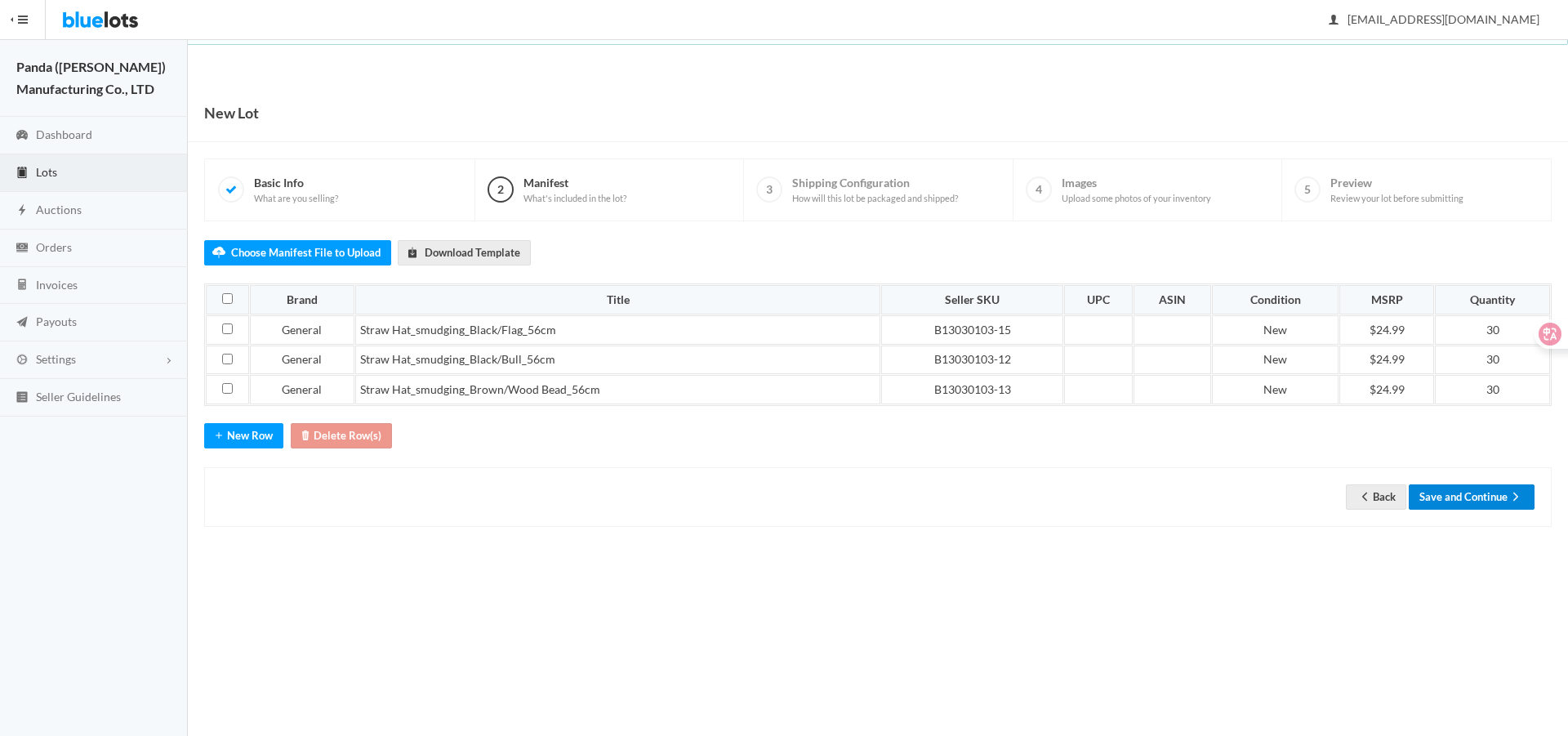
click at [1486, 494] on button "Save and Continue" at bounding box center [1471, 497] width 126 height 26
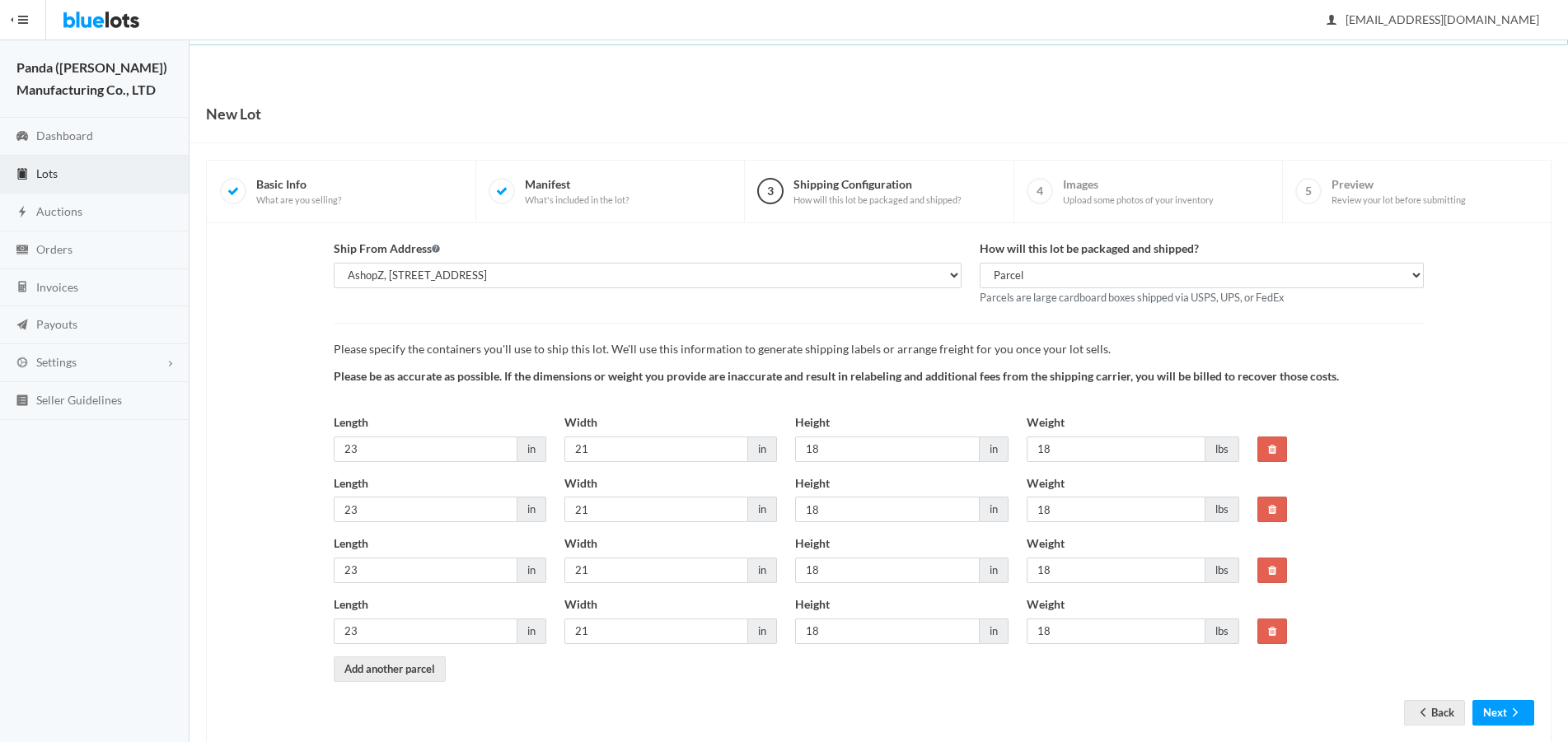
scroll to position [35, 0]
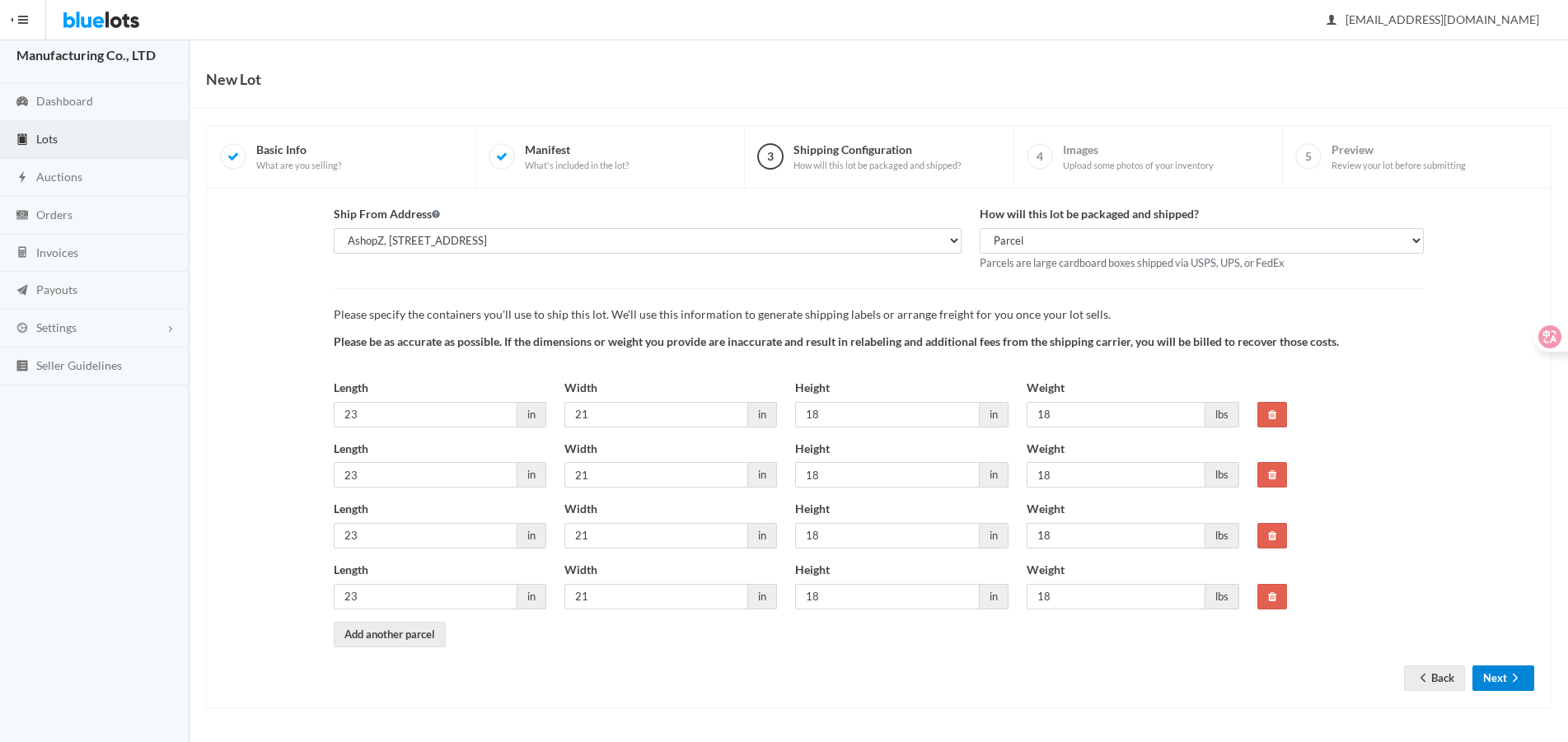
click at [1491, 687] on button "Next" at bounding box center [1503, 678] width 62 height 26
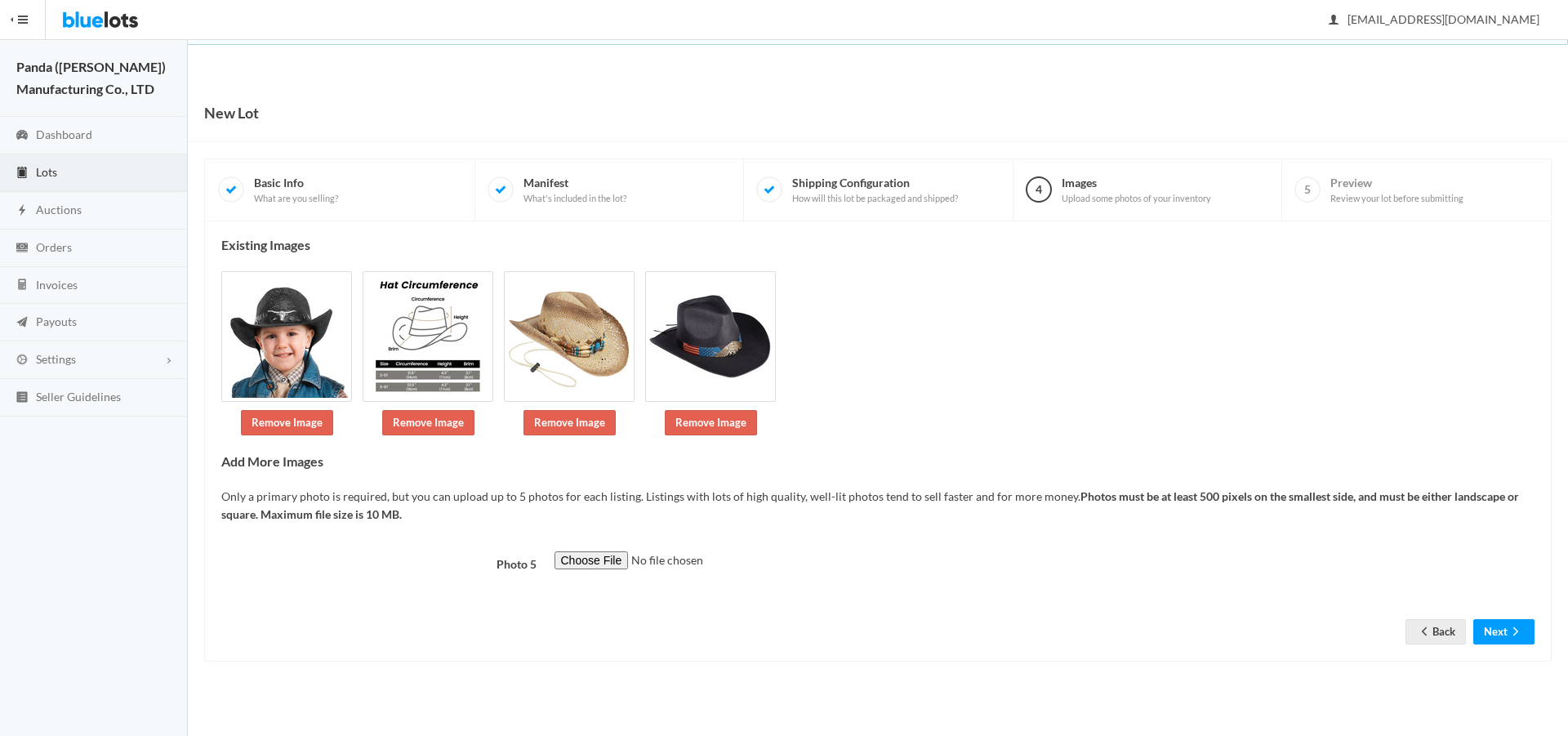
click at [1504, 645] on div "Existing Images Remove Image Remove Image Remove Image Remove Image Add More Im…" at bounding box center [878, 442] width 1347 height 441
click at [1504, 634] on button "Next" at bounding box center [1504, 632] width 62 height 26
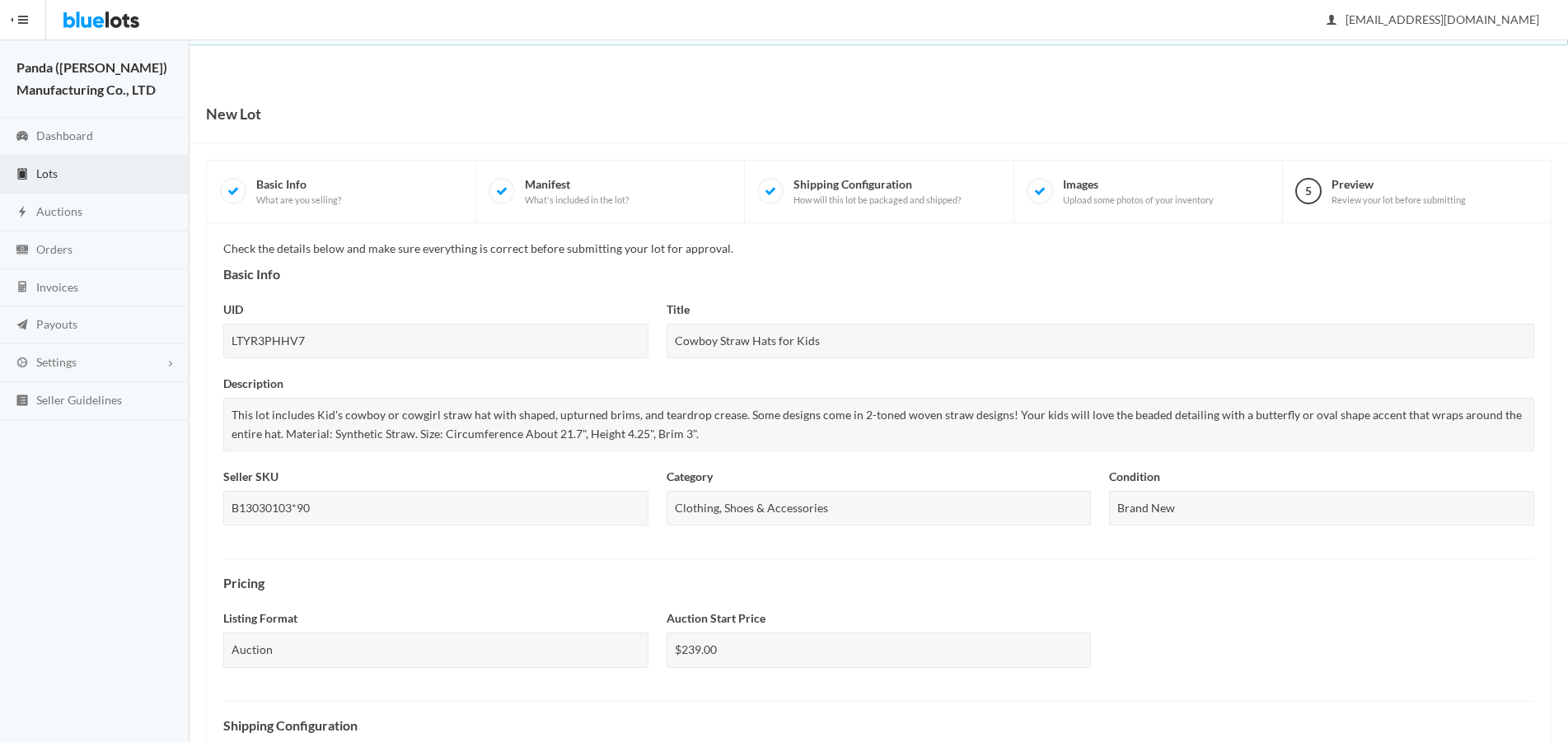
scroll to position [562, 0]
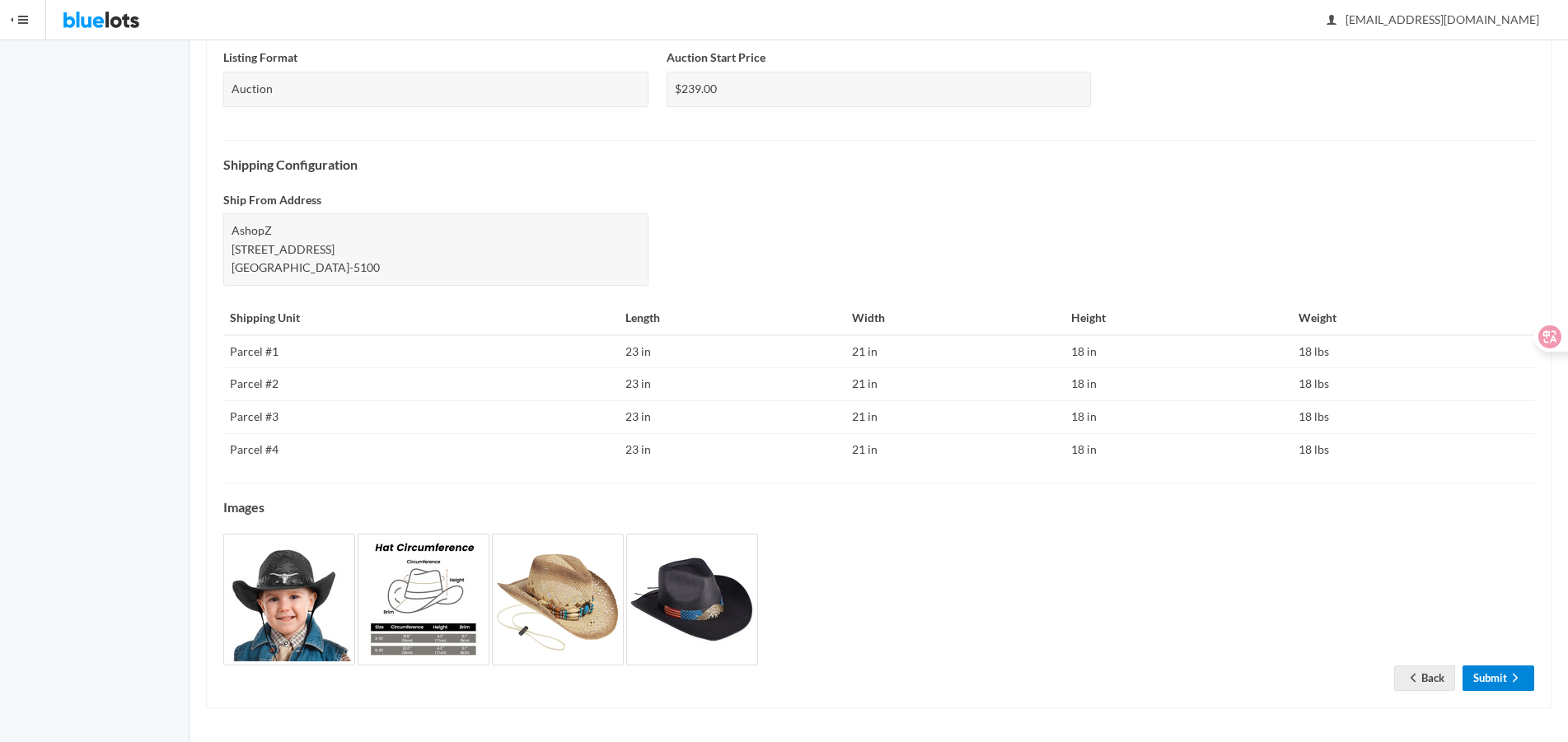
click at [1489, 681] on link "Submit" at bounding box center [1498, 678] width 72 height 26
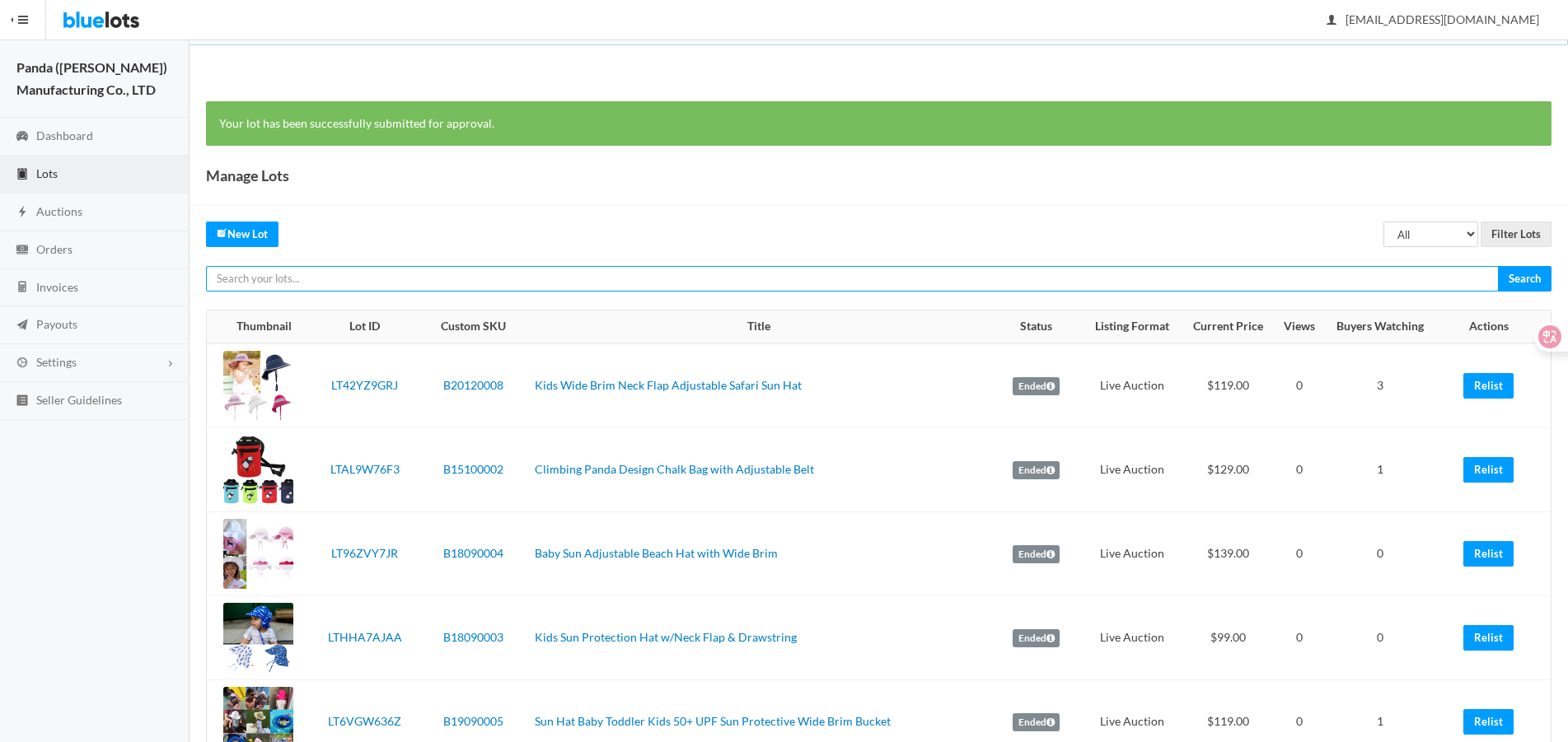
click at [1316, 275] on input "text" at bounding box center [853, 279] width 1293 height 26
paste input "LTA674JYLF"
type input "LTA674JYLF"
click at [1498, 266] on input "Search" at bounding box center [1525, 279] width 54 height 26
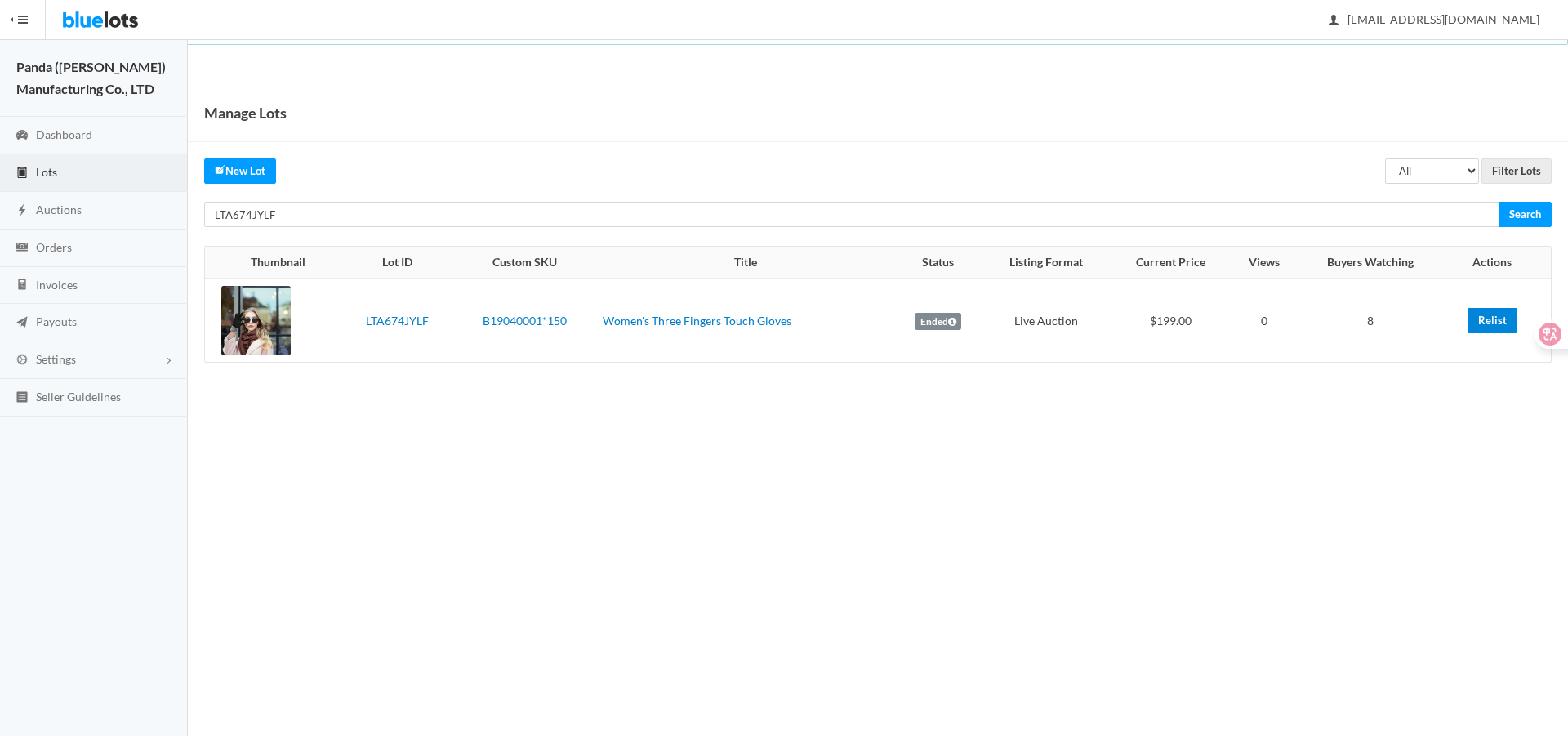
click at [1479, 324] on link "Relist" at bounding box center [1493, 321] width 50 height 26
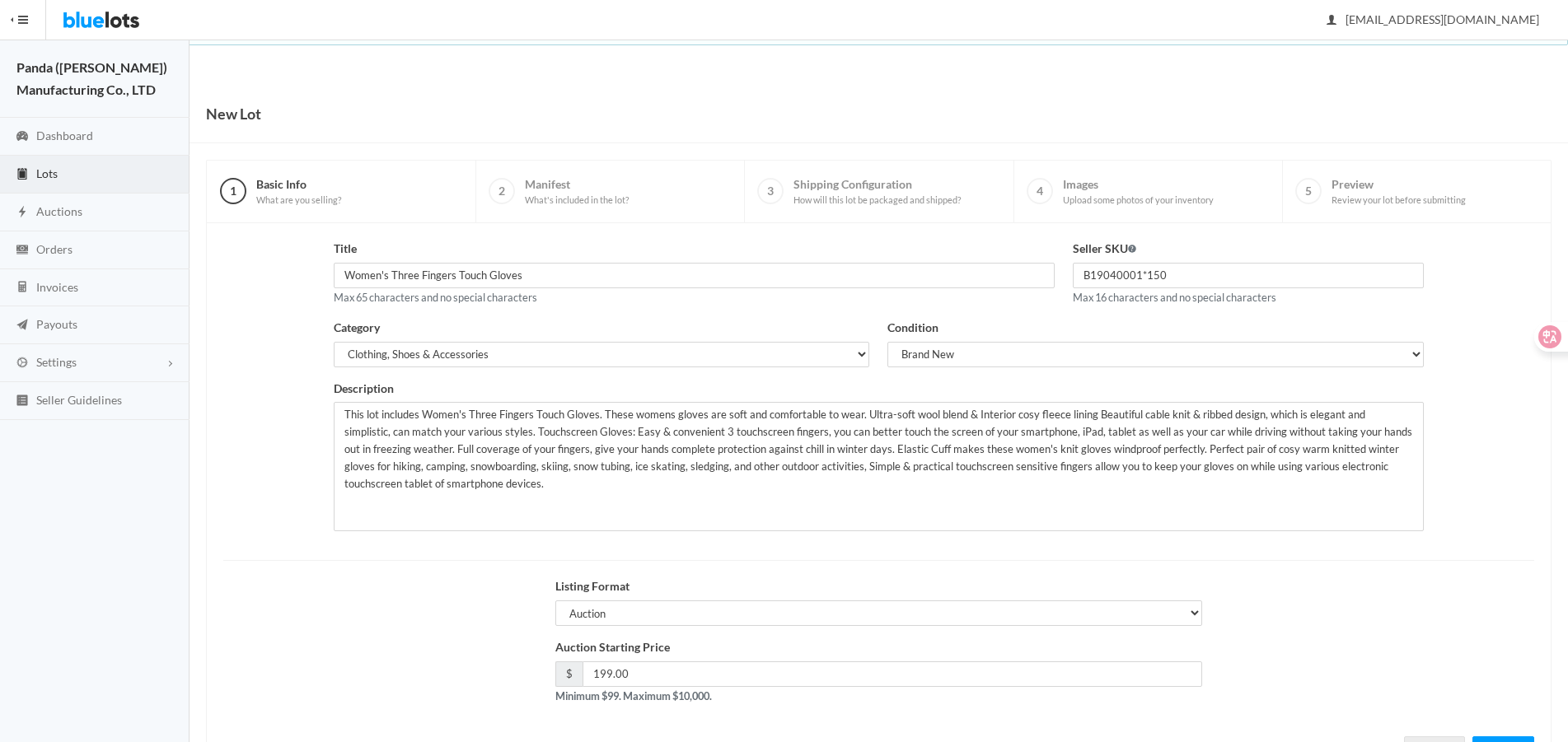
scroll to position [71, 0]
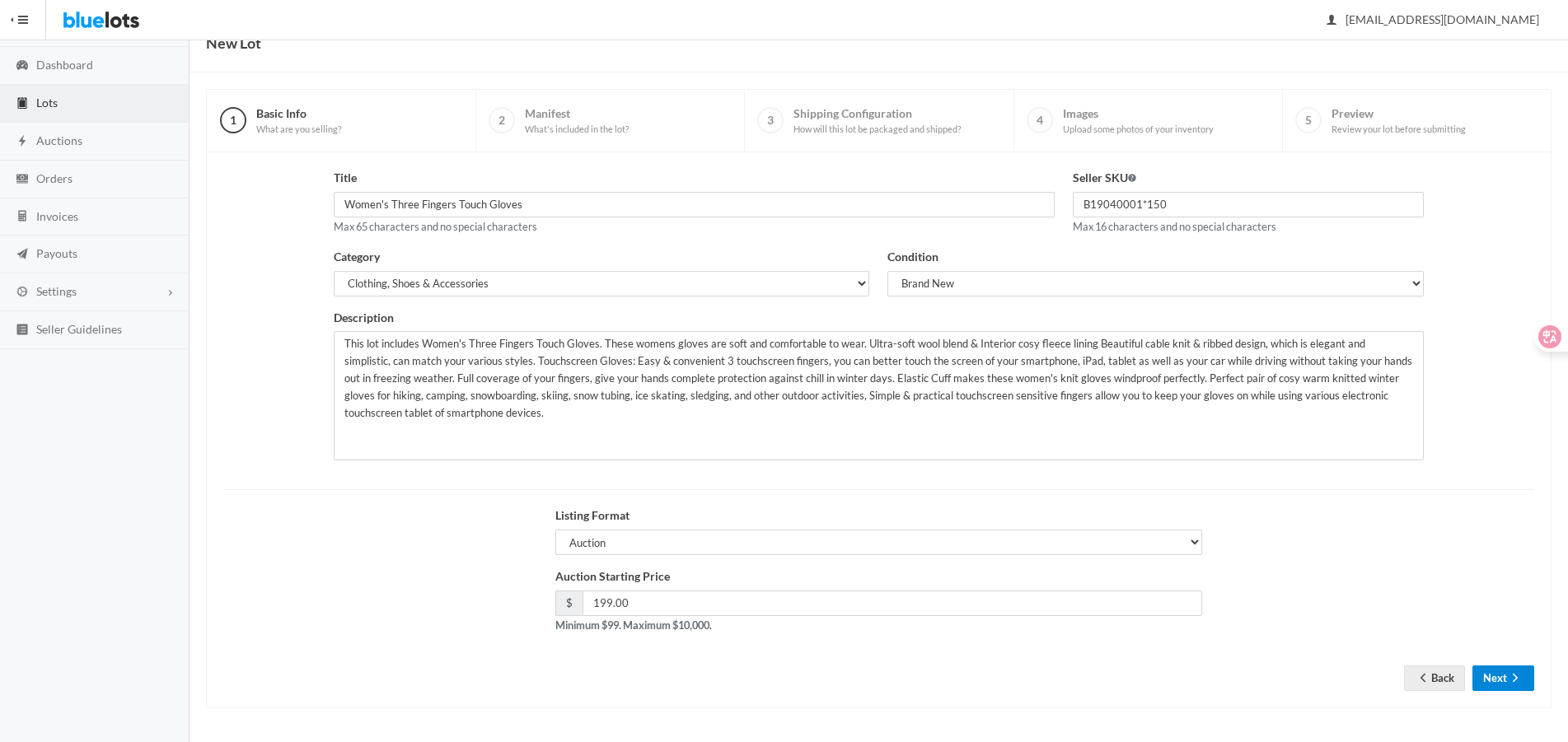
click at [1488, 676] on button "Next" at bounding box center [1503, 678] width 62 height 26
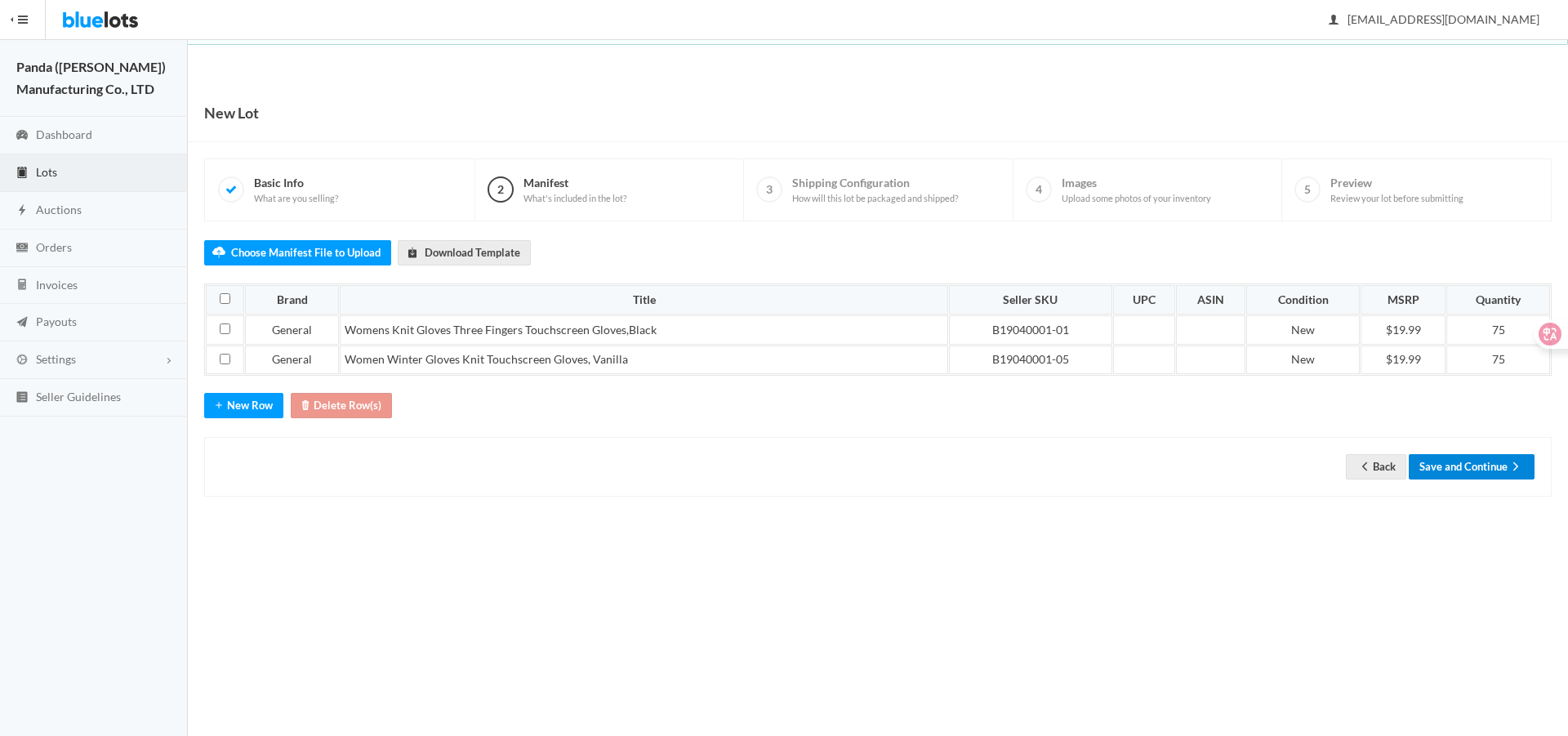
click at [1493, 470] on button "Save and Continue" at bounding box center [1471, 467] width 126 height 26
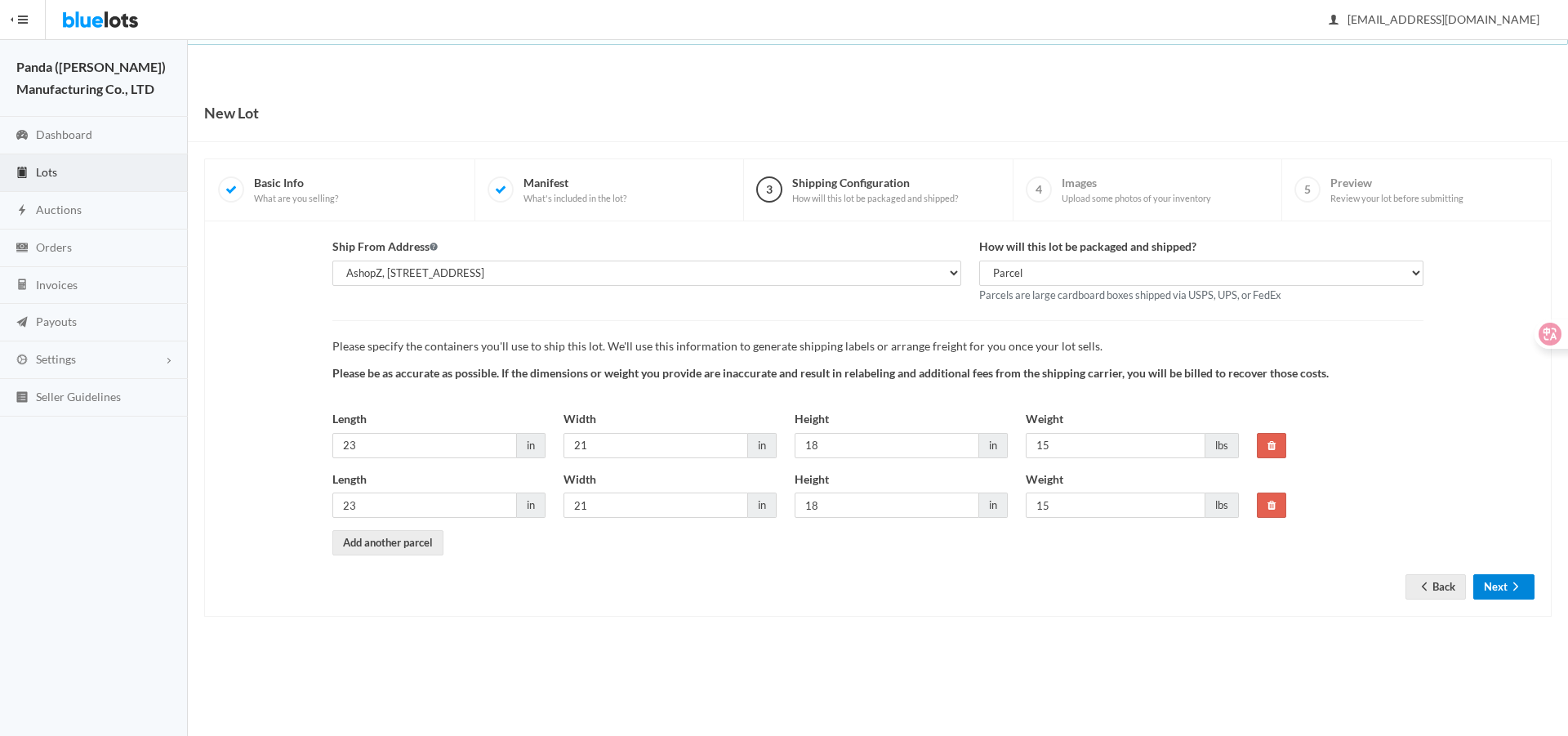
click at [1512, 587] on icon "arrow forward" at bounding box center [1516, 586] width 16 height 13
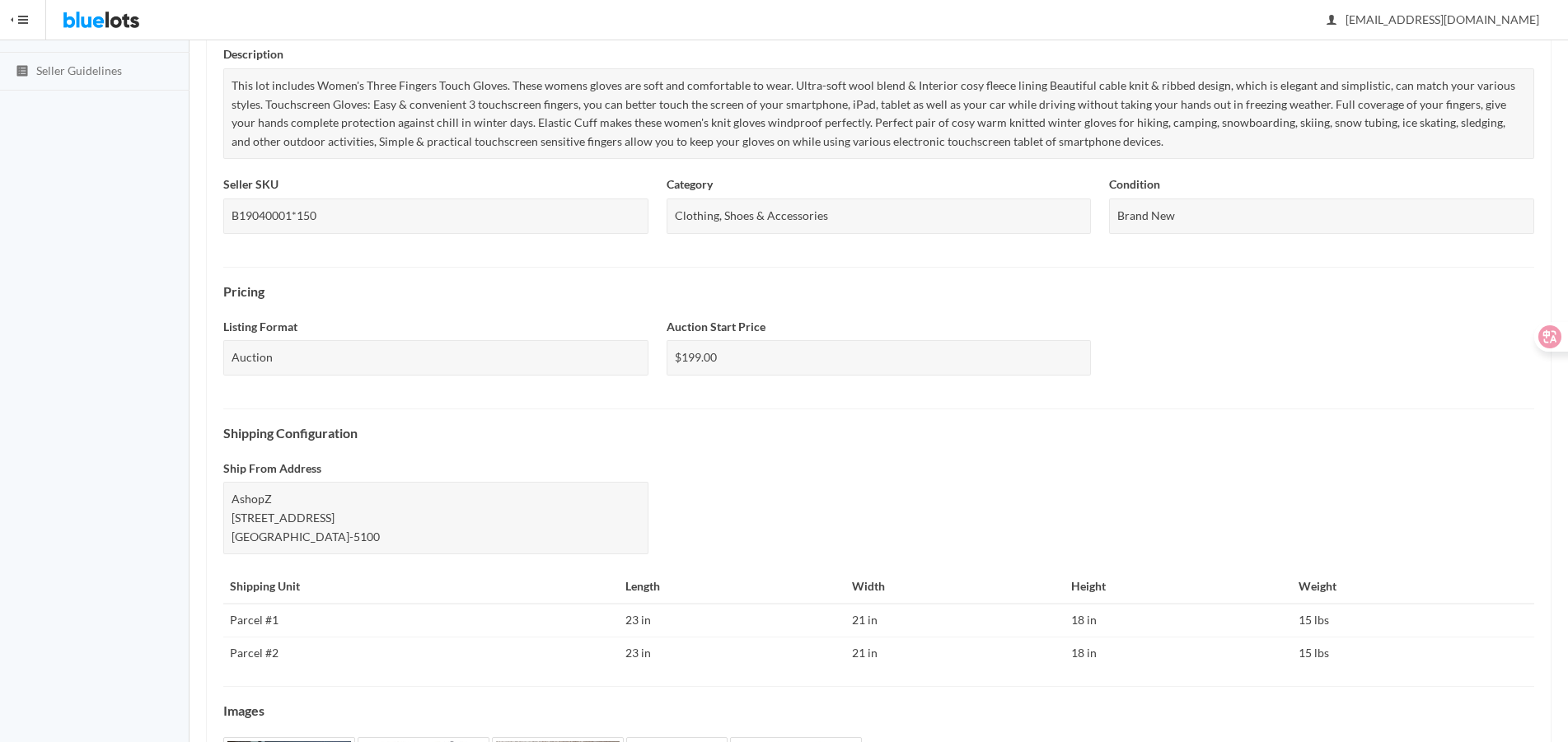
scroll to position [534, 0]
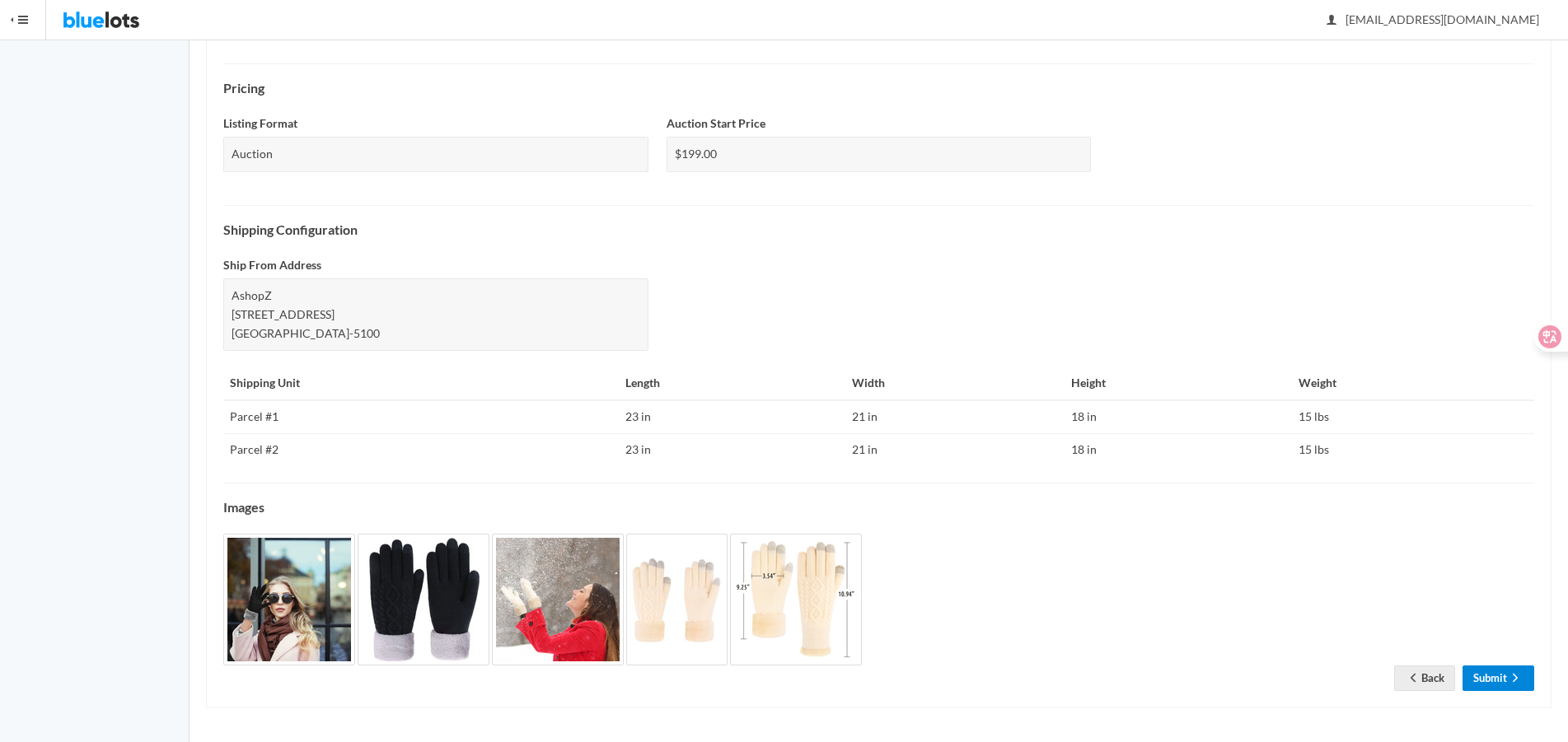
click at [1501, 674] on link "Submit" at bounding box center [1498, 678] width 72 height 26
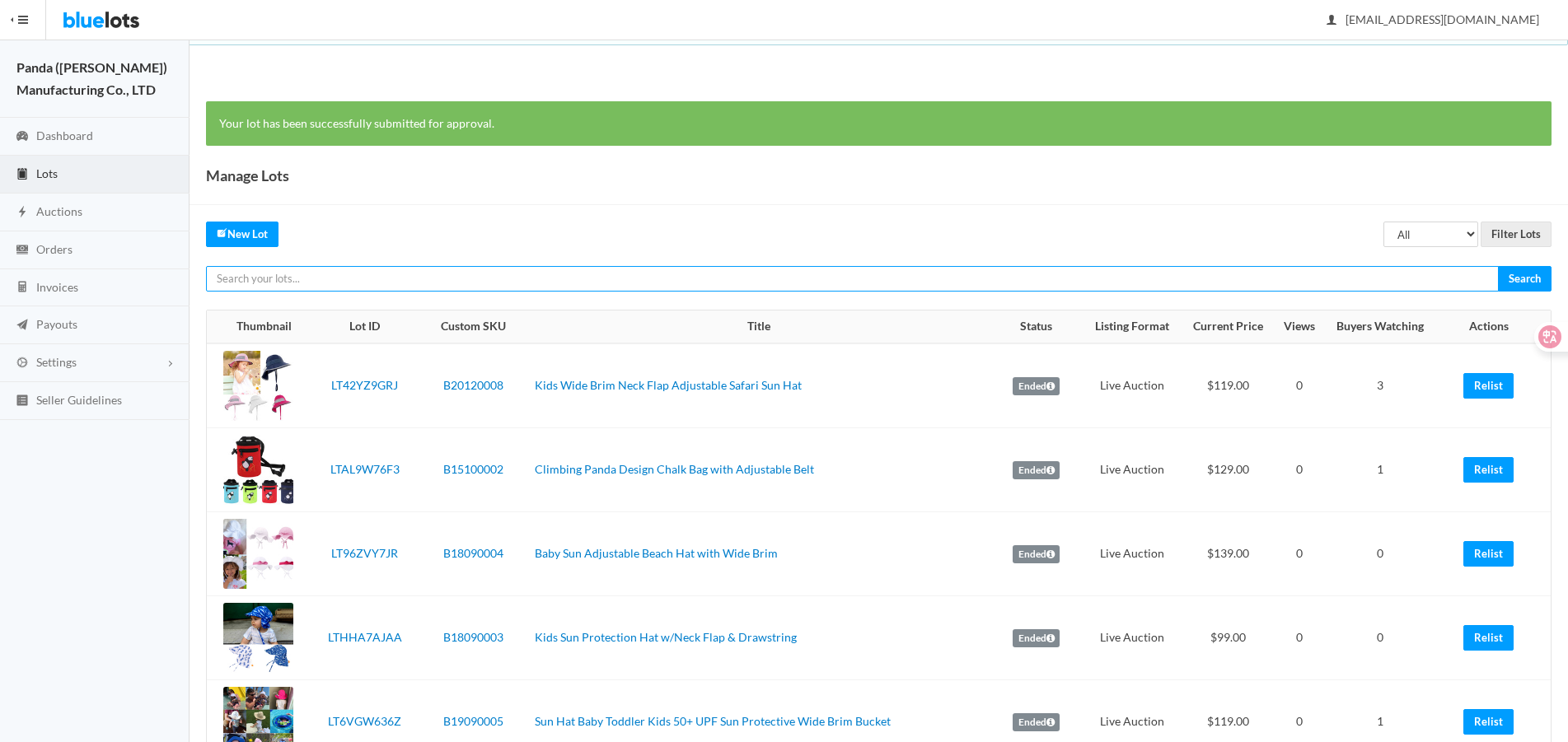
click at [1111, 274] on input "text" at bounding box center [853, 279] width 1293 height 26
paste input "LTTXRHJJCX"
type input "LTTXRHJJCX"
click at [1498, 266] on input "Search" at bounding box center [1525, 279] width 54 height 26
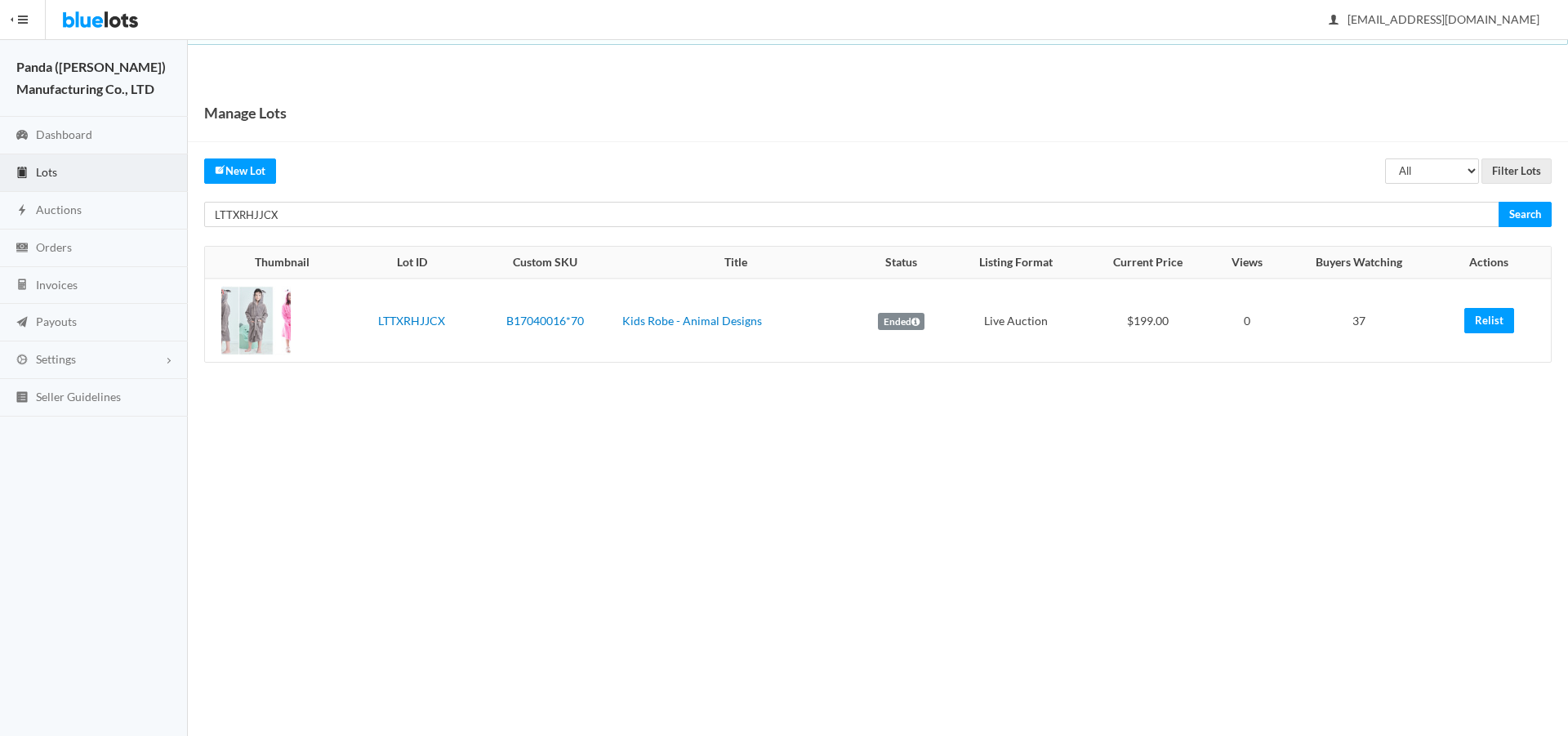
click at [866, 41] on div "Bluelots is for sale. If you are interested in purchasing the business, please …" at bounding box center [784, 22] width 1568 height 45
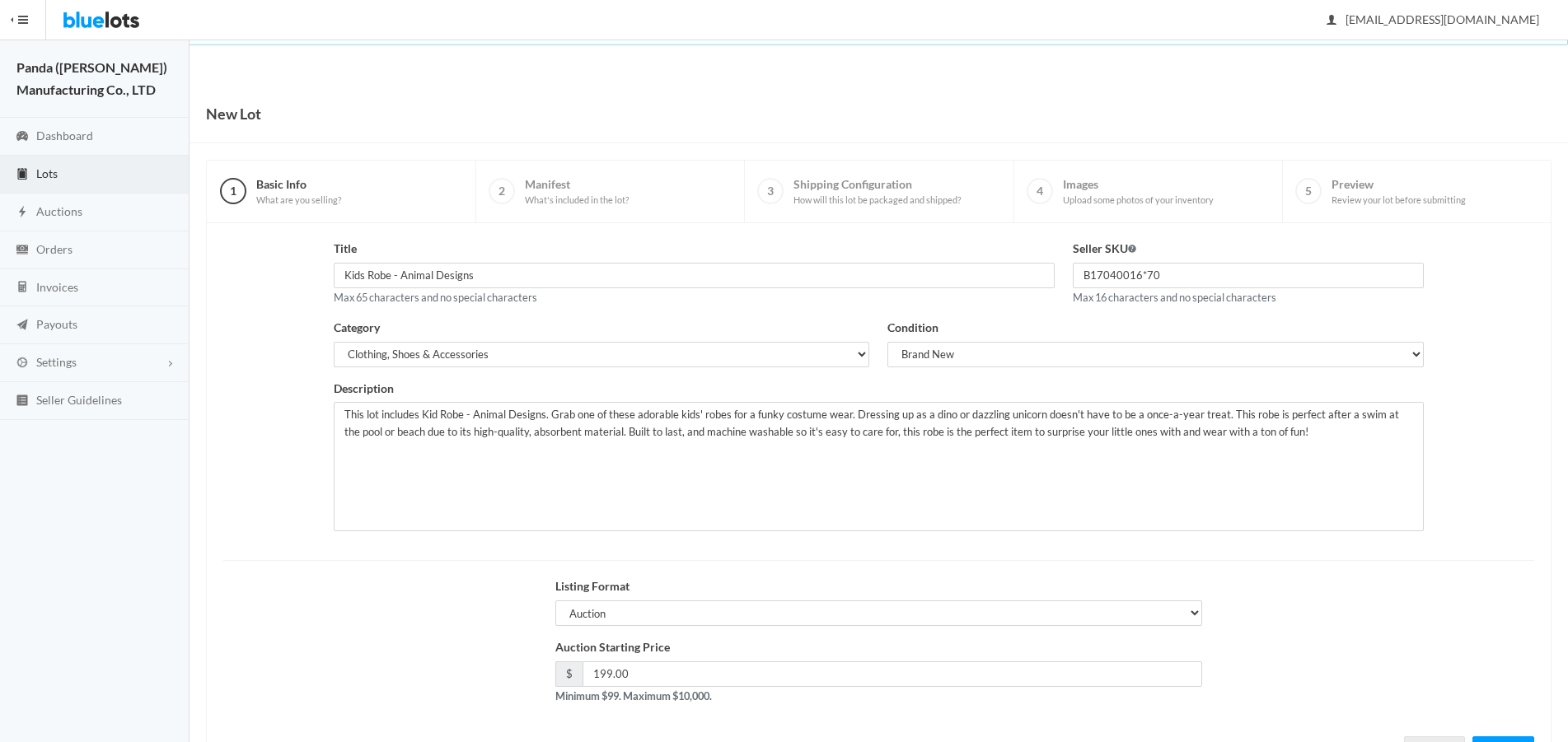
scroll to position [71, 0]
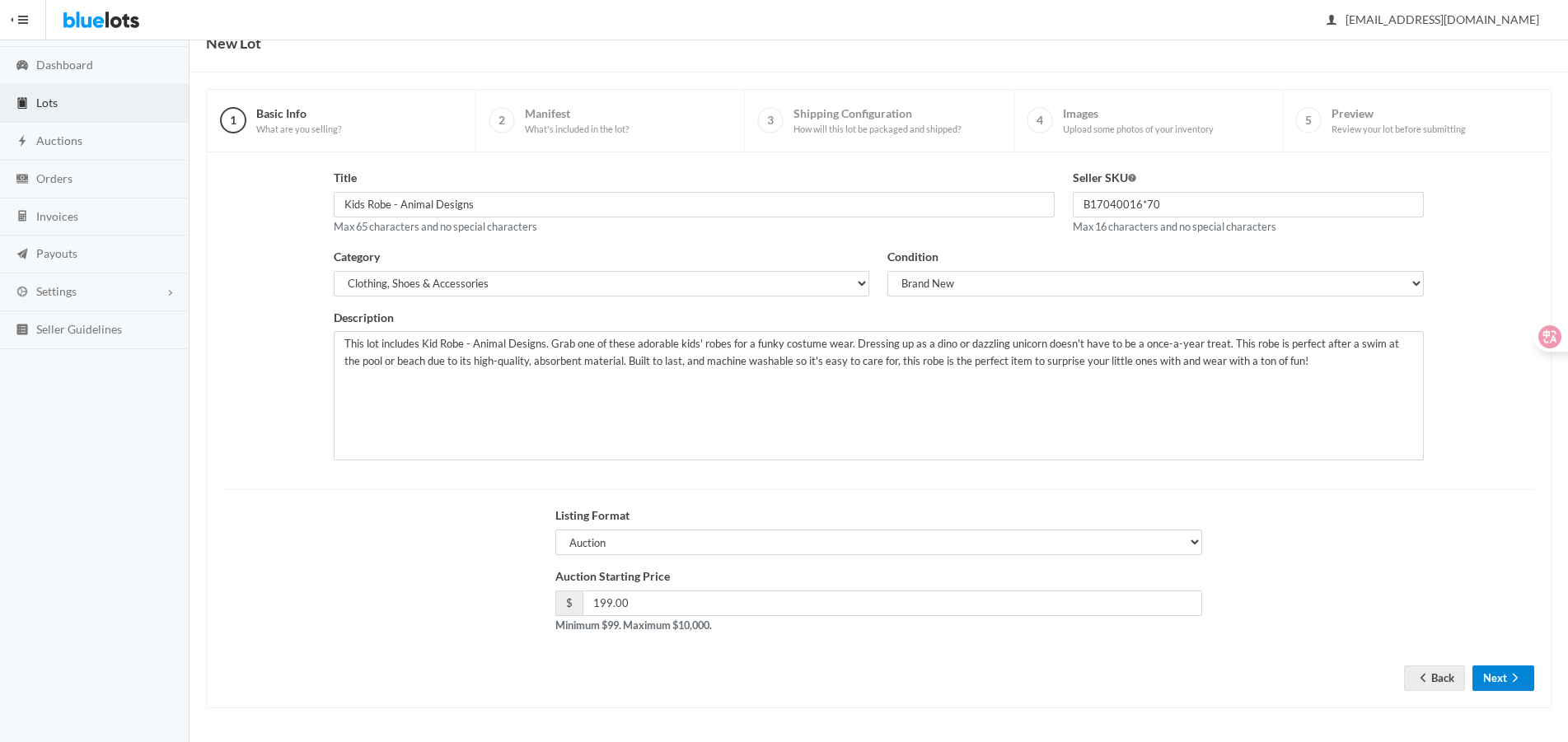
click at [1498, 683] on button "Next" at bounding box center [1503, 678] width 62 height 26
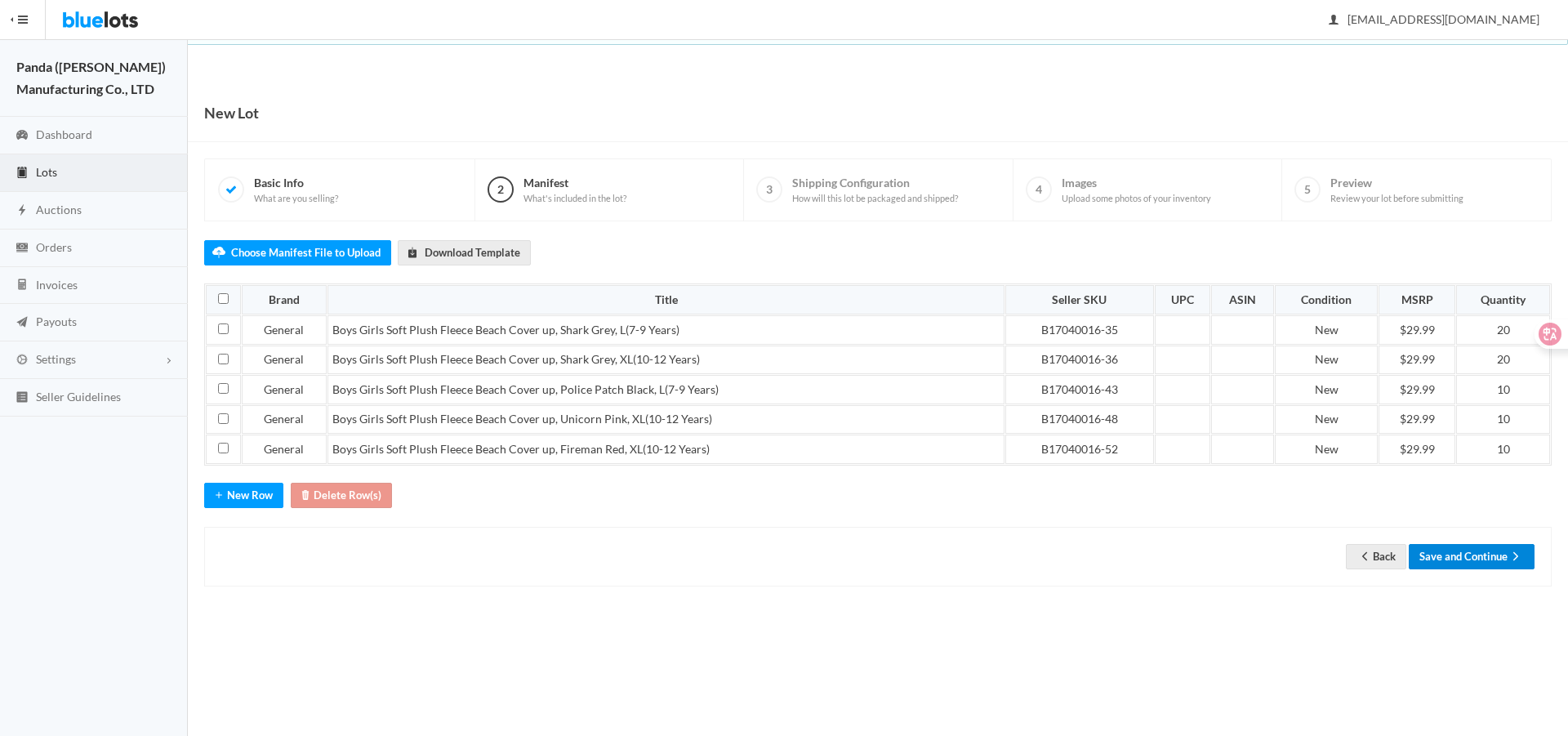
drag, startPoint x: 1477, startPoint y: 557, endPoint x: 1476, endPoint y: 507, distance: 50.0
click at [1477, 557] on button "Save and Continue" at bounding box center [1471, 557] width 126 height 26
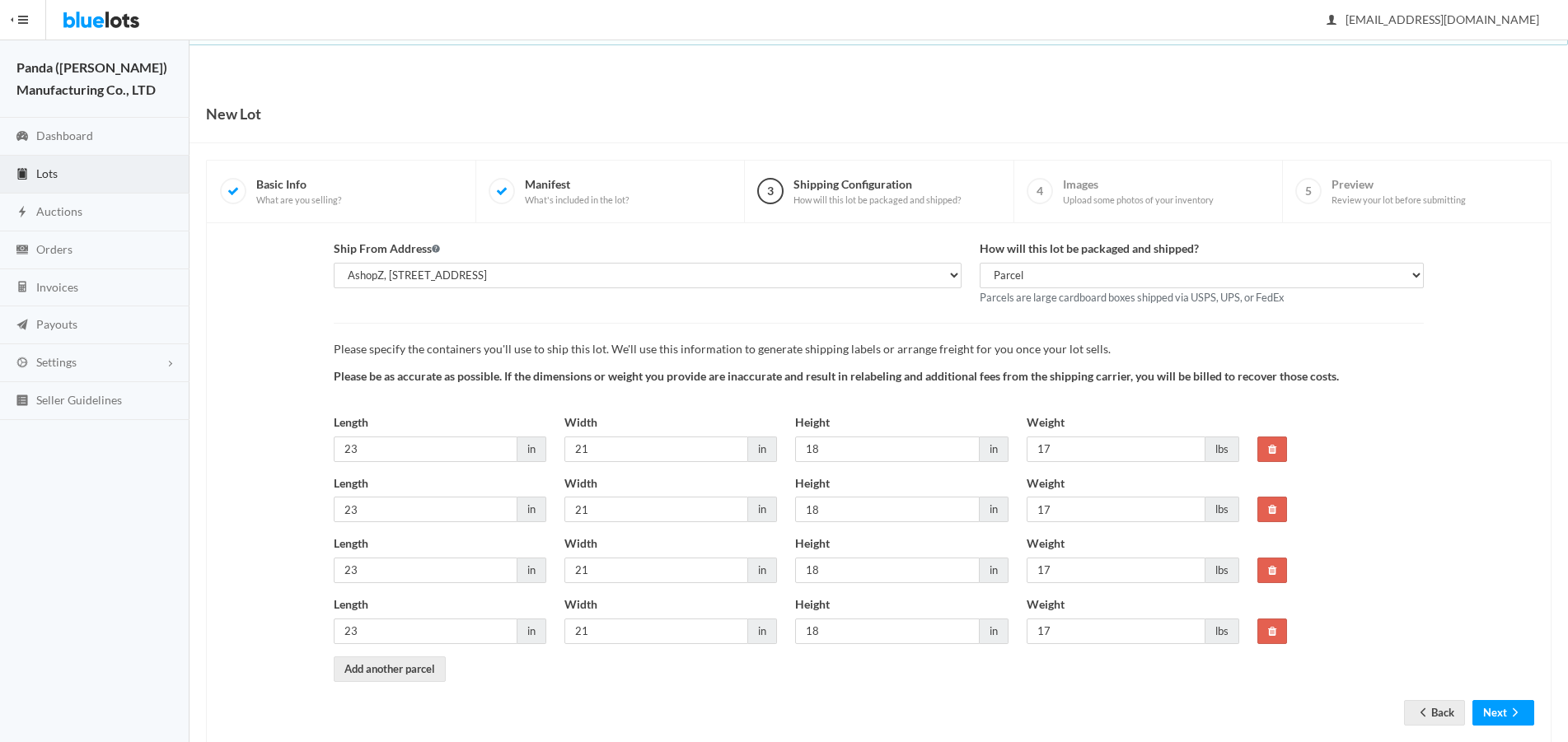
scroll to position [35, 0]
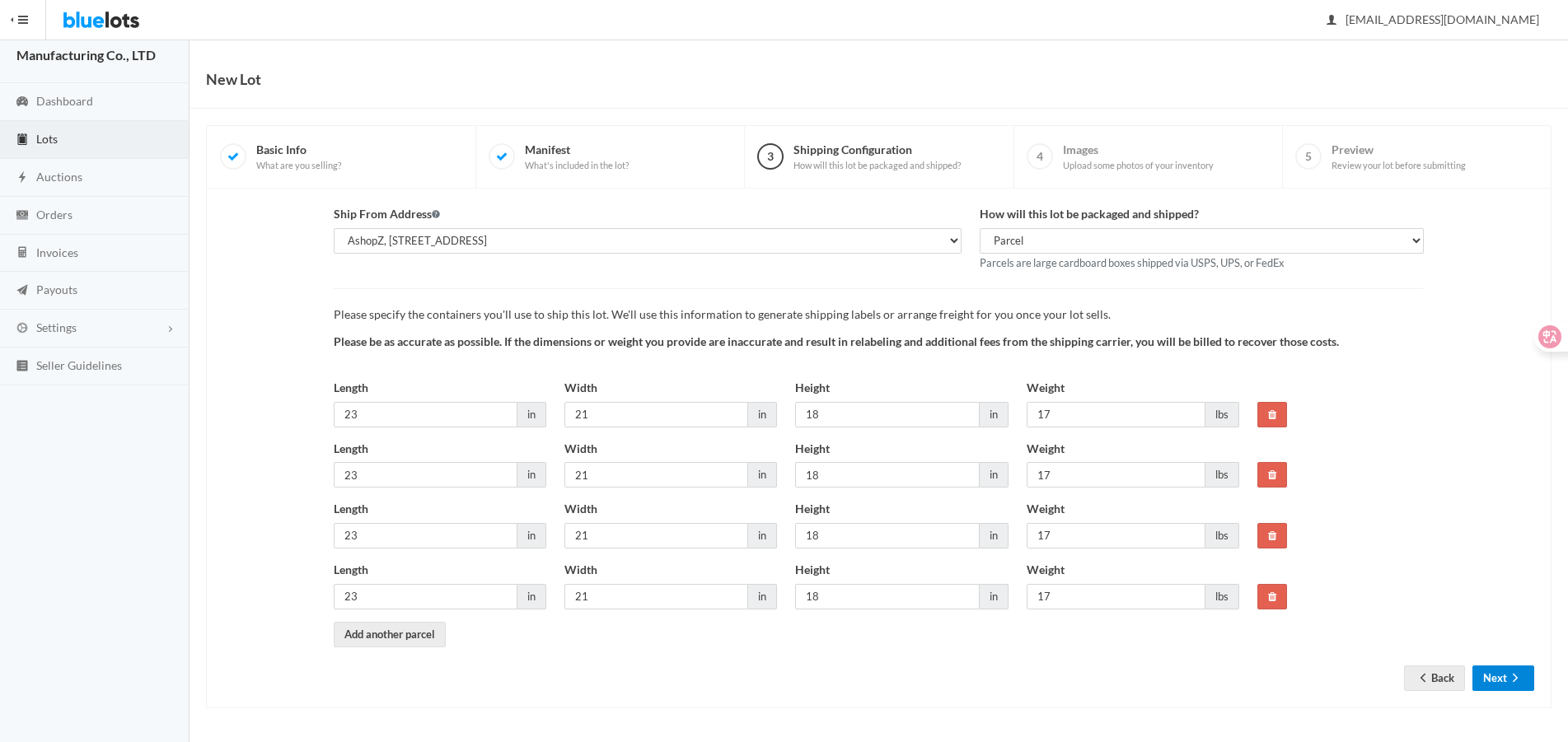
click at [1477, 673] on button "Next" at bounding box center [1503, 678] width 62 height 26
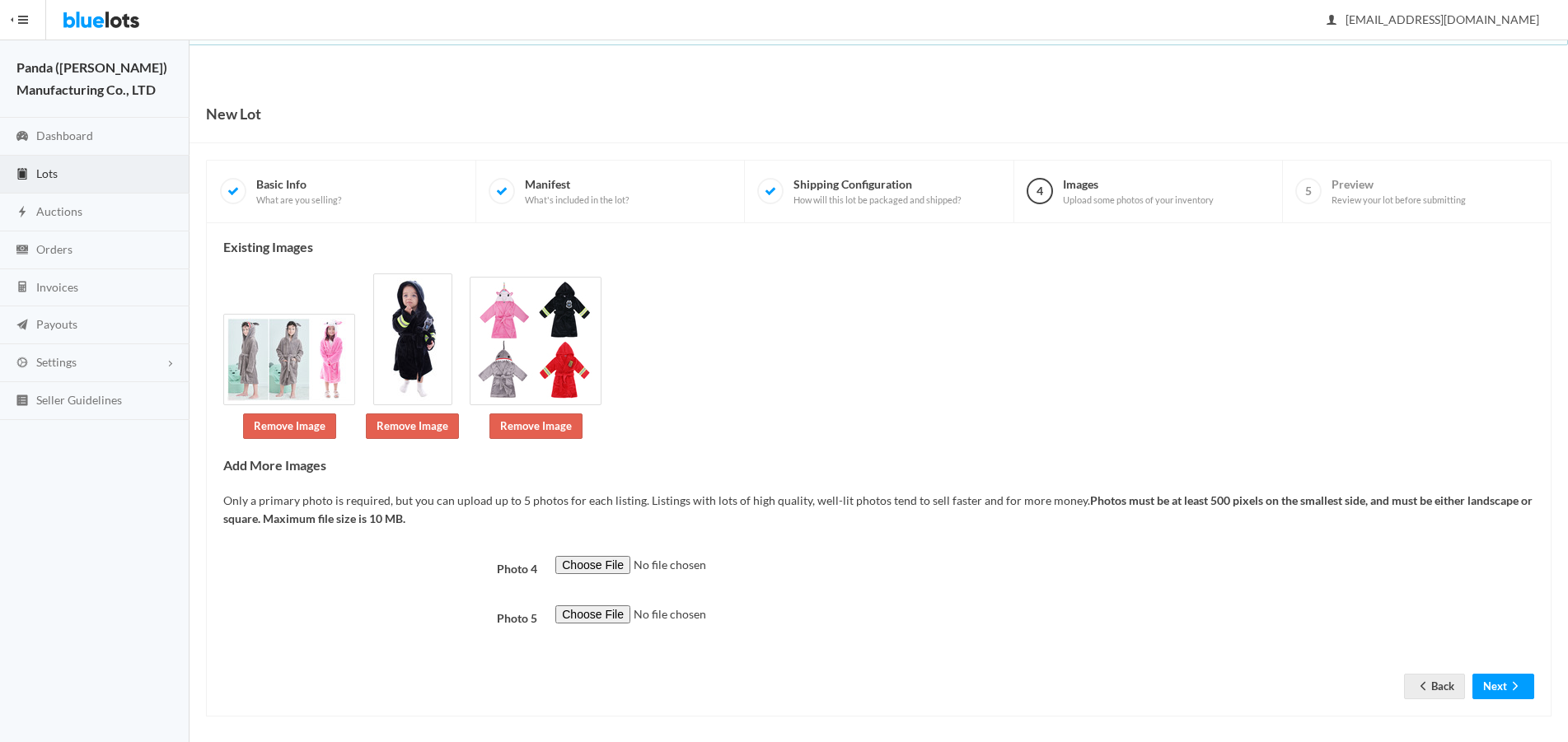
scroll to position [9, 0]
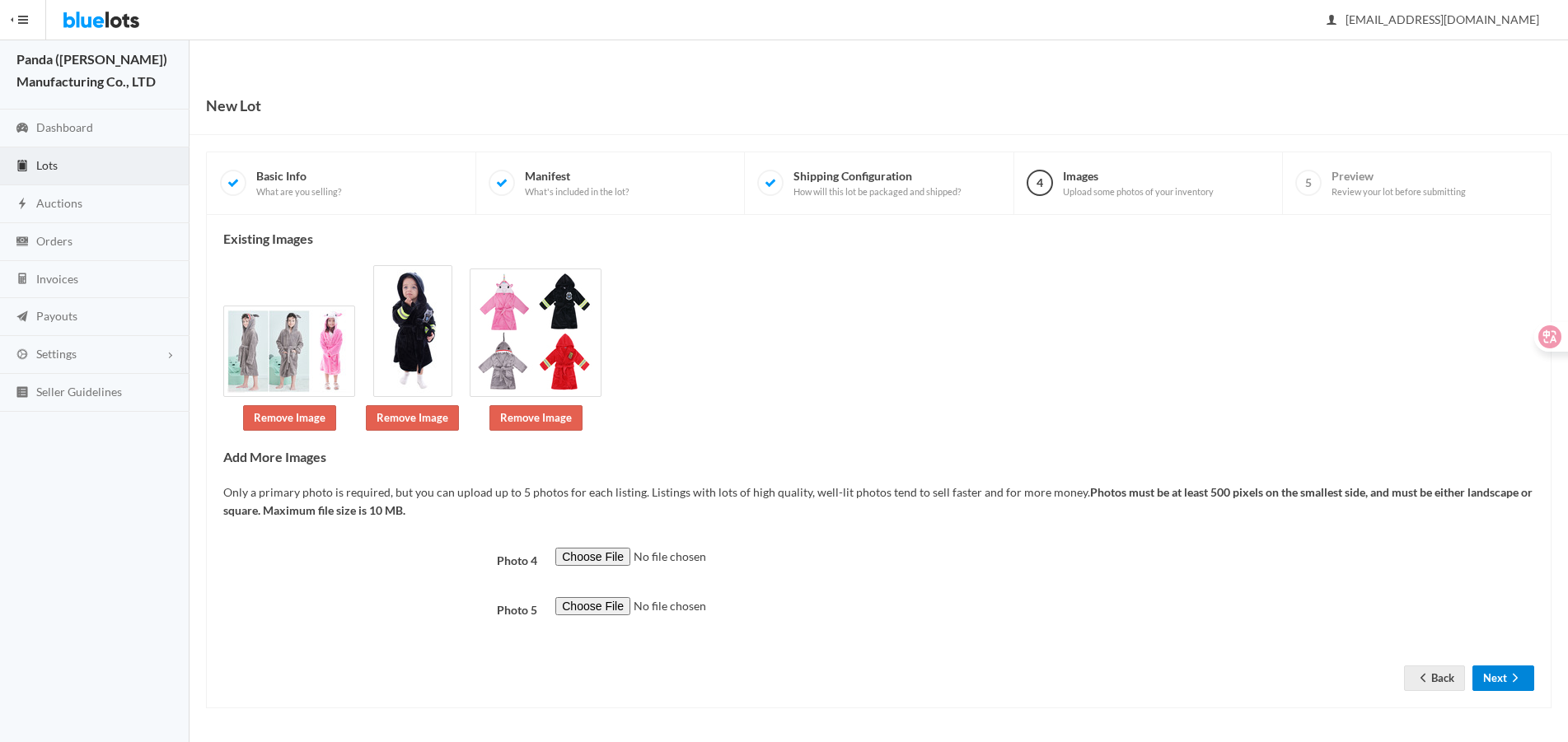
click at [1500, 670] on button "Next" at bounding box center [1503, 678] width 62 height 26
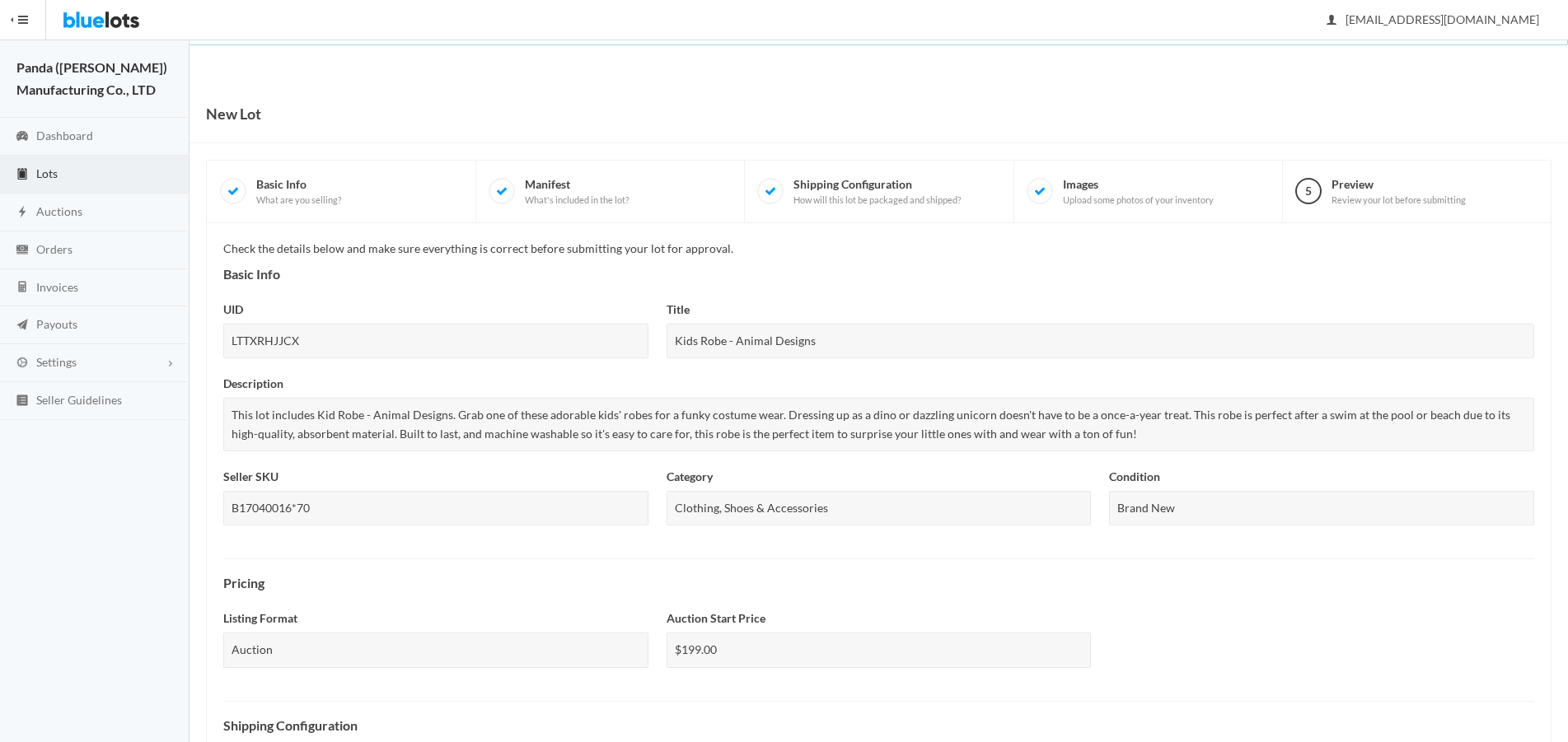
scroll to position [562, 0]
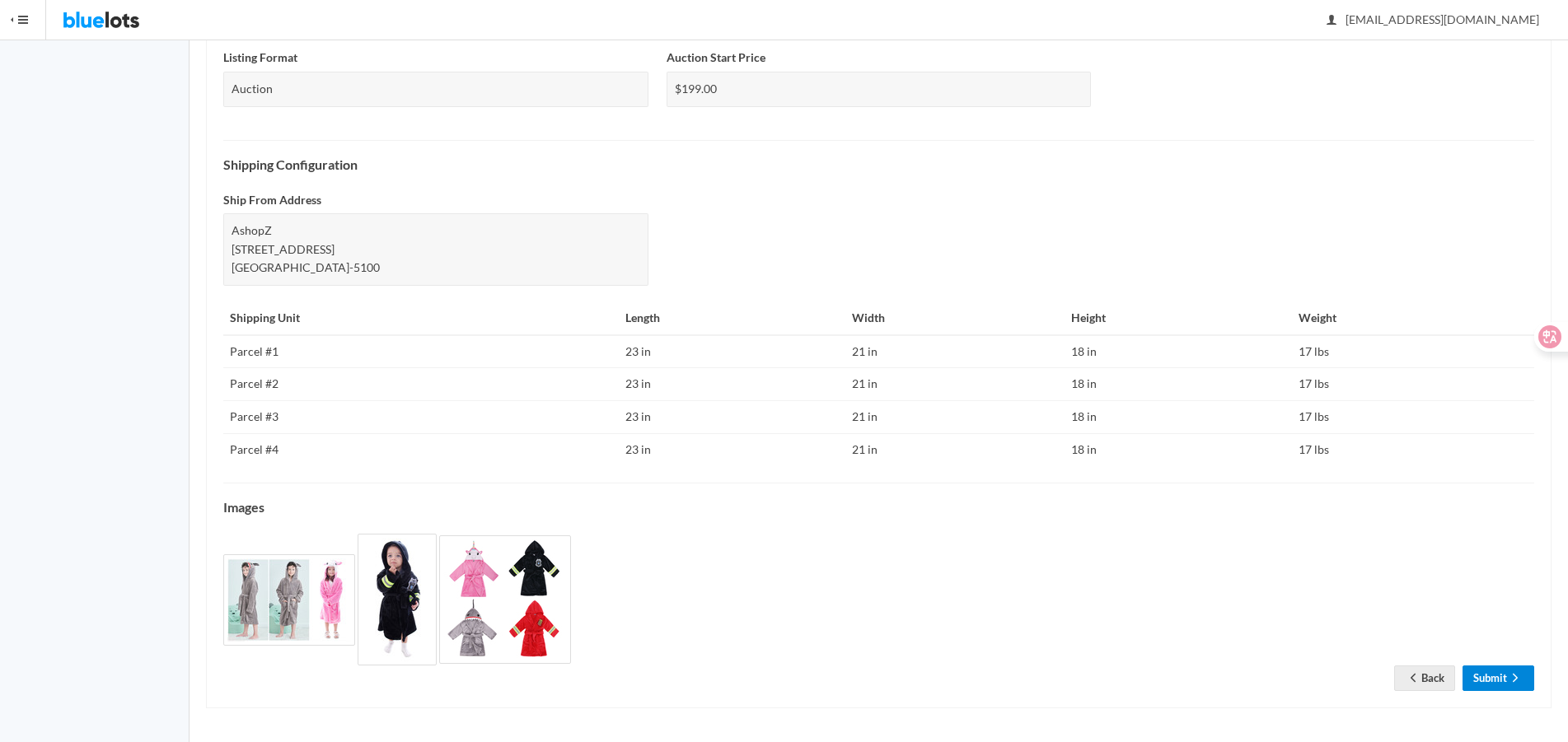
click at [1488, 672] on link "Submit" at bounding box center [1498, 678] width 72 height 26
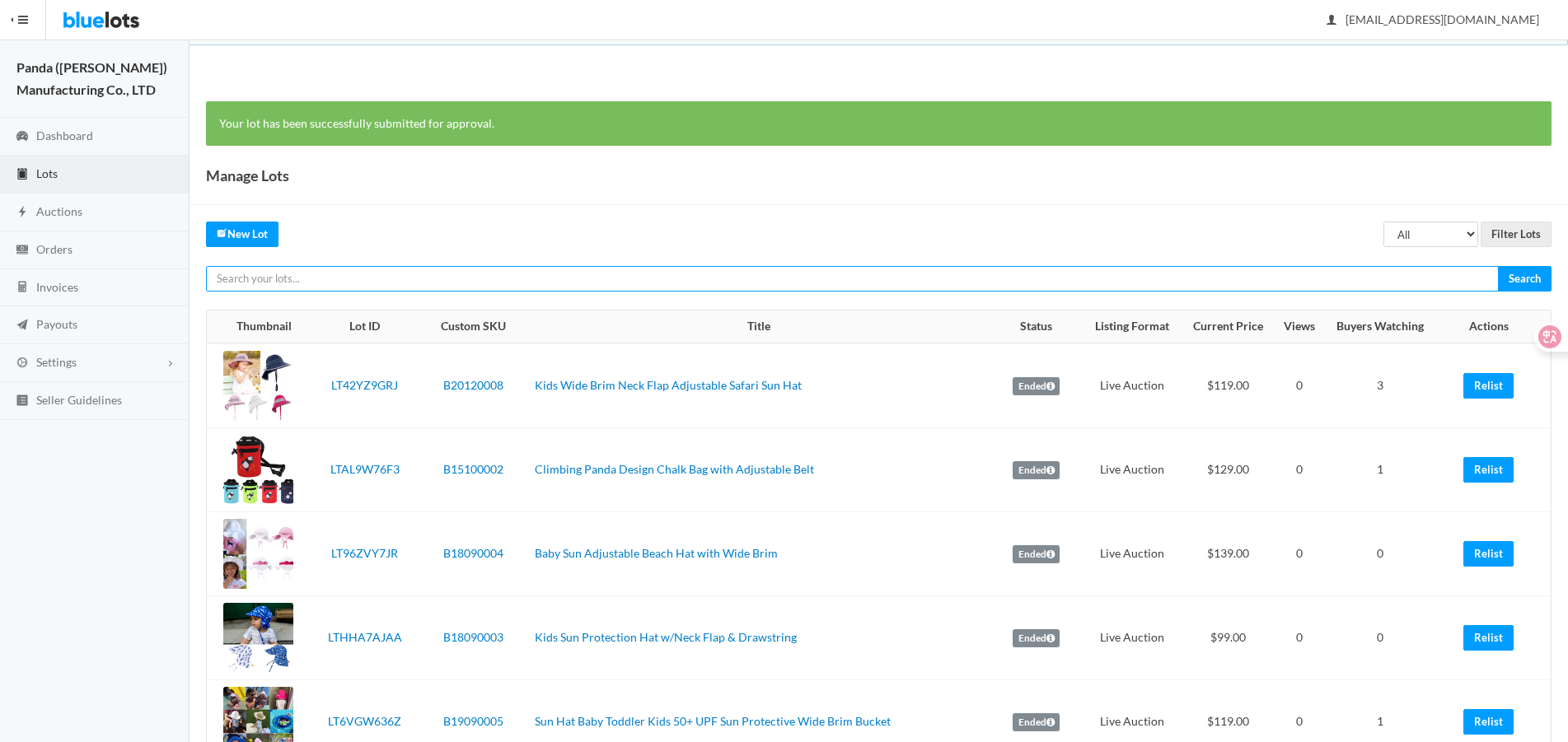
click at [1384, 279] on input "text" at bounding box center [853, 279] width 1293 height 26
paste input "LTZRKGJW9A"
type input "LTZRKGJW9A"
click at [1498, 266] on input "Search" at bounding box center [1525, 279] width 54 height 26
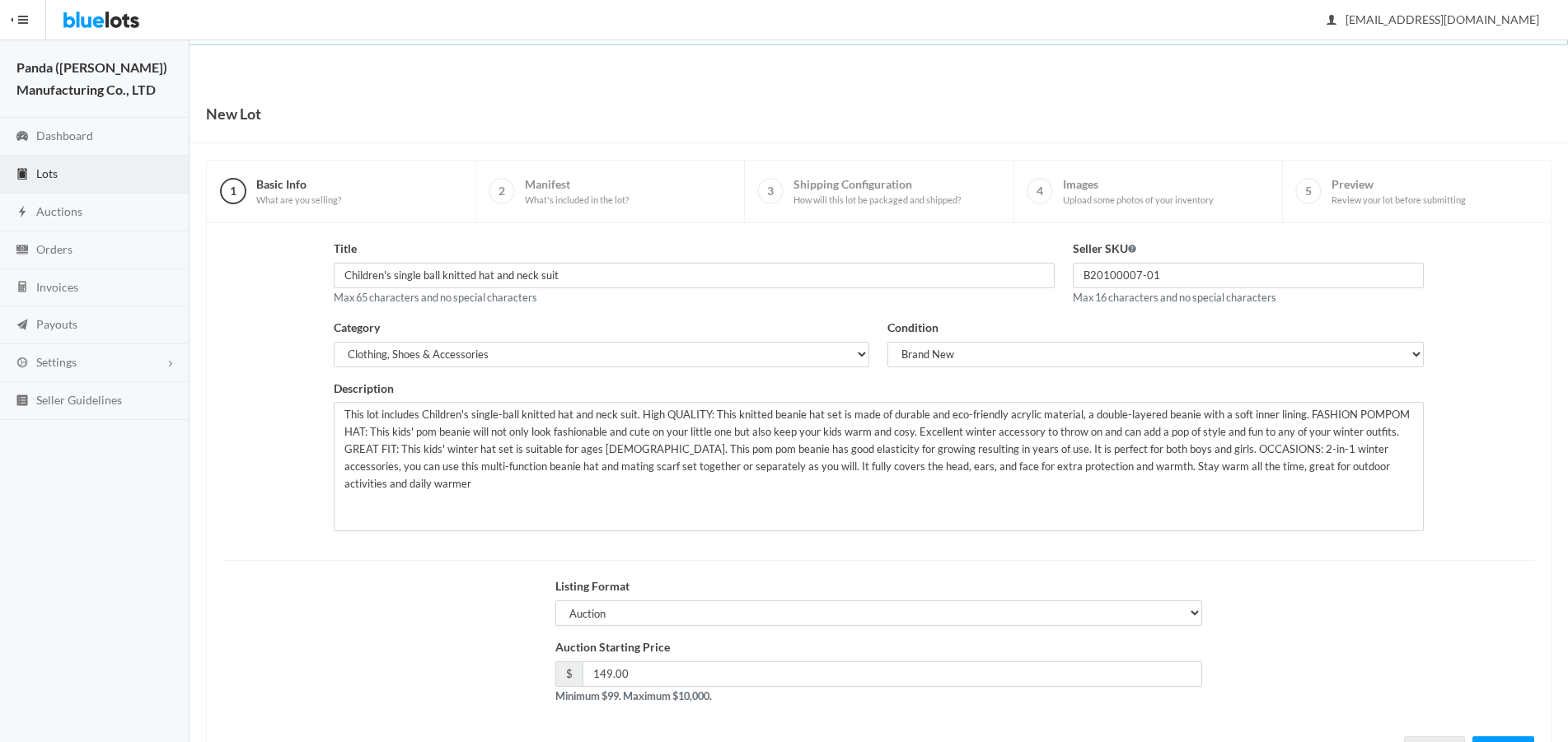
scroll to position [71, 0]
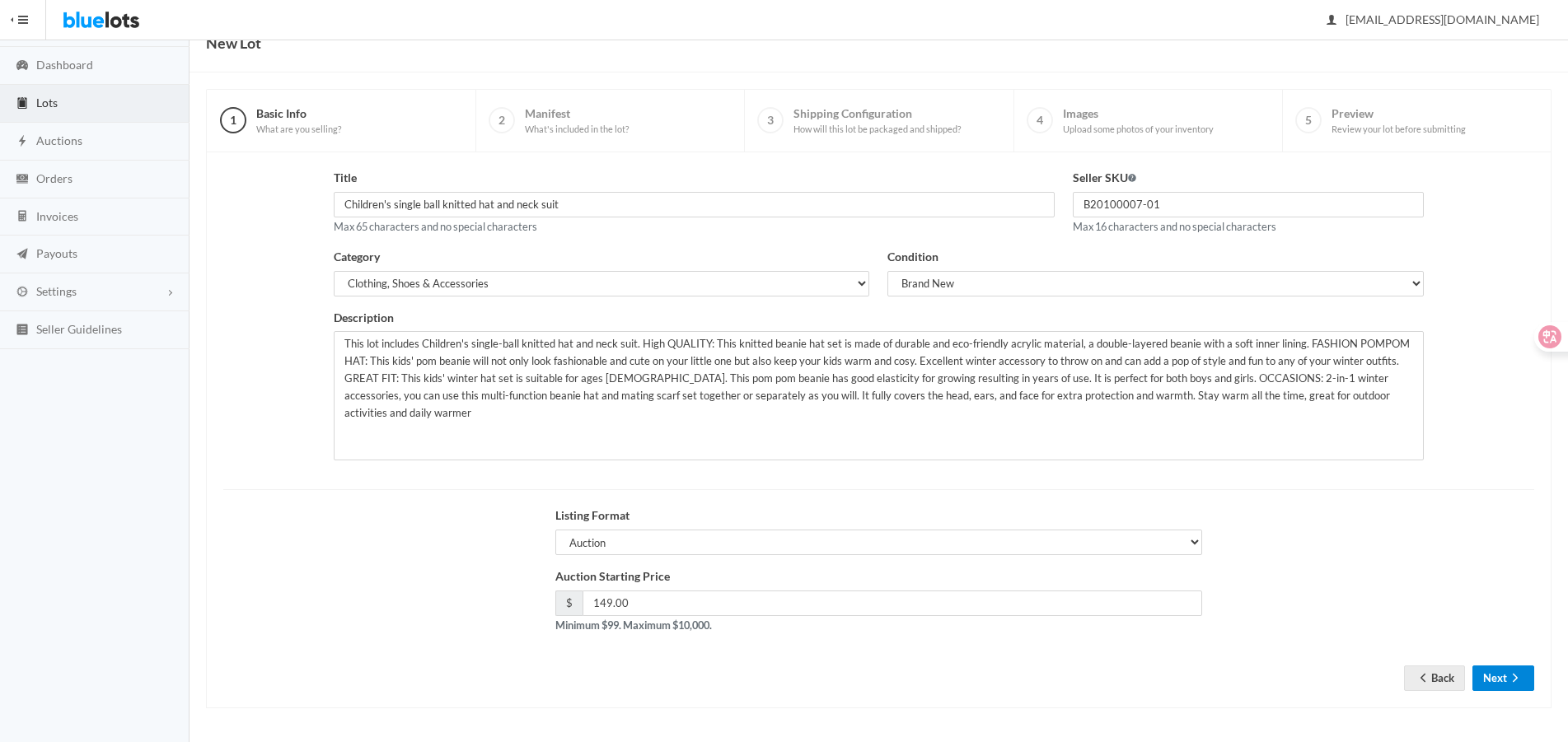
click at [1509, 684] on ion-icon "arrow forward" at bounding box center [1514, 679] width 16 height 16
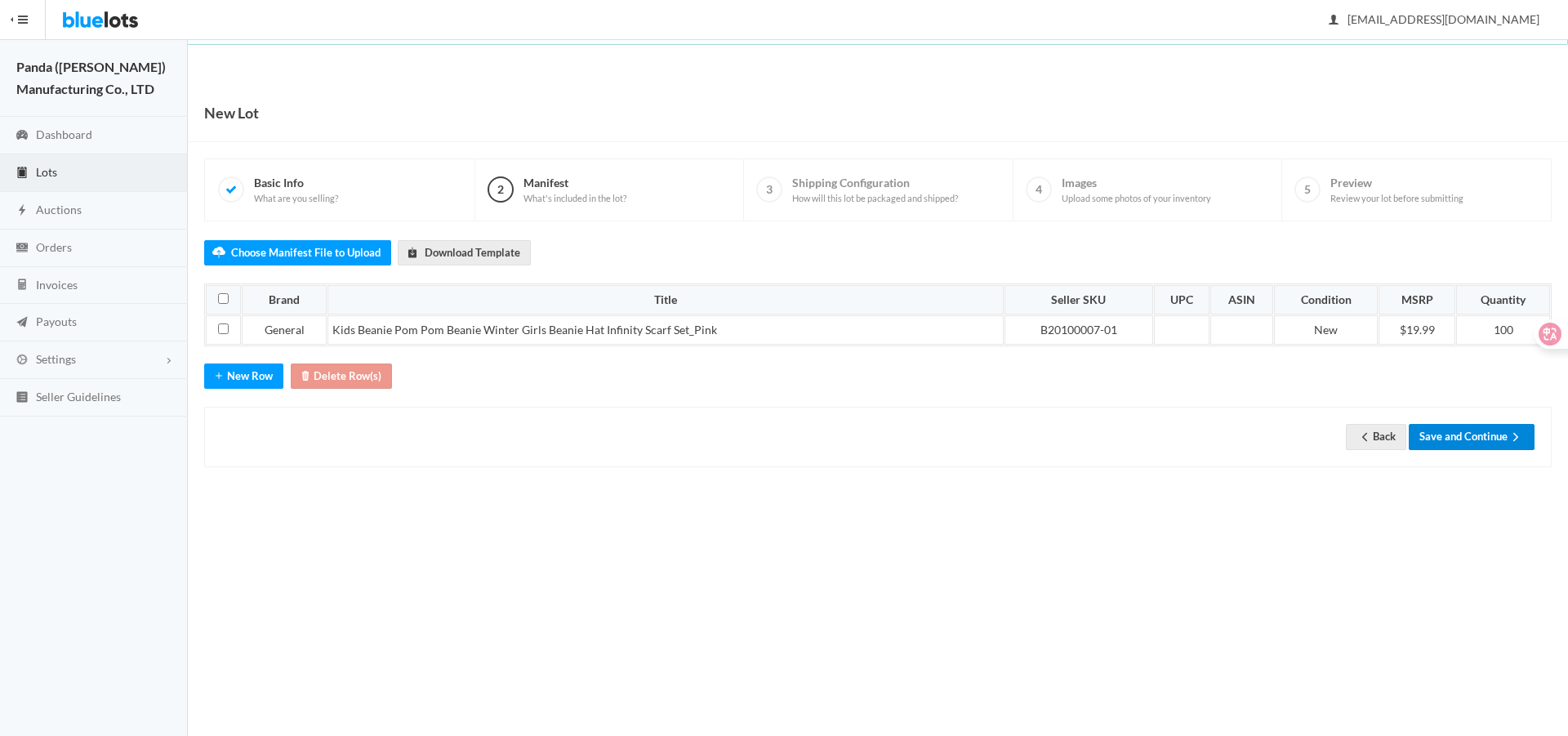
click at [1468, 443] on button "Save and Continue" at bounding box center [1471, 437] width 126 height 26
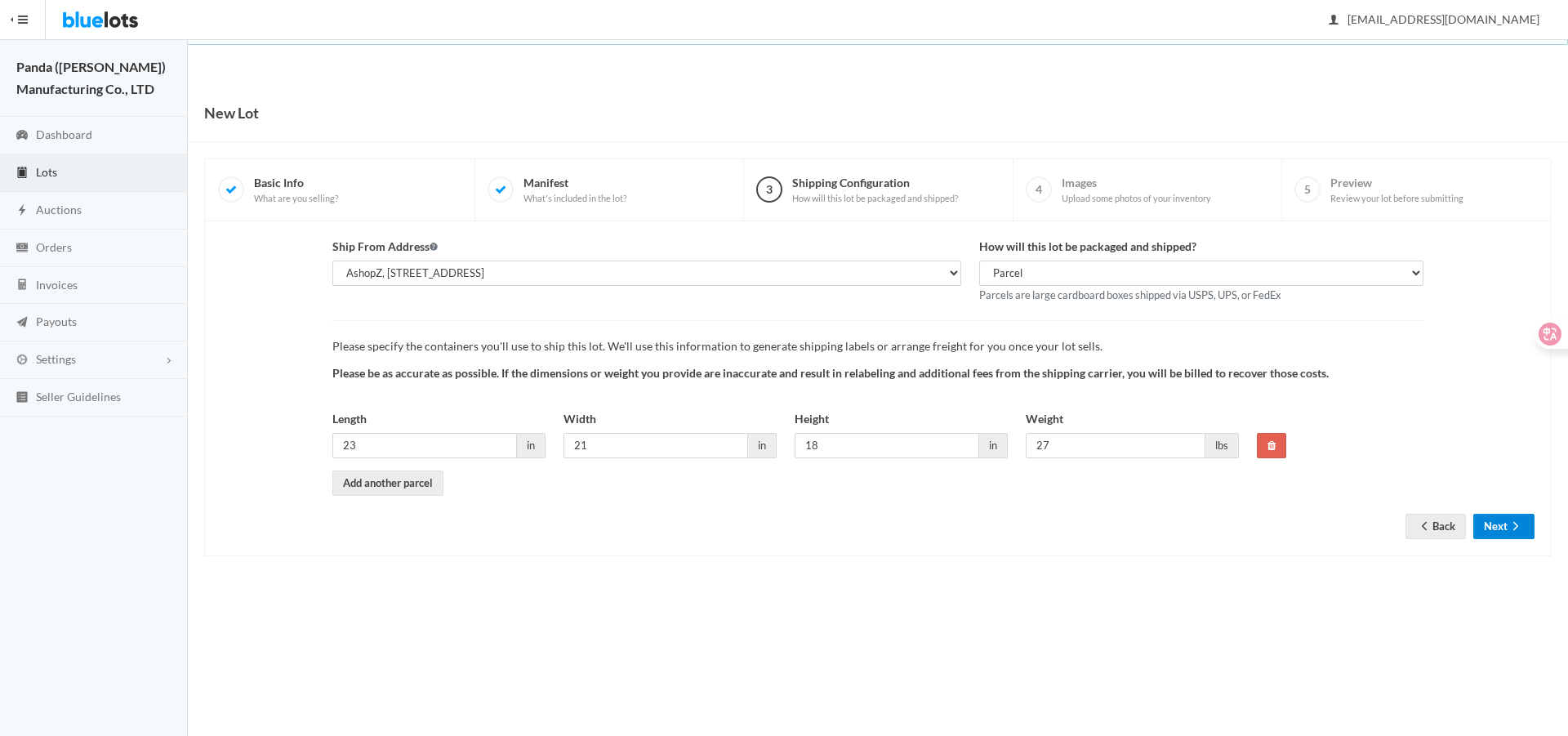
click at [1497, 531] on button "Next" at bounding box center [1504, 527] width 62 height 26
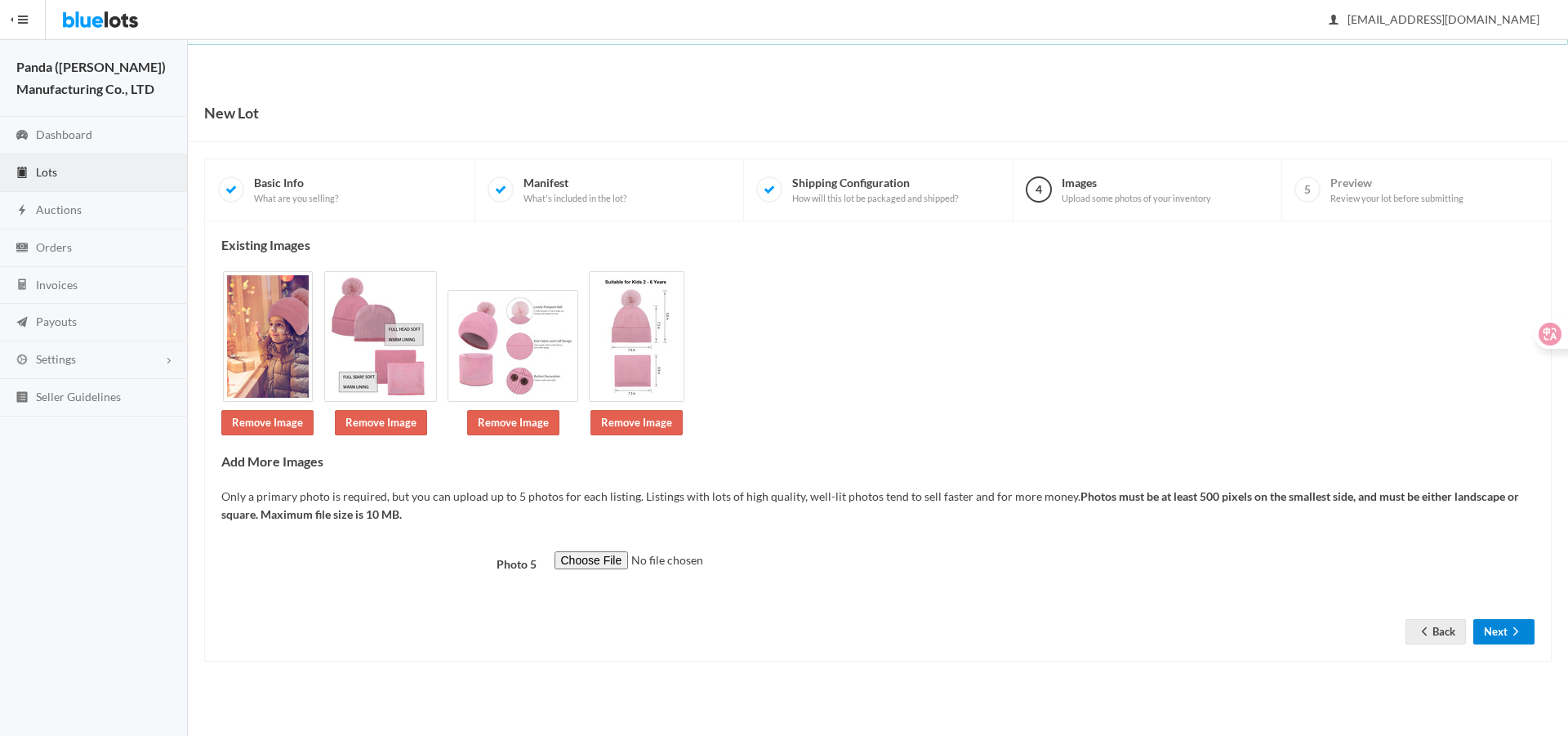
click at [1501, 623] on button "Next" at bounding box center [1504, 632] width 62 height 26
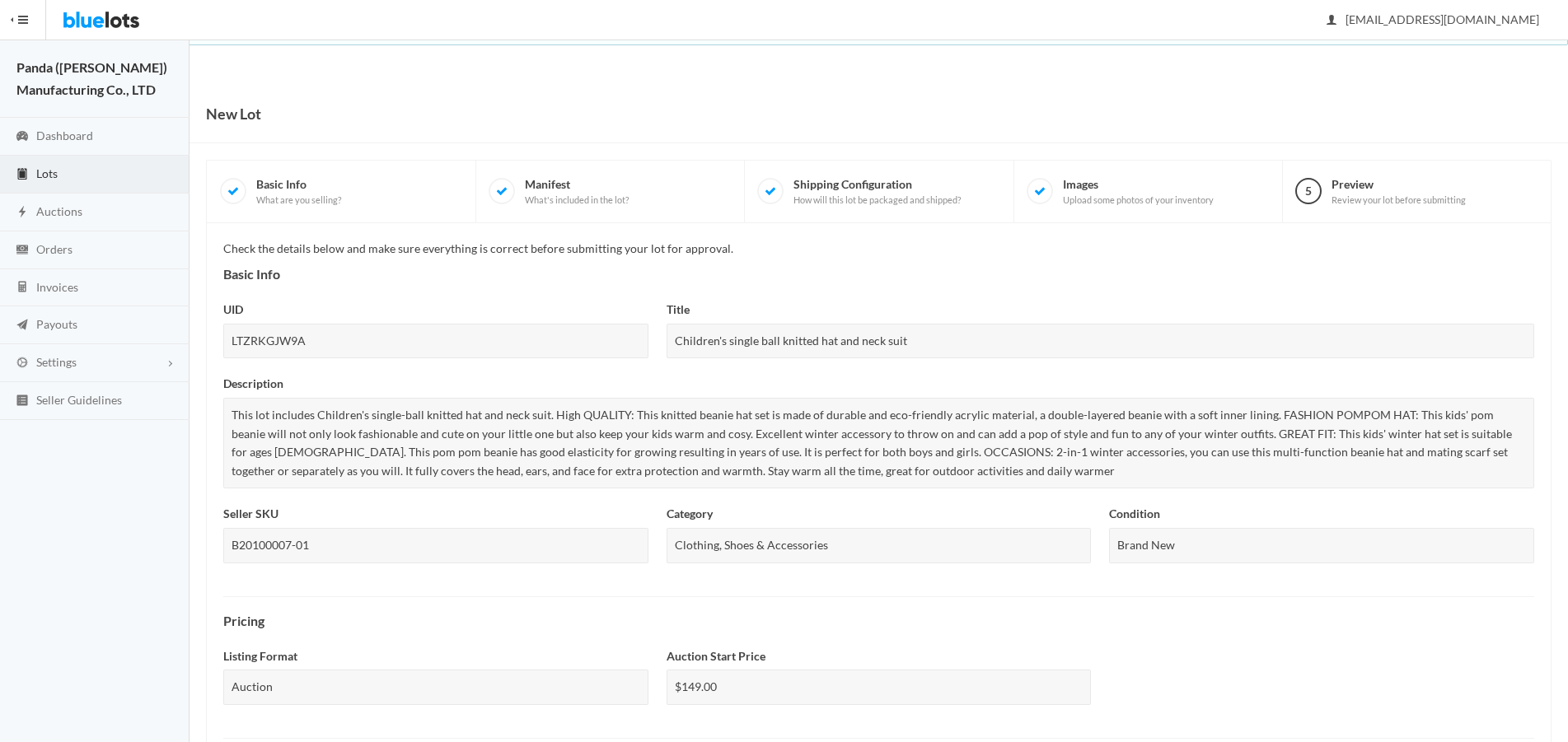
scroll to position [501, 0]
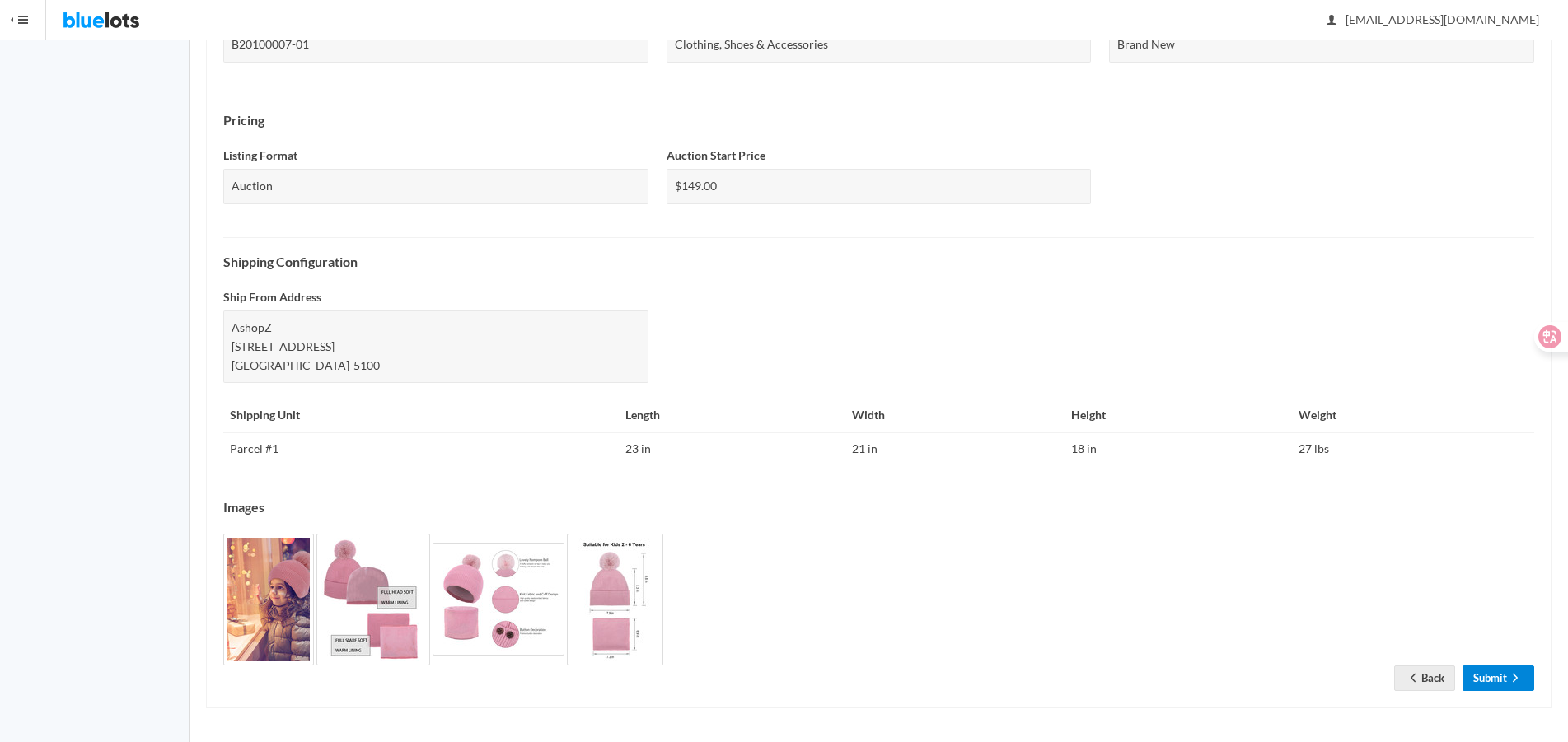
click at [1495, 674] on link "Submit" at bounding box center [1498, 678] width 72 height 26
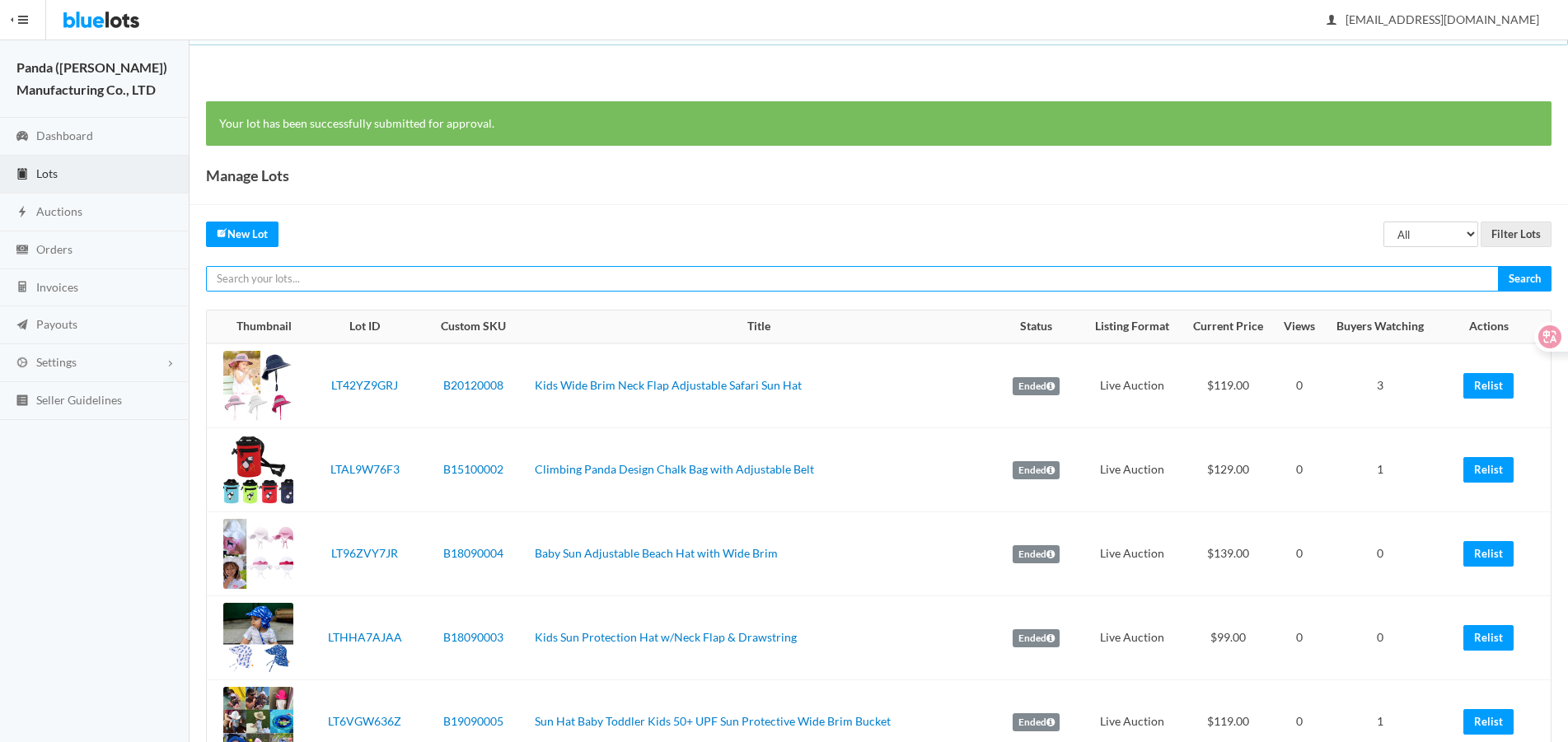
click at [1265, 284] on input "text" at bounding box center [853, 279] width 1293 height 26
paste input "LTHWKRTWVH"
type input "LTHWKRTWVH"
click at [1498, 266] on input "Search" at bounding box center [1525, 279] width 54 height 26
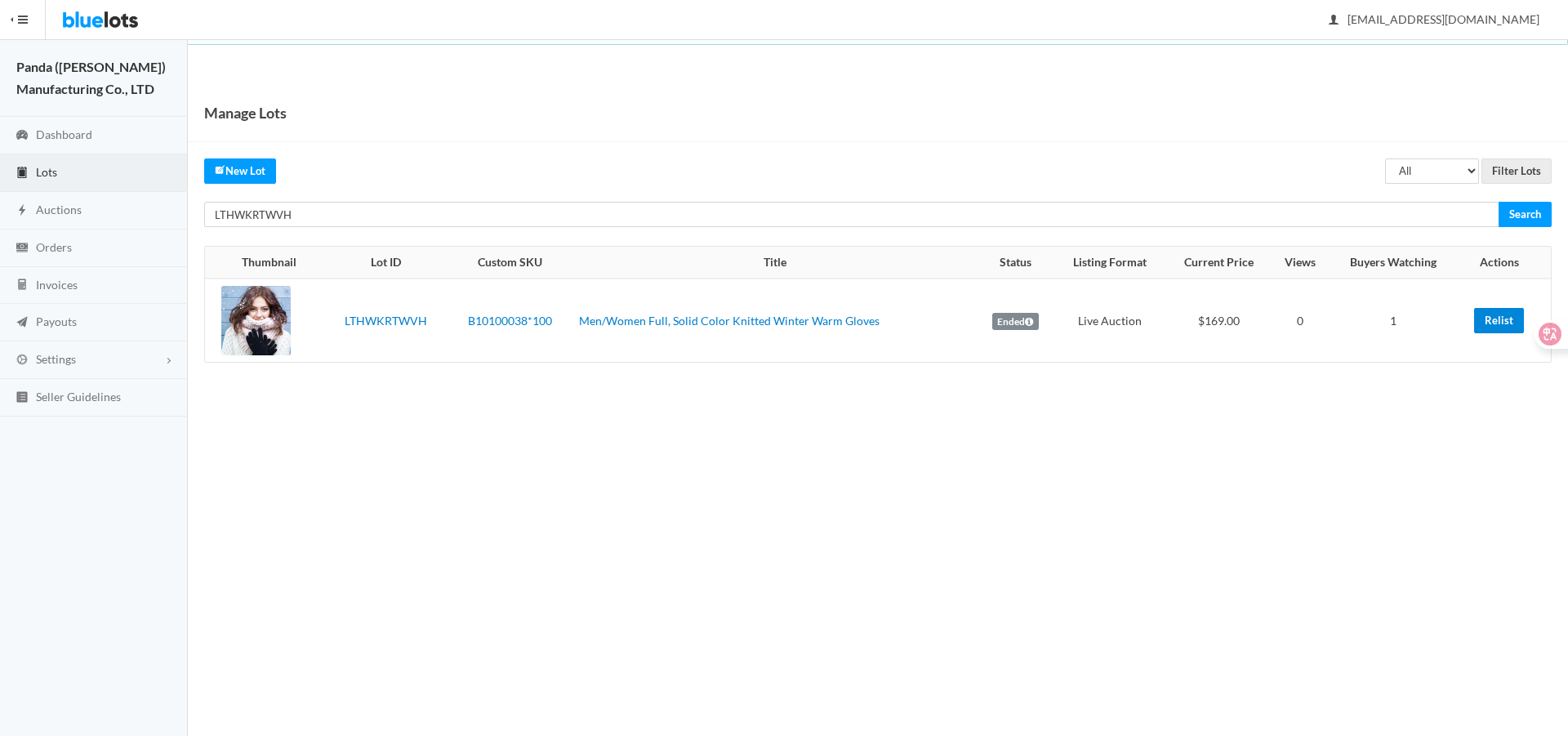
click at [1490, 321] on link "Relist" at bounding box center [1499, 321] width 50 height 26
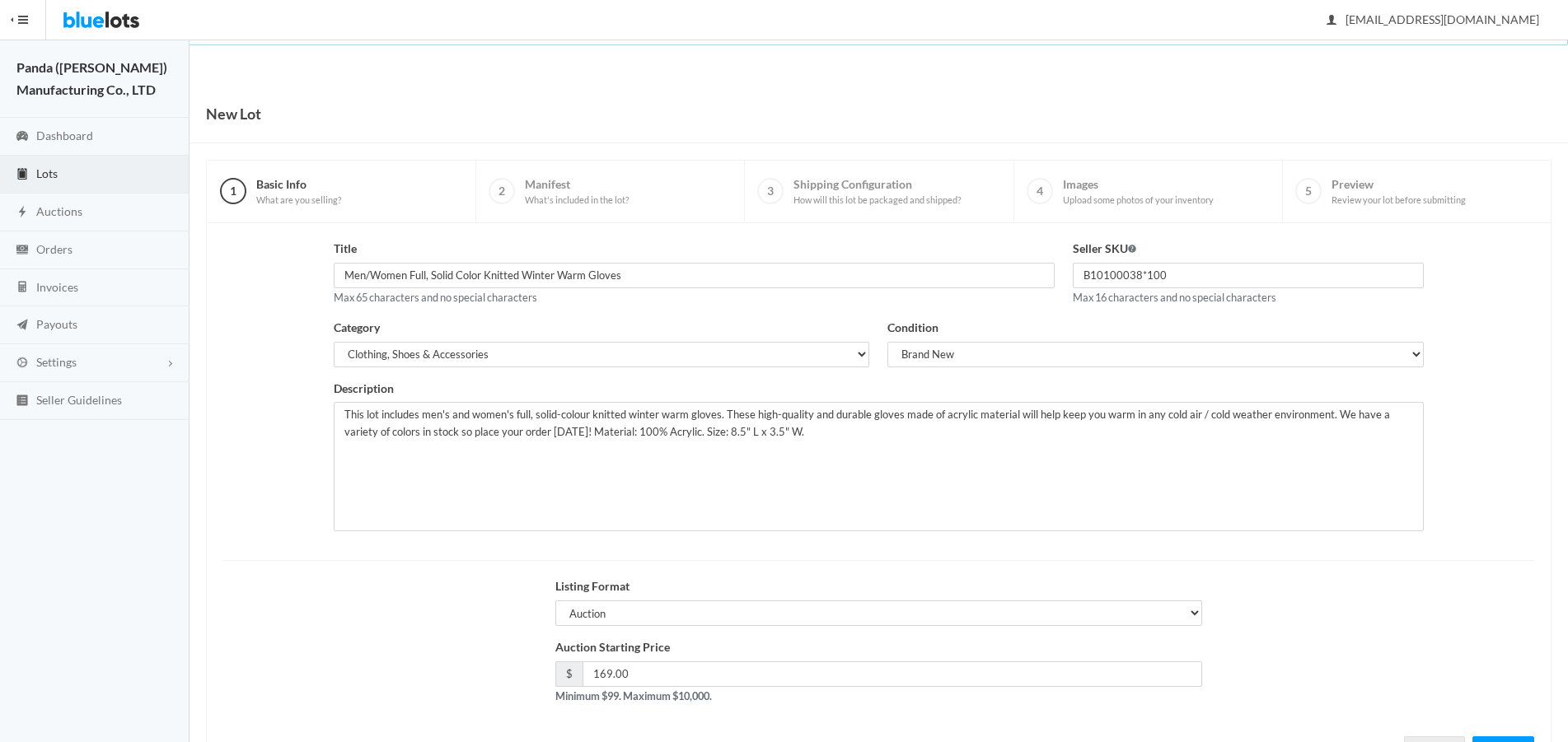
scroll to position [71, 0]
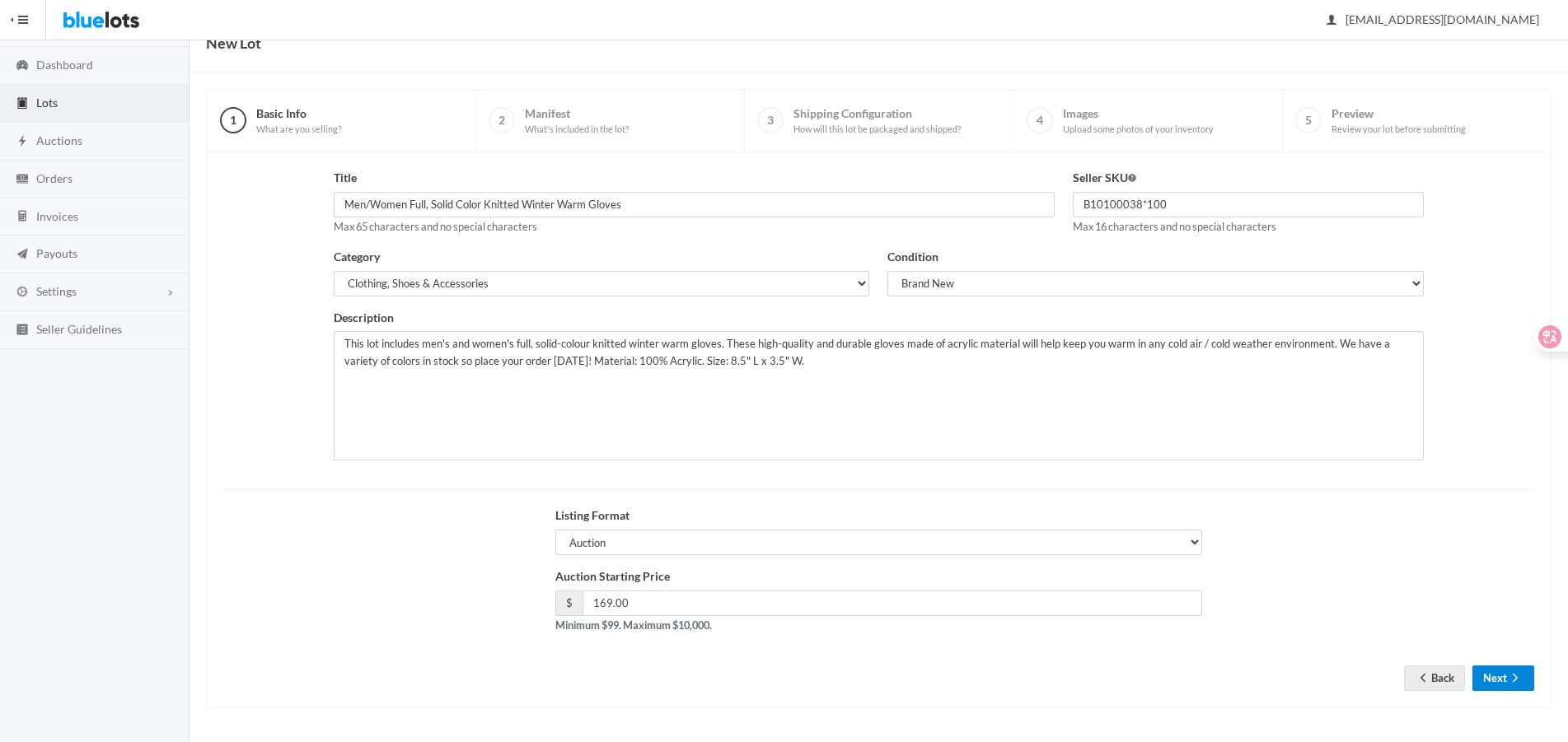
click at [1498, 675] on button "Next" at bounding box center [1503, 678] width 62 height 26
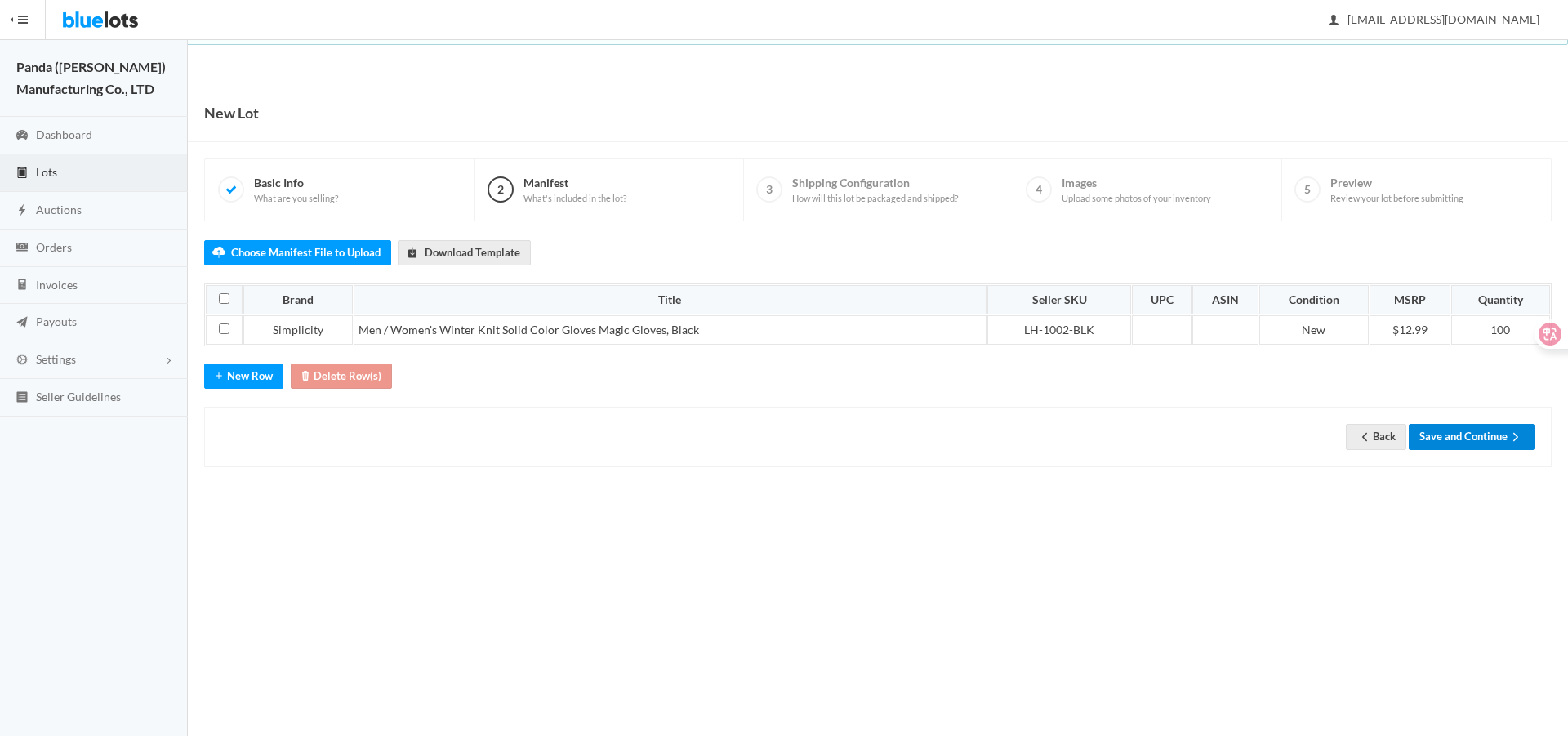
click at [1444, 437] on button "Save and Continue" at bounding box center [1471, 437] width 126 height 26
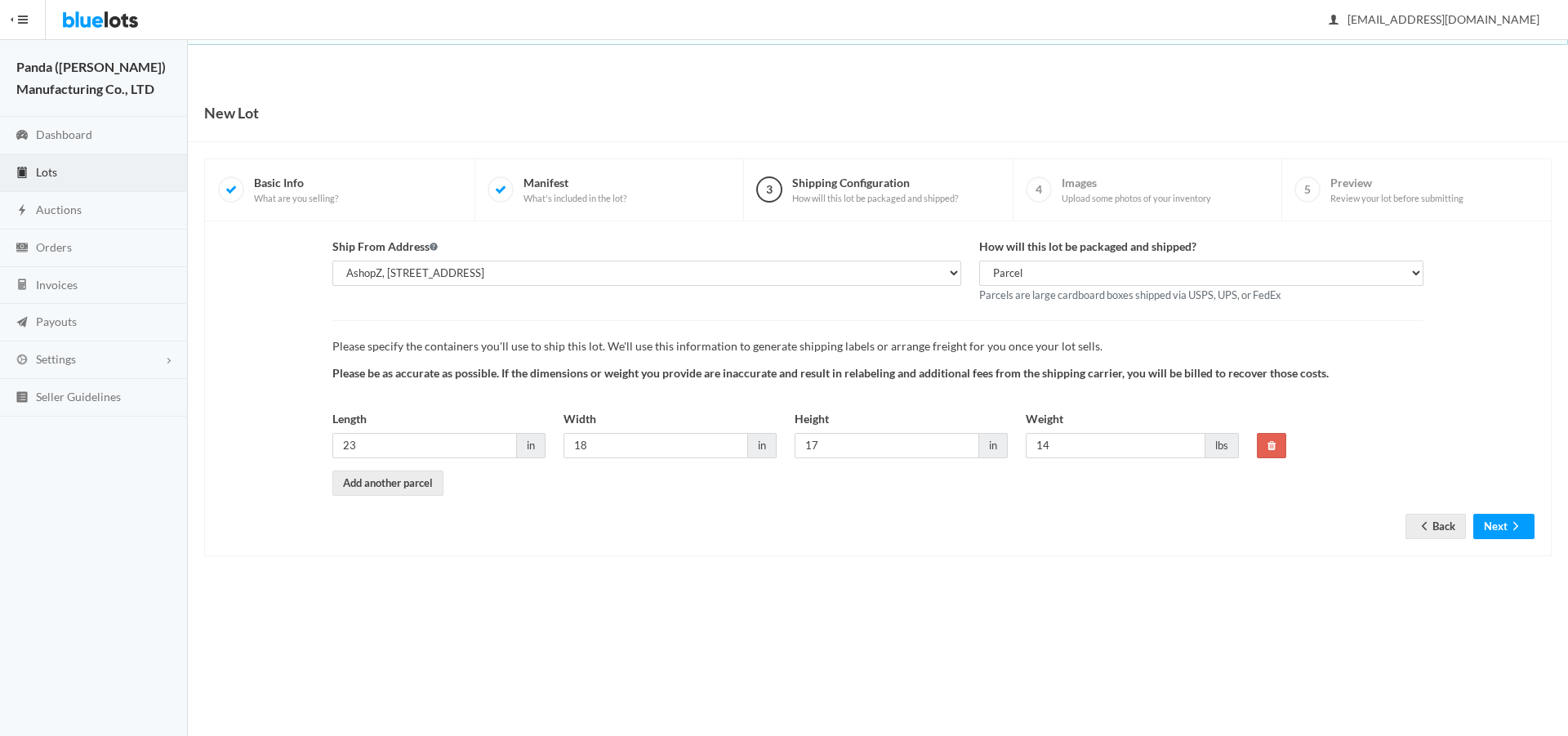
click at [1502, 507] on form "Ship From Address AshopZ, [STREET_ADDRESS] How will this lot be packaged and sh…" at bounding box center [878, 376] width 1313 height 276
click at [1501, 519] on button "Next" at bounding box center [1504, 527] width 62 height 26
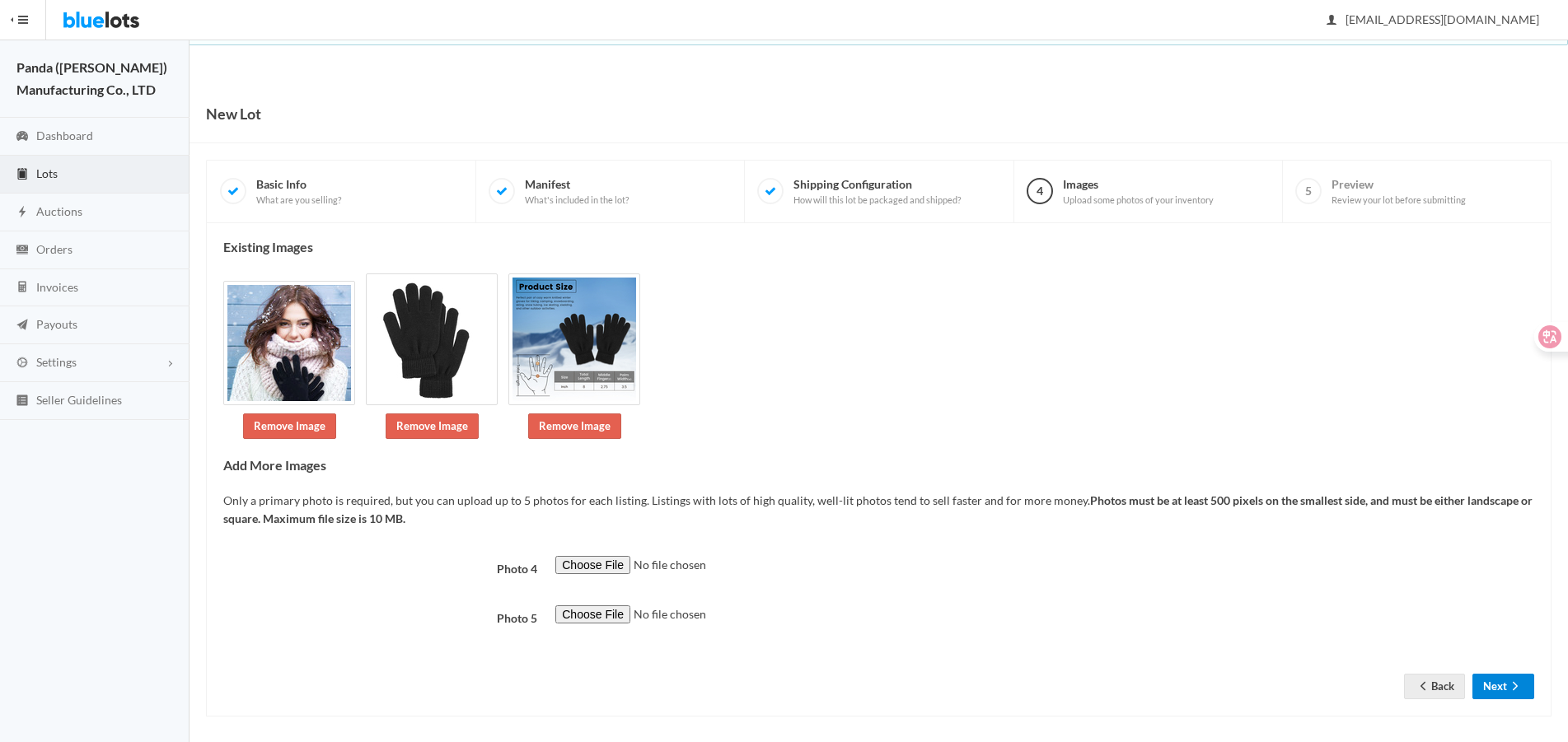
click at [1494, 678] on button "Next" at bounding box center [1503, 687] width 62 height 26
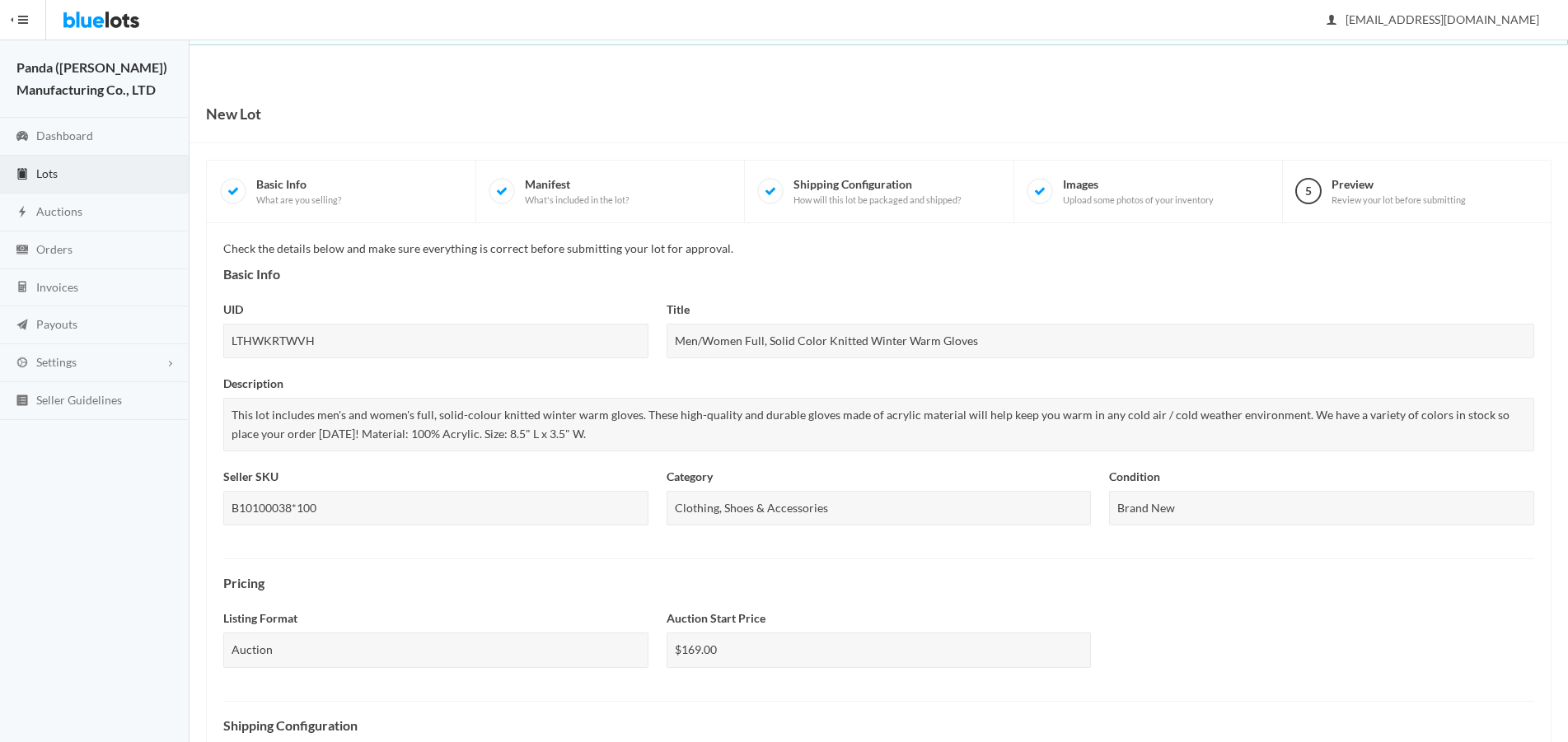
scroll to position [464, 0]
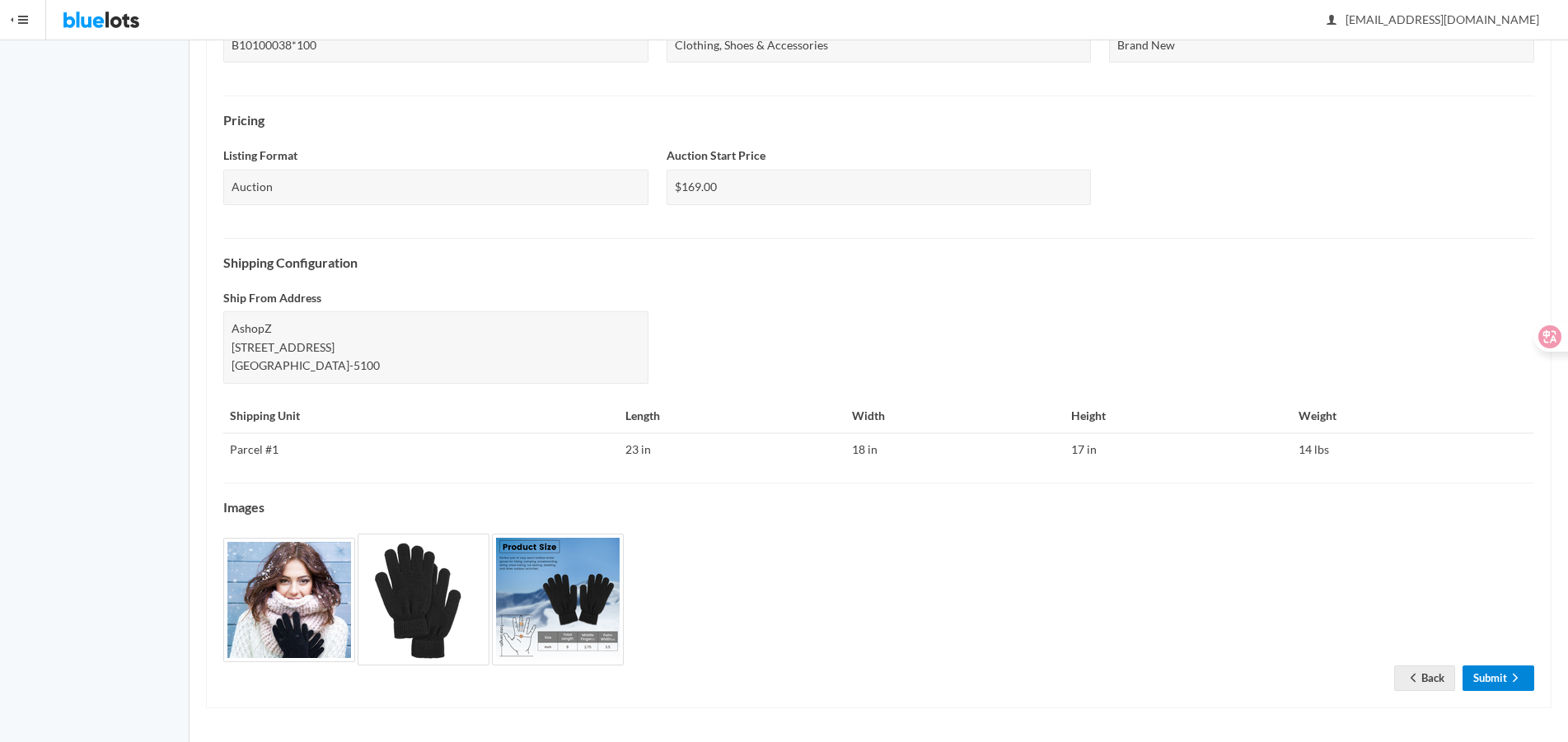
click at [1491, 677] on link "Submit" at bounding box center [1498, 678] width 72 height 26
